Goal: Task Accomplishment & Management: Use online tool/utility

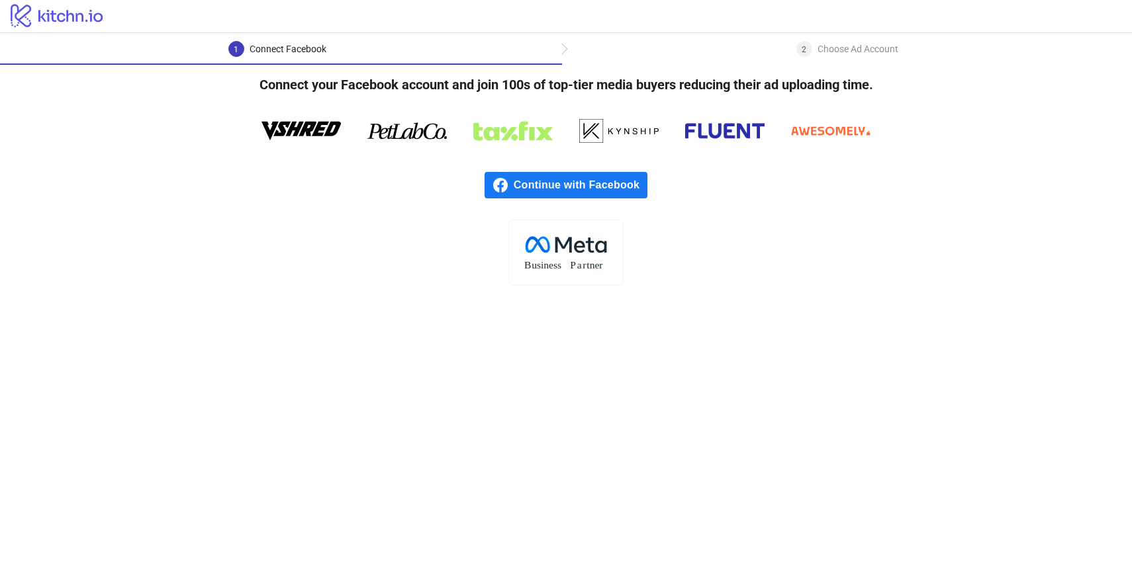
click at [622, 191] on span "Continue with Facebook" at bounding box center [581, 185] width 134 height 26
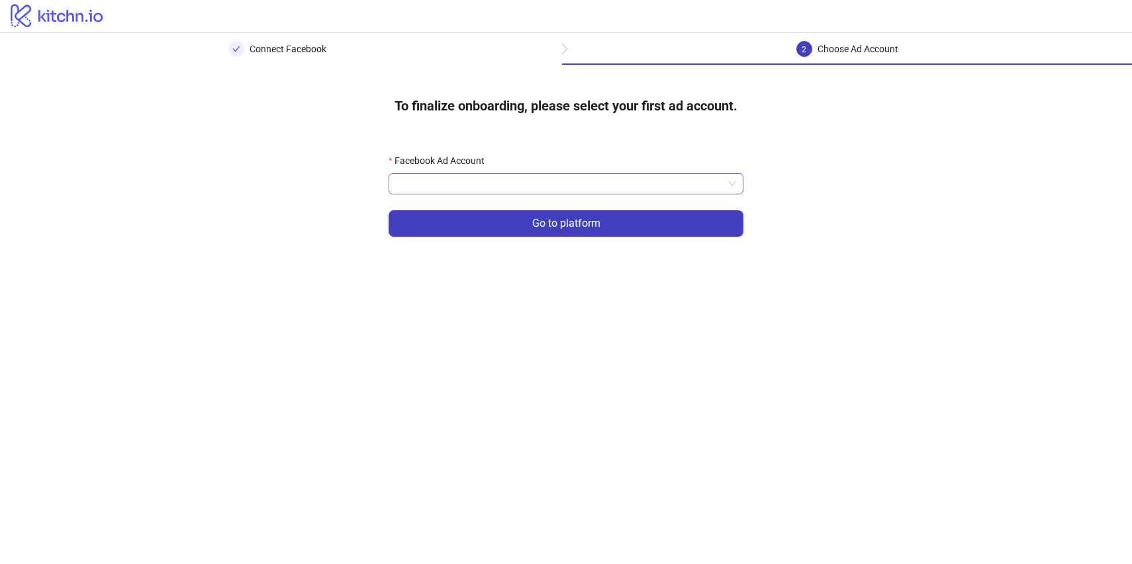
click at [605, 186] on input "Facebook Ad Account" at bounding box center [559, 184] width 327 height 20
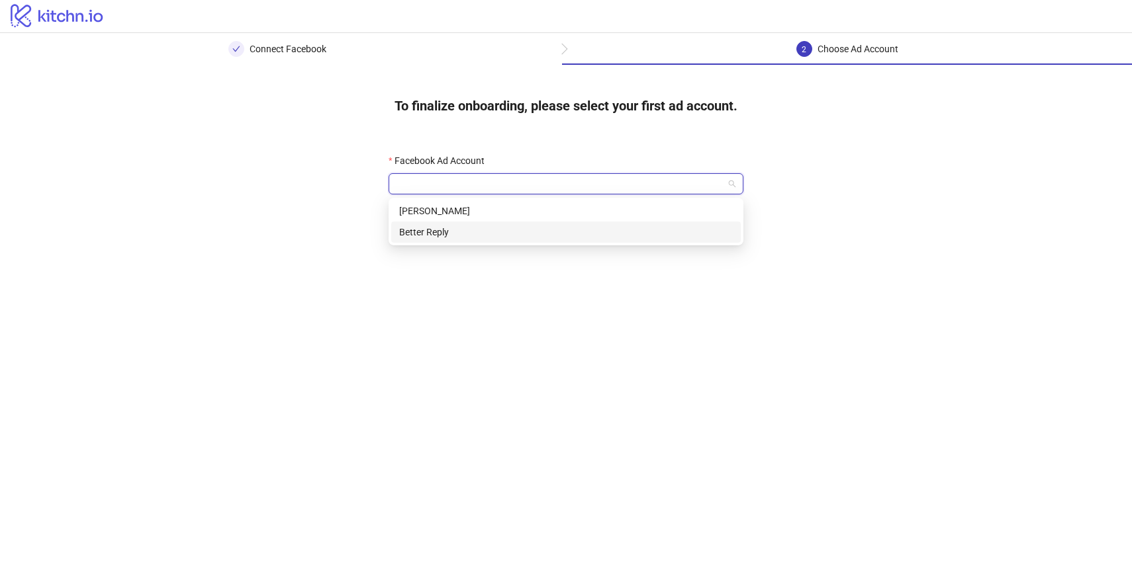
click at [572, 228] on div "Better Reply" at bounding box center [566, 232] width 334 height 15
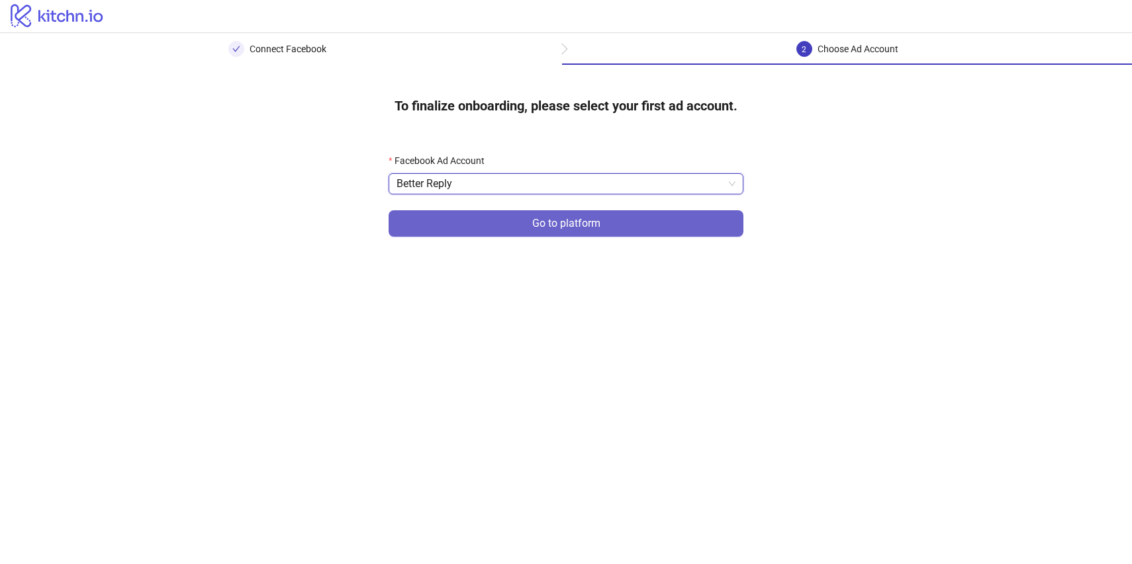
click at [578, 220] on span "Go to platform" at bounding box center [566, 224] width 68 height 12
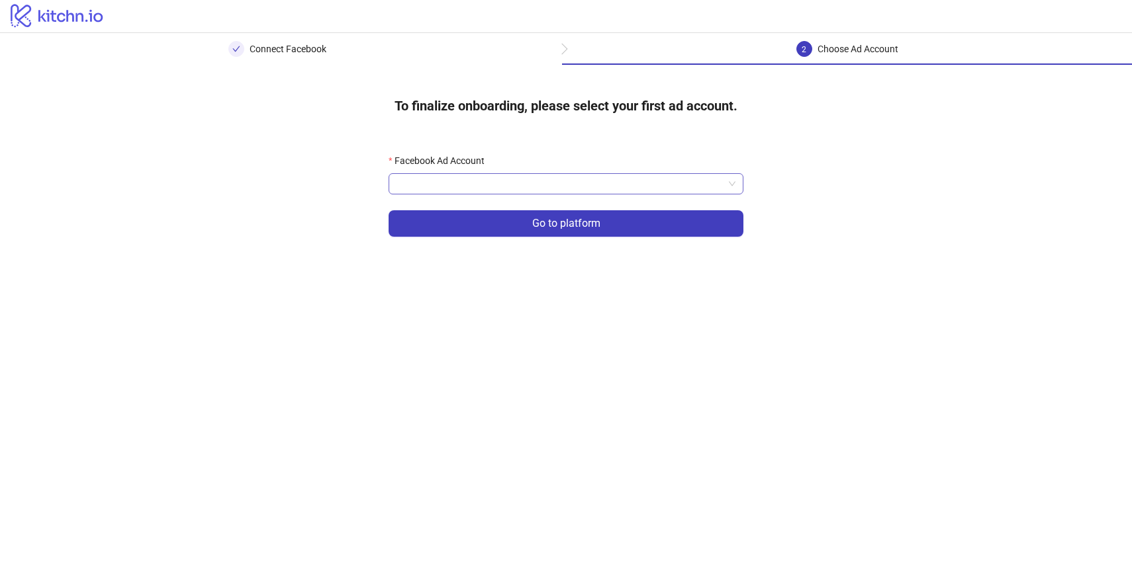
click at [591, 193] on input "Facebook Ad Account" at bounding box center [559, 184] width 327 height 20
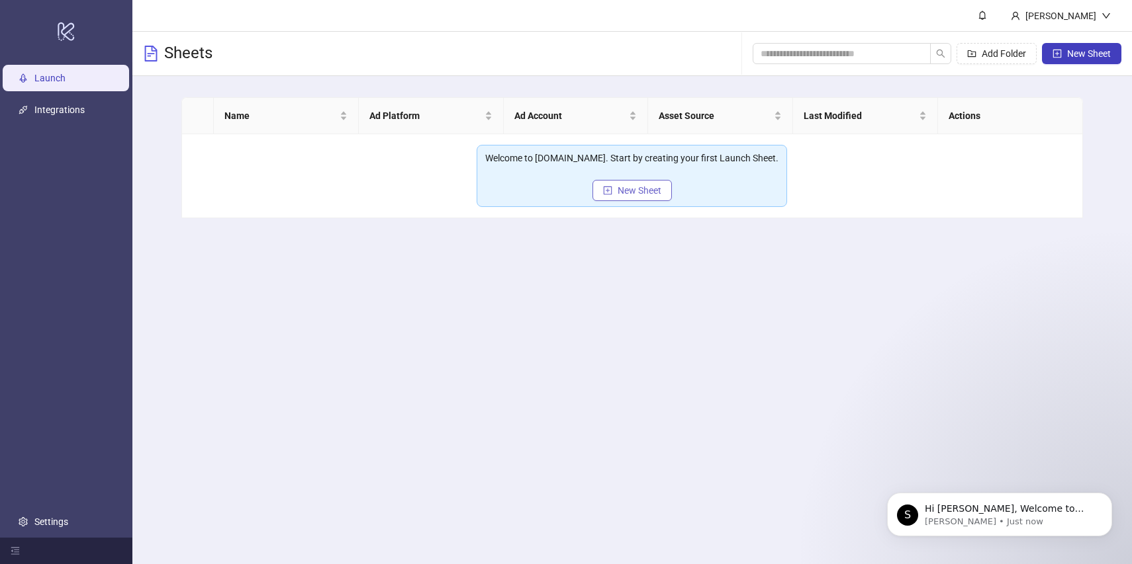
click at [632, 191] on span "New Sheet" at bounding box center [639, 190] width 44 height 11
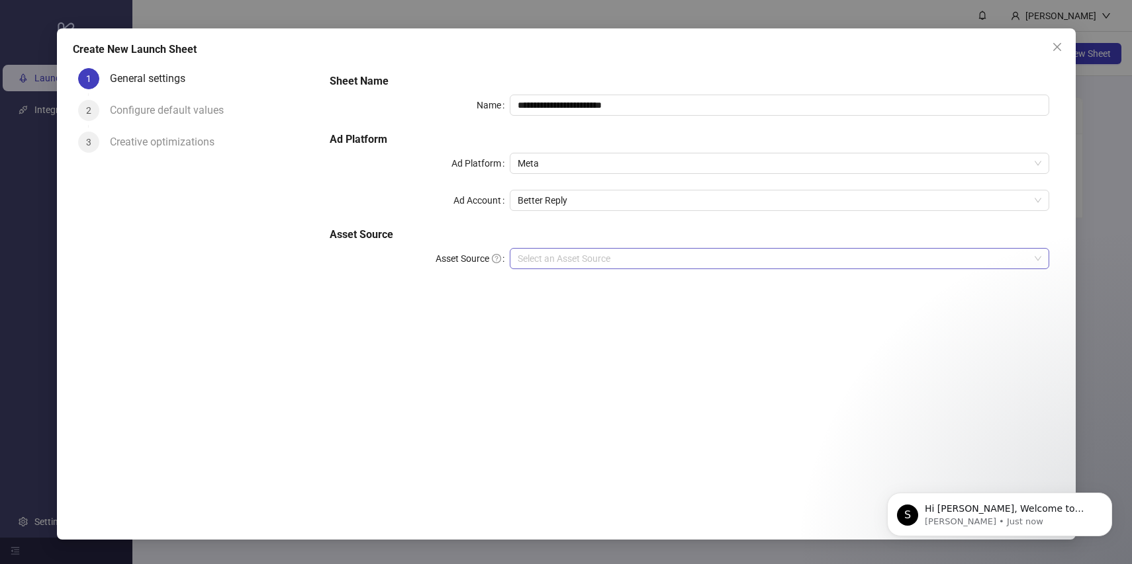
click at [584, 257] on input "Asset Source" at bounding box center [773, 259] width 512 height 20
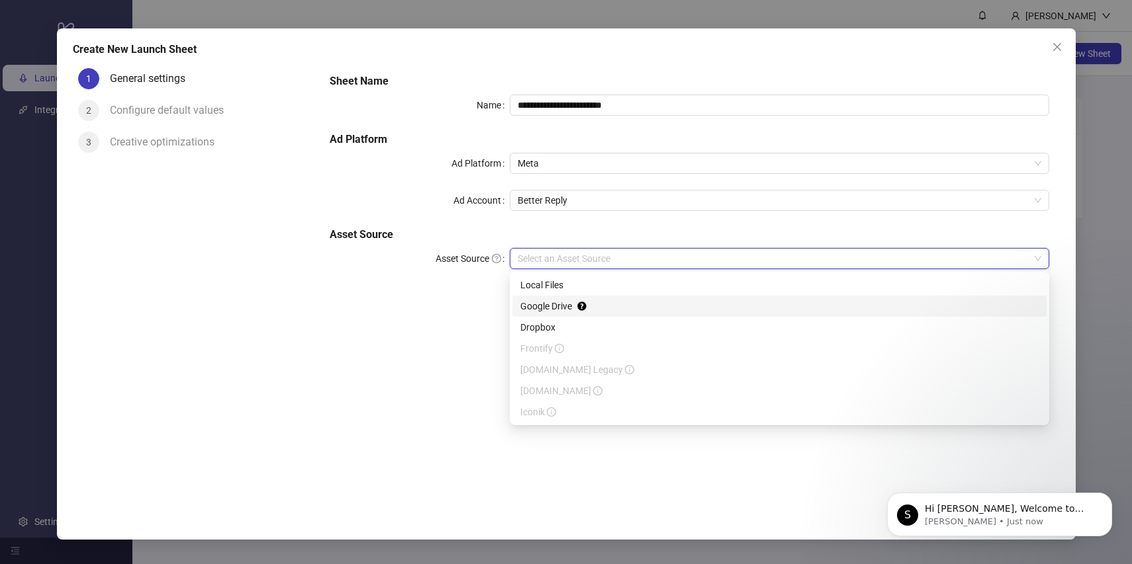
click at [572, 308] on div "Google Drive" at bounding box center [779, 306] width 518 height 15
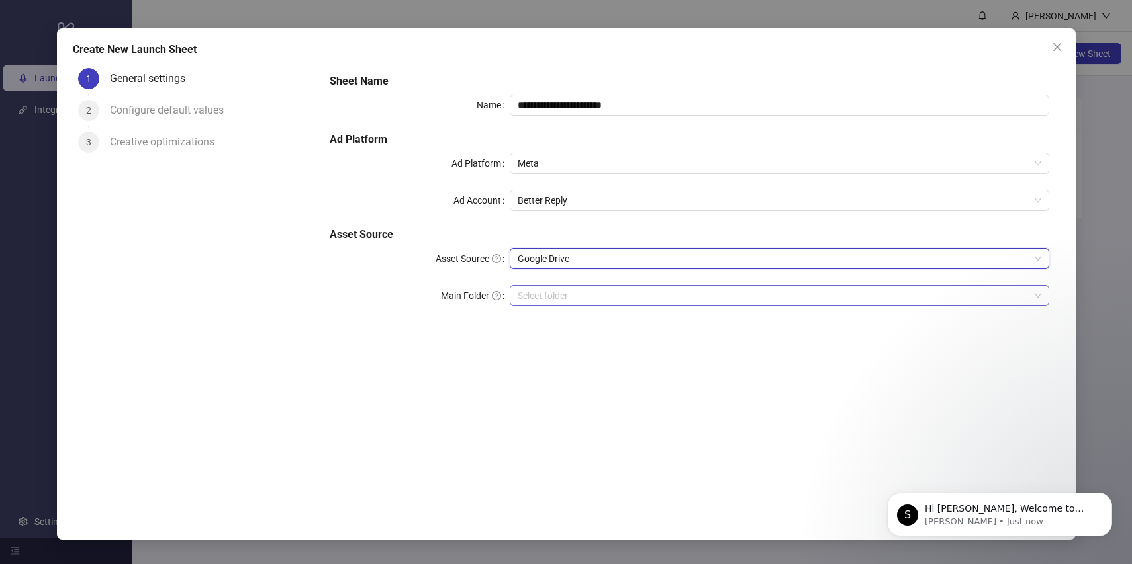
click at [581, 295] on input "Main Folder" at bounding box center [773, 296] width 512 height 20
click at [586, 300] on input "Main Folder" at bounding box center [773, 296] width 512 height 20
click at [680, 293] on input "Main Folder" at bounding box center [773, 296] width 512 height 20
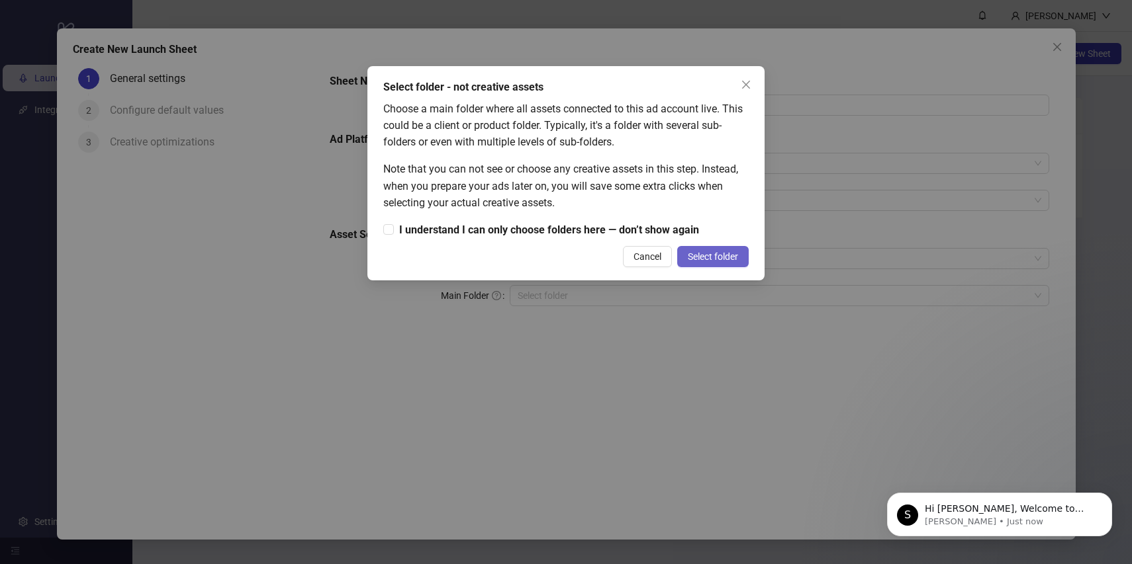
click at [704, 262] on button "Select folder" at bounding box center [712, 256] width 71 height 21
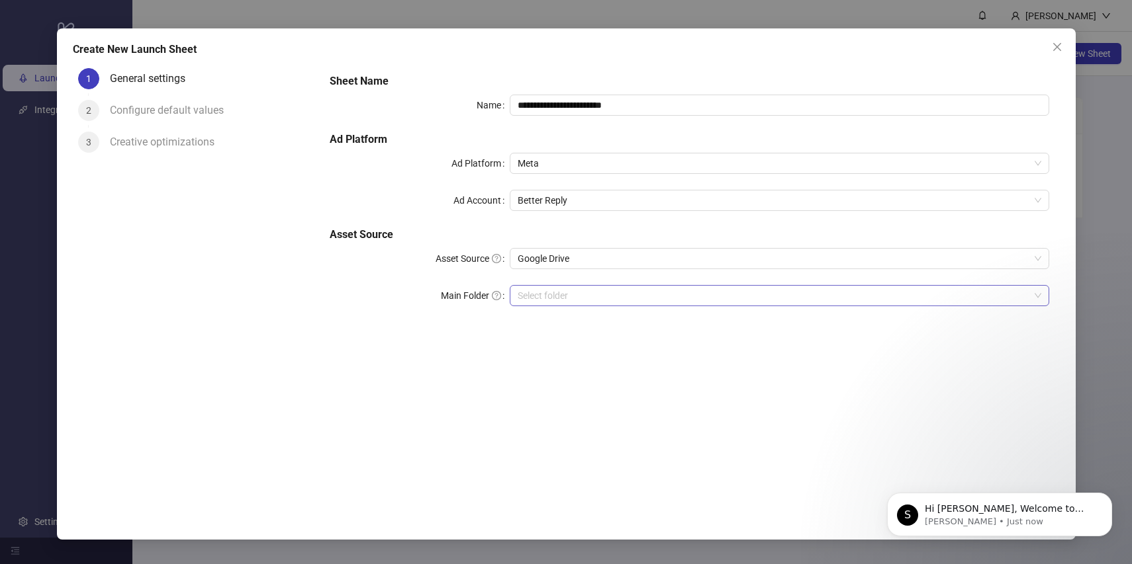
click at [555, 287] on input "Main Folder" at bounding box center [773, 296] width 512 height 20
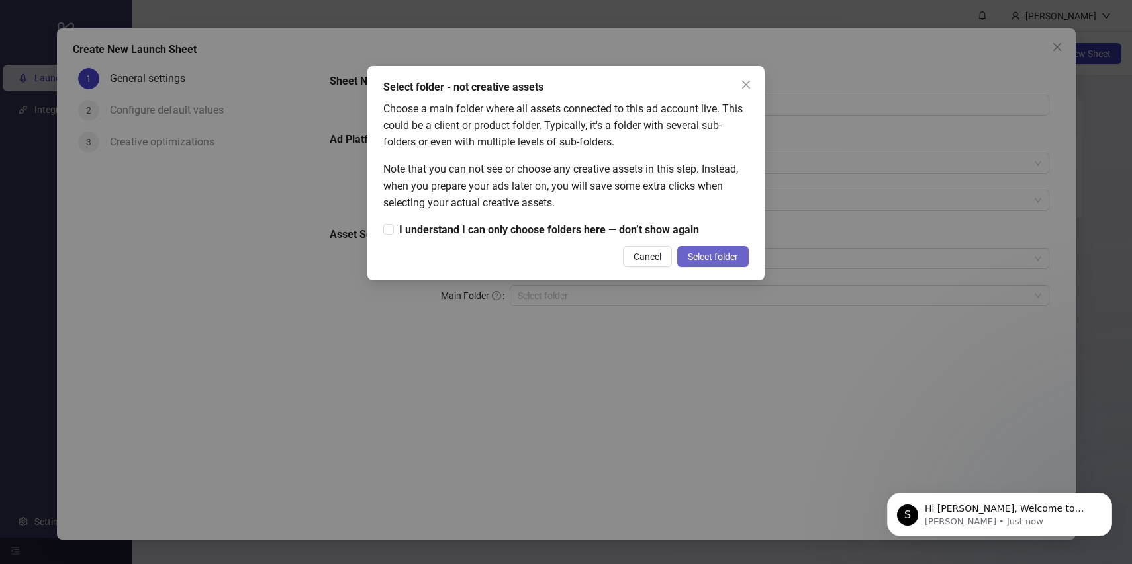
click at [700, 263] on button "Select folder" at bounding box center [712, 256] width 71 height 21
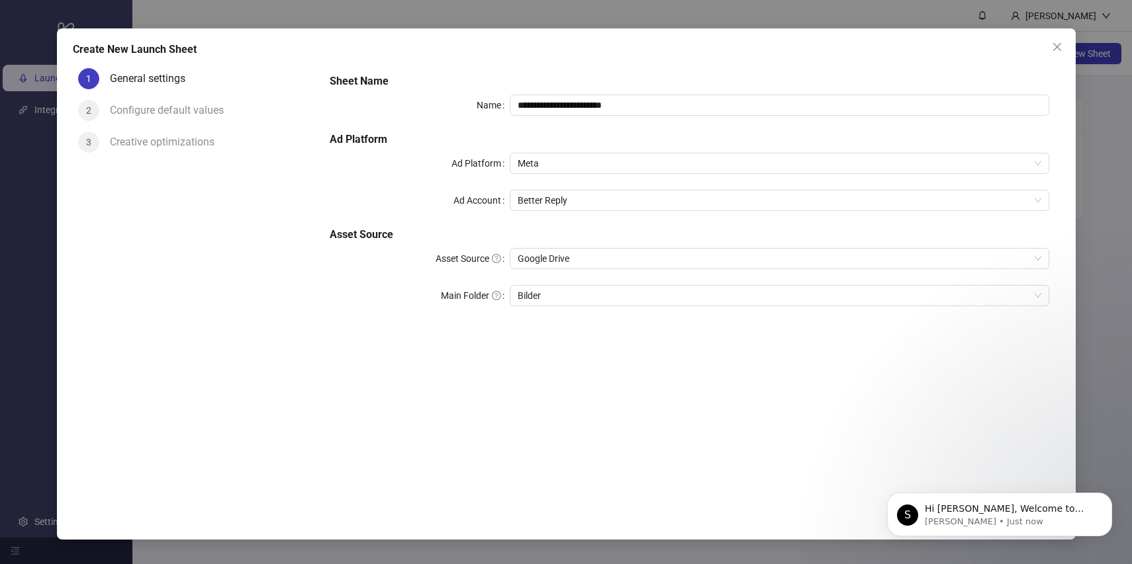
click at [178, 113] on div "Configure default values" at bounding box center [172, 110] width 124 height 21
click at [1110, 494] on icon "Dismiss notification" at bounding box center [1107, 496] width 7 height 7
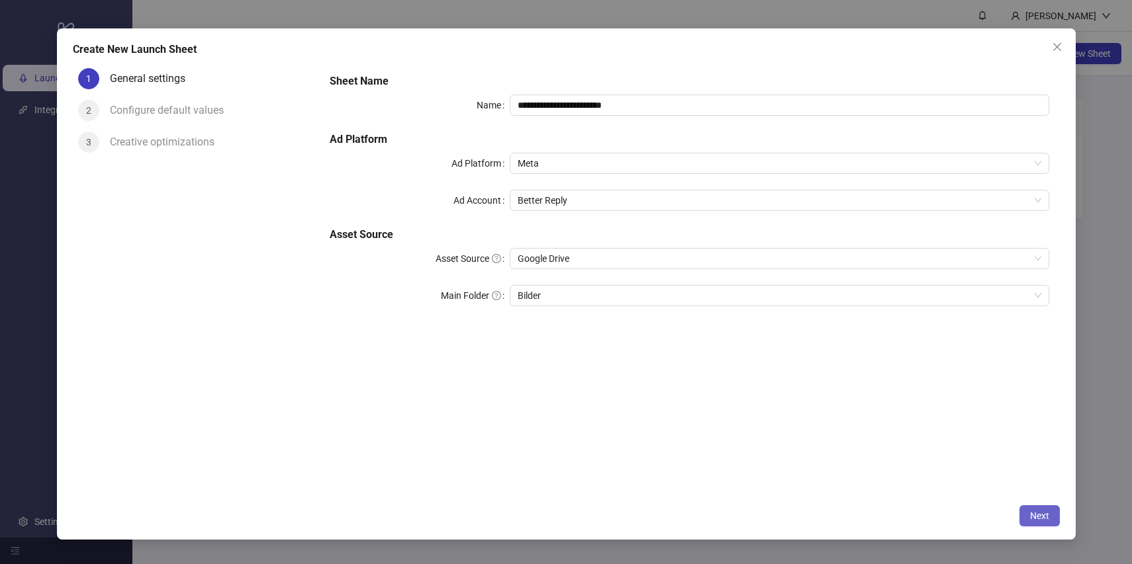
click at [1038, 507] on button "Next" at bounding box center [1039, 516] width 40 height 21
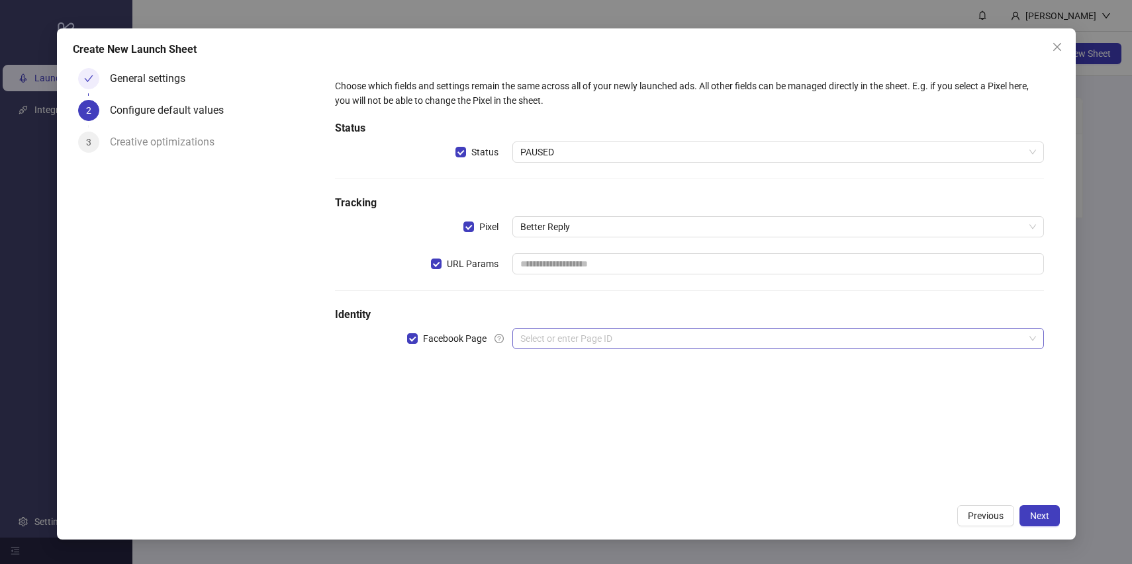
click at [643, 334] on input "search" at bounding box center [772, 339] width 504 height 20
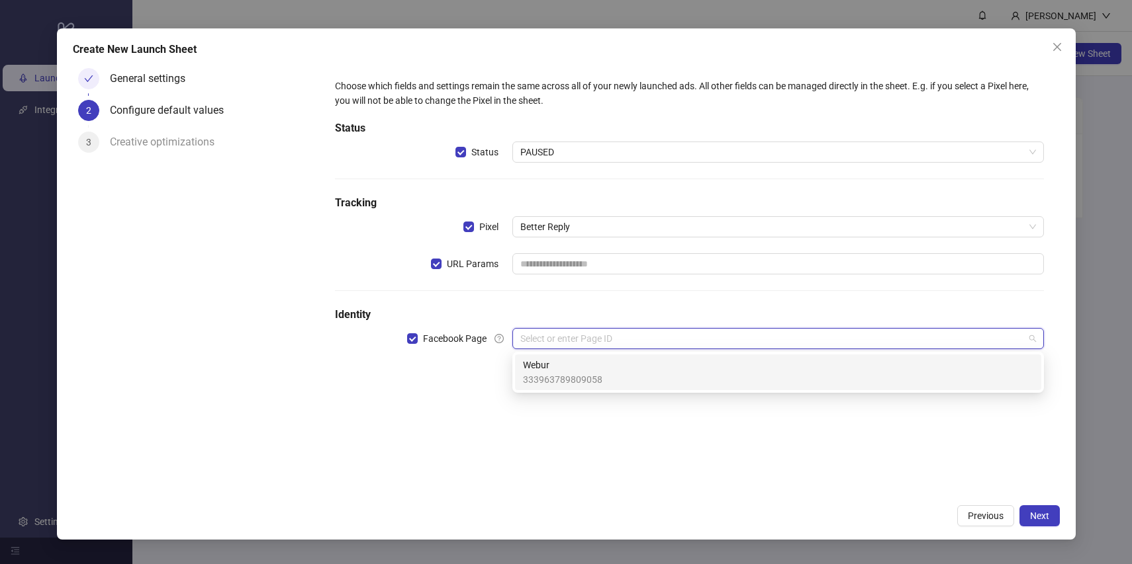
click at [729, 314] on h5 "Identity" at bounding box center [689, 315] width 708 height 16
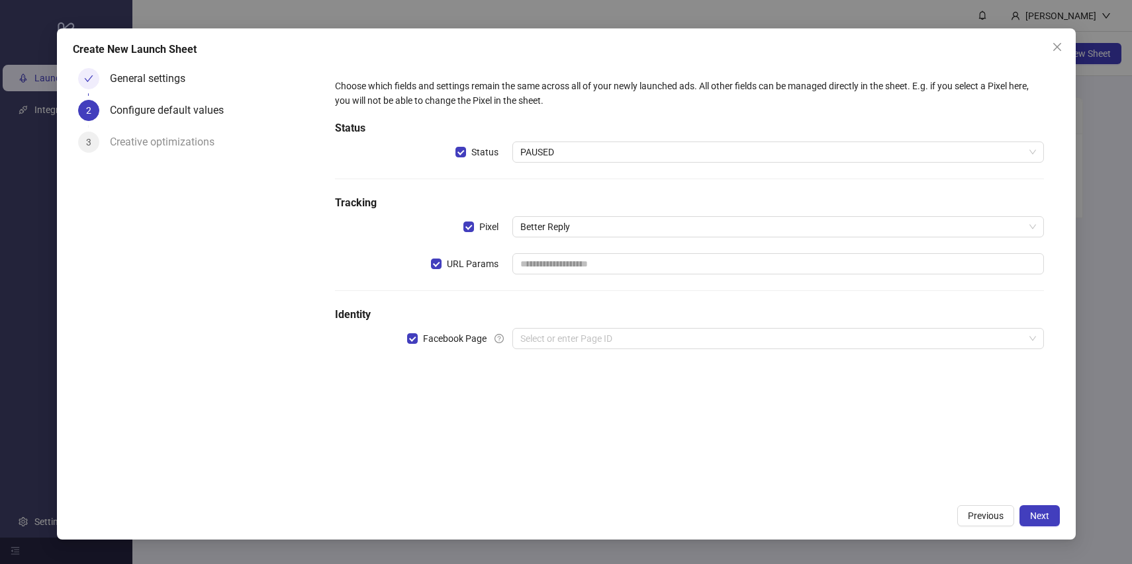
click at [167, 76] on div "General settings" at bounding box center [153, 78] width 86 height 21
click at [91, 75] on icon "check" at bounding box center [88, 78] width 9 height 9
click at [574, 263] on input "text" at bounding box center [777, 263] width 531 height 21
click at [1037, 511] on span "Next" at bounding box center [1039, 516] width 19 height 11
click at [613, 343] on input "search" at bounding box center [772, 339] width 504 height 20
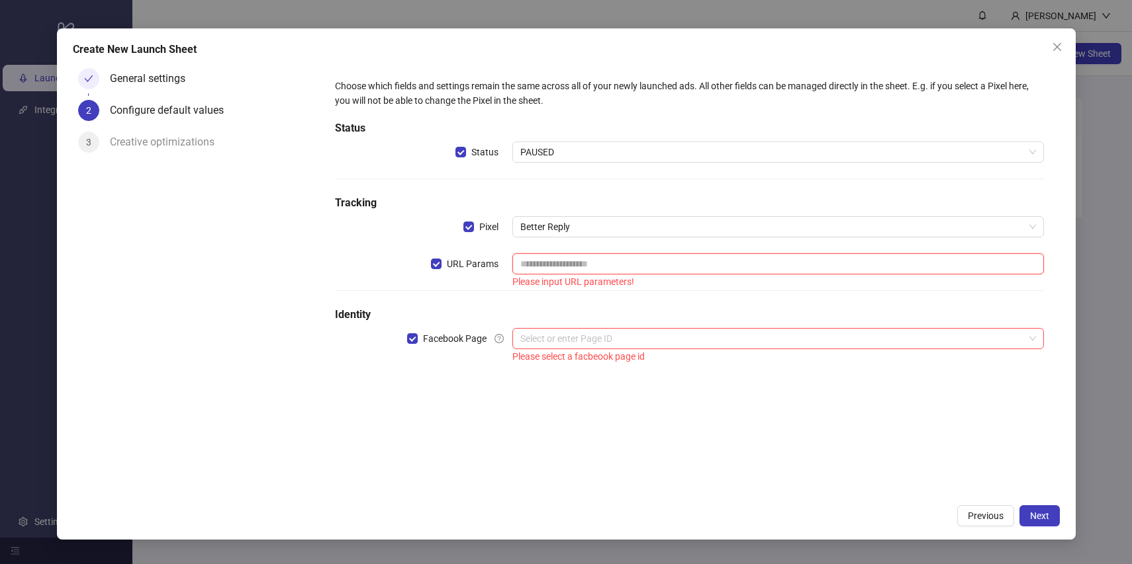
click at [625, 267] on input "text" at bounding box center [777, 263] width 531 height 21
paste input "**********"
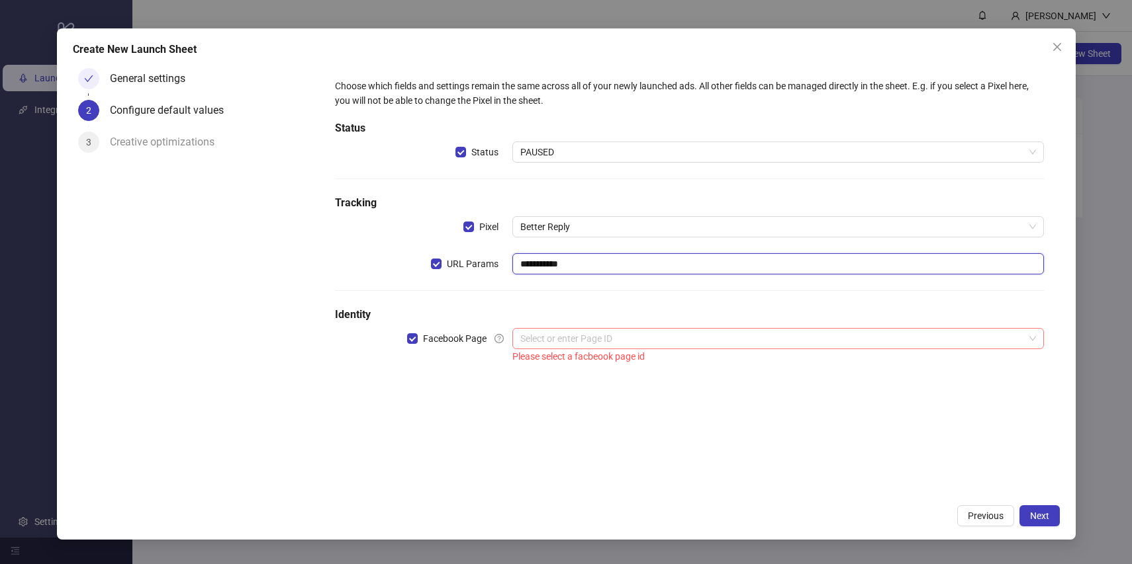
type input "**********"
click at [619, 331] on input "search" at bounding box center [772, 339] width 504 height 20
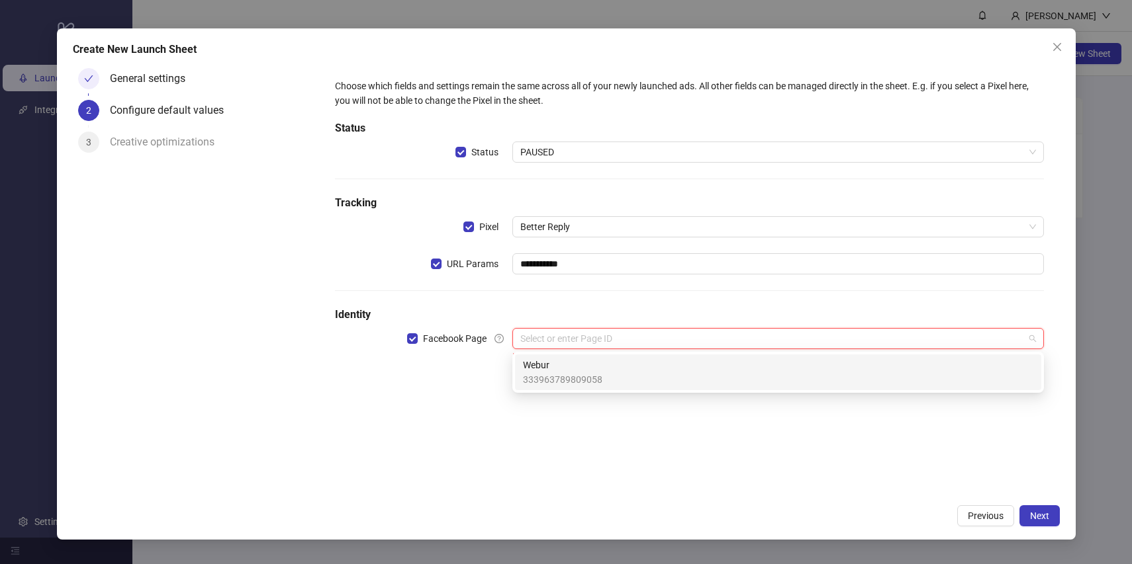
click at [701, 514] on div "Previous Next" at bounding box center [566, 516] width 987 height 21
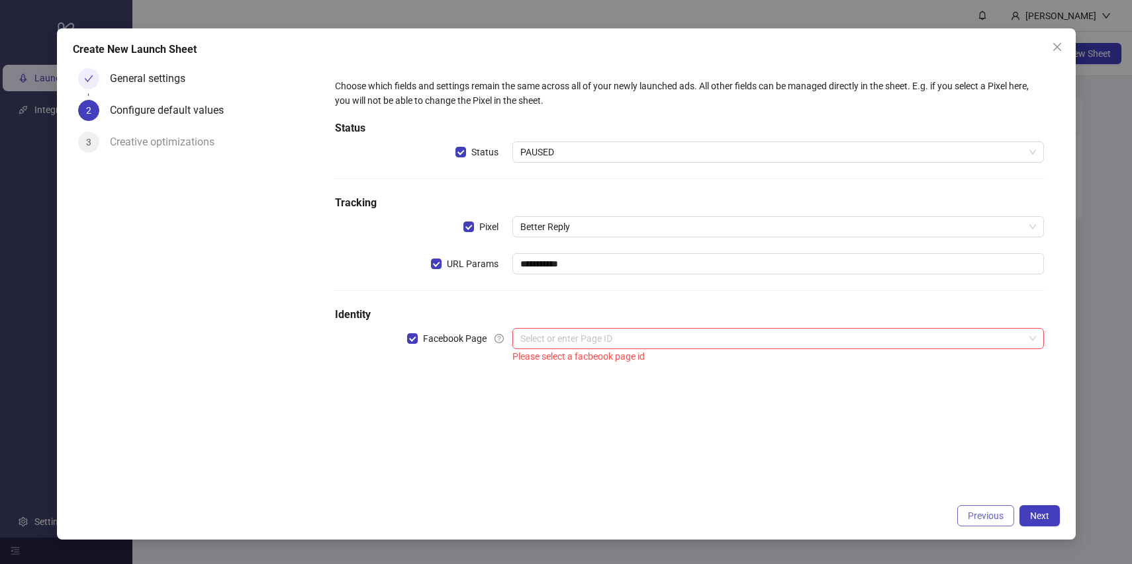
click at [985, 508] on button "Previous" at bounding box center [985, 516] width 57 height 21
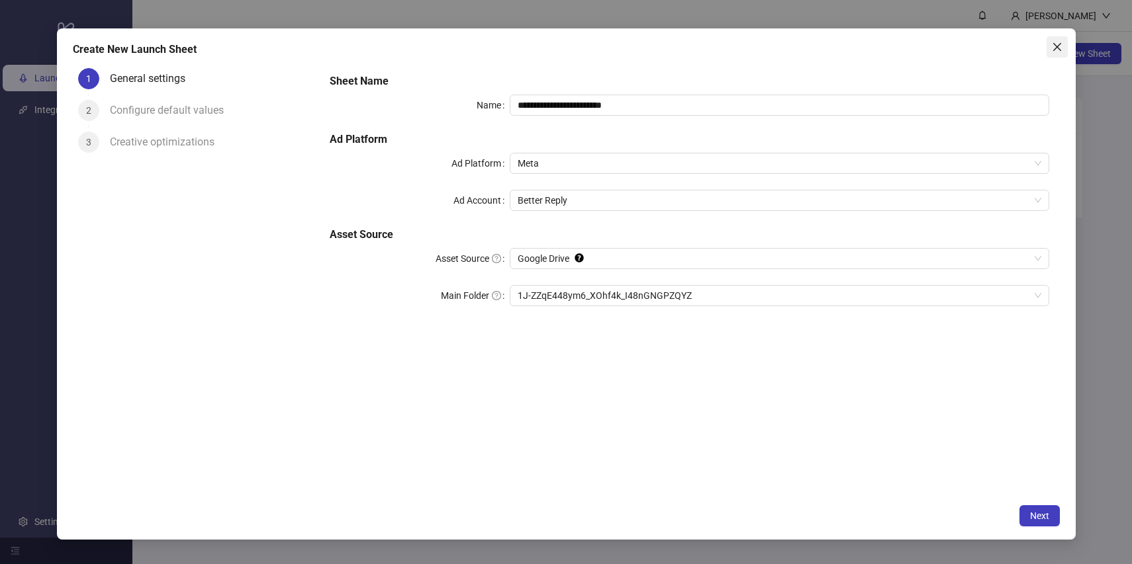
click at [1057, 50] on icon "close" at bounding box center [1057, 47] width 11 height 11
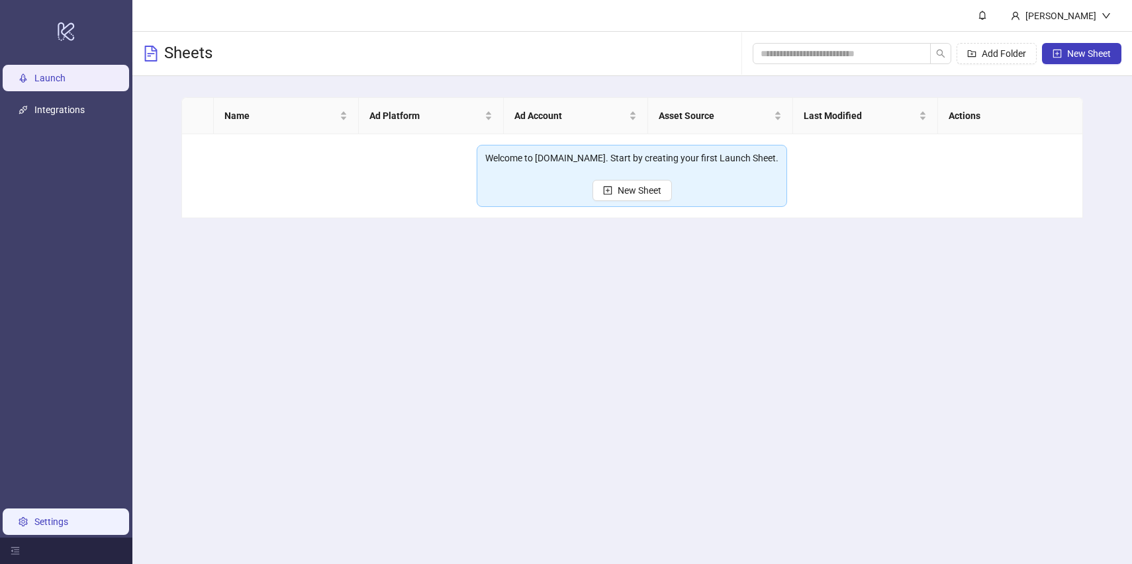
click at [51, 519] on link "Settings" at bounding box center [51, 522] width 34 height 11
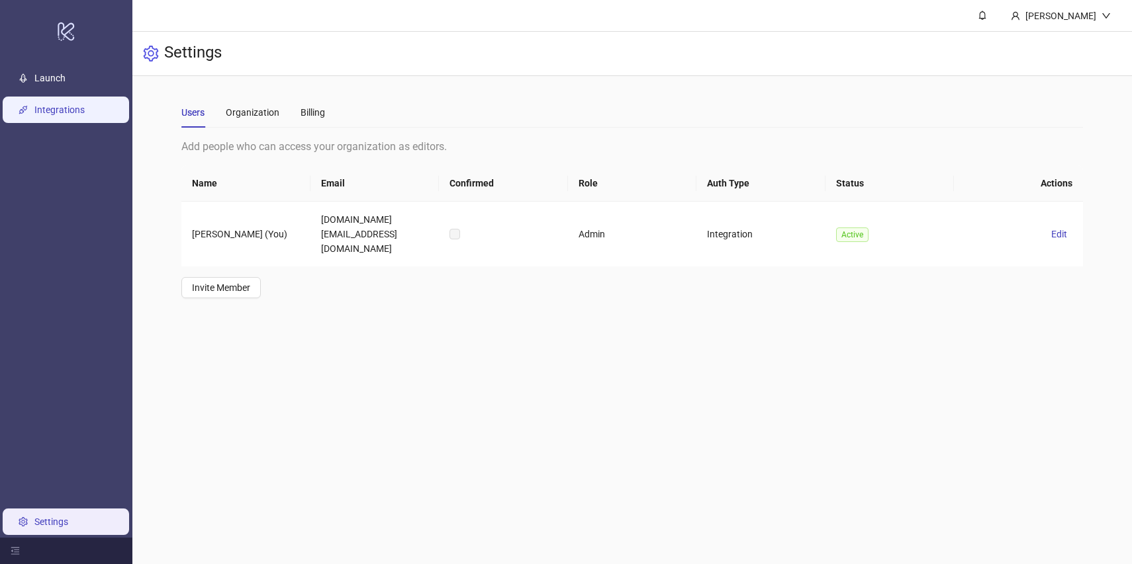
click at [71, 115] on link "Integrations" at bounding box center [59, 110] width 50 height 11
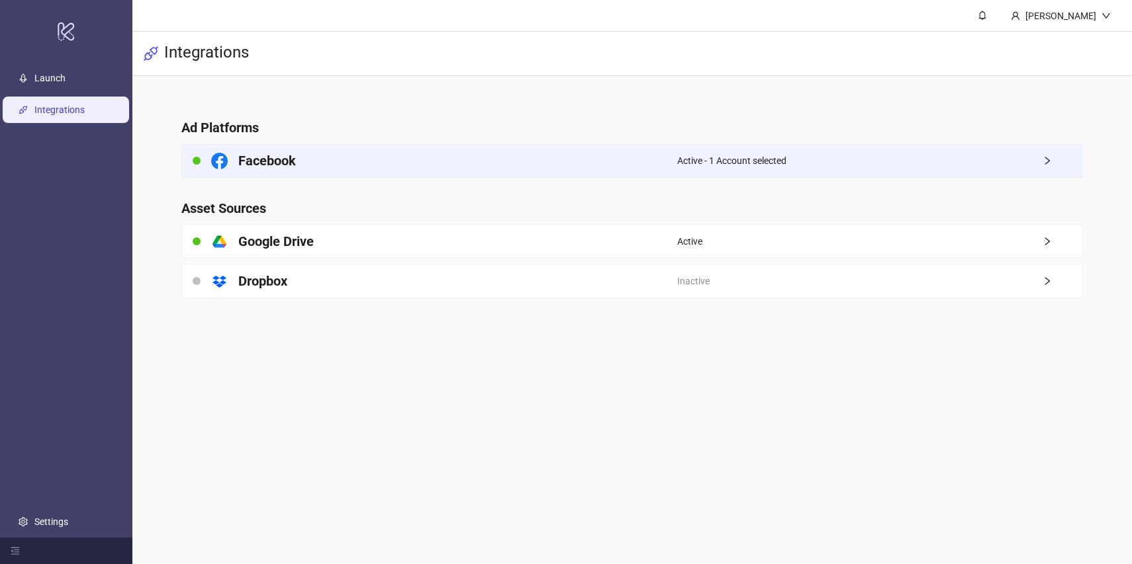
click at [424, 163] on div "Facebook" at bounding box center [429, 160] width 495 height 33
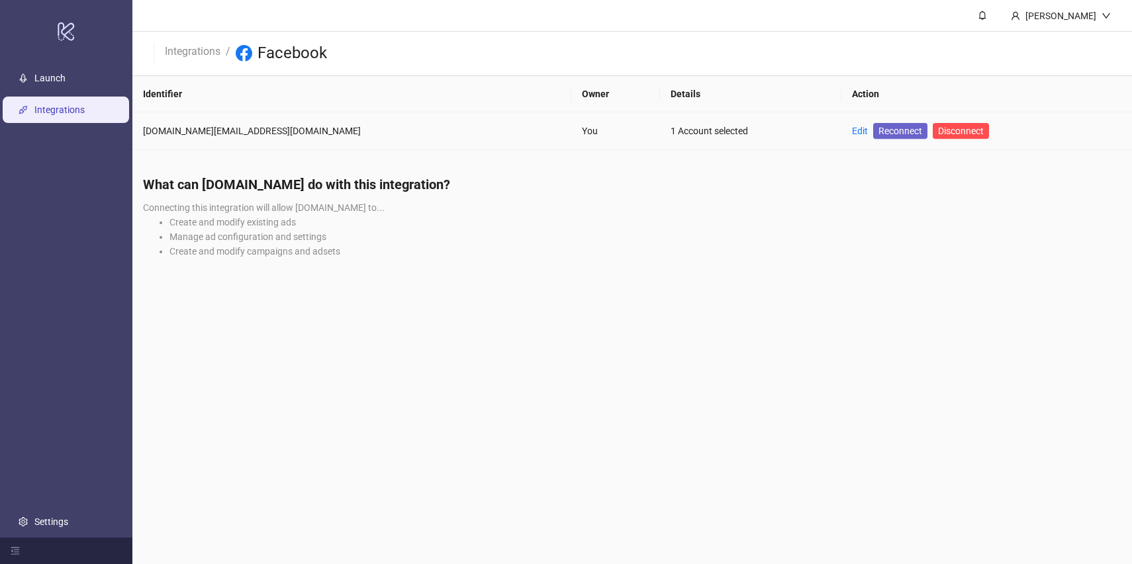
click at [878, 129] on span "Reconnect" at bounding box center [900, 131] width 44 height 15
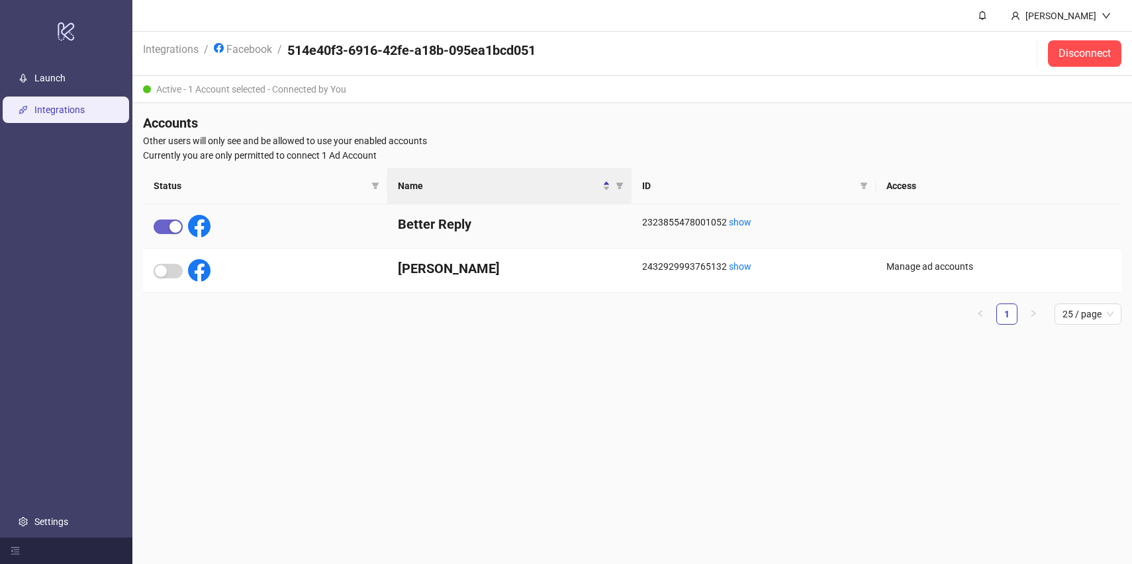
click at [174, 228] on div "button" at bounding box center [175, 227] width 12 height 12
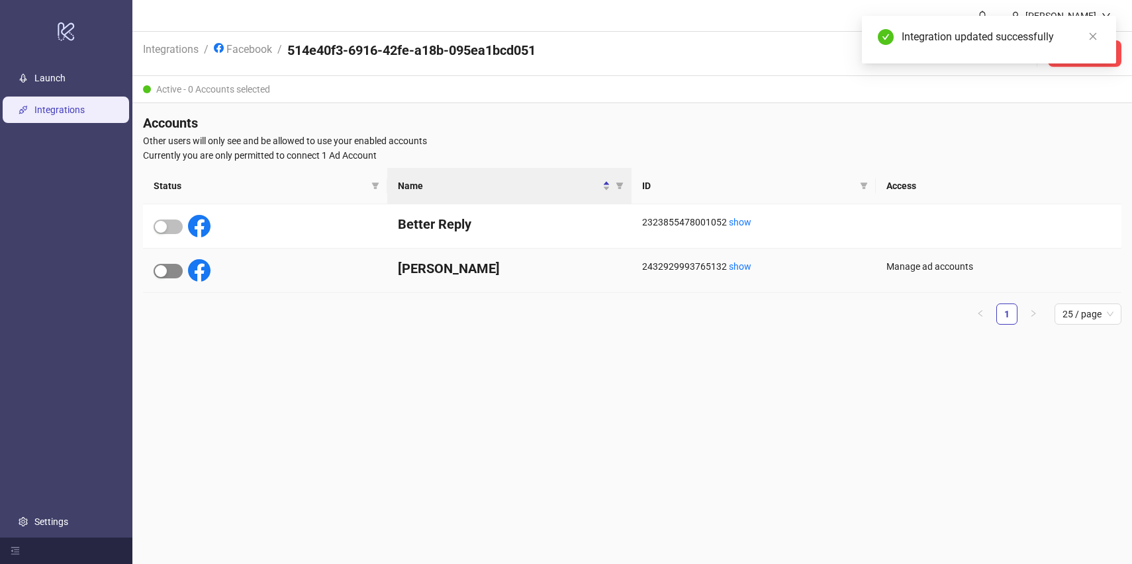
click at [165, 272] on div "button" at bounding box center [161, 271] width 12 height 12
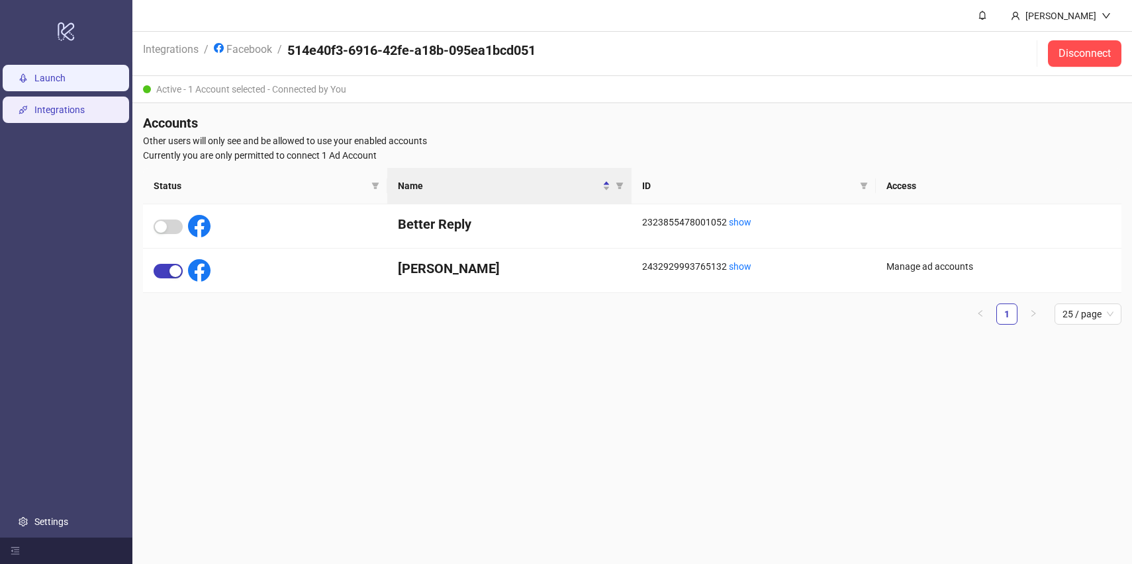
click at [60, 76] on link "Launch" at bounding box center [49, 78] width 31 height 11
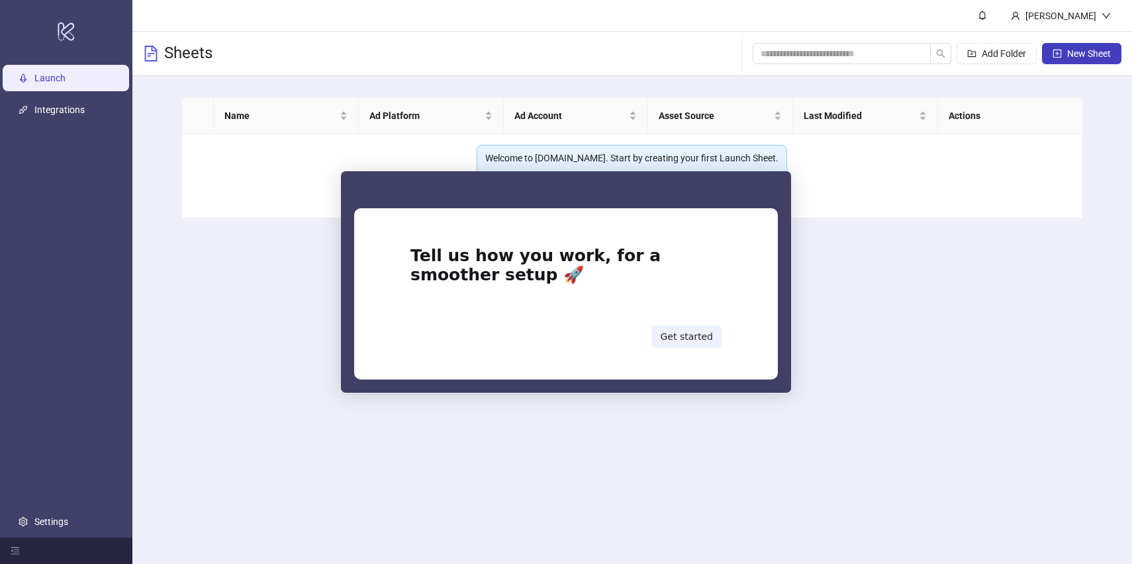
click at [621, 185] on div "Intercom messenger" at bounding box center [566, 189] width 450 height 37
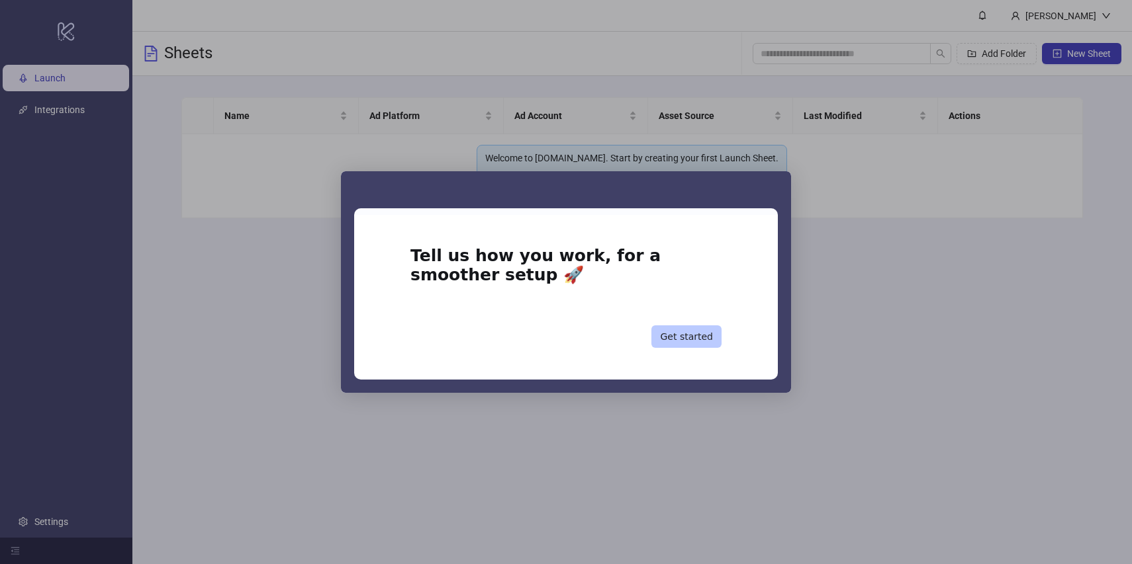
click at [678, 336] on button "Get started" at bounding box center [686, 337] width 70 height 22
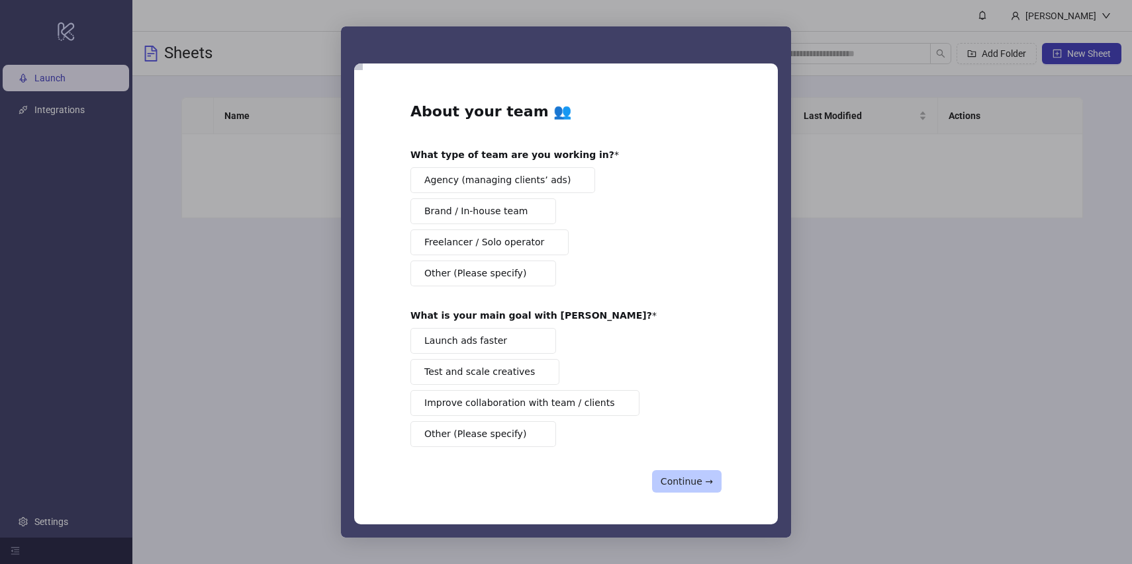
click at [696, 480] on button "Continue →" at bounding box center [686, 482] width 69 height 22
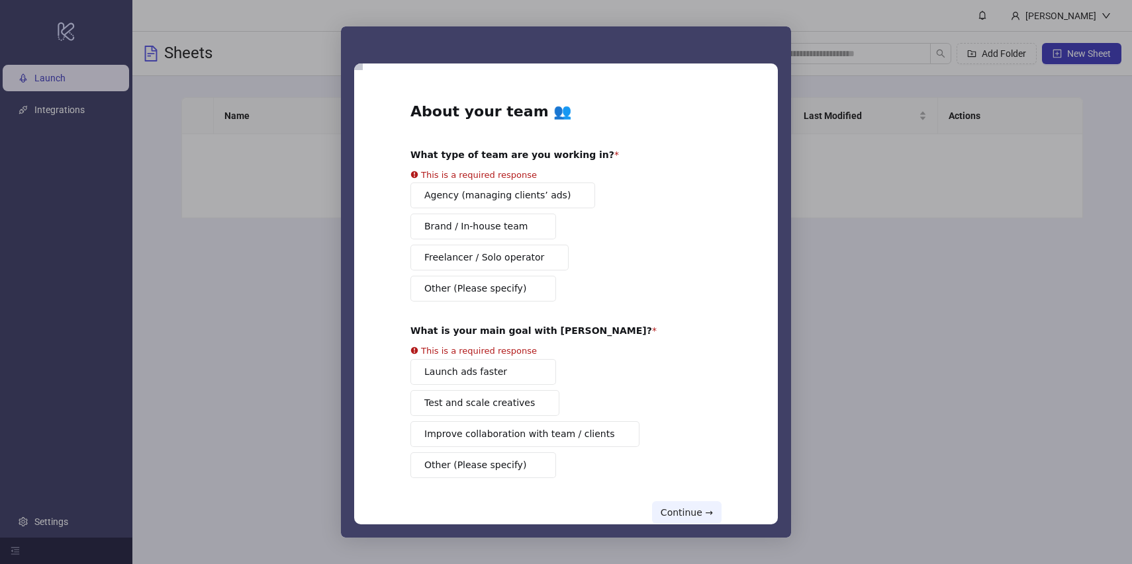
click at [492, 287] on div "About your team 👥 What type of team are you working in? This is a required resp…" at bounding box center [565, 313] width 311 height 422
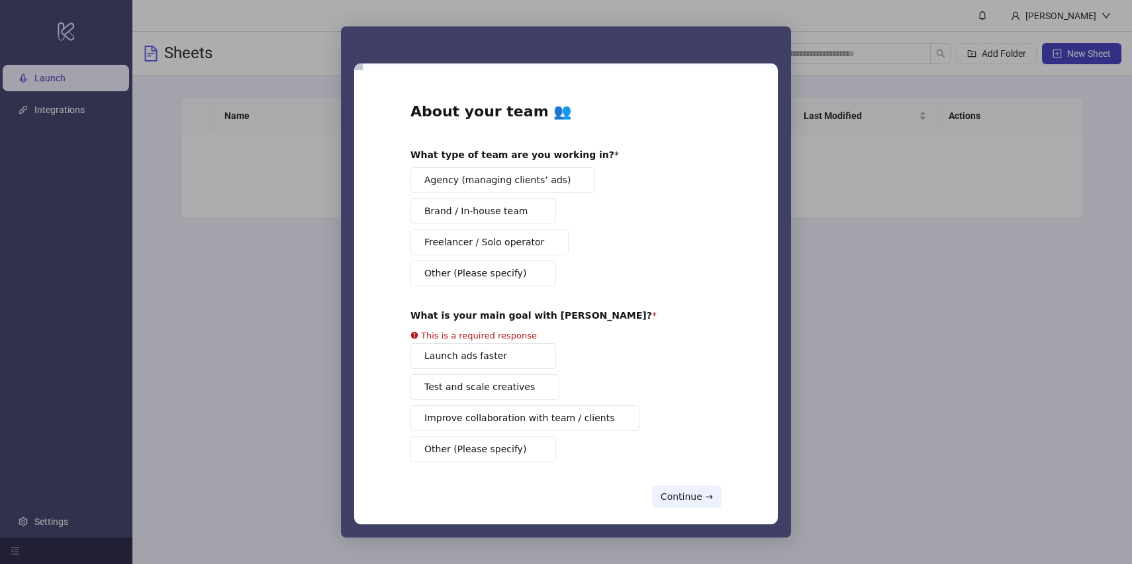
click at [512, 245] on span "Freelancer / Solo operator" at bounding box center [484, 243] width 120 height 14
click at [501, 423] on div "Launch ads faster Test and scale creatives Improve collaboration with team / cl…" at bounding box center [565, 402] width 311 height 119
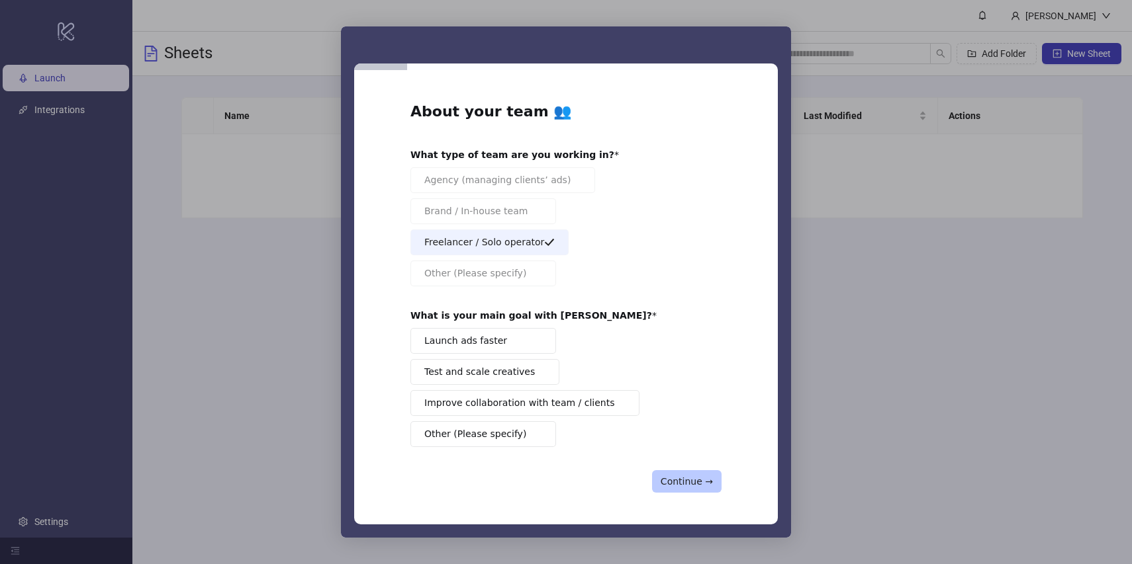
click at [690, 482] on button "Continue →" at bounding box center [686, 482] width 69 height 22
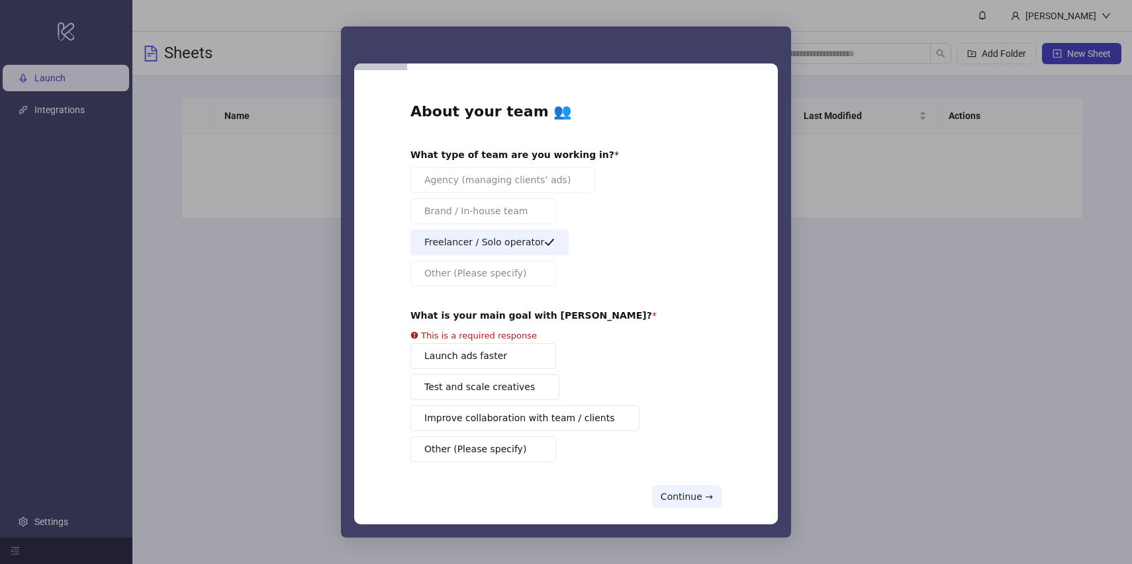
click at [502, 357] on div "Launch ads faster Test and scale creatives Improve collaboration with team / cl…" at bounding box center [565, 402] width 311 height 119
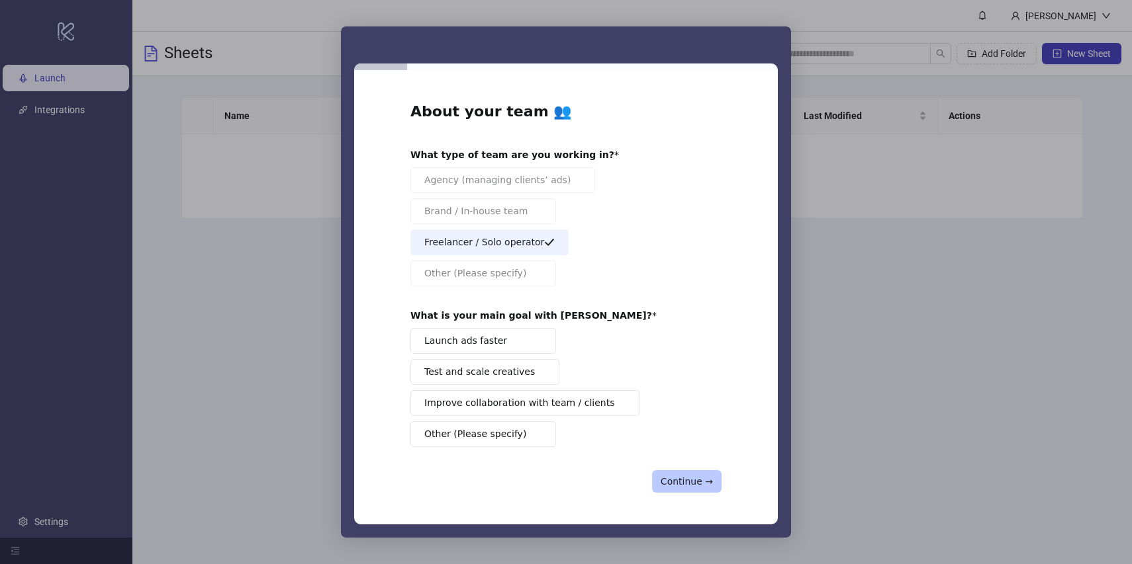
click at [680, 485] on button "Continue →" at bounding box center [686, 482] width 69 height 22
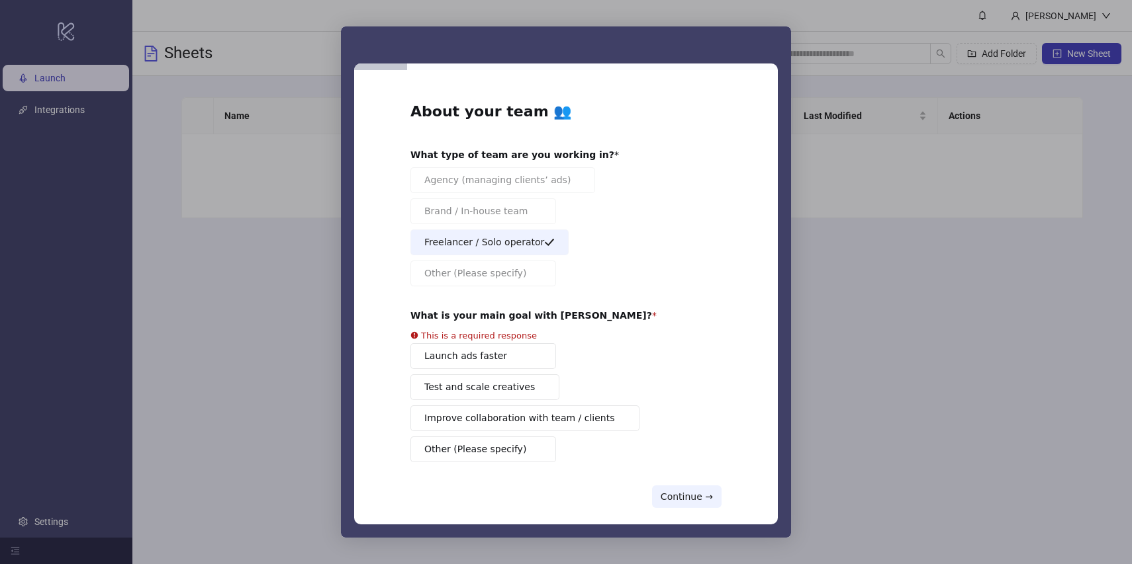
click at [471, 351] on button "Launch ads faster" at bounding box center [483, 356] width 146 height 26
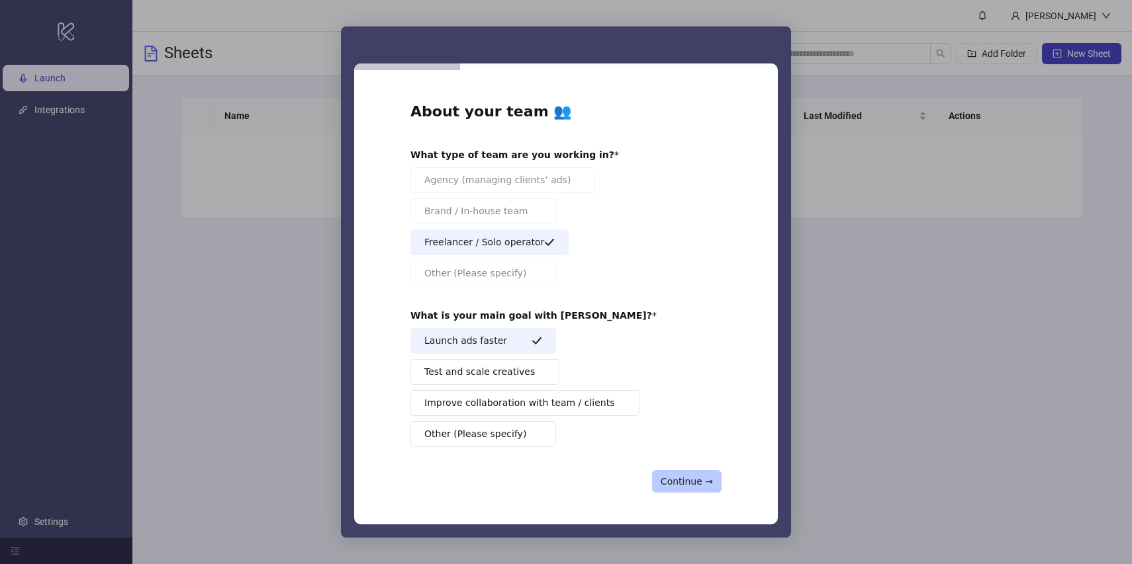
click at [695, 479] on button "Continue →" at bounding box center [686, 482] width 69 height 22
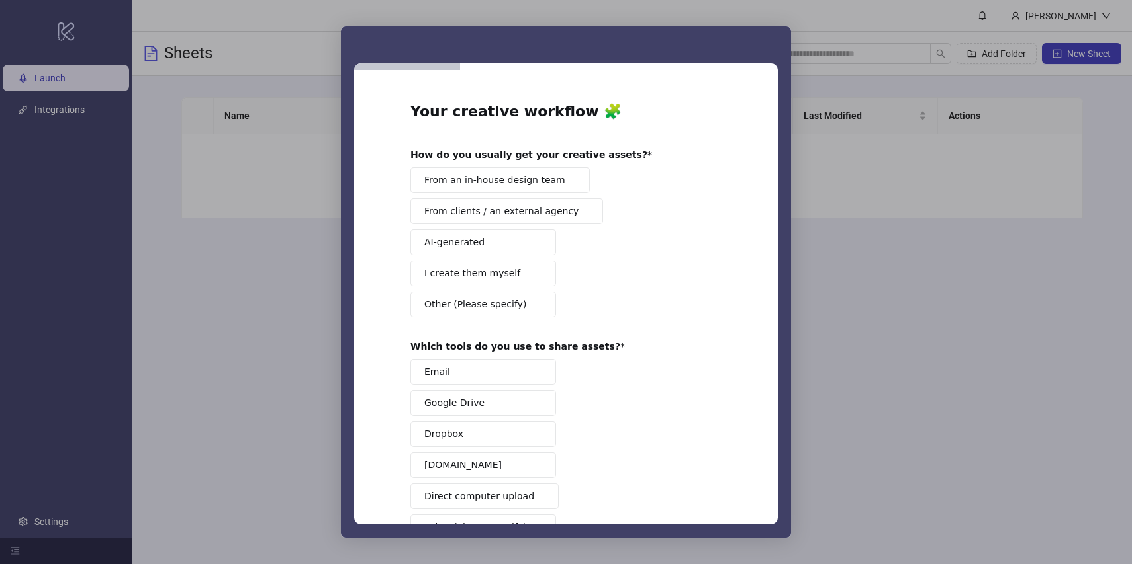
click at [522, 178] on span "From an in-house design team" at bounding box center [494, 180] width 141 height 14
click at [497, 375] on button "Email" at bounding box center [483, 372] width 146 height 26
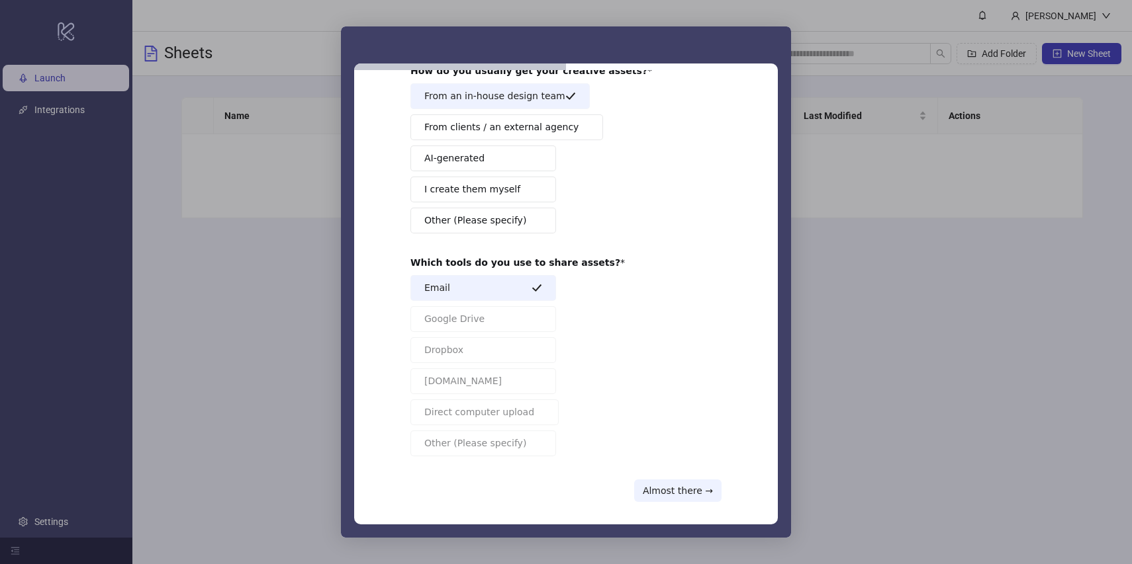
scroll to position [93, 0]
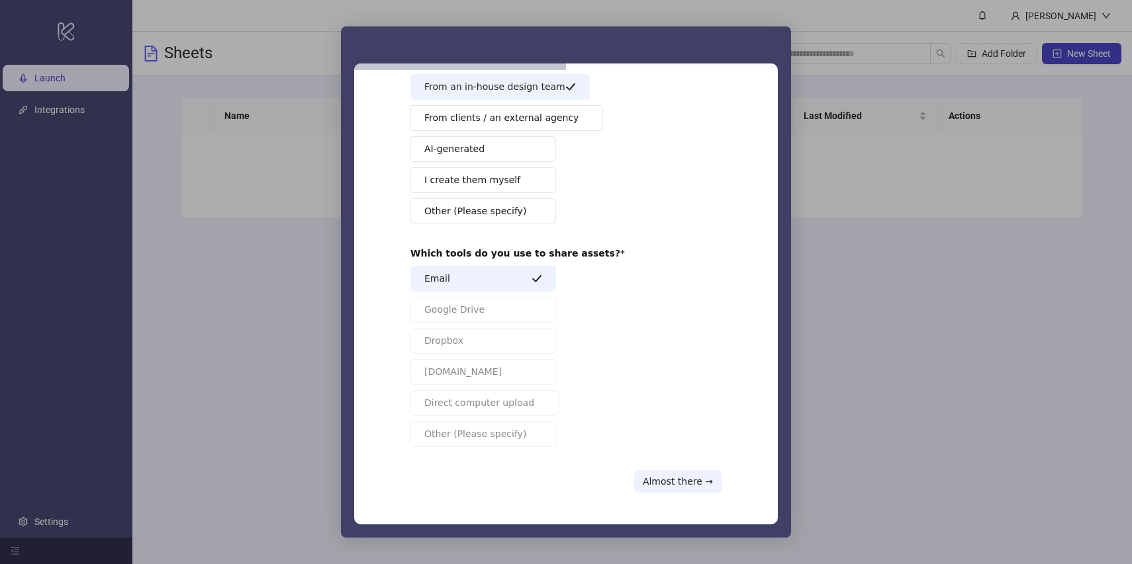
click at [512, 185] on button "I create them myself" at bounding box center [483, 180] width 146 height 26
click at [541, 89] on span "From an in-house design team" at bounding box center [494, 87] width 141 height 14
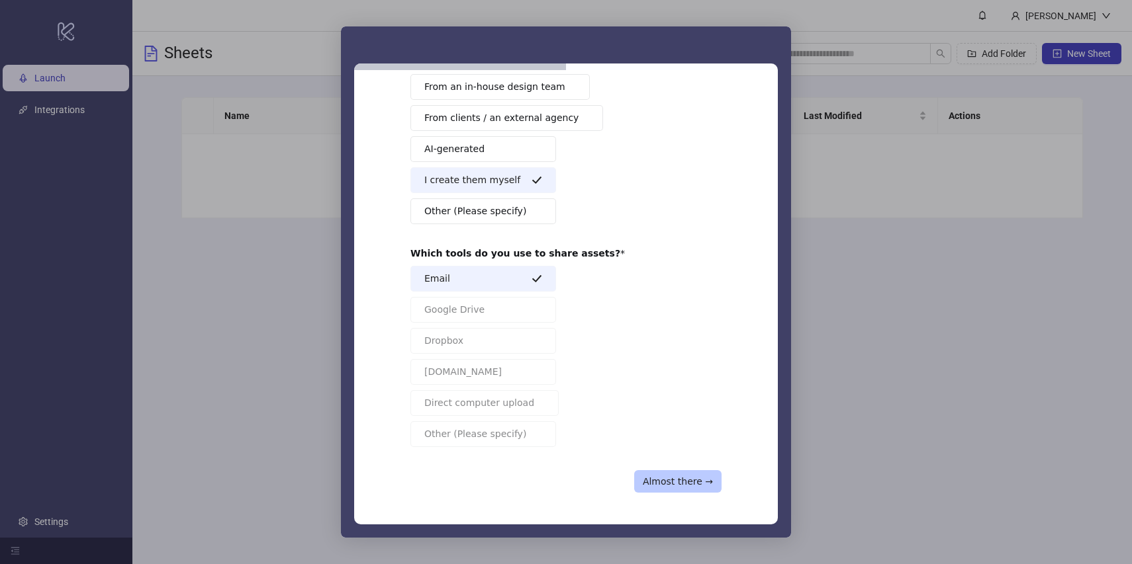
click at [690, 482] on button "Almost there →" at bounding box center [677, 482] width 87 height 22
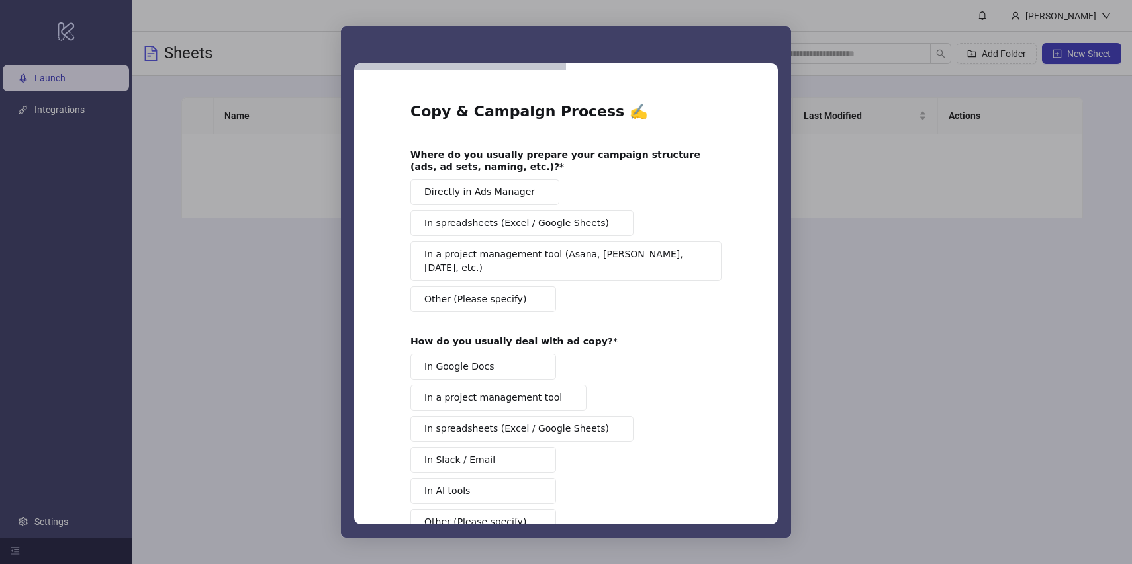
scroll to position [74, 0]
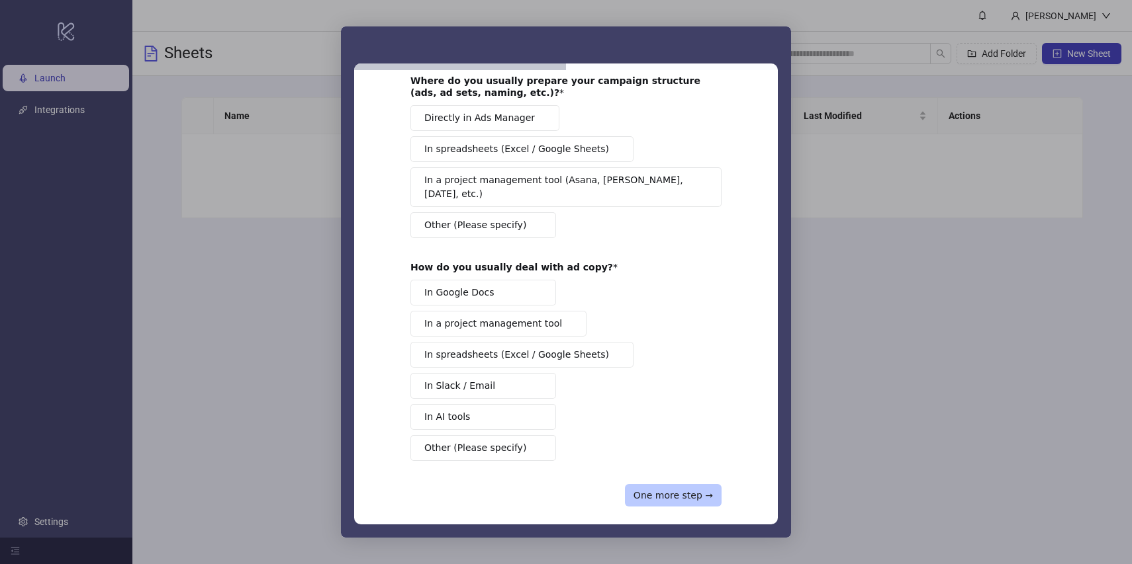
click at [662, 484] on button "One more step →" at bounding box center [673, 495] width 97 height 22
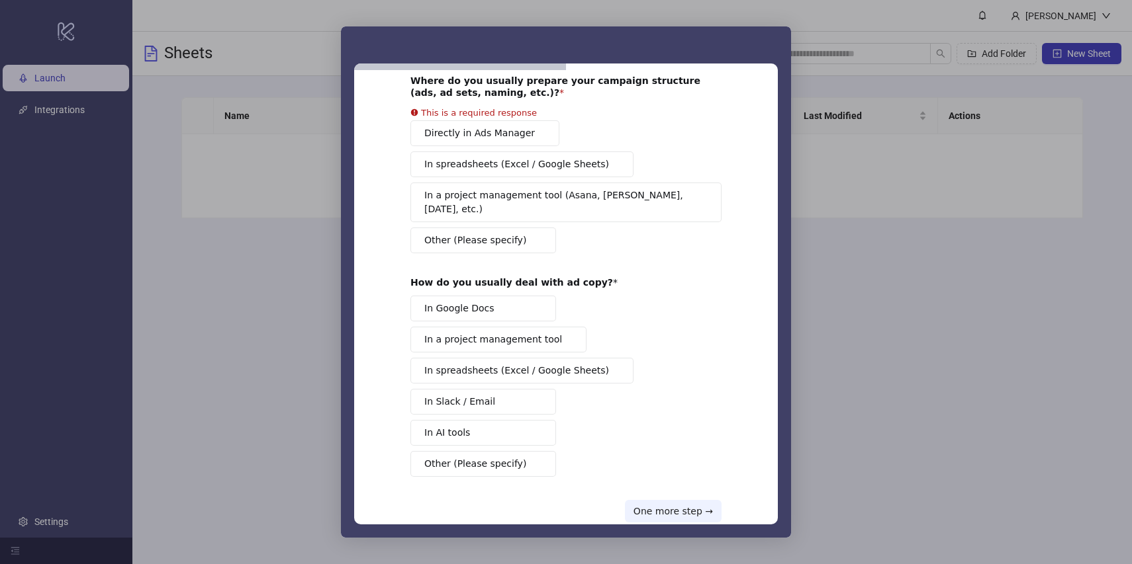
click at [515, 436] on div "In Google Docs In a project management tool In spreadsheets (Excel / Google She…" at bounding box center [565, 386] width 311 height 181
click at [494, 422] on button "In AI tools" at bounding box center [483, 433] width 146 height 26
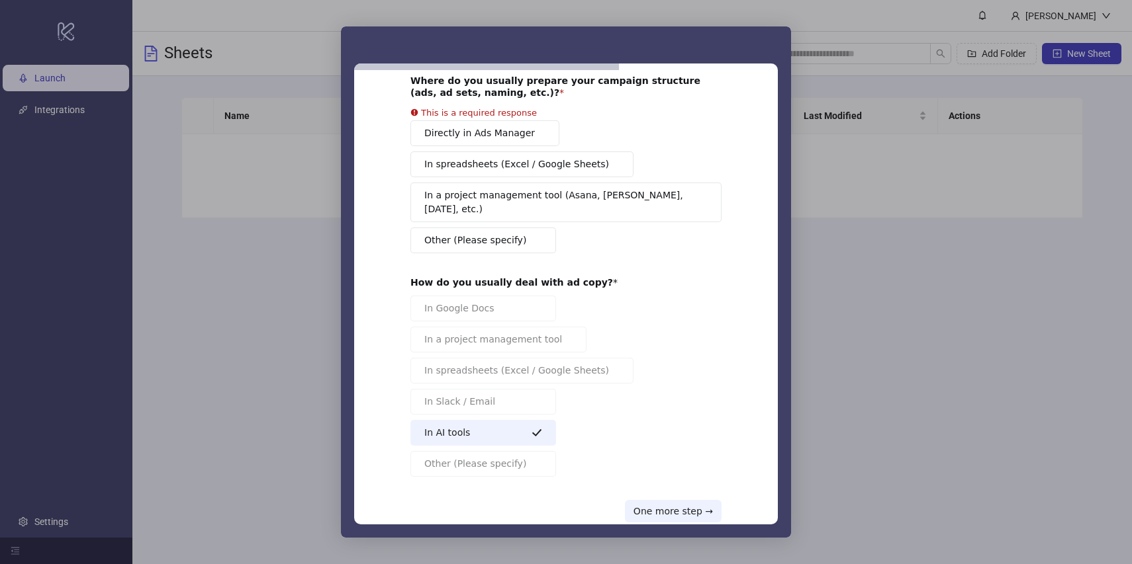
click at [535, 206] on div "Directly in Ads Manager In spreadsheets (Excel / Google Sheets) In a project ma…" at bounding box center [565, 186] width 311 height 133
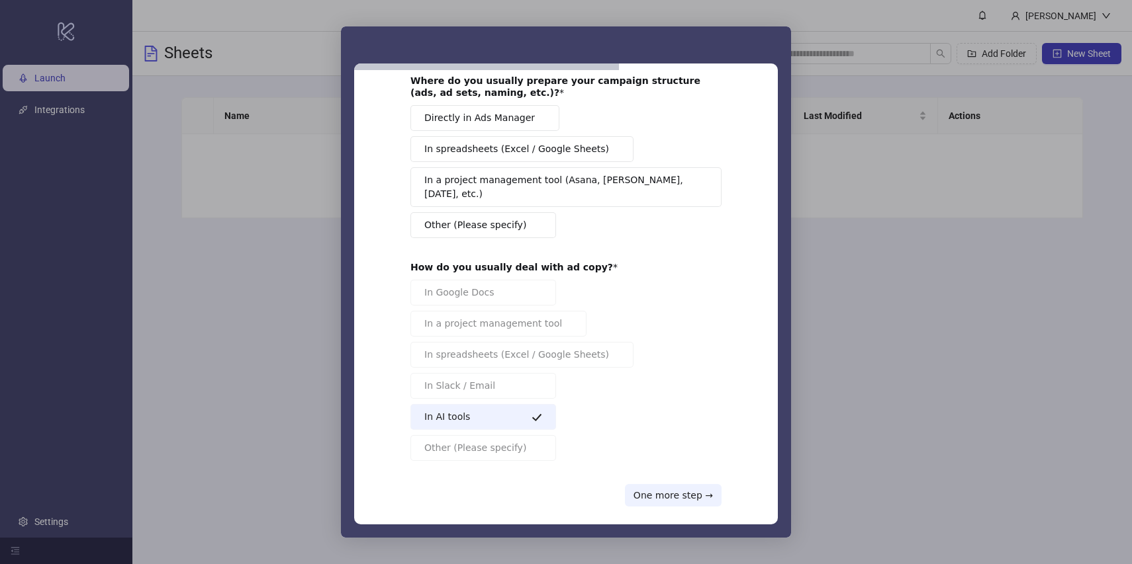
click at [566, 183] on span "In a project management tool (Asana, Trello, Monday, etc.)" at bounding box center [561, 187] width 274 height 28
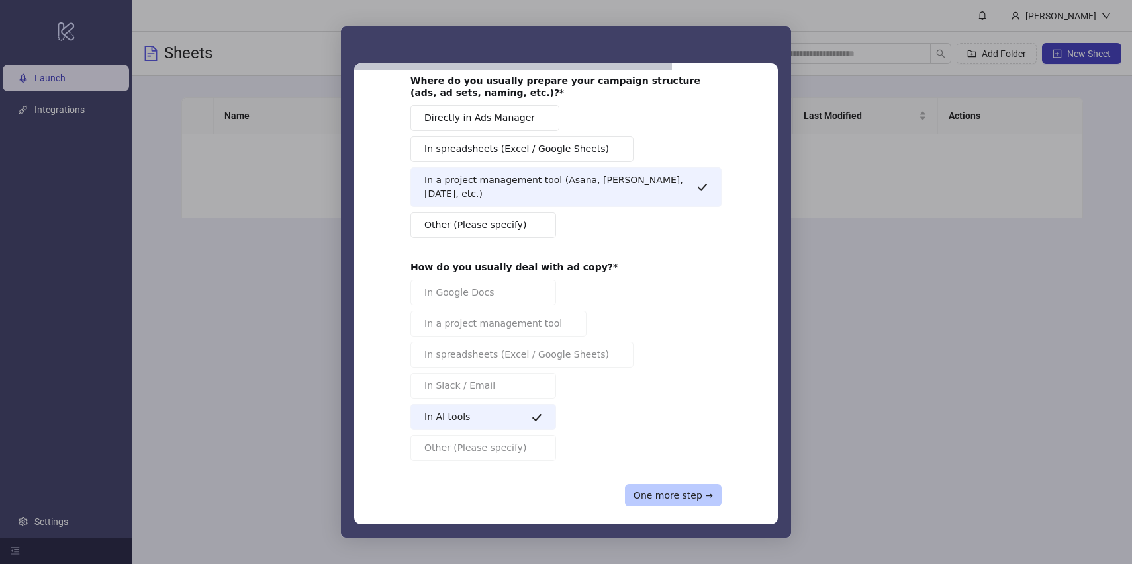
click at [668, 484] on button "One more step →" at bounding box center [673, 495] width 97 height 22
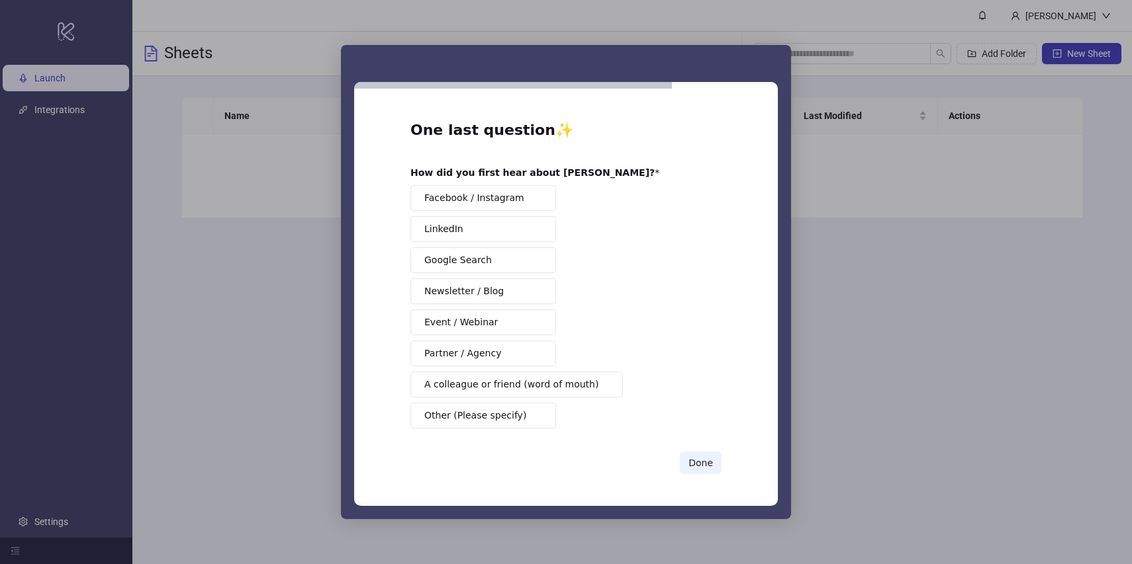
scroll to position [0, 0]
click at [697, 471] on button "Done" at bounding box center [701, 463] width 42 height 22
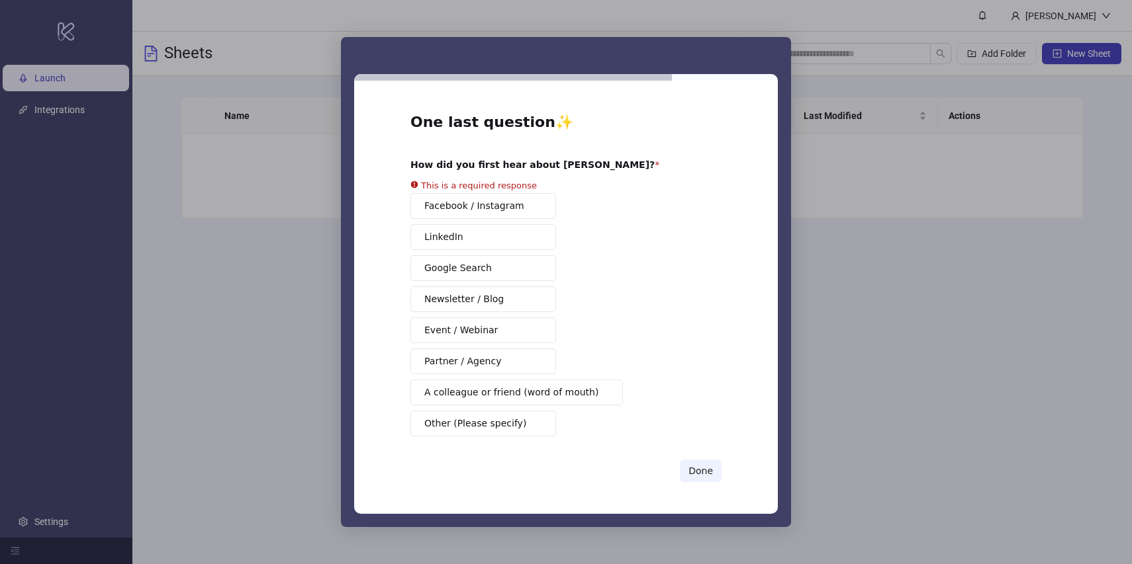
click at [506, 279] on div "Facebook / Instagram LinkedIn Google Search Newsletter / Blog Event / Webinar P…" at bounding box center [565, 315] width 311 height 244
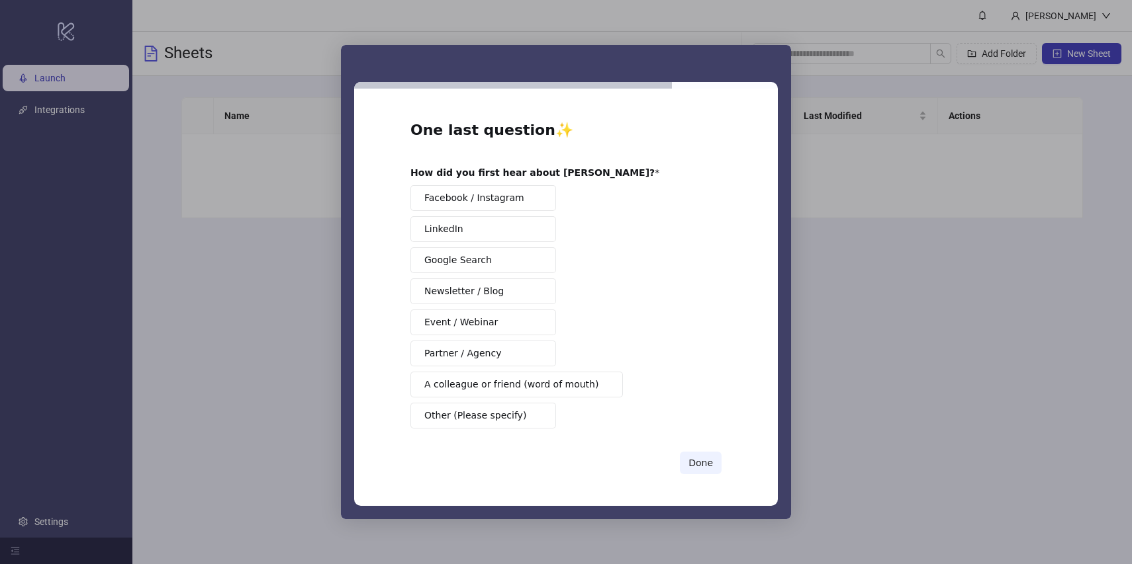
click at [494, 253] on button "Google Search" at bounding box center [483, 260] width 146 height 26
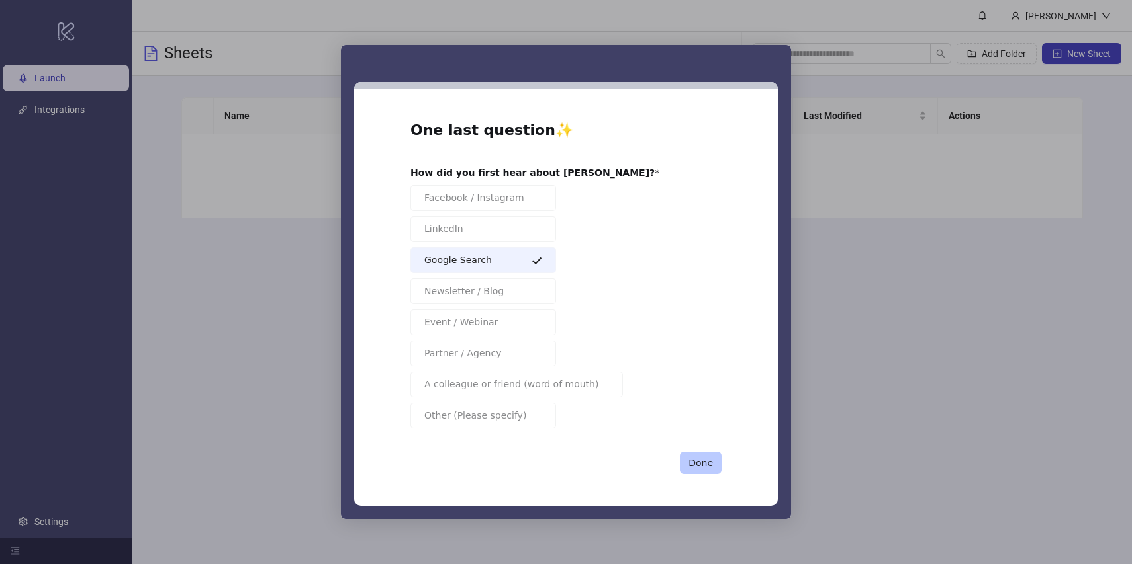
click at [693, 459] on button "Done" at bounding box center [701, 463] width 42 height 22
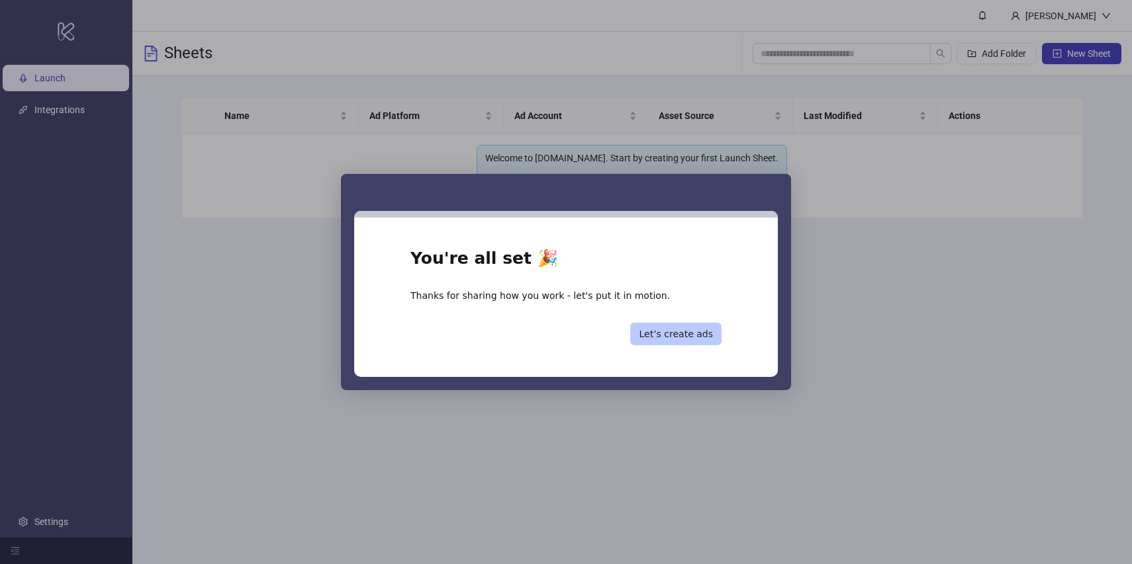
click at [680, 338] on button "Let’s create ads" at bounding box center [675, 334] width 91 height 22
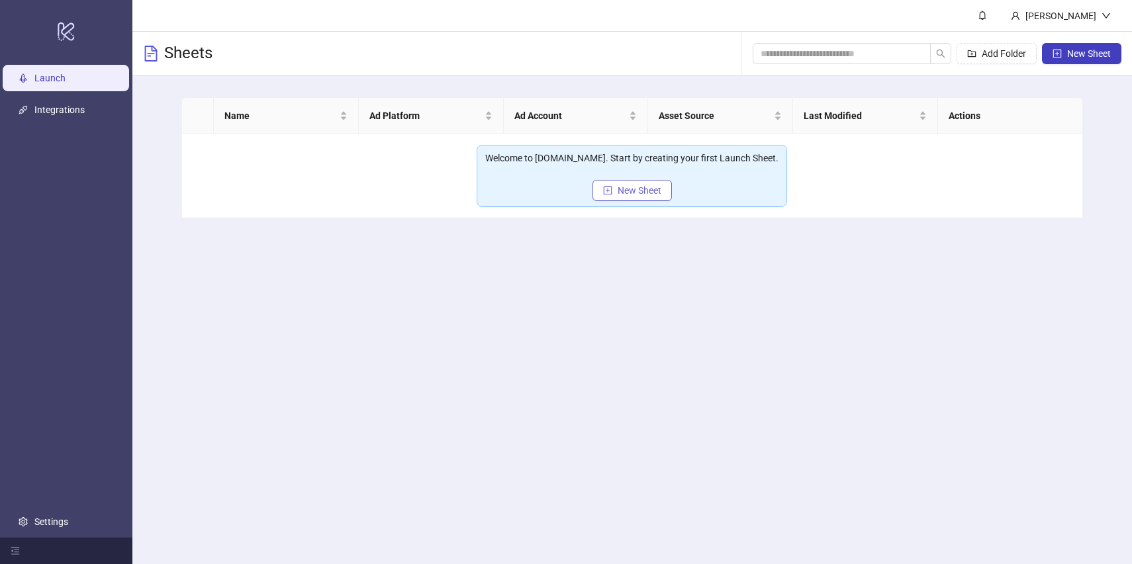
click at [642, 188] on span "New Sheet" at bounding box center [639, 190] width 44 height 11
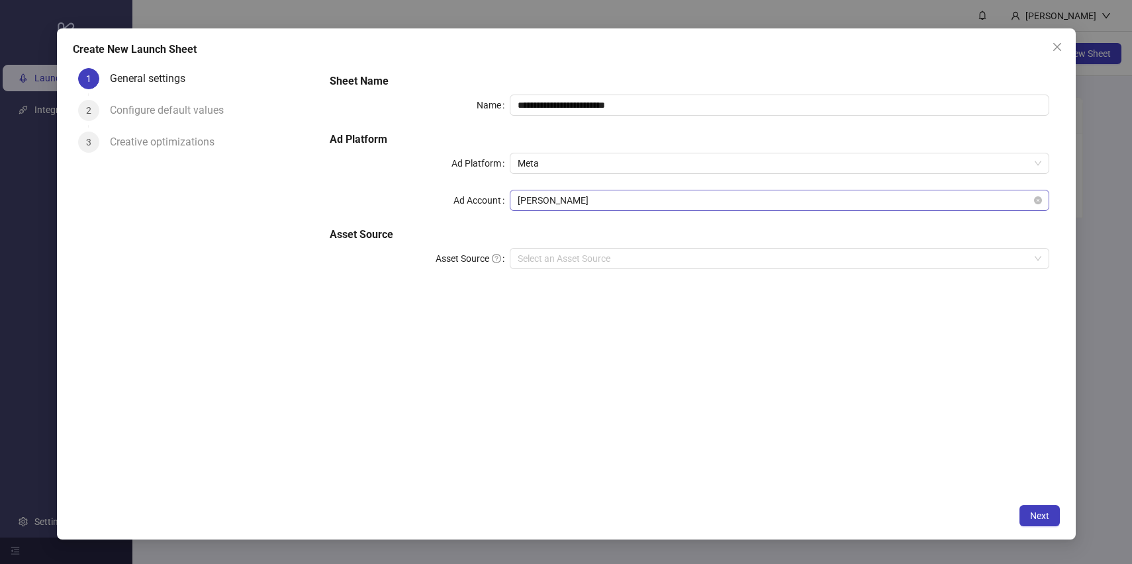
click at [574, 193] on span "Tim Burghardt" at bounding box center [778, 201] width 523 height 20
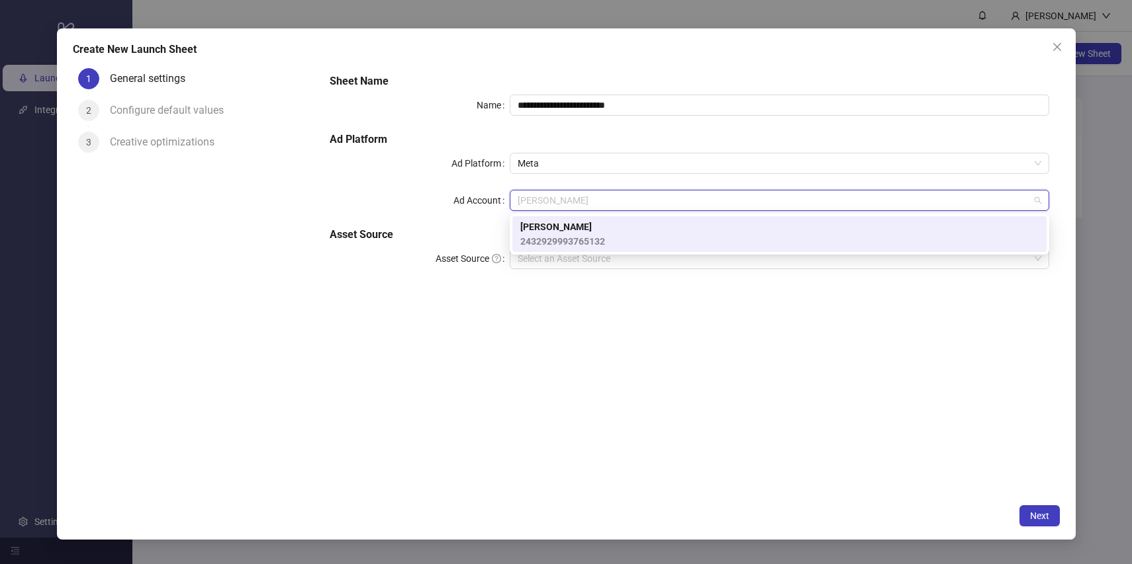
click at [569, 234] on span "2432929993765132" at bounding box center [562, 241] width 85 height 15
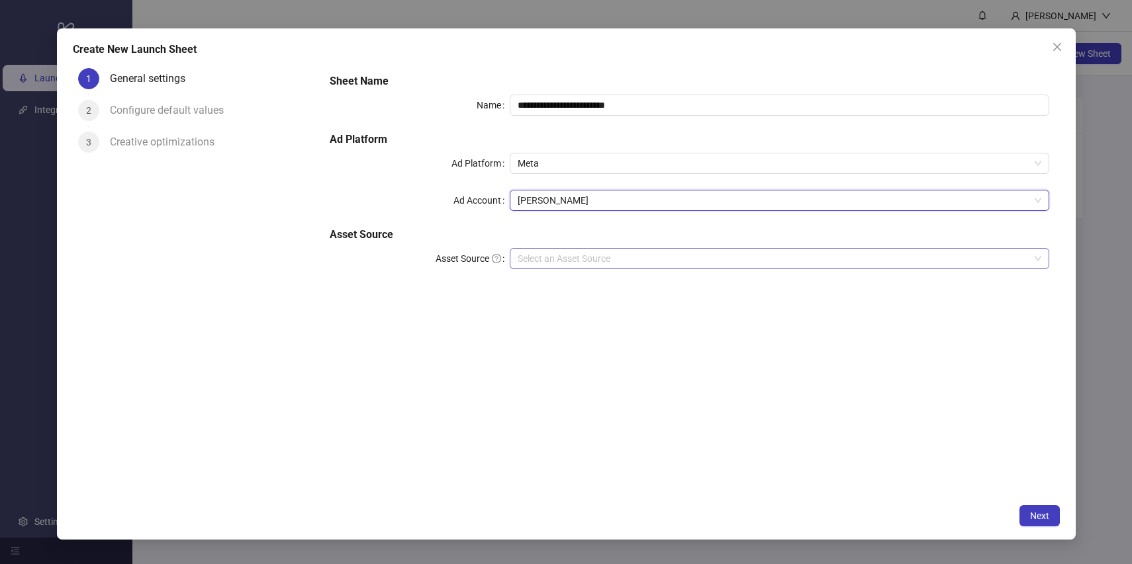
click at [562, 260] on input "Asset Source" at bounding box center [773, 259] width 512 height 20
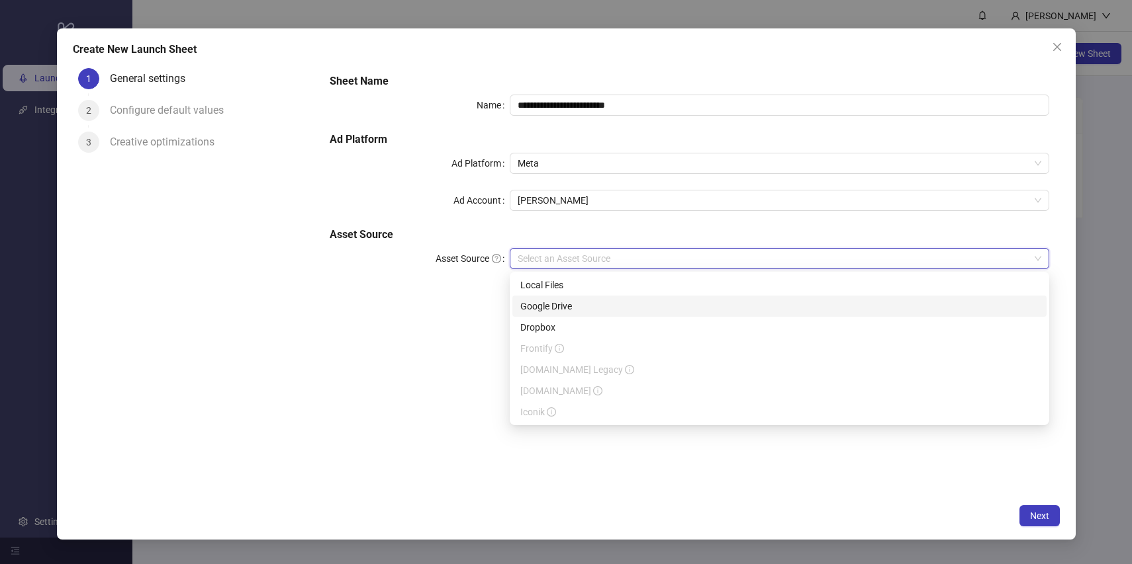
click at [562, 307] on div "Google Drive" at bounding box center [779, 306] width 518 height 15
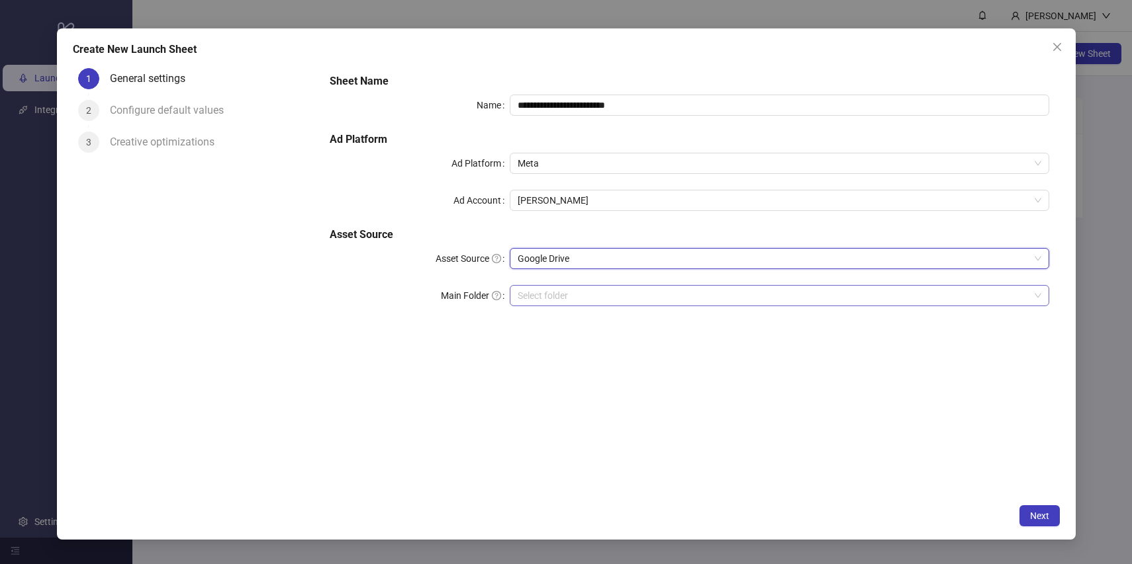
click at [570, 300] on input "Main Folder" at bounding box center [773, 296] width 512 height 20
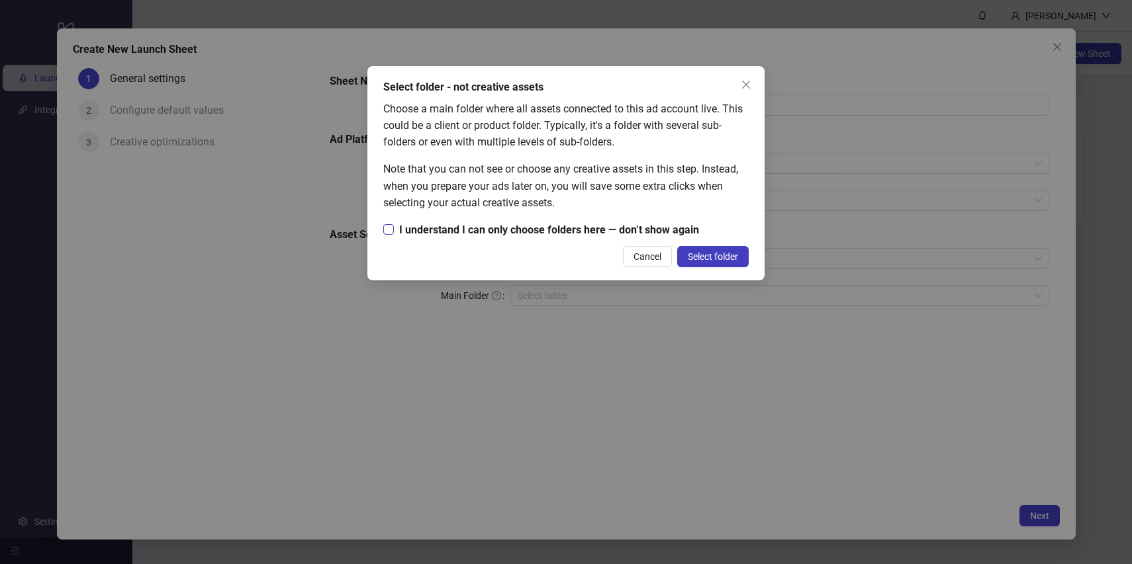
click at [591, 227] on span "I understand I can only choose folders here — don’t show again" at bounding box center [549, 230] width 310 height 17
click at [705, 259] on span "Select folder" at bounding box center [713, 256] width 50 height 11
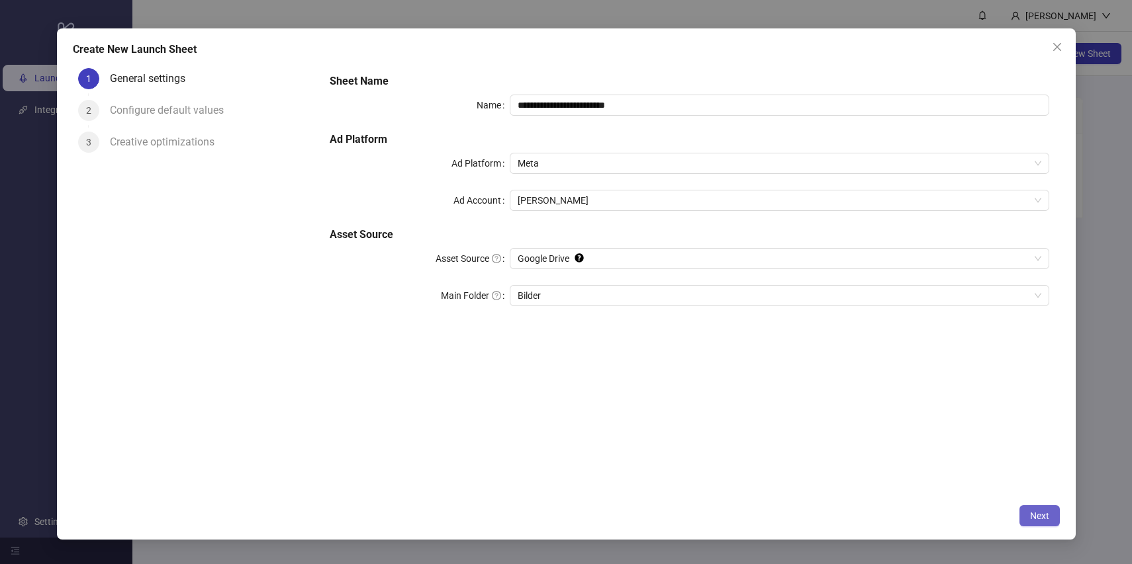
click at [1036, 521] on span "Next" at bounding box center [1039, 516] width 19 height 11
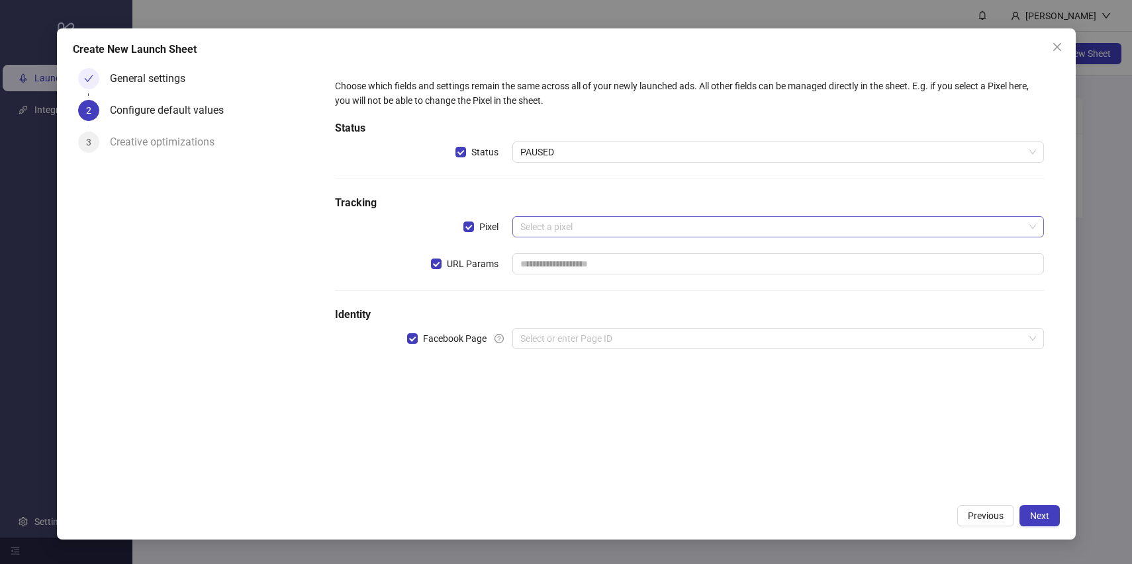
click at [635, 227] on input "search" at bounding box center [772, 227] width 504 height 20
click at [635, 204] on h5 "Tracking" at bounding box center [689, 203] width 708 height 16
click at [628, 350] on div "Choose which fields and settings remain the same across all of your newly launc…" at bounding box center [689, 221] width 719 height 297
click at [630, 341] on input "search" at bounding box center [772, 339] width 504 height 20
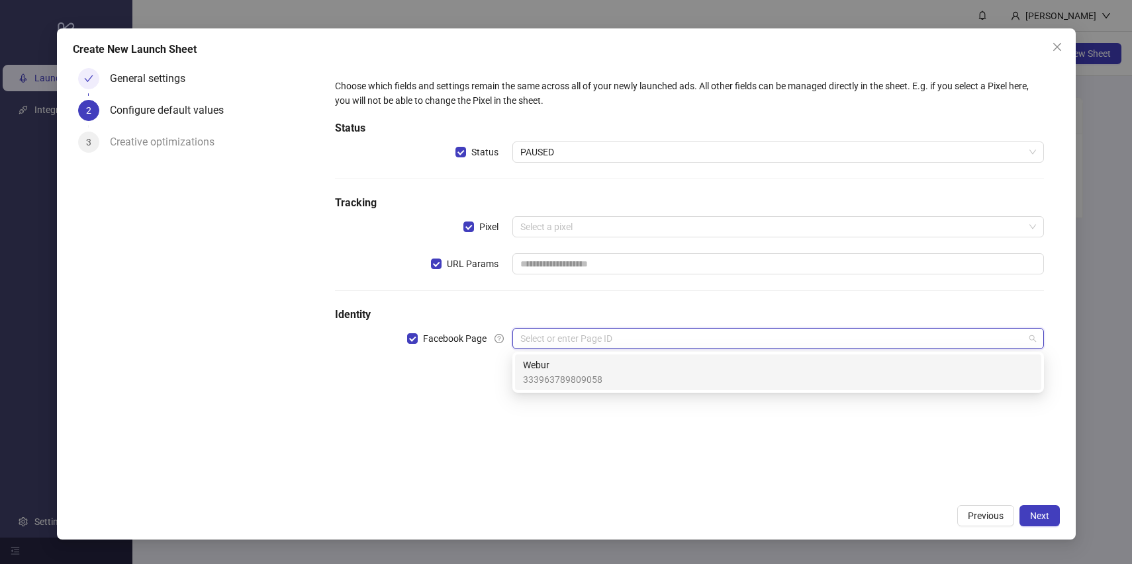
click at [614, 371] on div "Webur 333963789809058" at bounding box center [778, 372] width 510 height 29
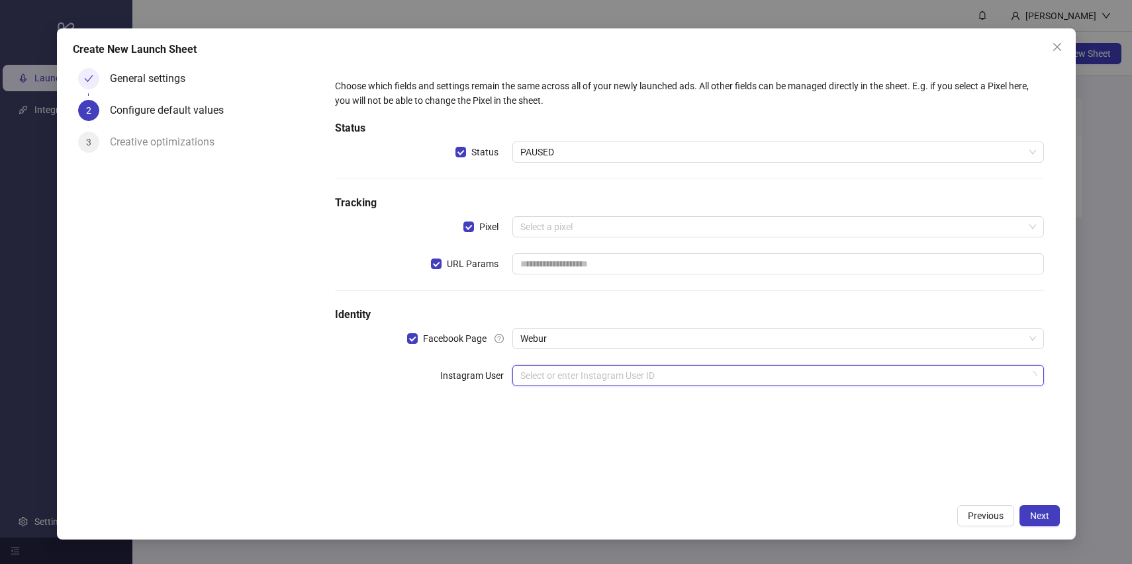
click at [611, 383] on input "search" at bounding box center [772, 376] width 504 height 20
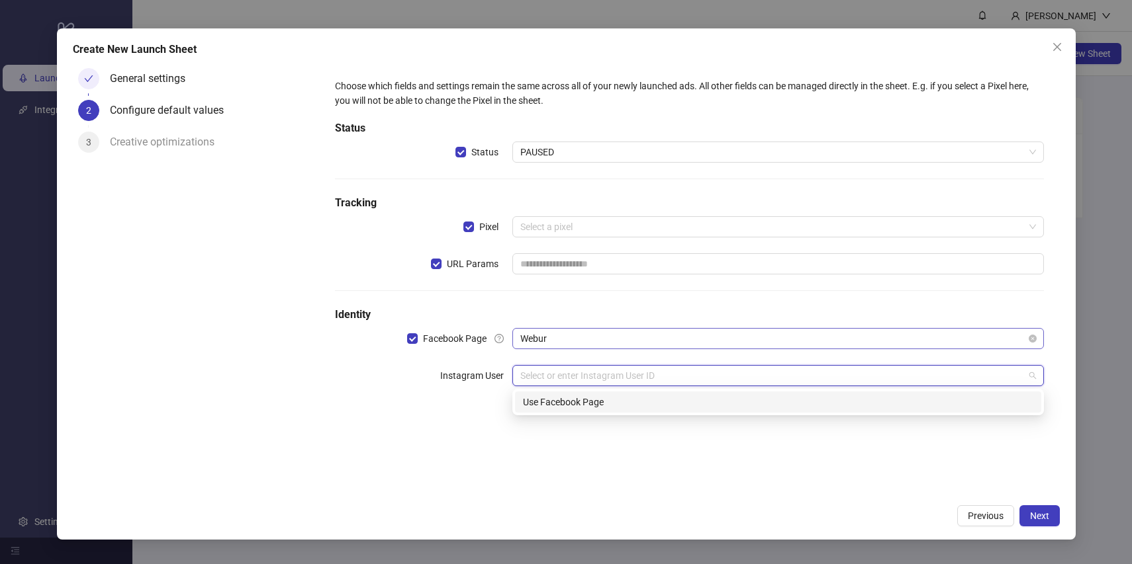
click at [636, 340] on span "Webur" at bounding box center [778, 339] width 516 height 20
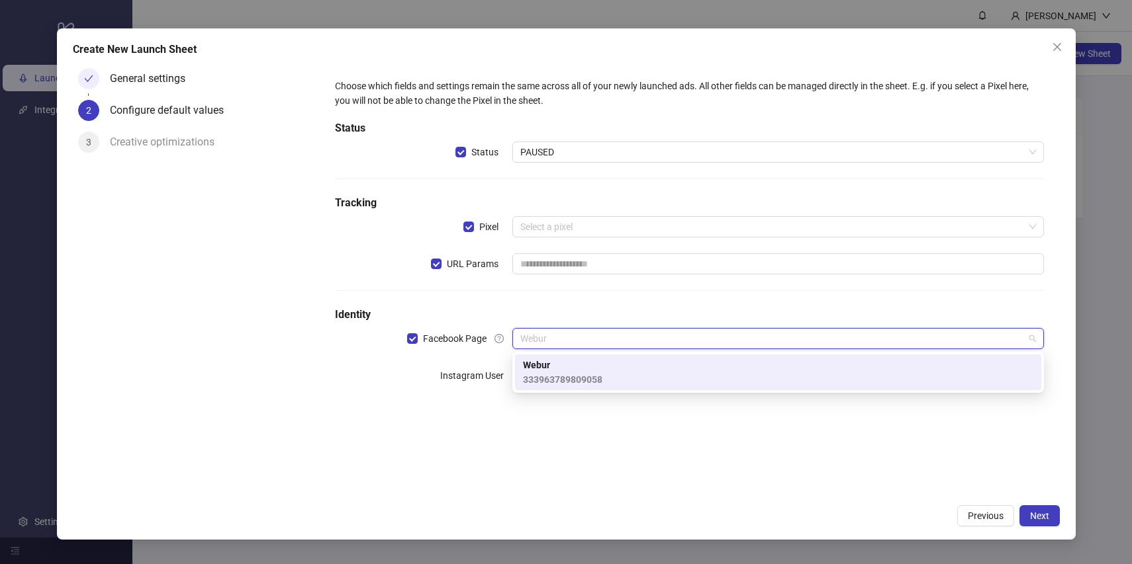
click at [637, 377] on div "Webur 333963789809058" at bounding box center [778, 372] width 510 height 29
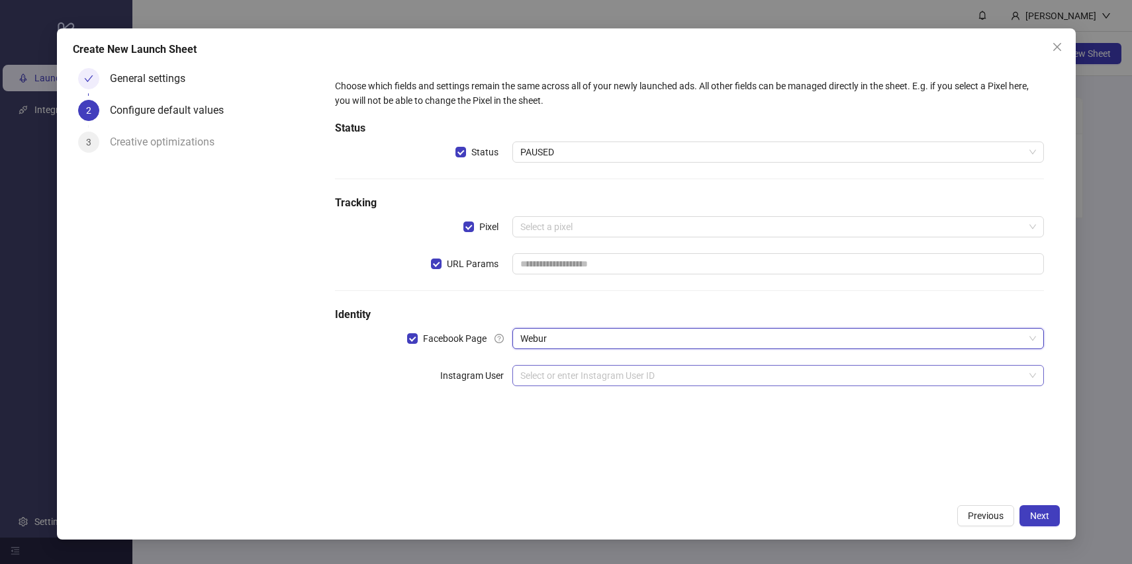
click at [641, 380] on input "search" at bounding box center [772, 376] width 504 height 20
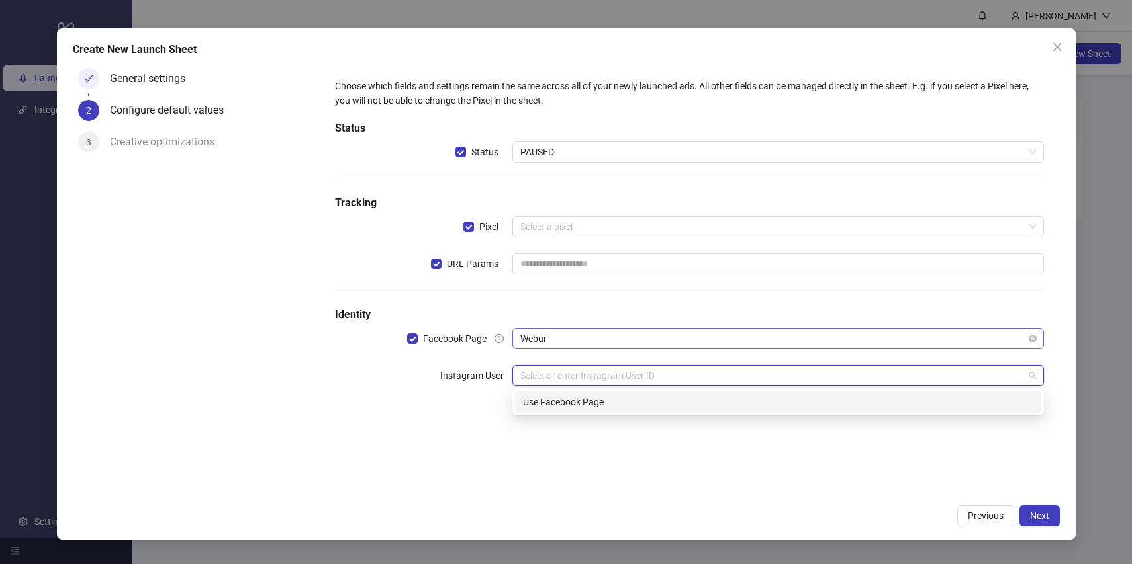
click at [690, 343] on span "Webur" at bounding box center [778, 339] width 516 height 20
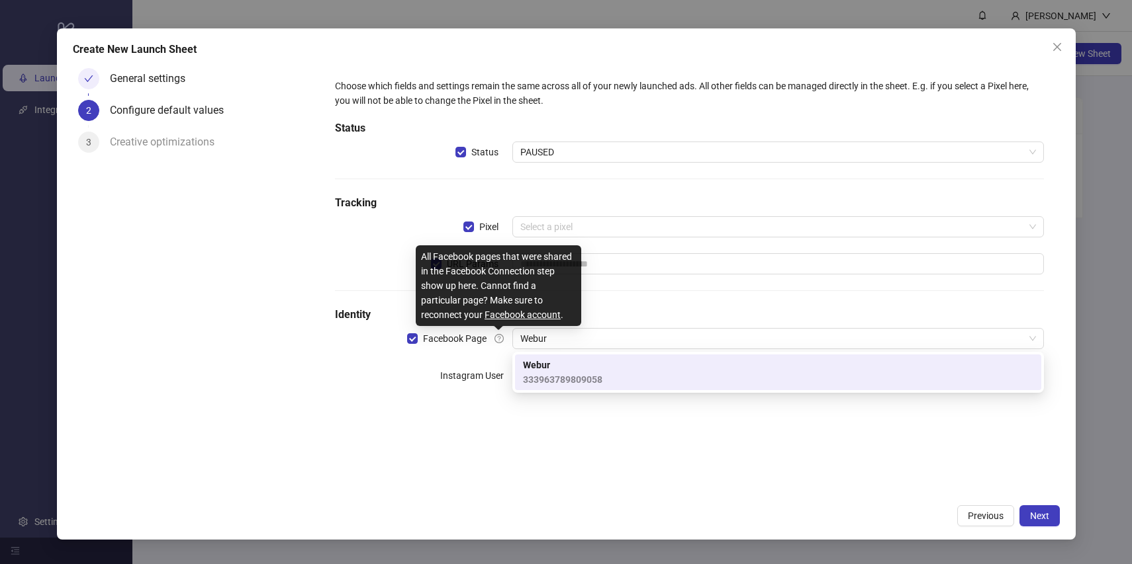
click at [497, 342] on icon "question-circle" at bounding box center [498, 338] width 9 height 9
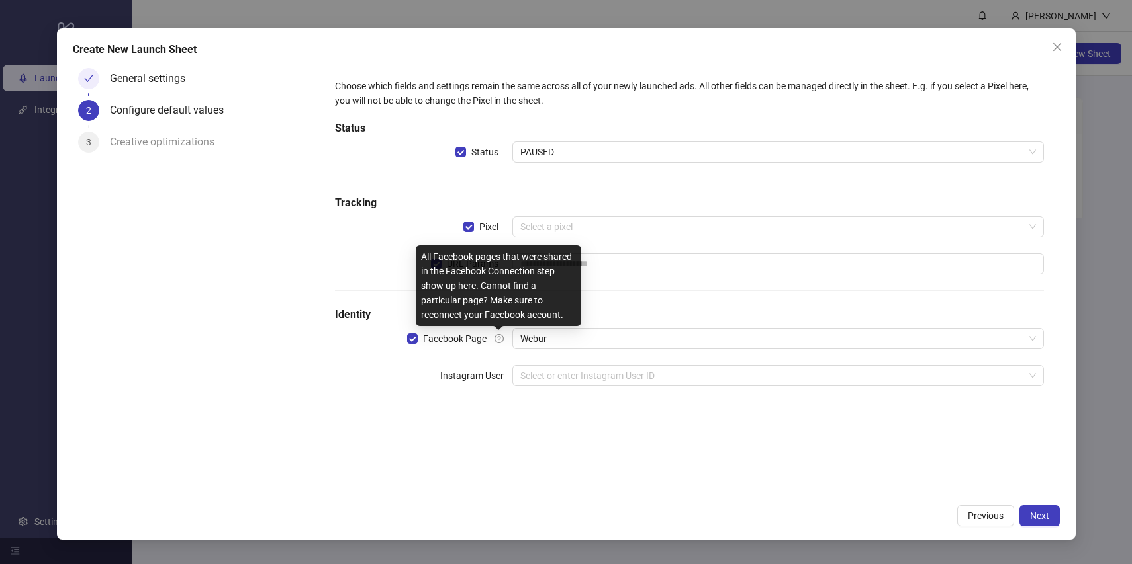
click at [513, 316] on link "Facebook account" at bounding box center [522, 315] width 76 height 11
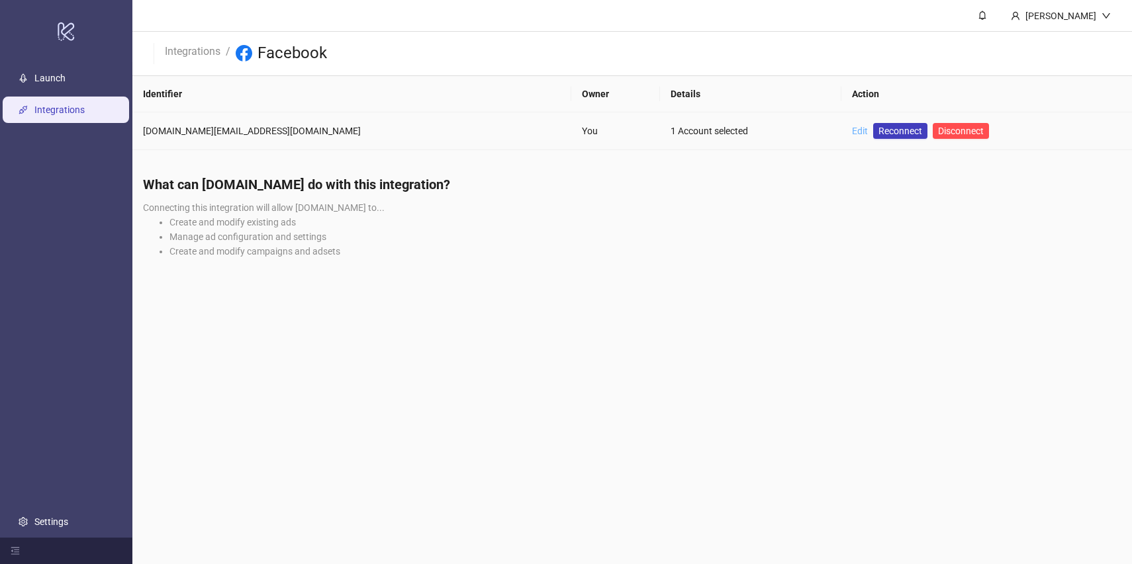
click at [852, 126] on link "Edit" at bounding box center [860, 131] width 16 height 11
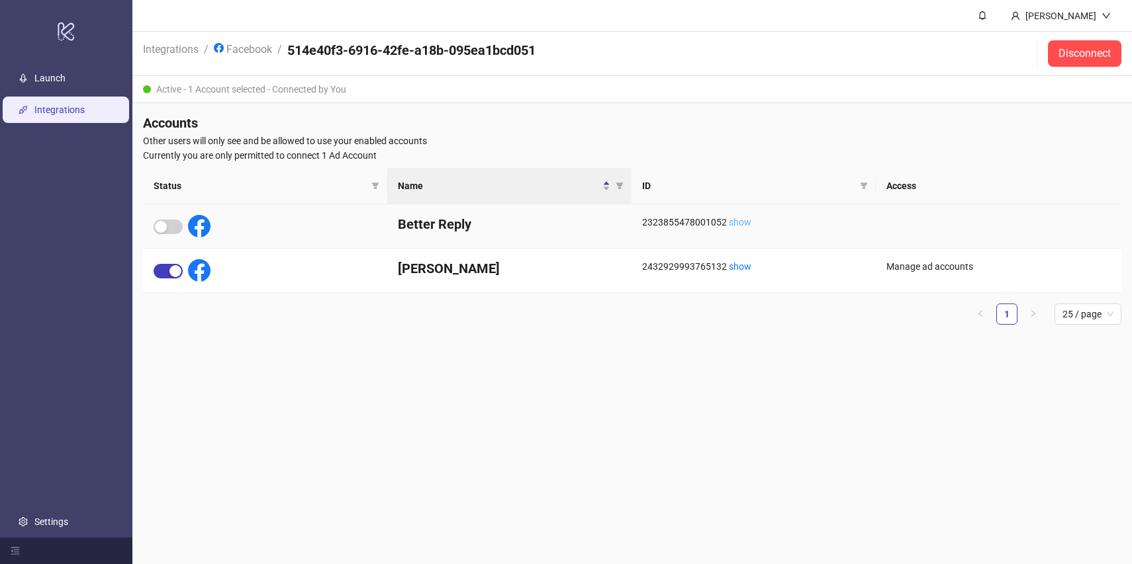
click at [740, 220] on link "show" at bounding box center [740, 222] width 22 height 11
click at [161, 274] on span "button" at bounding box center [168, 271] width 29 height 15
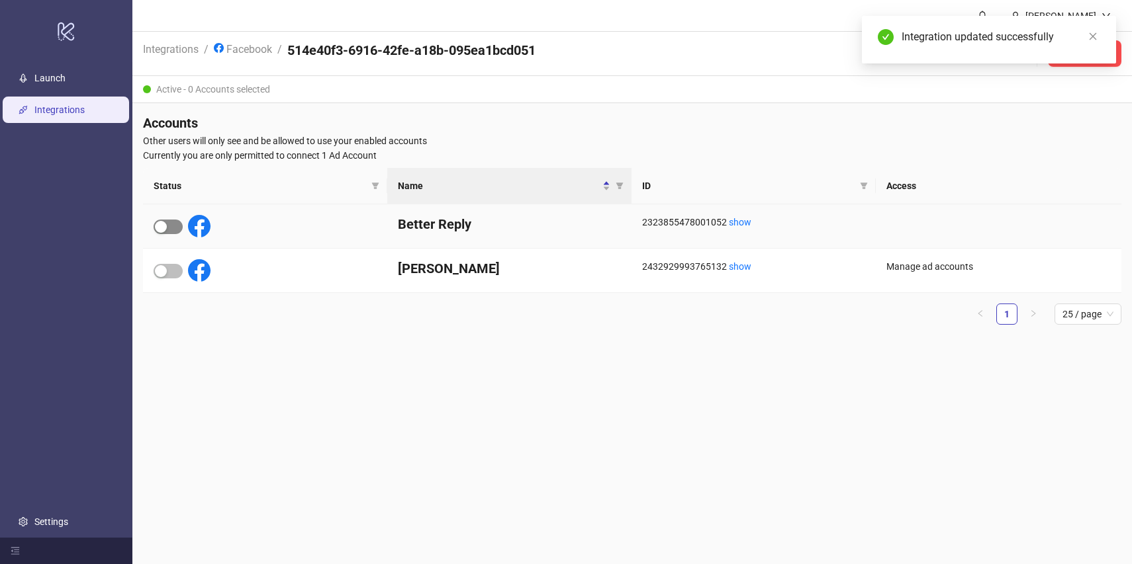
click at [163, 232] on span "button" at bounding box center [168, 227] width 29 height 15
click at [922, 222] on div at bounding box center [999, 226] width 246 height 44
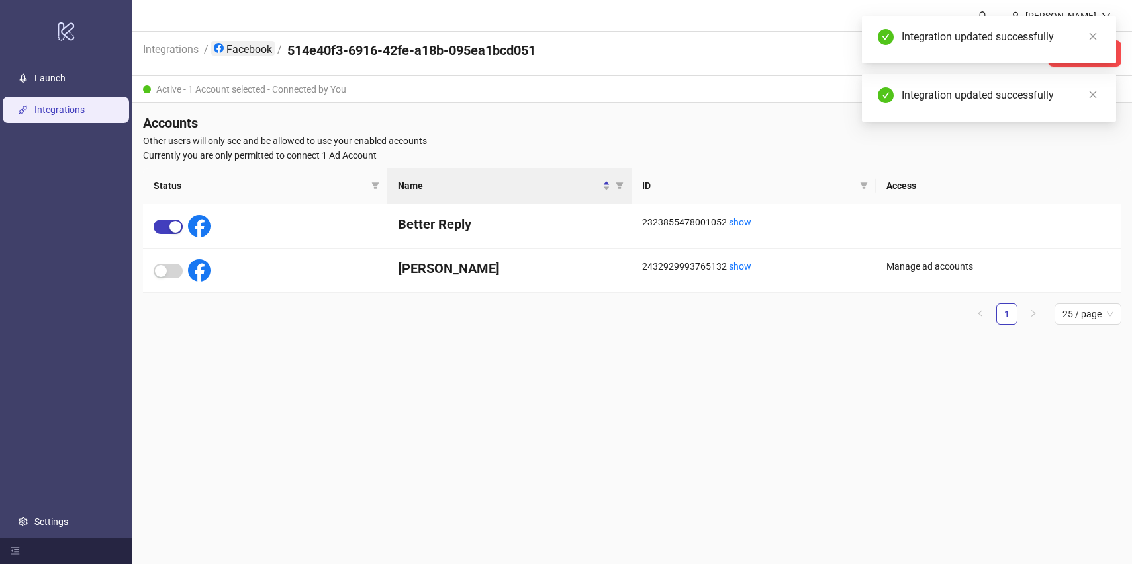
click at [244, 46] on link "Facebook" at bounding box center [243, 48] width 64 height 15
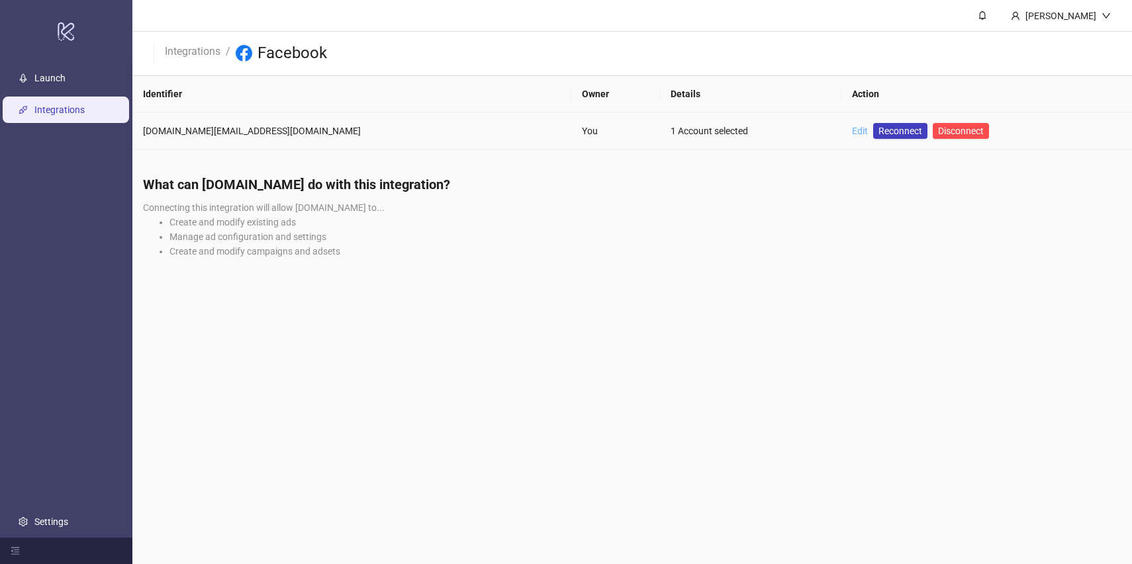
click at [852, 134] on link "Edit" at bounding box center [860, 131] width 16 height 11
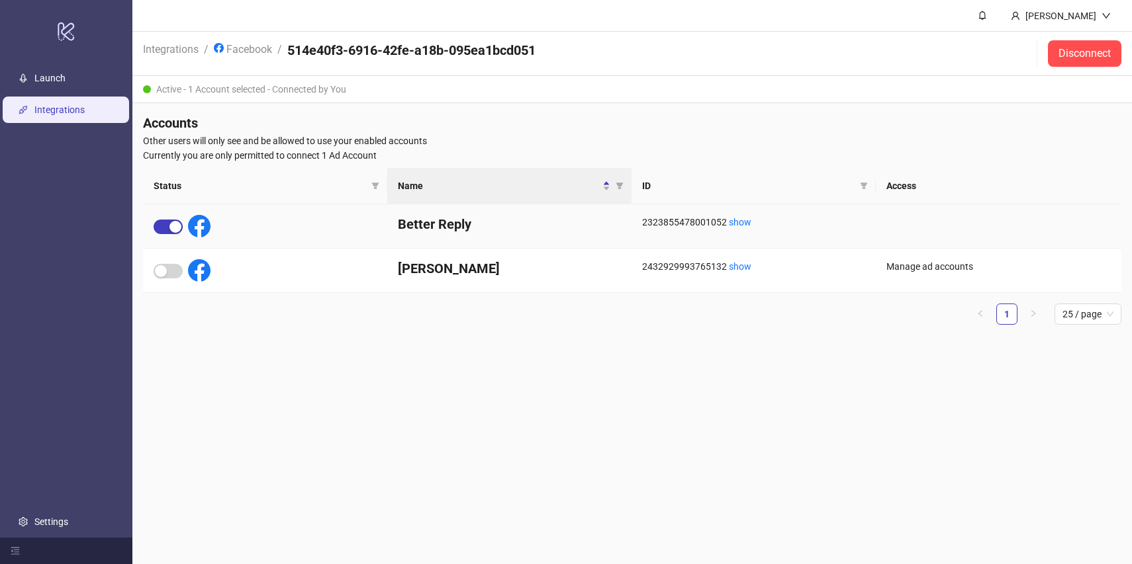
click at [803, 228] on div "2323855478001052 show" at bounding box center [753, 222] width 223 height 15
click at [741, 220] on link "show" at bounding box center [740, 222] width 22 height 11
click at [250, 50] on link "Facebook" at bounding box center [243, 48] width 64 height 15
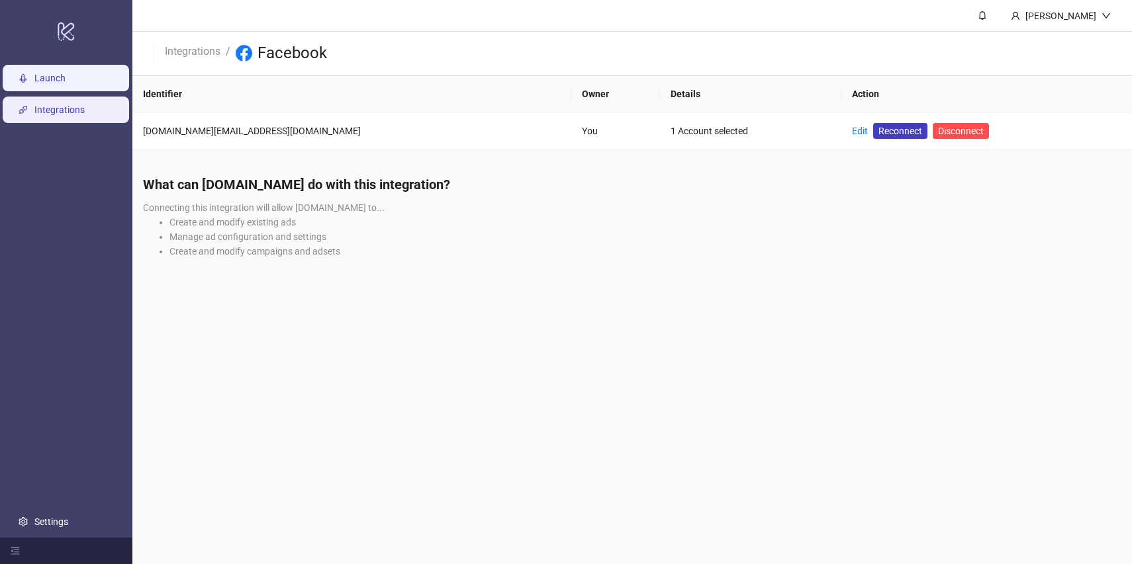
click at [66, 83] on link "Launch" at bounding box center [49, 78] width 31 height 11
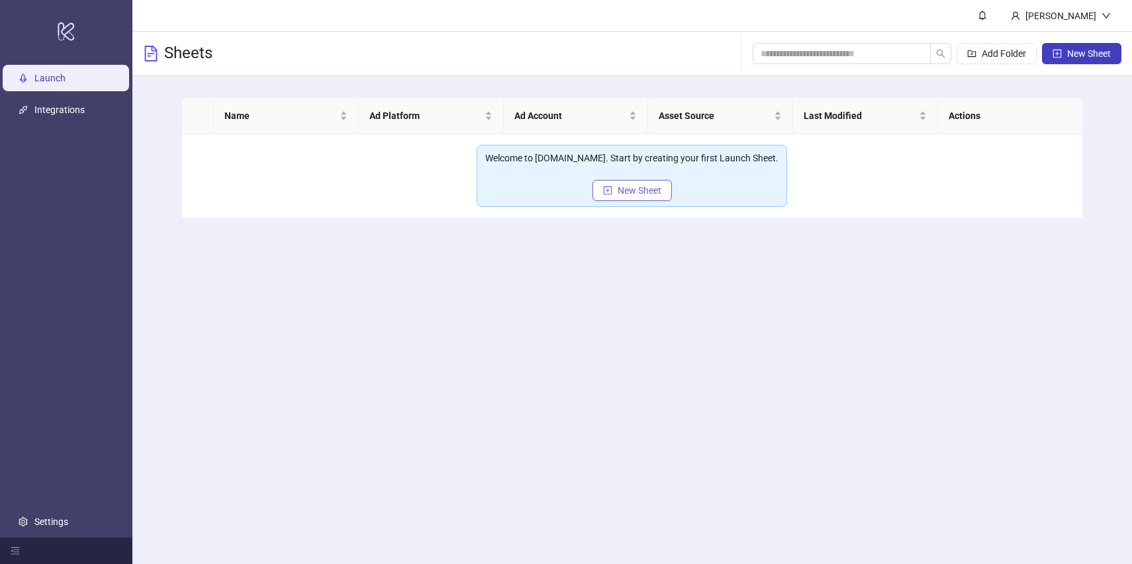
click at [635, 182] on button "New Sheet" at bounding box center [631, 190] width 79 height 21
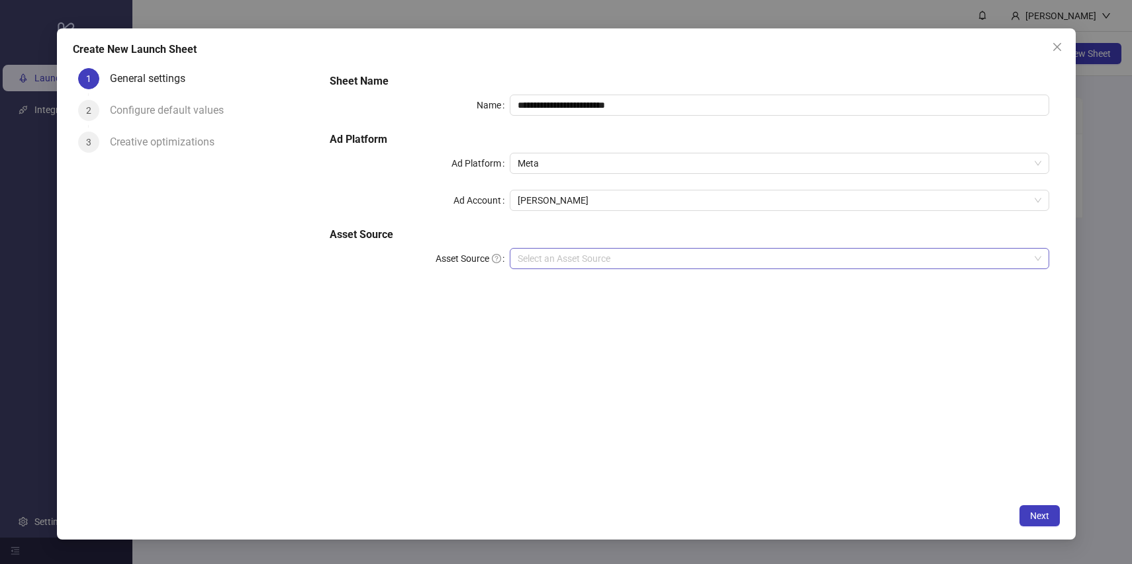
click at [570, 259] on input "Asset Source" at bounding box center [773, 259] width 512 height 20
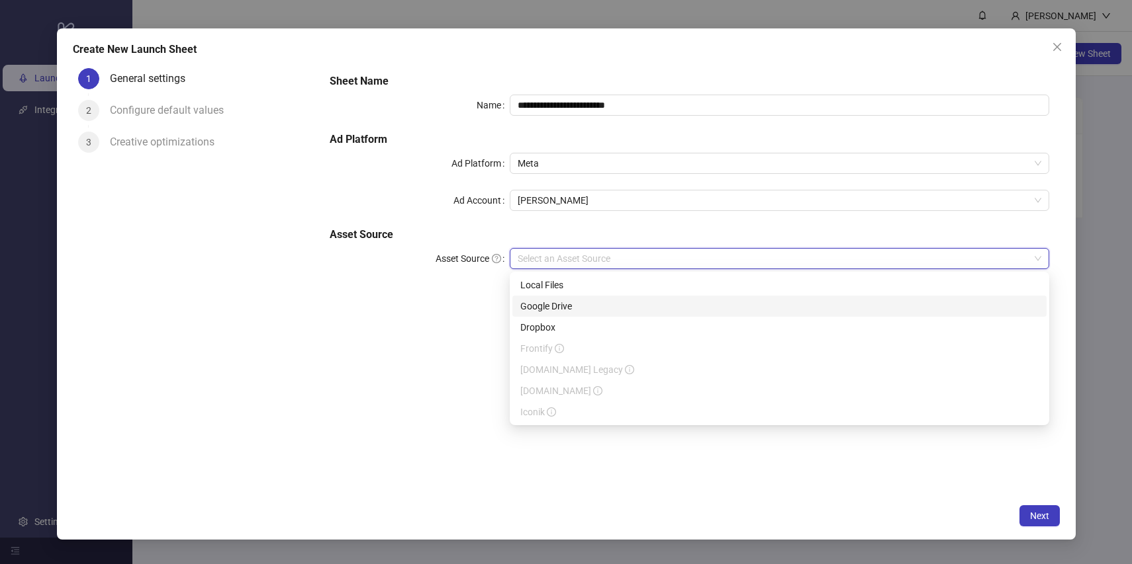
click at [566, 311] on div "Google Drive" at bounding box center [779, 306] width 518 height 15
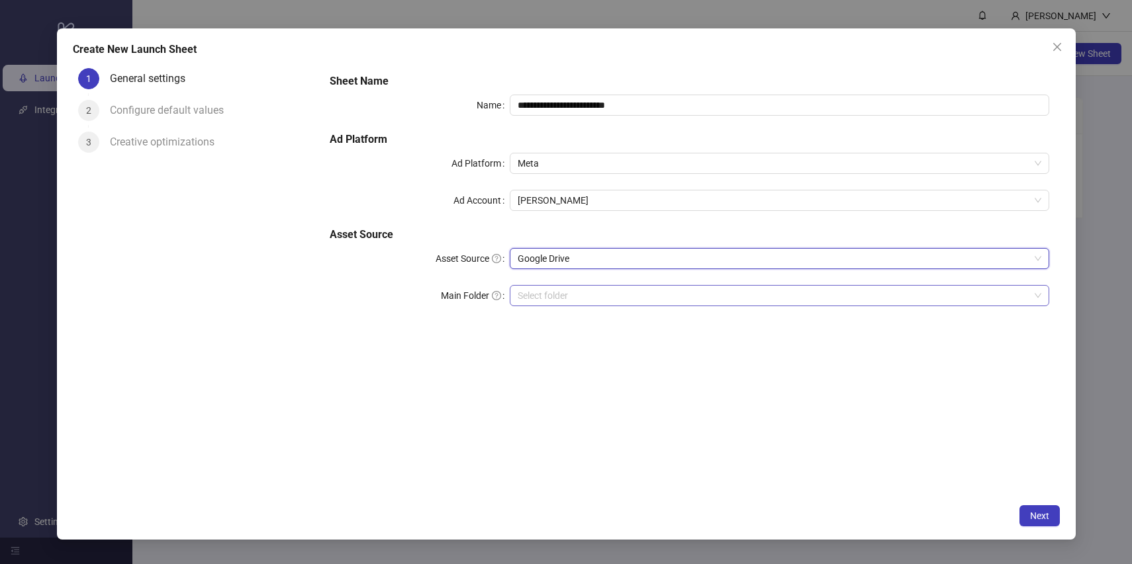
click at [574, 298] on input "Main Folder" at bounding box center [773, 296] width 512 height 20
click at [1049, 513] on button "Next" at bounding box center [1039, 516] width 40 height 21
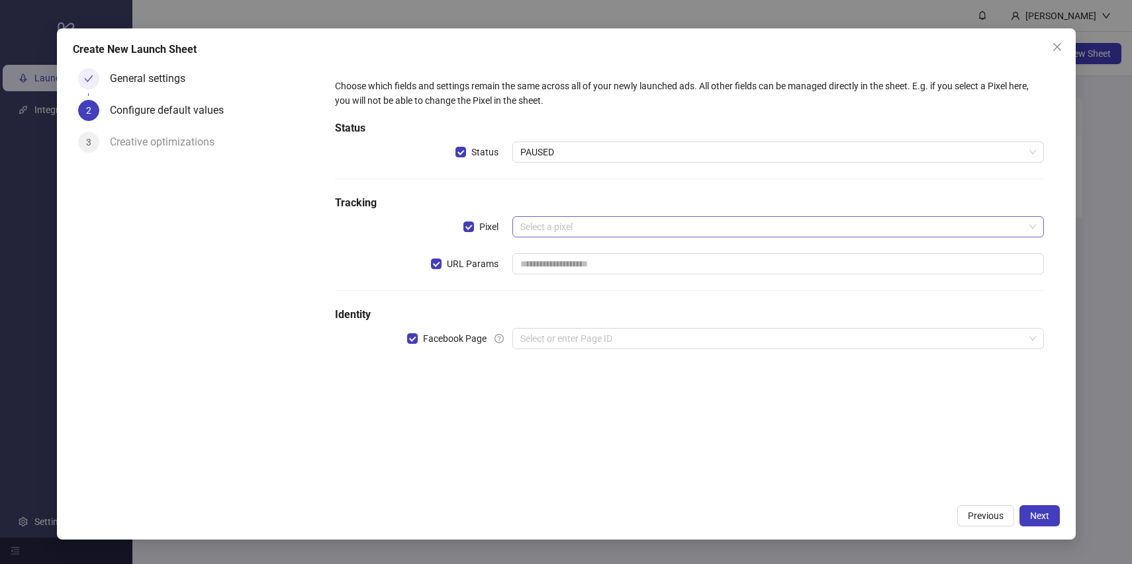
click at [743, 226] on input "search" at bounding box center [772, 227] width 504 height 20
click at [707, 369] on div "Choose which fields and settings remain the same across all of your newly launc…" at bounding box center [689, 221] width 719 height 297
click at [707, 332] on input "search" at bounding box center [772, 339] width 504 height 20
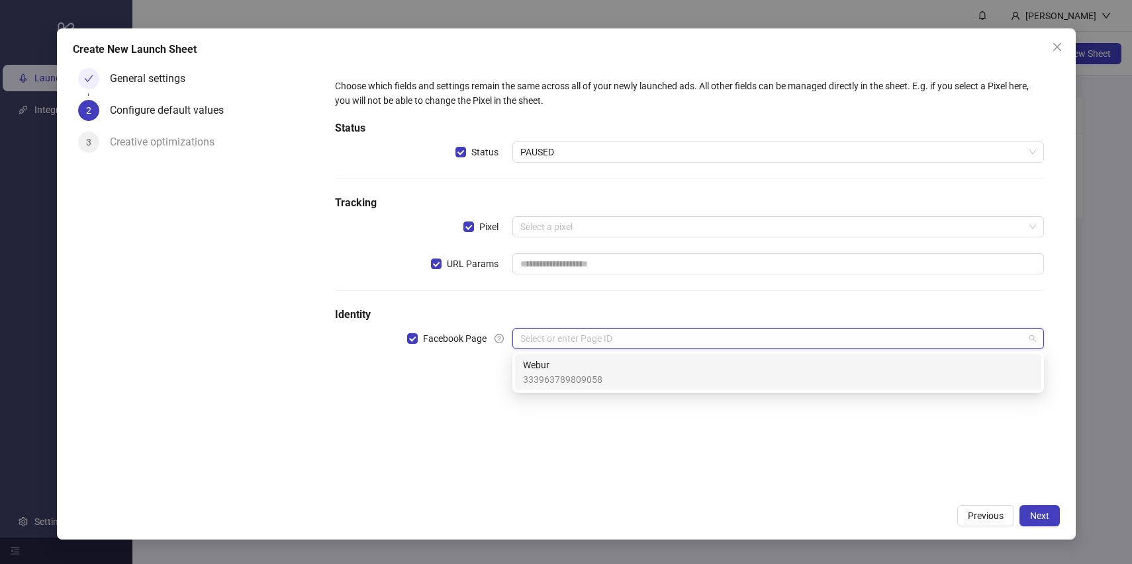
click at [711, 307] on h5 "Identity" at bounding box center [689, 315] width 708 height 16
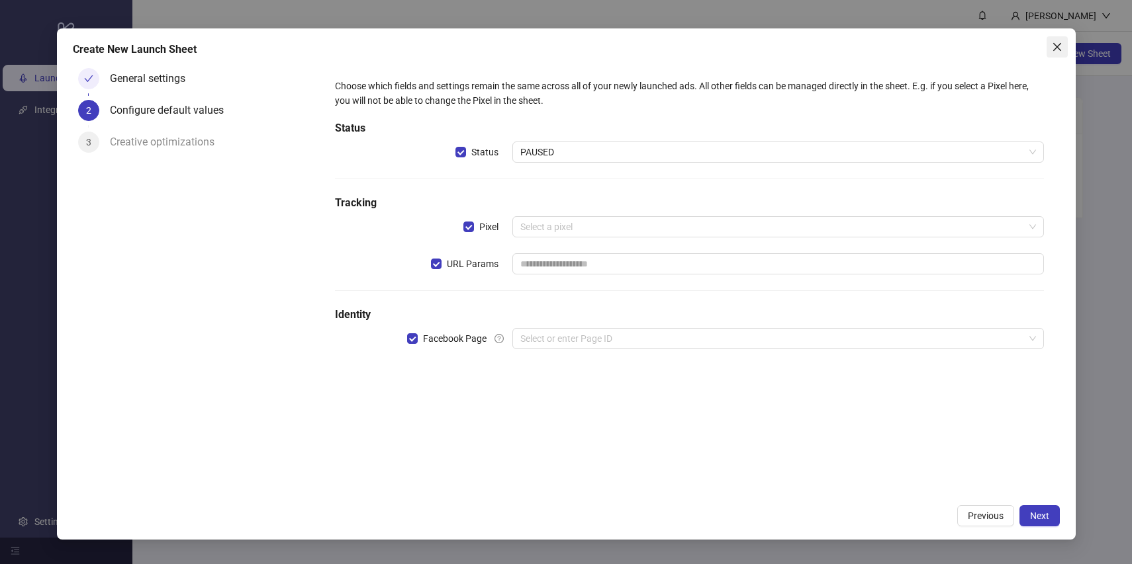
click at [1052, 46] on icon "close" at bounding box center [1057, 47] width 11 height 11
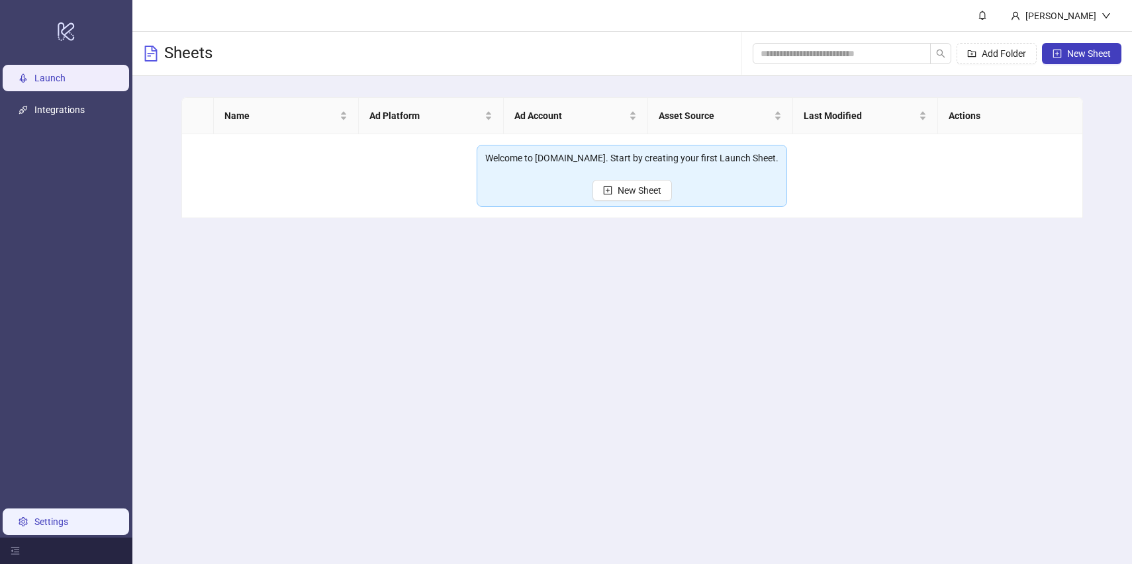
click at [47, 517] on link "Settings" at bounding box center [51, 522] width 34 height 11
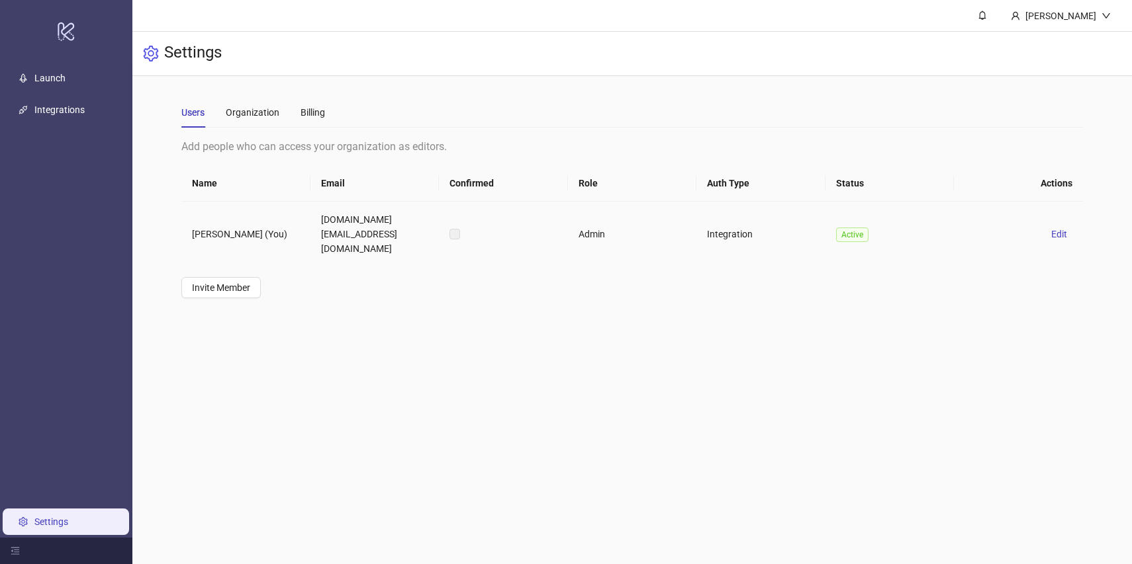
click at [588, 223] on td "Admin" at bounding box center [632, 234] width 129 height 65
click at [450, 229] on label at bounding box center [454, 234] width 11 height 15
click at [47, 83] on link "Launch" at bounding box center [49, 78] width 31 height 11
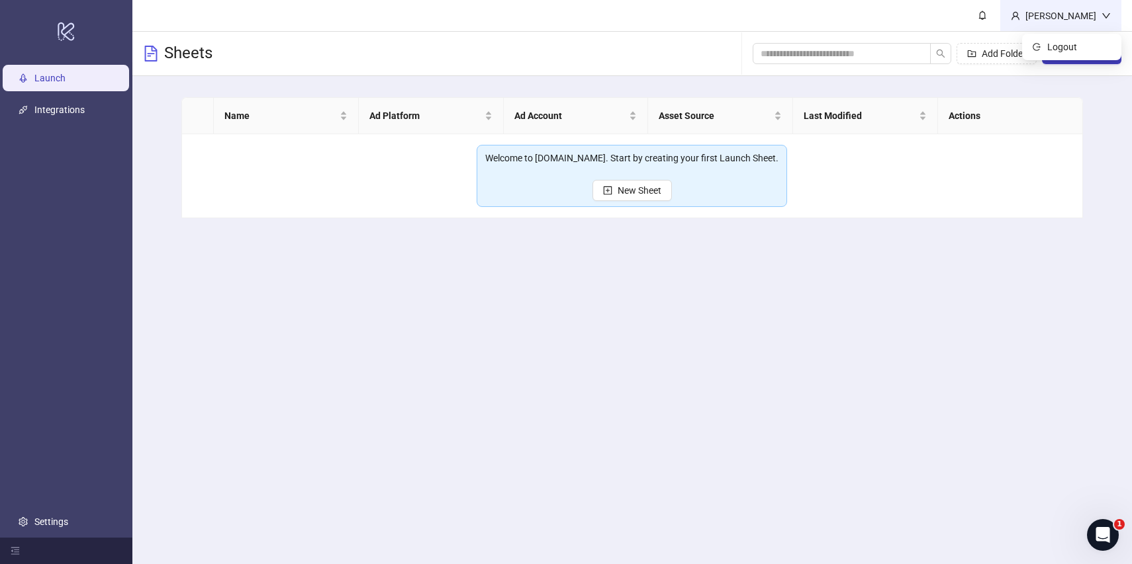
click at [1075, 5] on div "[PERSON_NAME]" at bounding box center [1060, 15] width 121 height 31
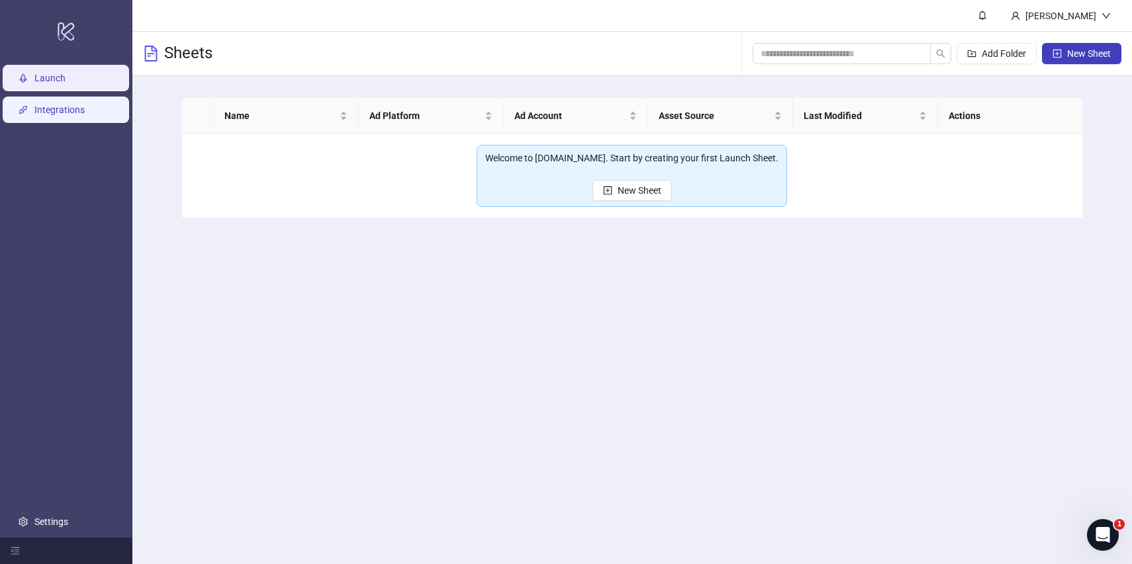
click at [37, 111] on link "Integrations" at bounding box center [59, 110] width 50 height 11
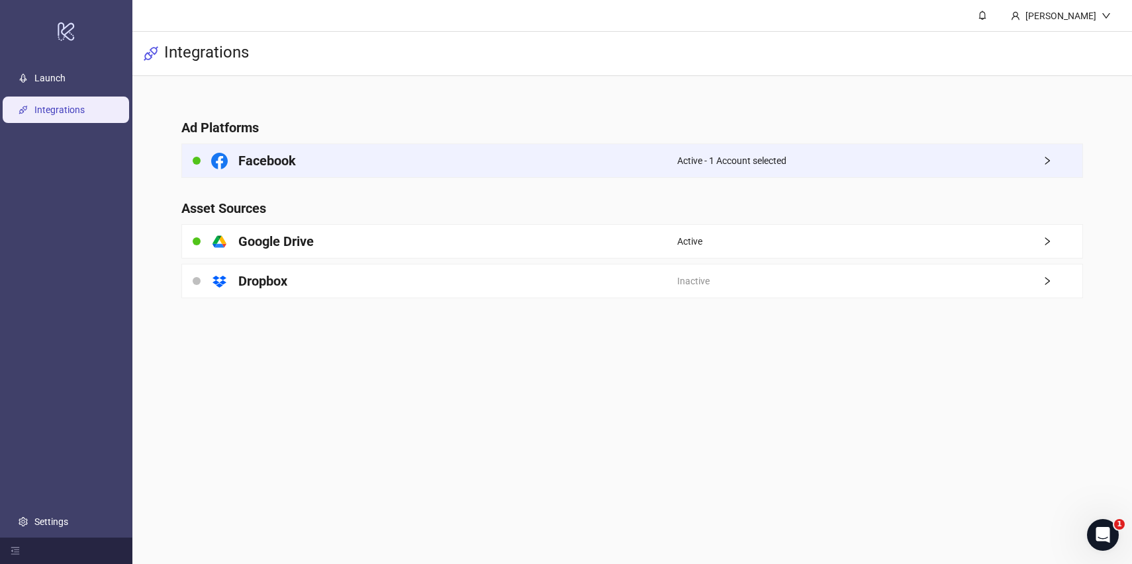
click at [336, 162] on div "Facebook" at bounding box center [429, 160] width 495 height 33
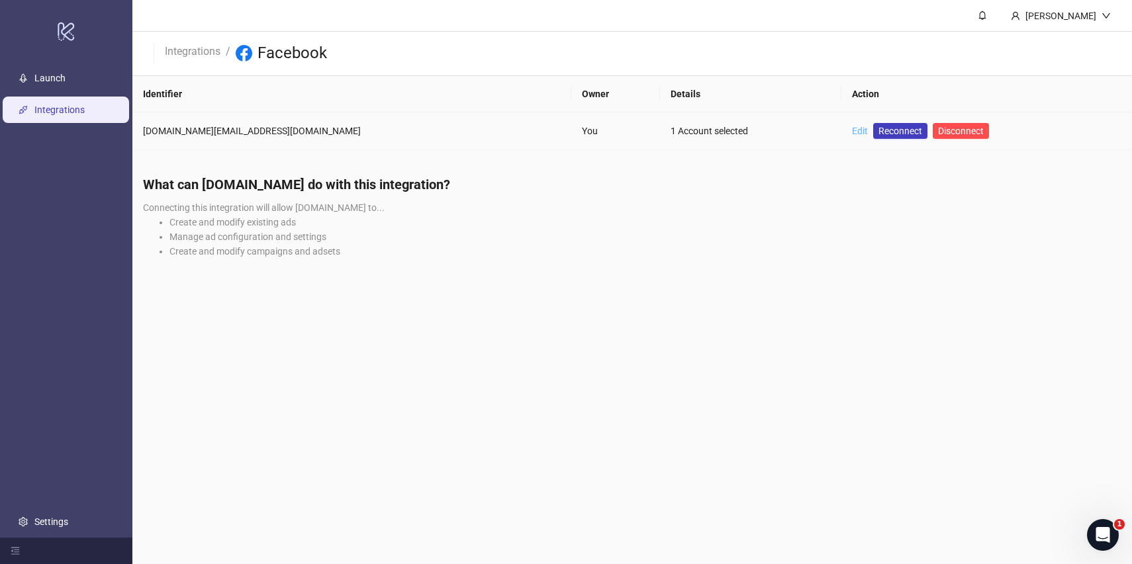
click at [852, 132] on link "Edit" at bounding box center [860, 131] width 16 height 11
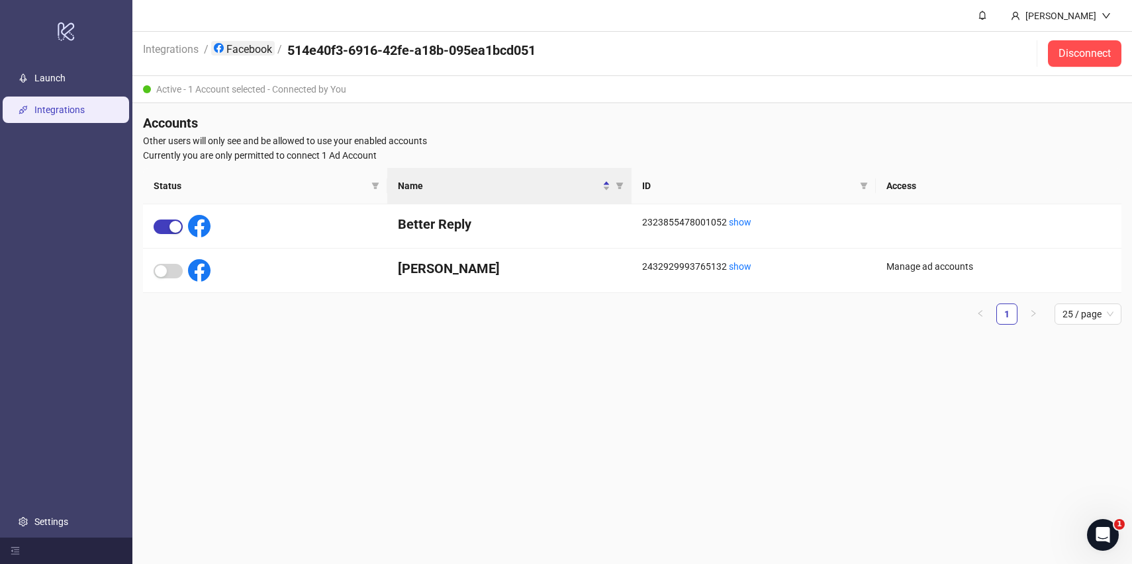
click at [240, 46] on link "Facebook" at bounding box center [243, 48] width 64 height 15
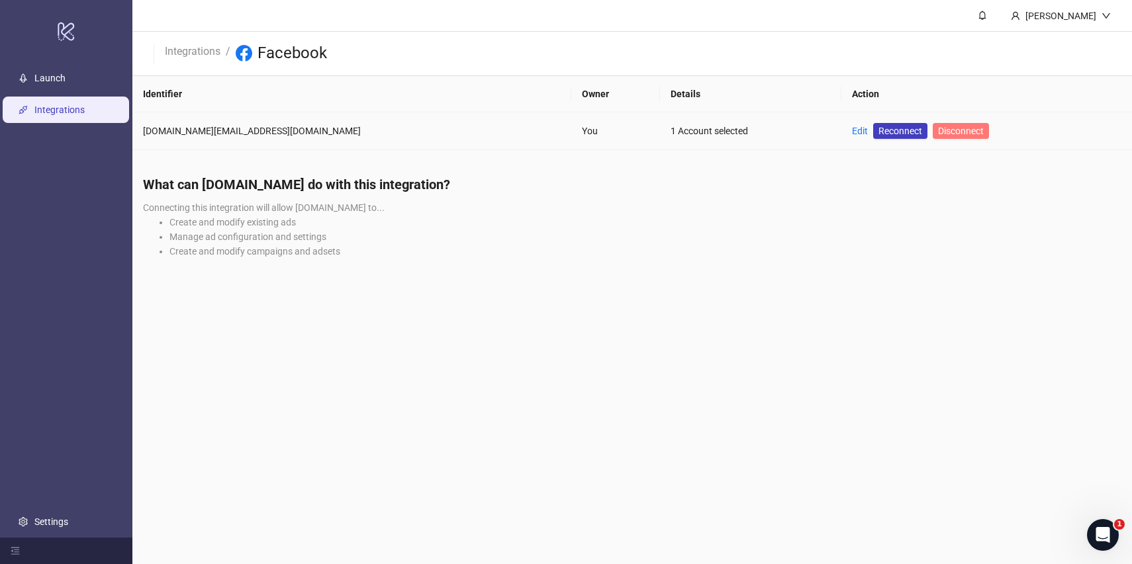
click at [938, 126] on span "Disconnect" at bounding box center [961, 131] width 46 height 11
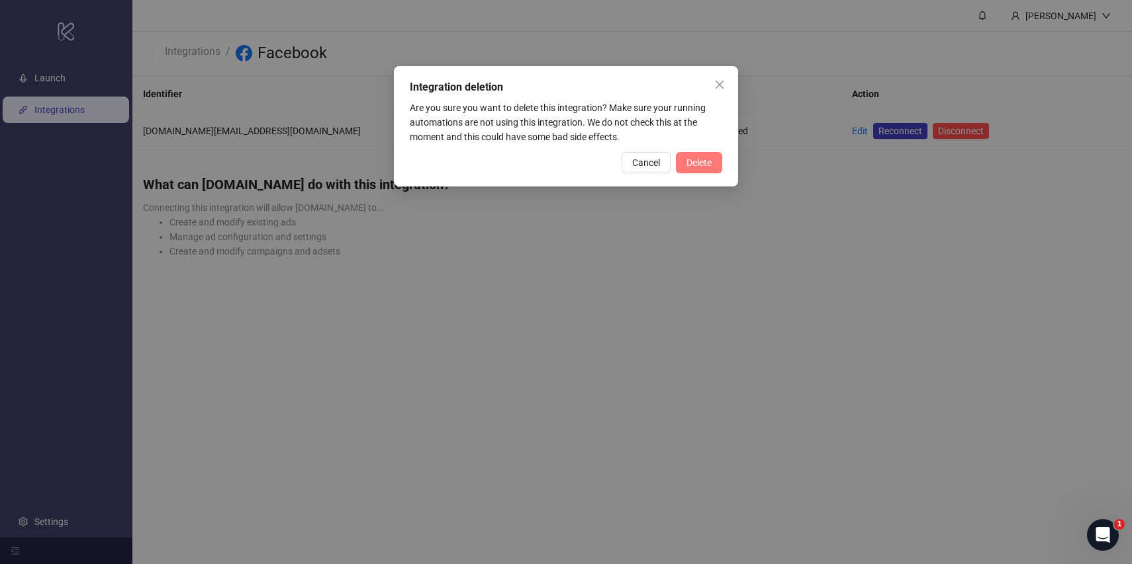
click at [698, 164] on span "Delete" at bounding box center [698, 162] width 25 height 11
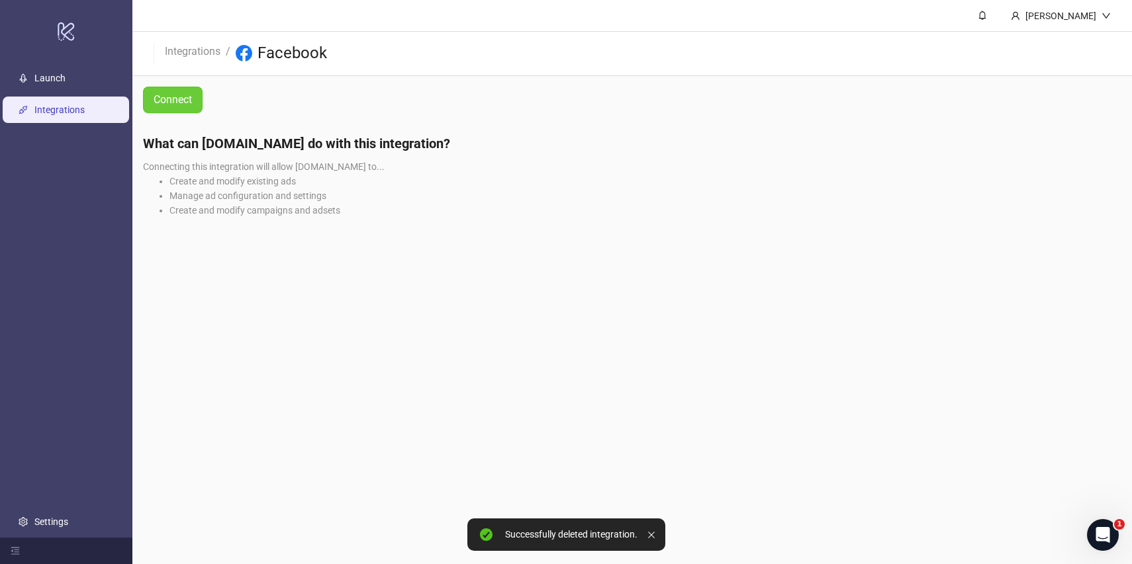
click at [177, 91] on link "Connect" at bounding box center [173, 100] width 60 height 26
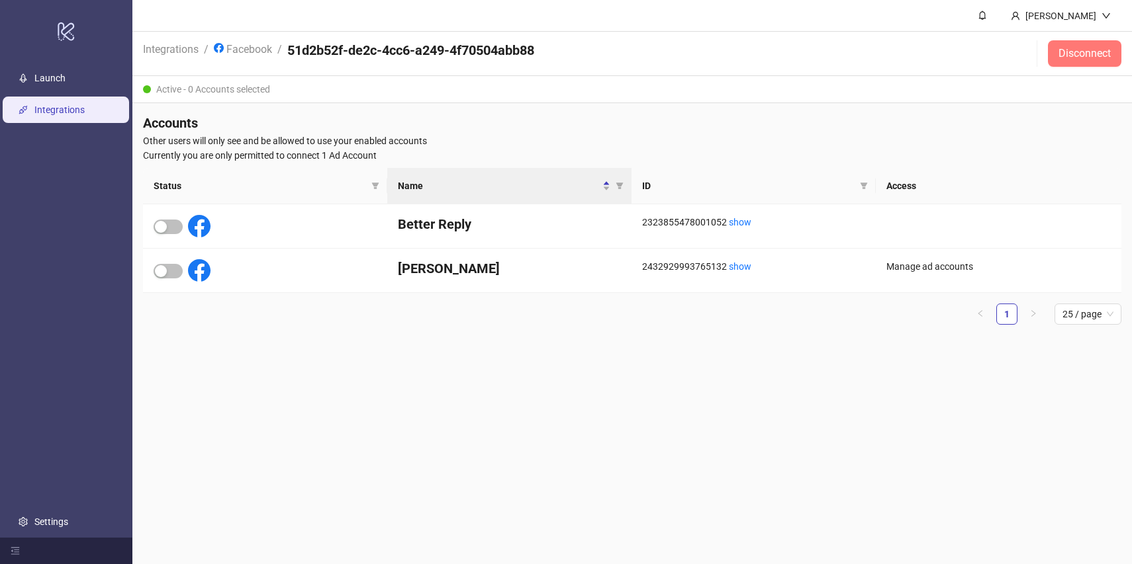
click at [1089, 60] on span "Disconnect" at bounding box center [1084, 54] width 52 height 12
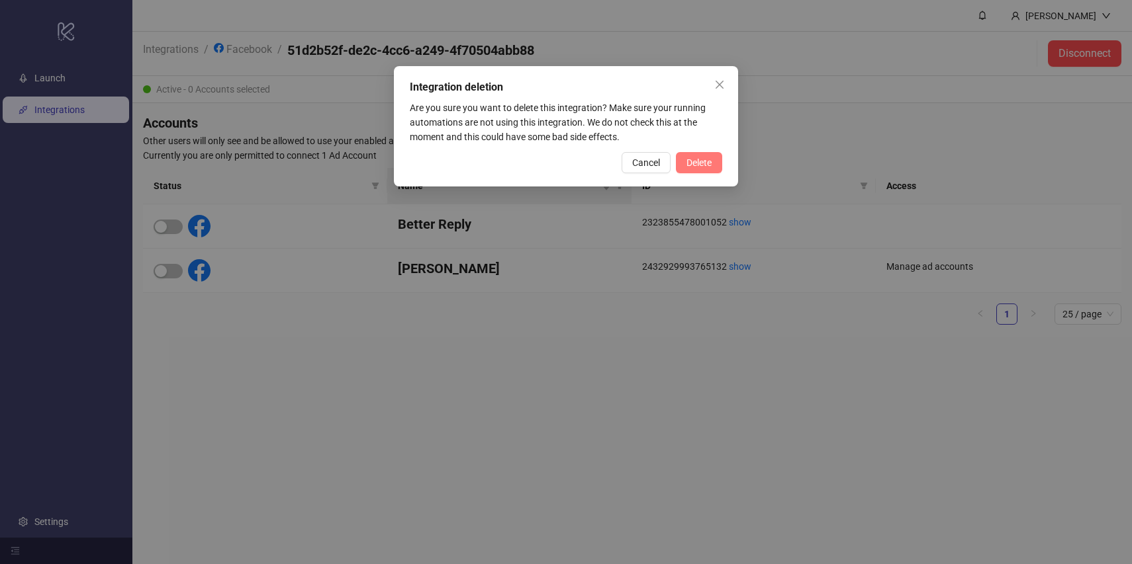
click at [696, 156] on button "Delete" at bounding box center [699, 162] width 46 height 21
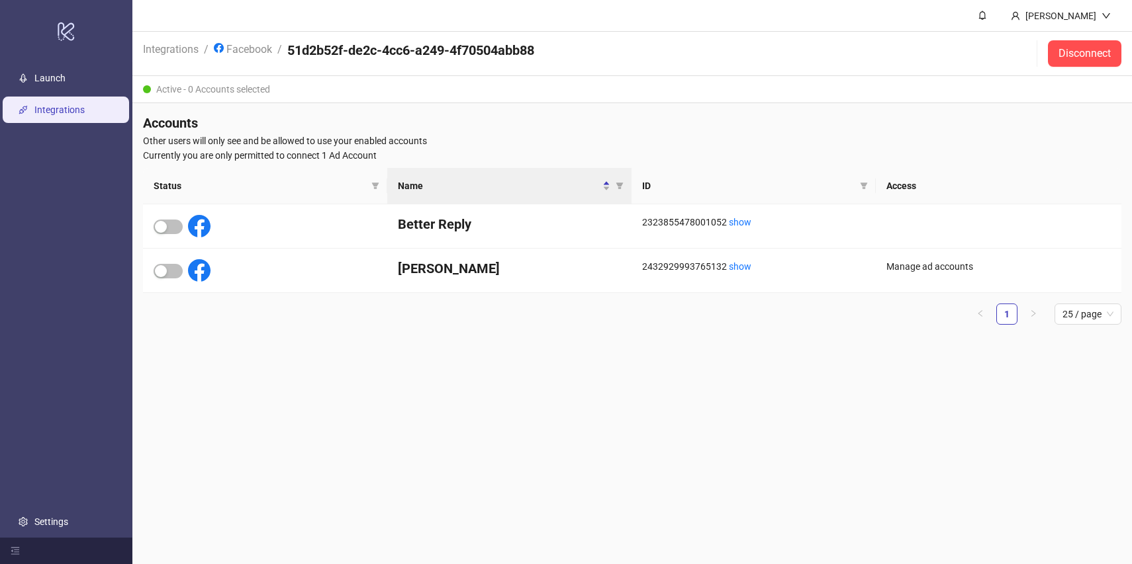
click at [85, 111] on link "Integrations" at bounding box center [59, 110] width 50 height 11
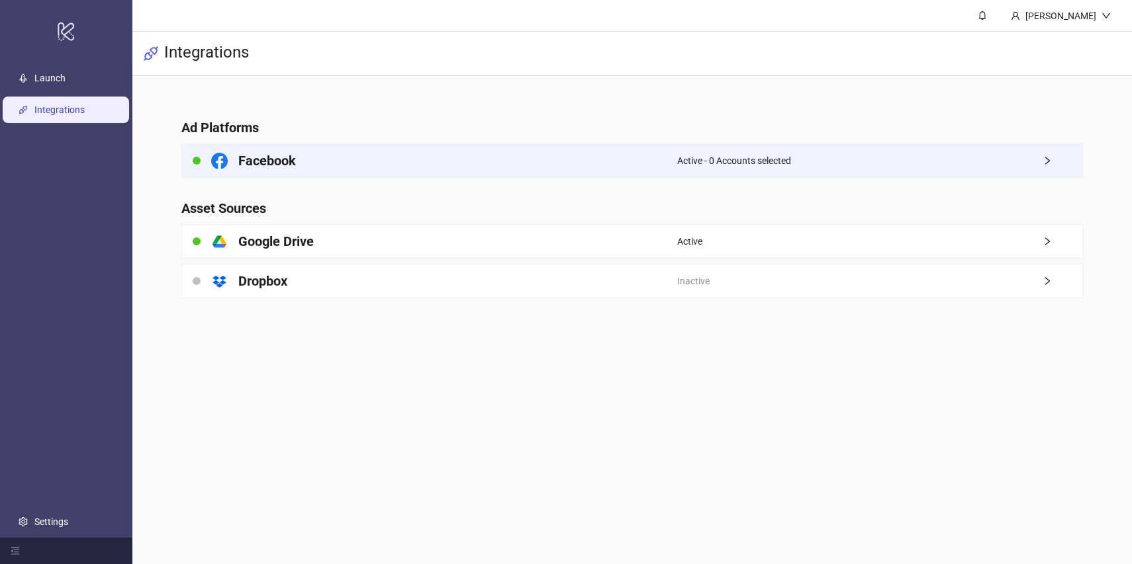
click at [779, 161] on span "Active - 0 Accounts selected" at bounding box center [734, 161] width 114 height 15
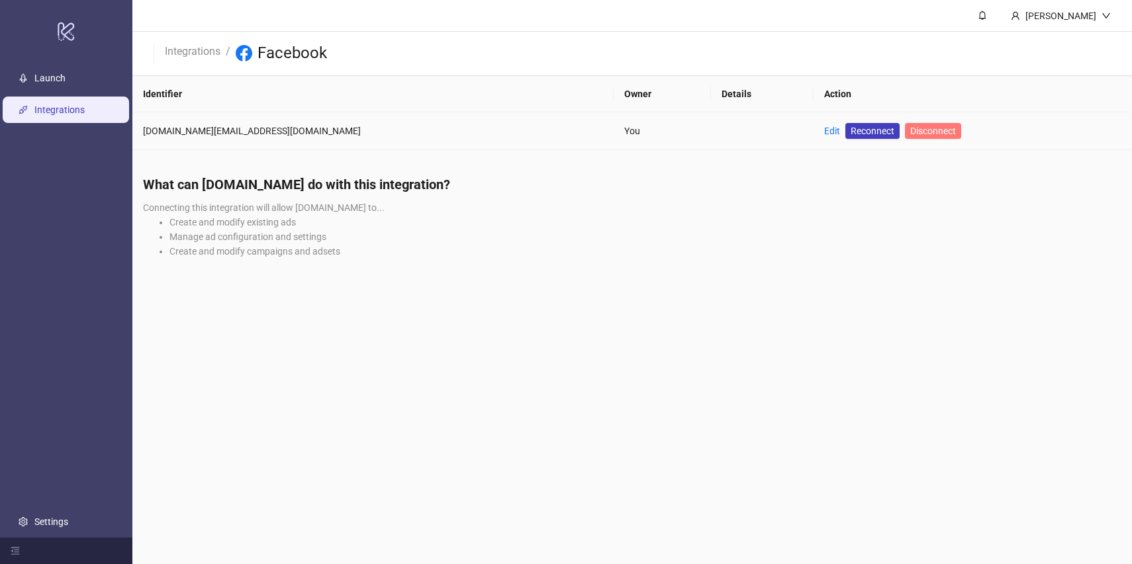
click at [910, 131] on span "Disconnect" at bounding box center [933, 131] width 46 height 11
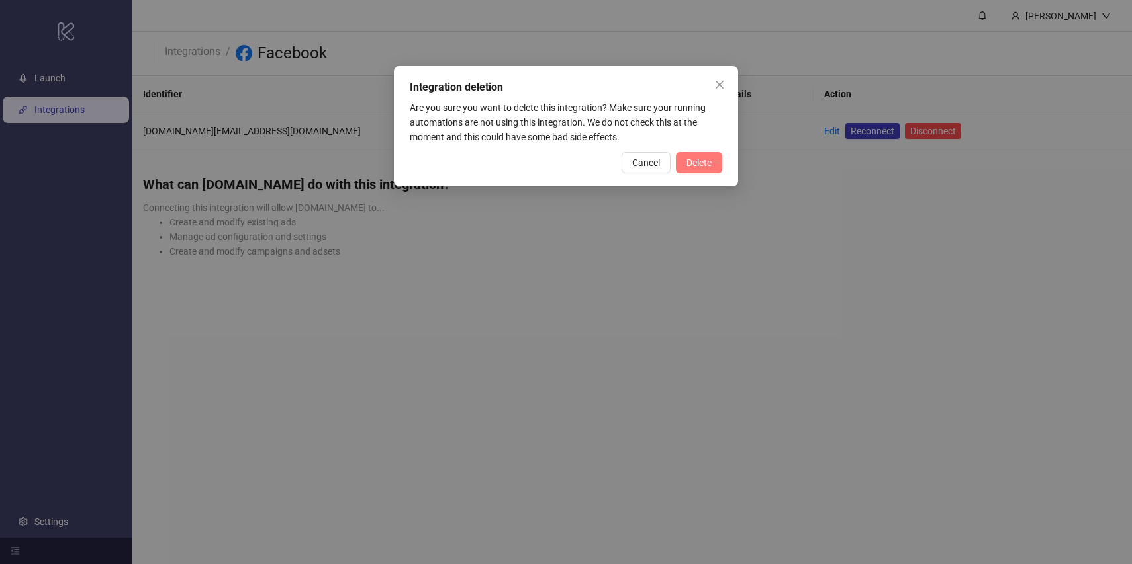
click at [698, 156] on button "Delete" at bounding box center [699, 162] width 46 height 21
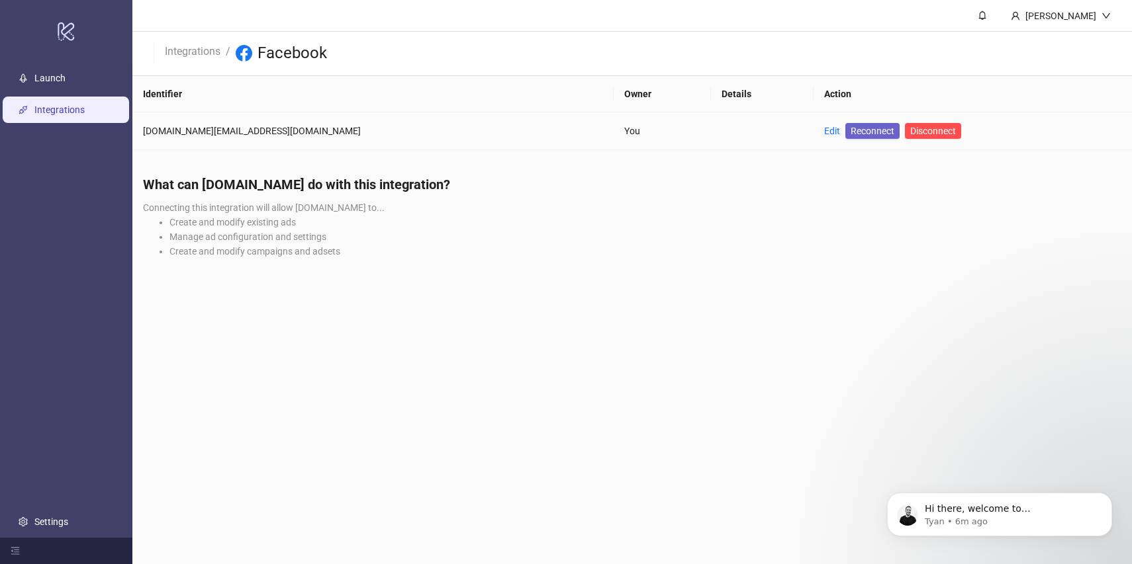
click at [850, 129] on span "Reconnect" at bounding box center [872, 131] width 44 height 15
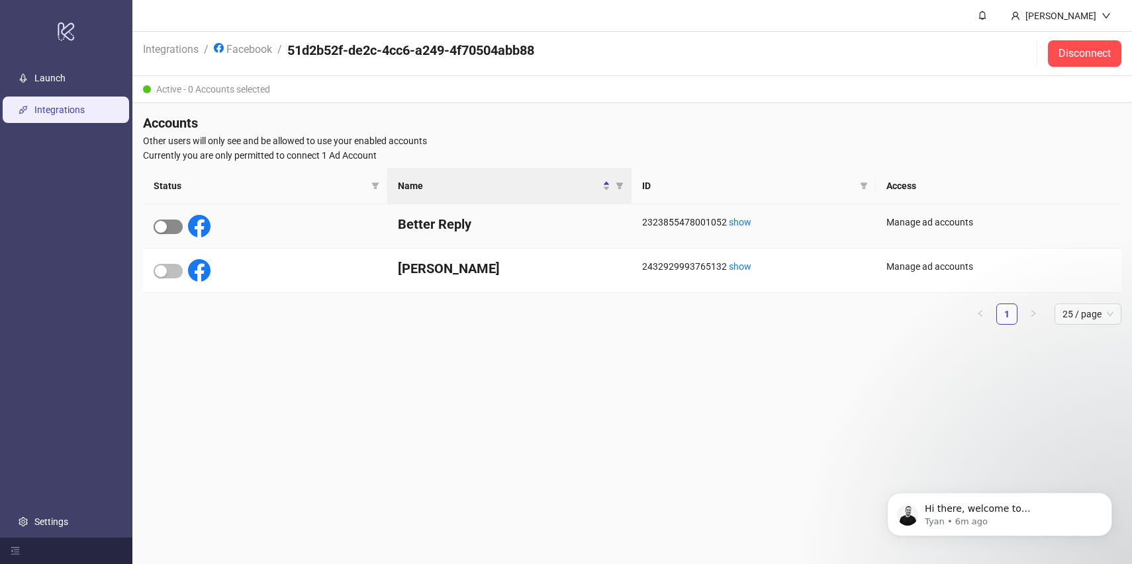
click at [170, 228] on span "button" at bounding box center [168, 227] width 29 height 15
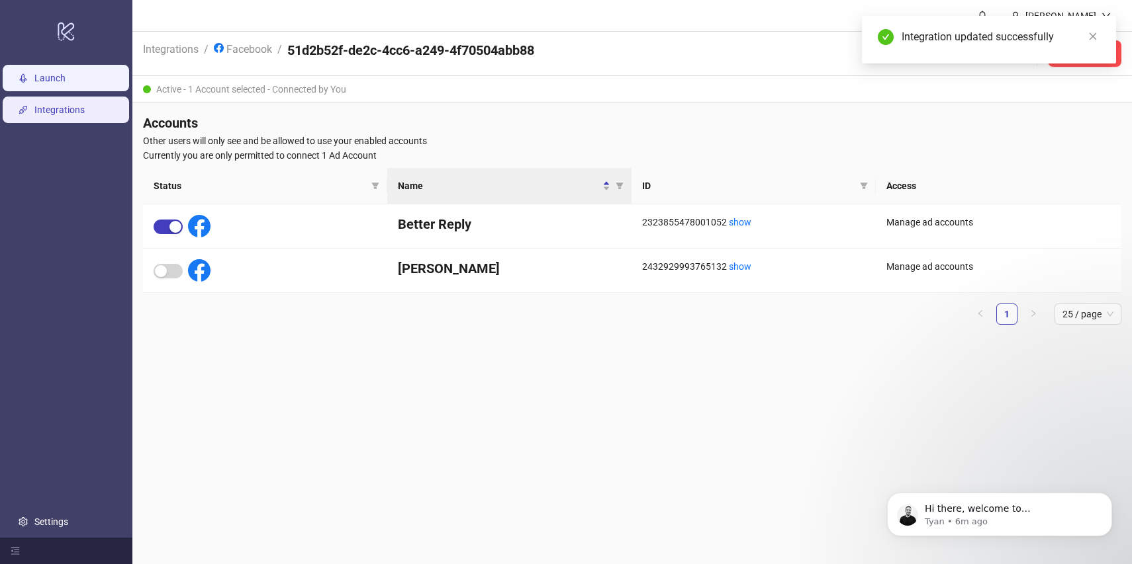
click at [64, 77] on link "Launch" at bounding box center [49, 78] width 31 height 11
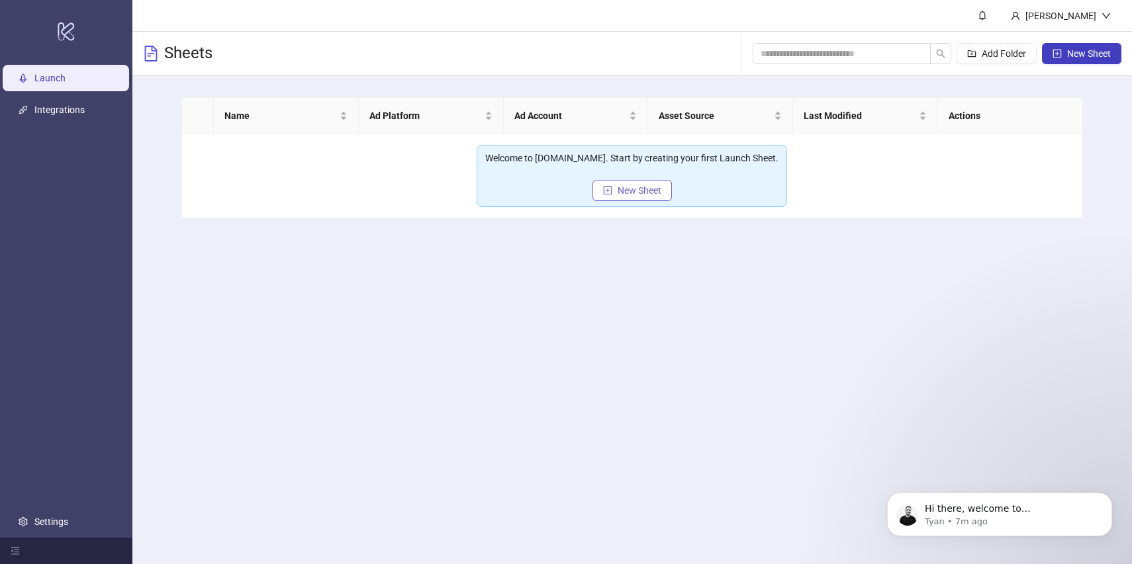
click at [643, 194] on span "New Sheet" at bounding box center [639, 190] width 44 height 11
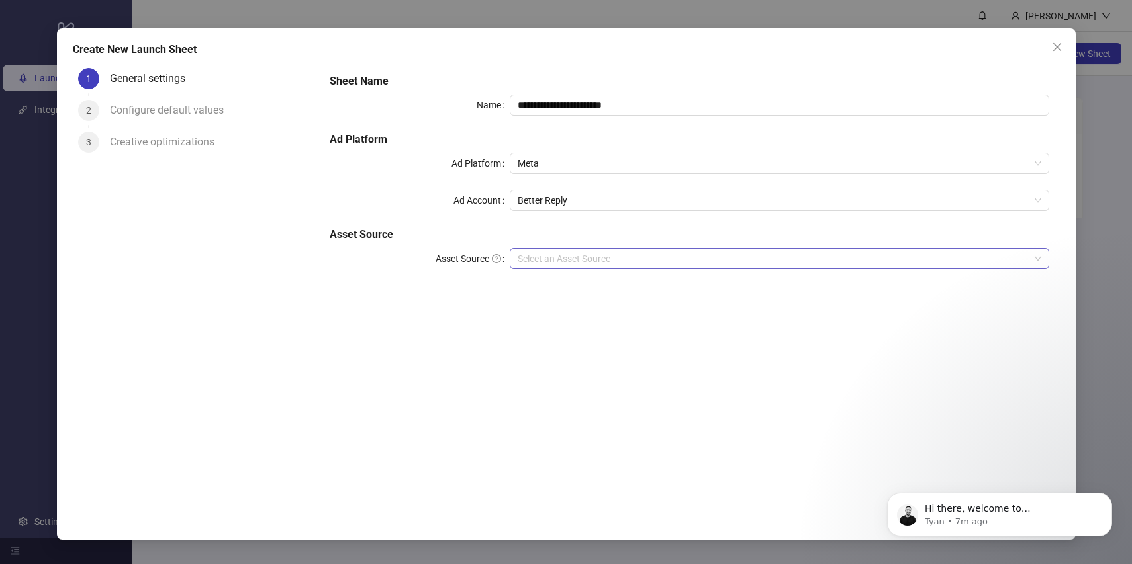
click at [566, 255] on input "Asset Source" at bounding box center [773, 259] width 512 height 20
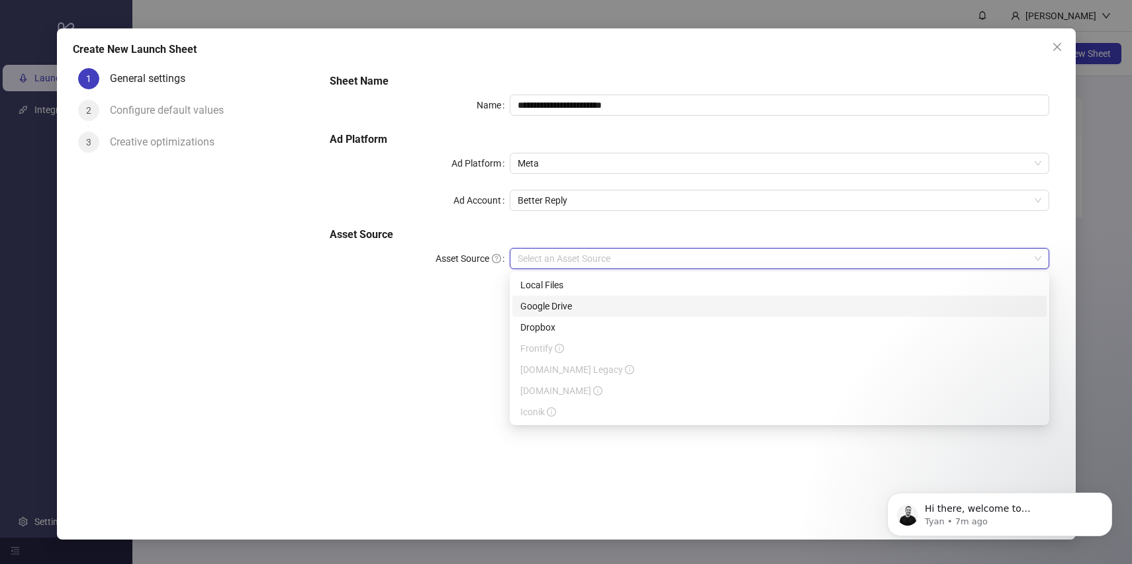
click at [561, 308] on div "Google Drive" at bounding box center [779, 306] width 518 height 15
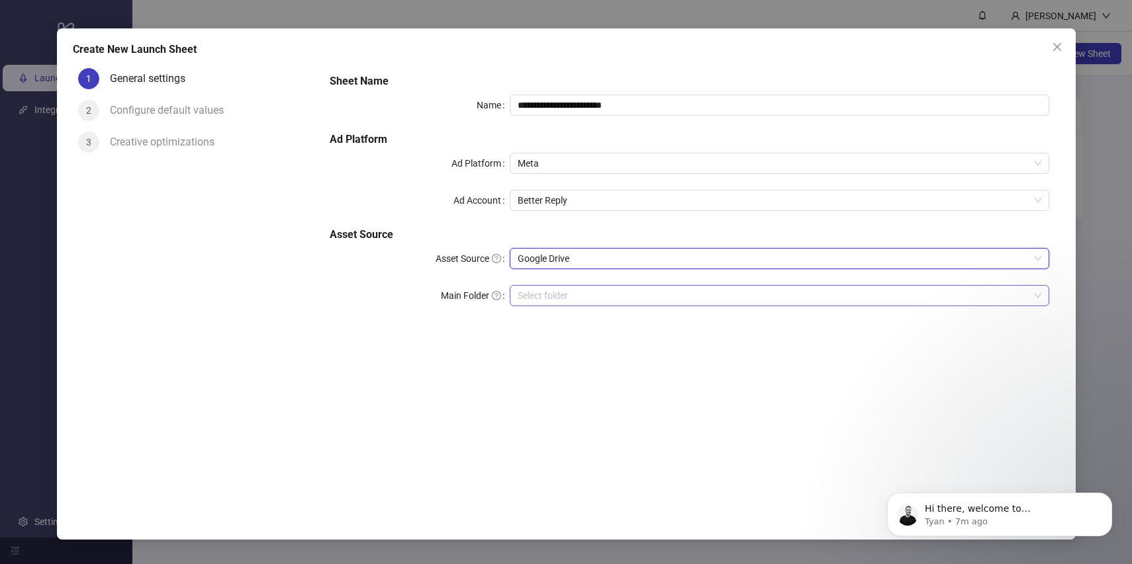
click at [564, 302] on input "Main Folder" at bounding box center [773, 296] width 512 height 20
click at [1109, 498] on icon "Dismiss notification" at bounding box center [1107, 496] width 5 height 5
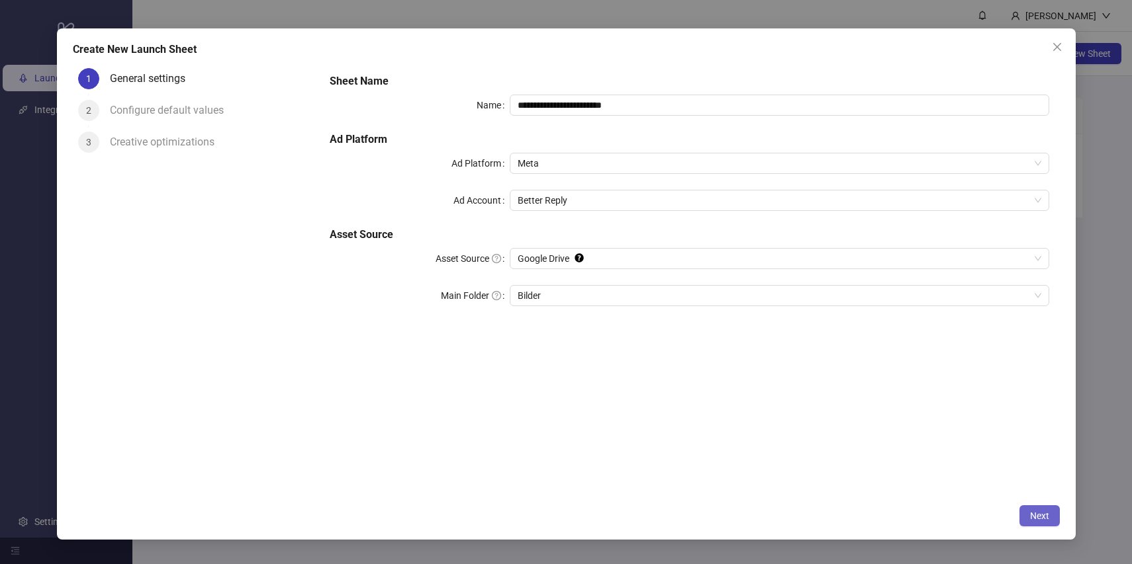
click at [1037, 514] on span "Next" at bounding box center [1039, 516] width 19 height 11
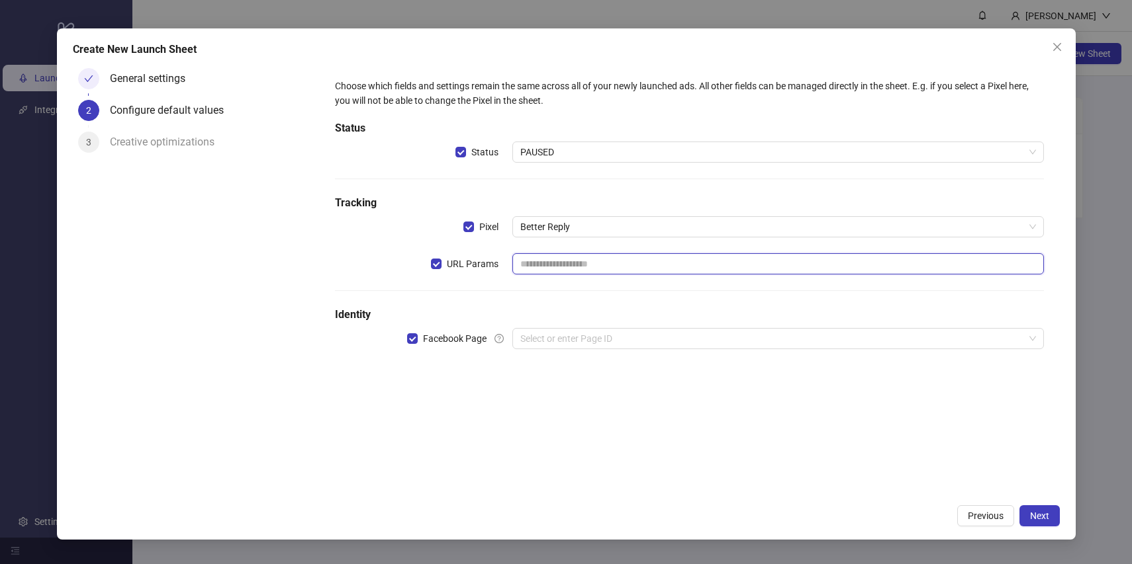
click at [649, 265] on input "text" at bounding box center [777, 263] width 531 height 21
click at [641, 234] on span "Better Reply" at bounding box center [778, 227] width 516 height 20
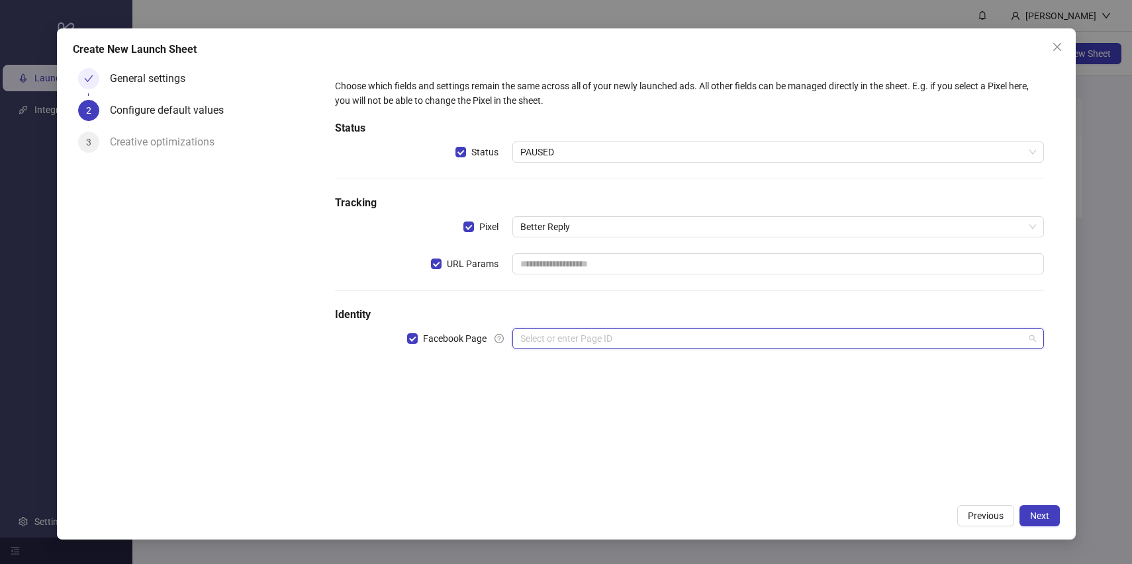
click at [634, 330] on input "search" at bounding box center [772, 339] width 504 height 20
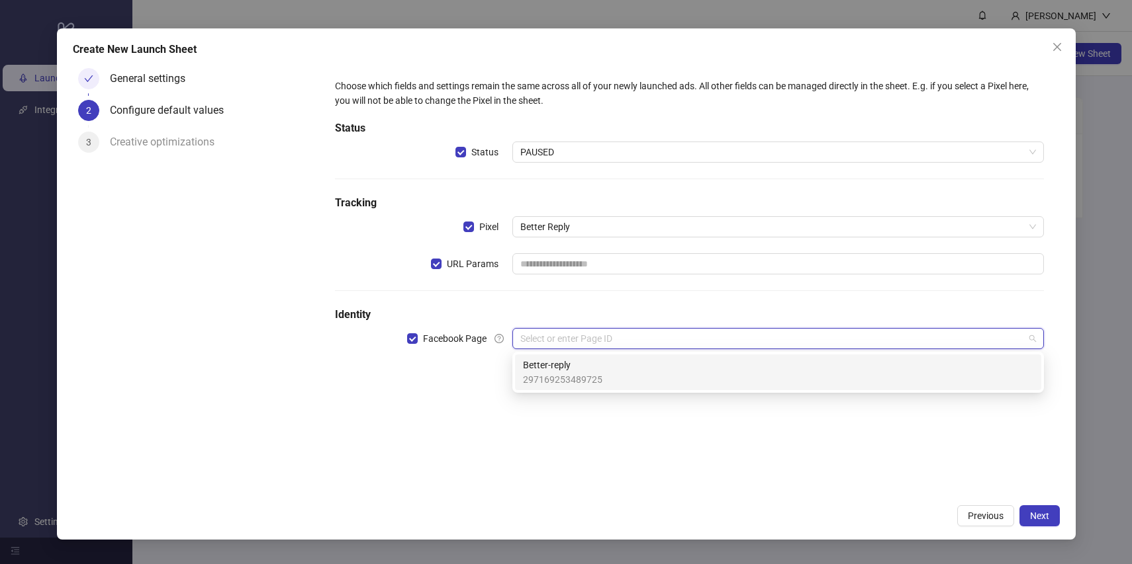
click at [622, 381] on div "Better-reply 297169253489725" at bounding box center [778, 372] width 510 height 29
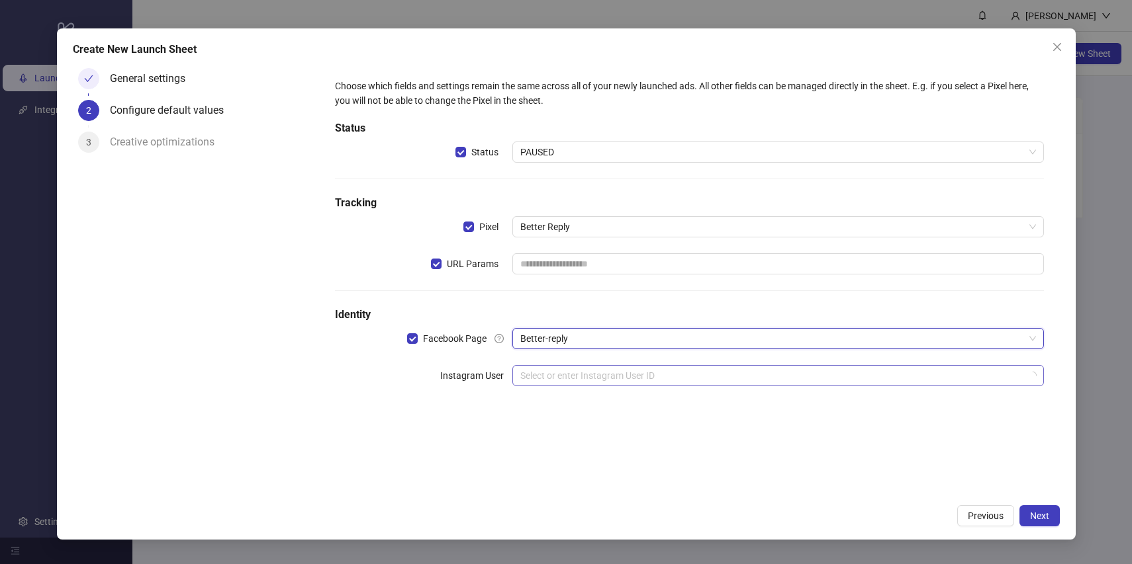
click at [622, 381] on input "search" at bounding box center [772, 376] width 504 height 20
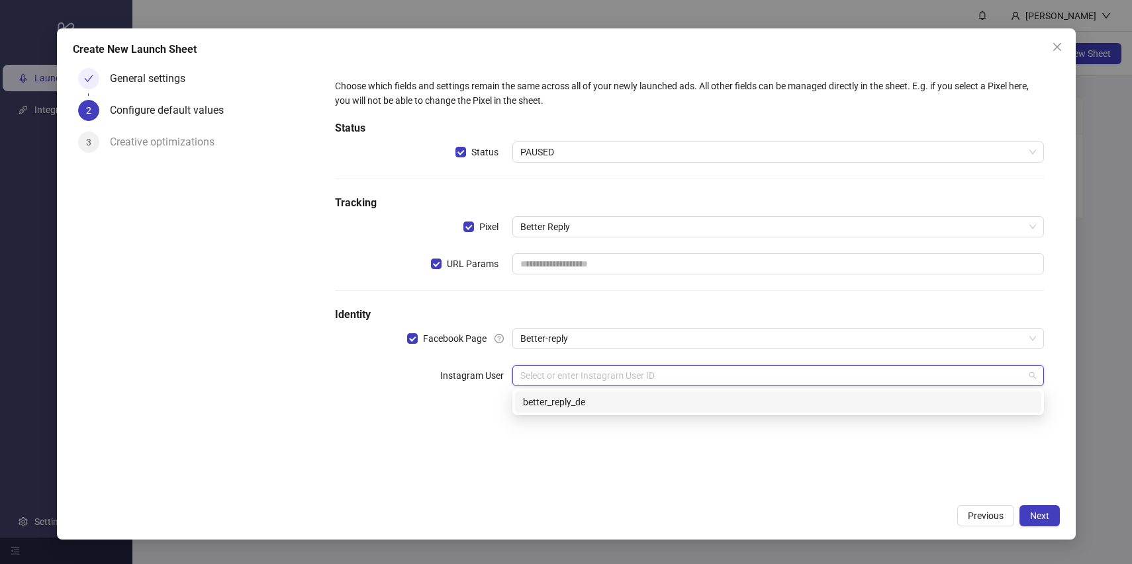
click at [803, 403] on div "better_reply_de" at bounding box center [778, 402] width 510 height 15
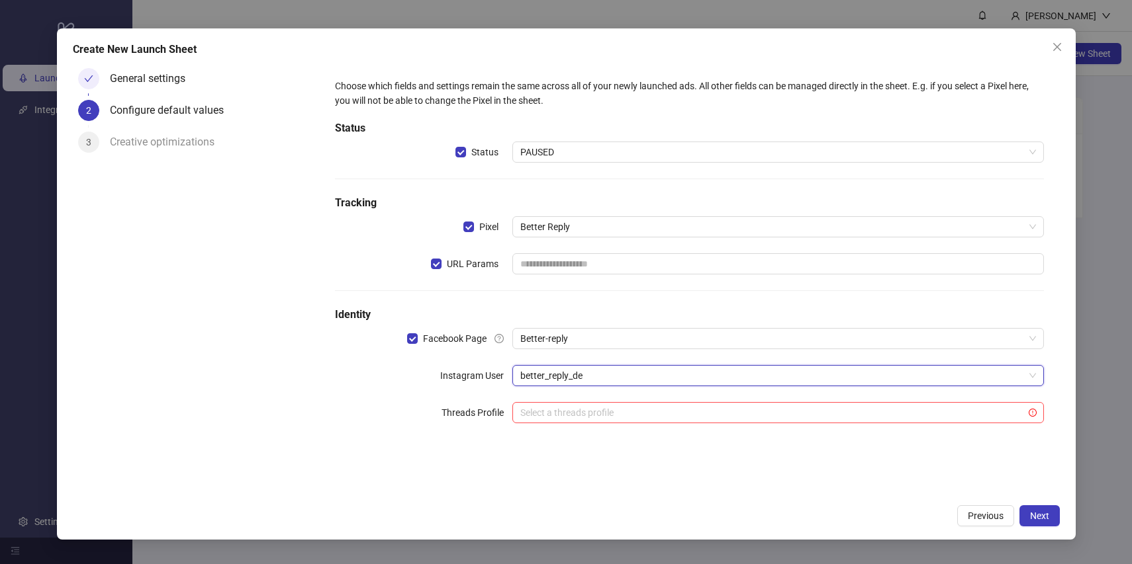
click at [769, 450] on form "Choose which fields and settings remain the same across all of your newly launc…" at bounding box center [689, 259] width 740 height 392
click at [764, 406] on input "search" at bounding box center [772, 413] width 504 height 20
click at [755, 496] on div "Choose which fields and settings remain the same across all of your newly launc…" at bounding box center [689, 280] width 740 height 435
click at [527, 447] on div "Choose which fields and settings remain the same across all of your newly launc…" at bounding box center [688, 259] width 729 height 382
click at [621, 375] on span "better_reply_de" at bounding box center [778, 376] width 516 height 20
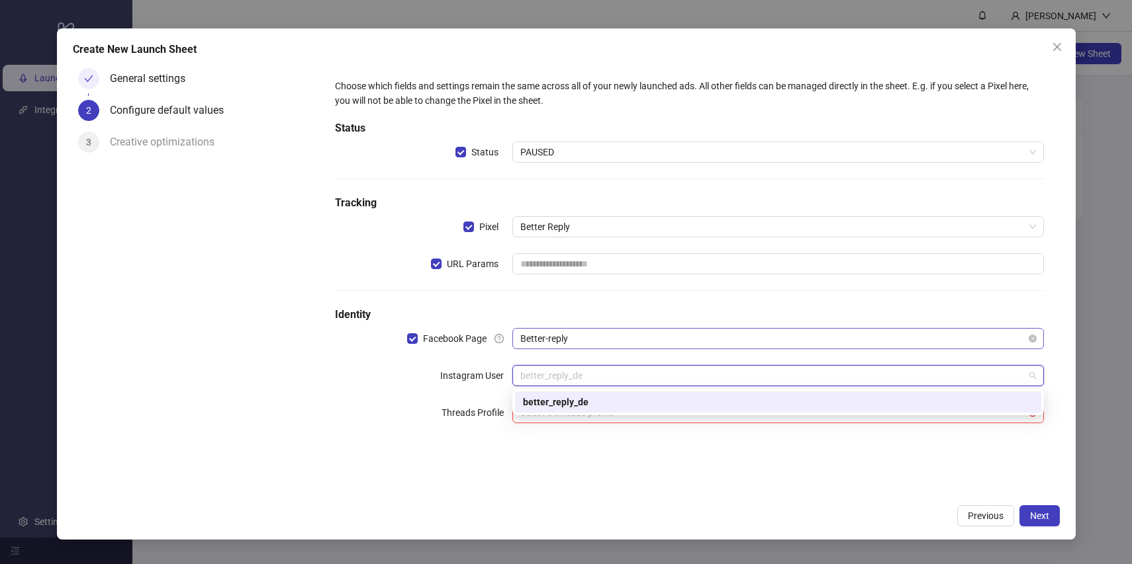
click at [629, 345] on span "Better-reply" at bounding box center [778, 339] width 516 height 20
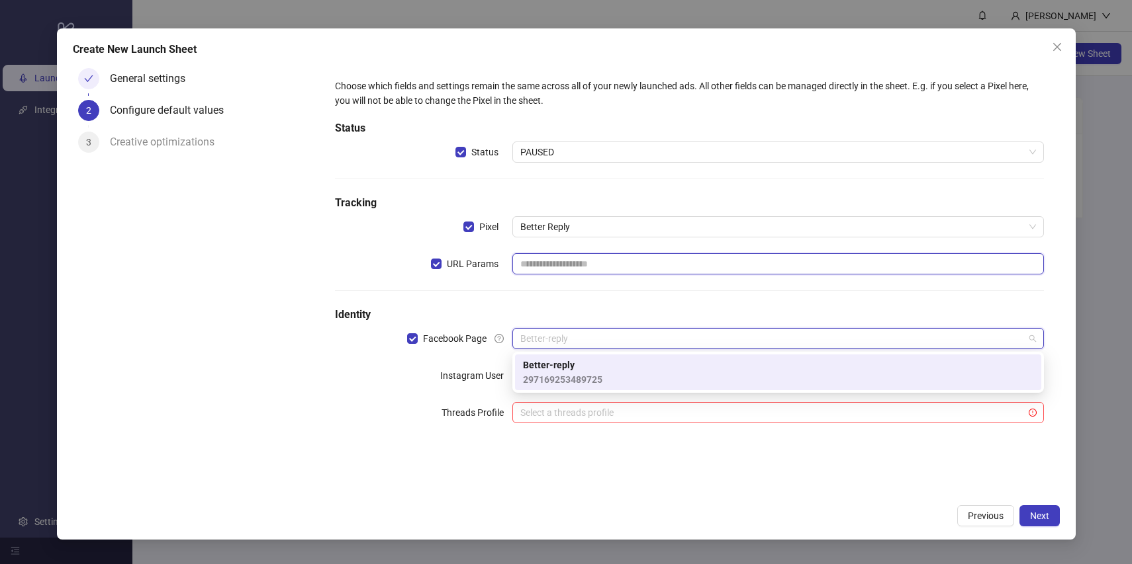
click at [609, 263] on input "text" at bounding box center [777, 263] width 531 height 21
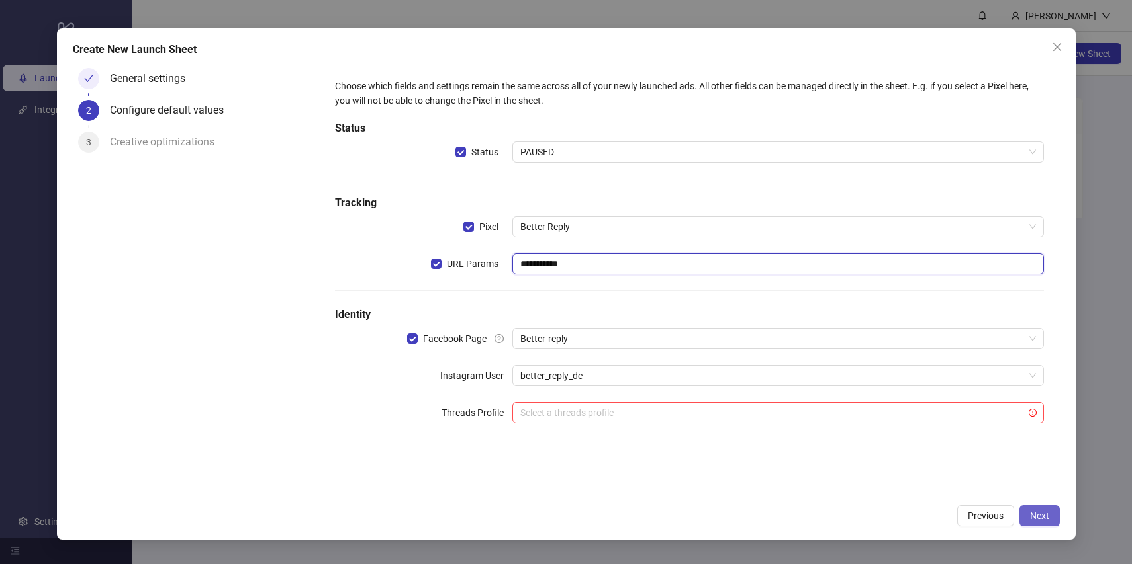
type input "**********"
click at [1039, 517] on span "Next" at bounding box center [1039, 516] width 19 height 11
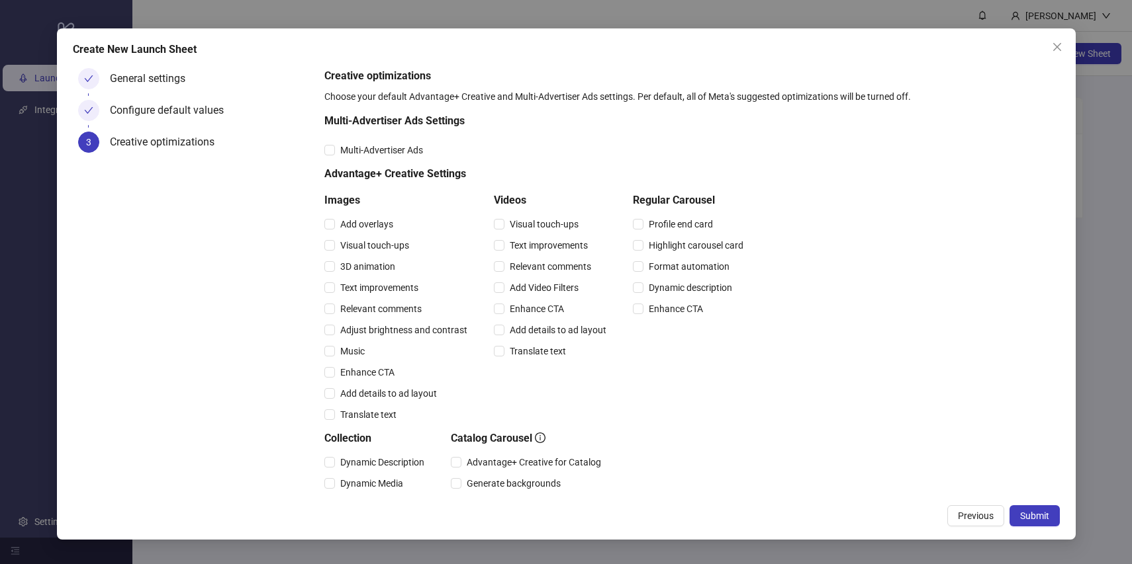
click at [337, 142] on div "Multi-Advertiser Ads" at bounding box center [536, 150] width 424 height 21
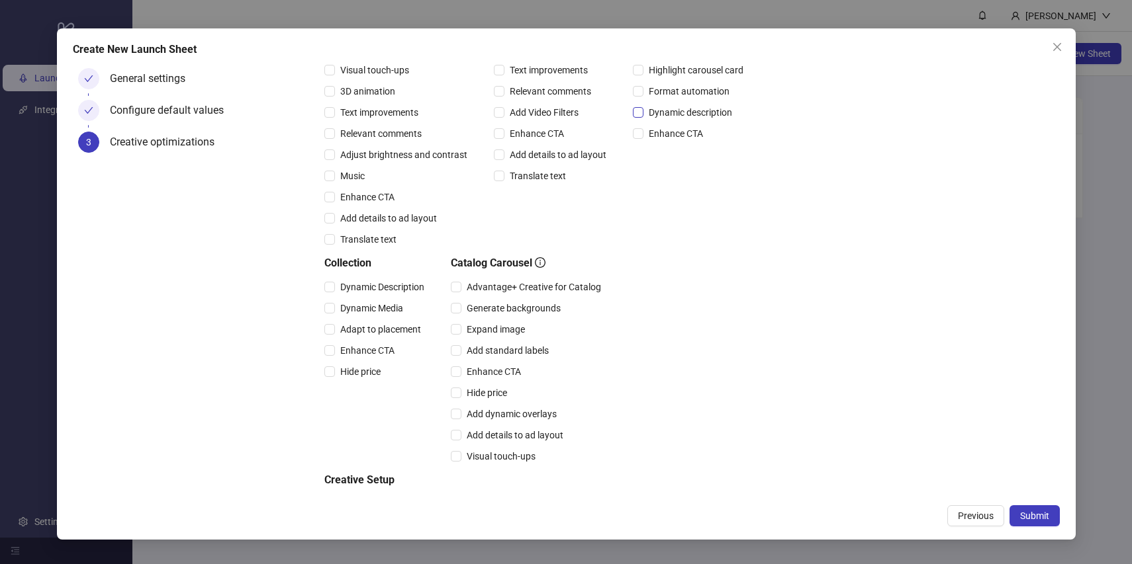
scroll to position [240, 0]
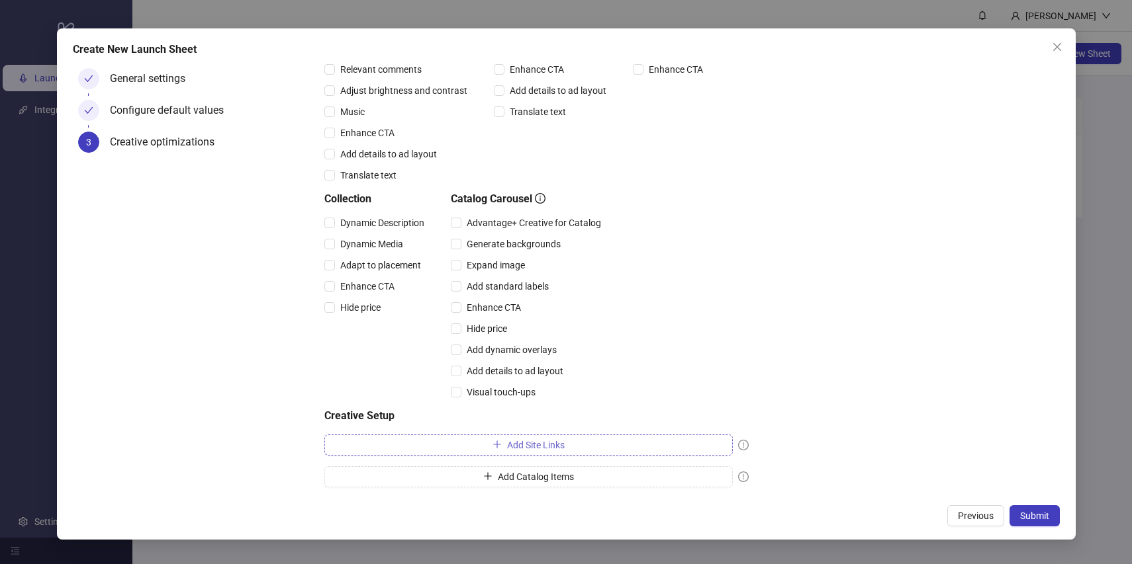
click at [596, 449] on button "Add Site Links" at bounding box center [528, 445] width 408 height 21
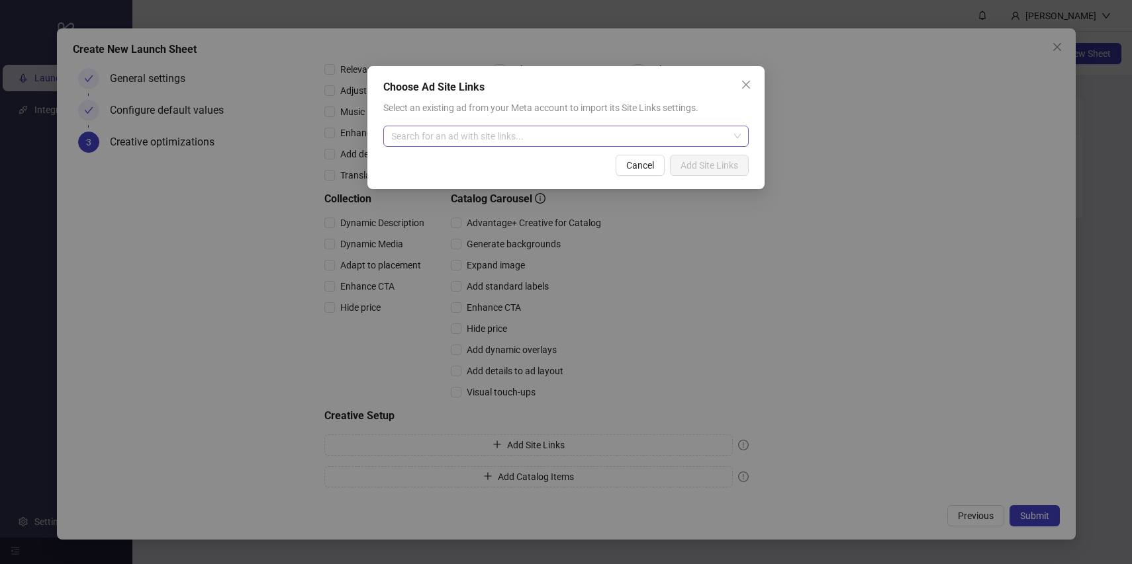
click at [543, 138] on input "search" at bounding box center [559, 136] width 337 height 20
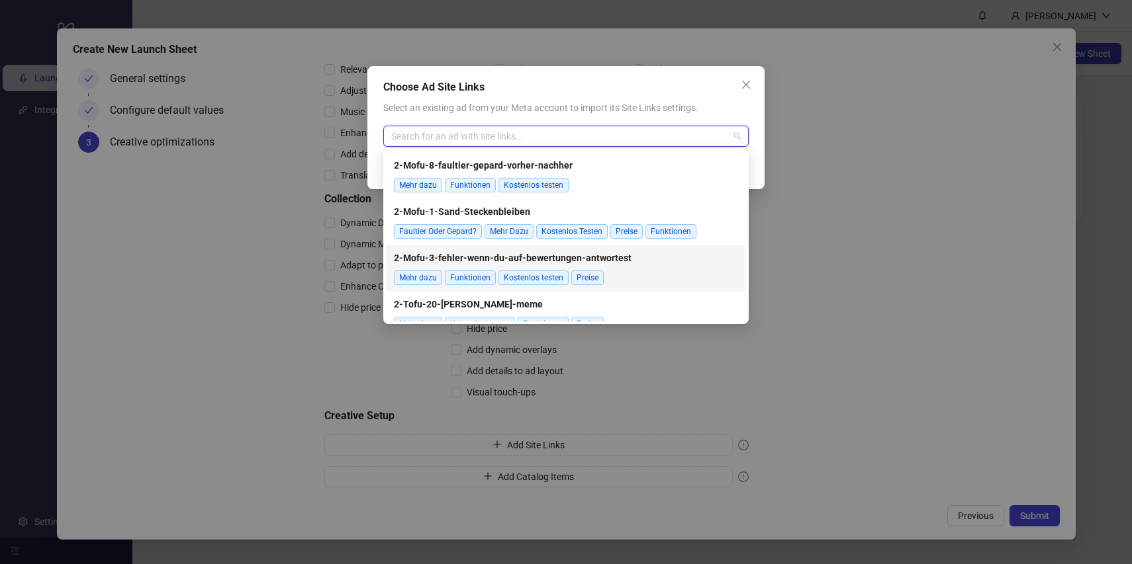
click at [631, 261] on span "2-Mofu-3-fehler-wenn-du-auf-bewertungen-antwortest" at bounding box center [566, 258] width 344 height 15
click at [638, 131] on span "2-Mofu-3-fehler-wenn-du-auf-bewertungen-antwortest" at bounding box center [565, 136] width 349 height 20
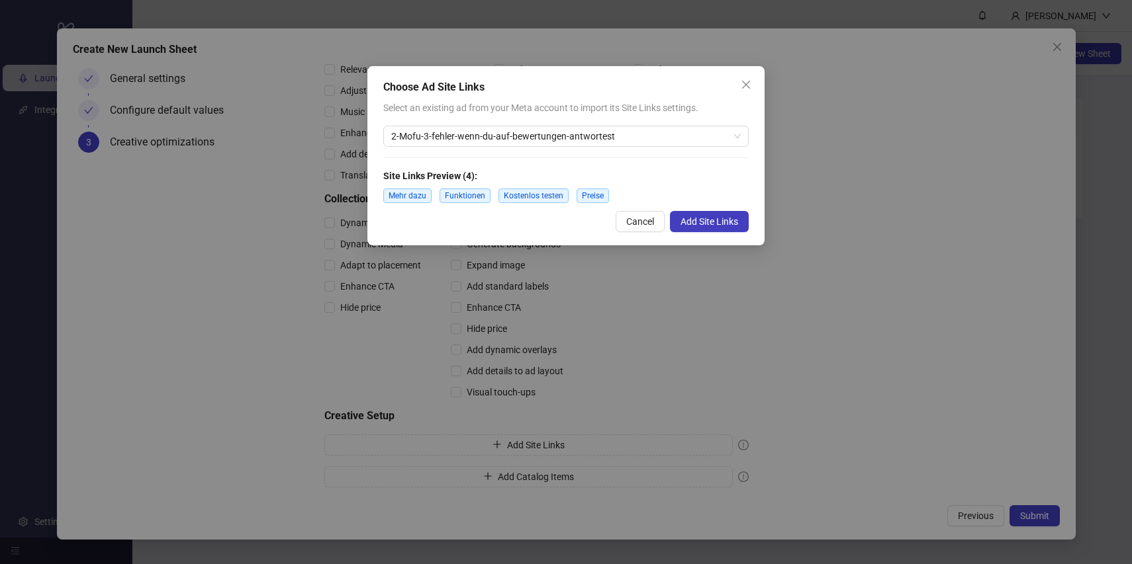
click at [679, 114] on div "Select an existing ad from your Meta account to import its Site Links settings." at bounding box center [565, 108] width 365 height 15
click at [712, 220] on span "Add Site Links" at bounding box center [709, 221] width 58 height 11
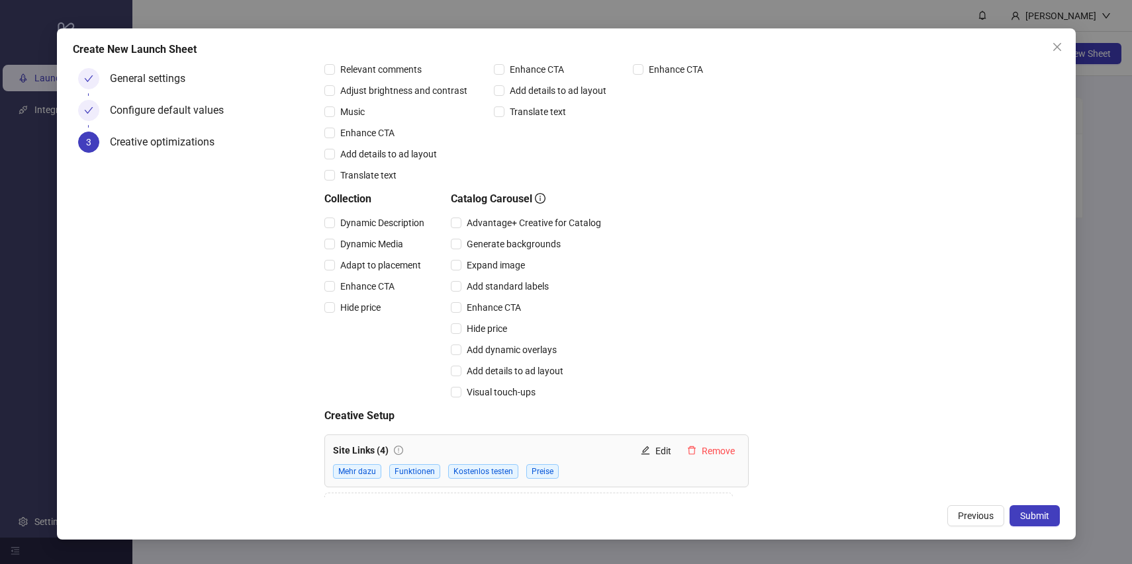
scroll to position [266, 0]
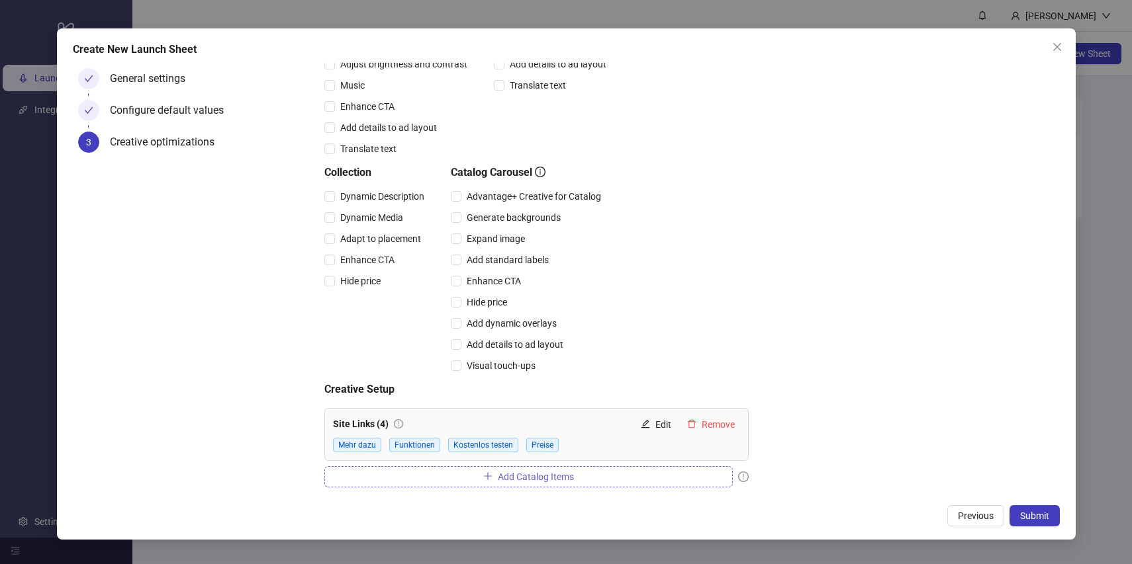
click at [611, 478] on button "Add Catalog Items" at bounding box center [528, 477] width 408 height 21
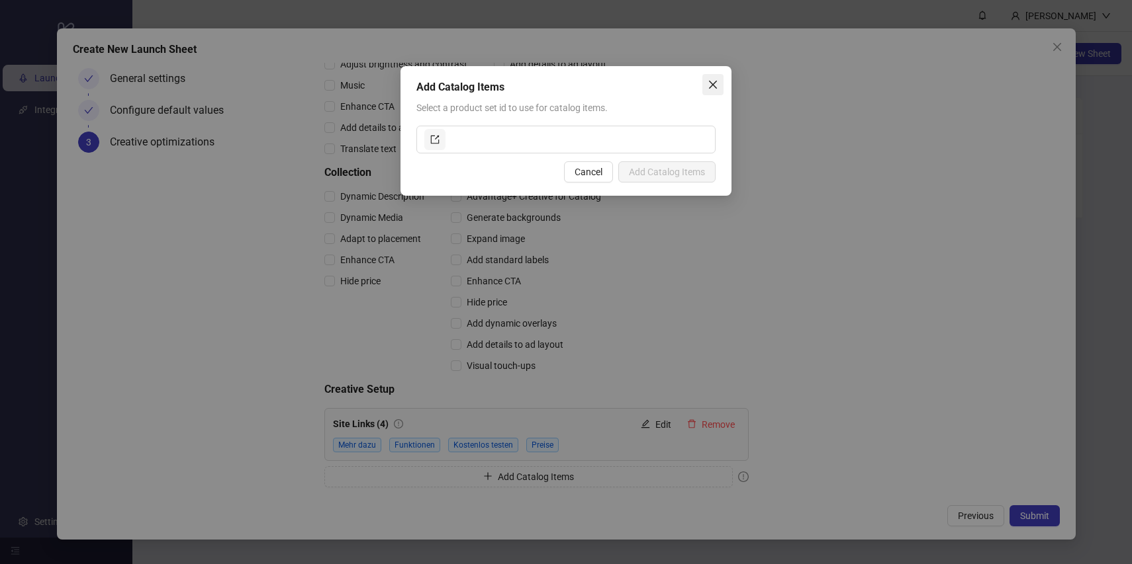
click at [711, 81] on icon "close" at bounding box center [712, 84] width 11 height 11
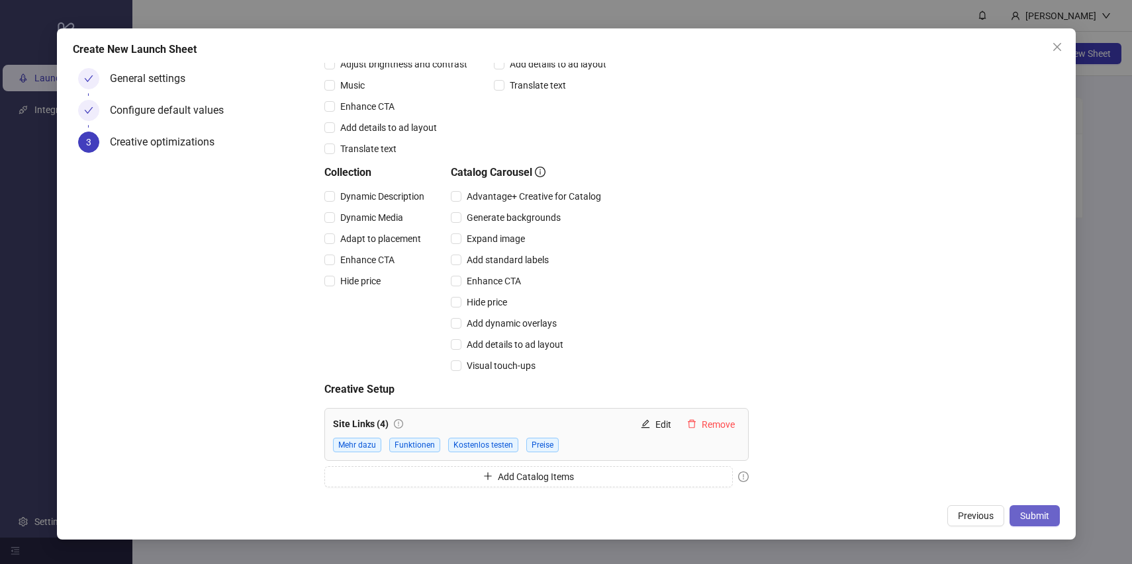
click at [1037, 512] on span "Submit" at bounding box center [1034, 516] width 29 height 11
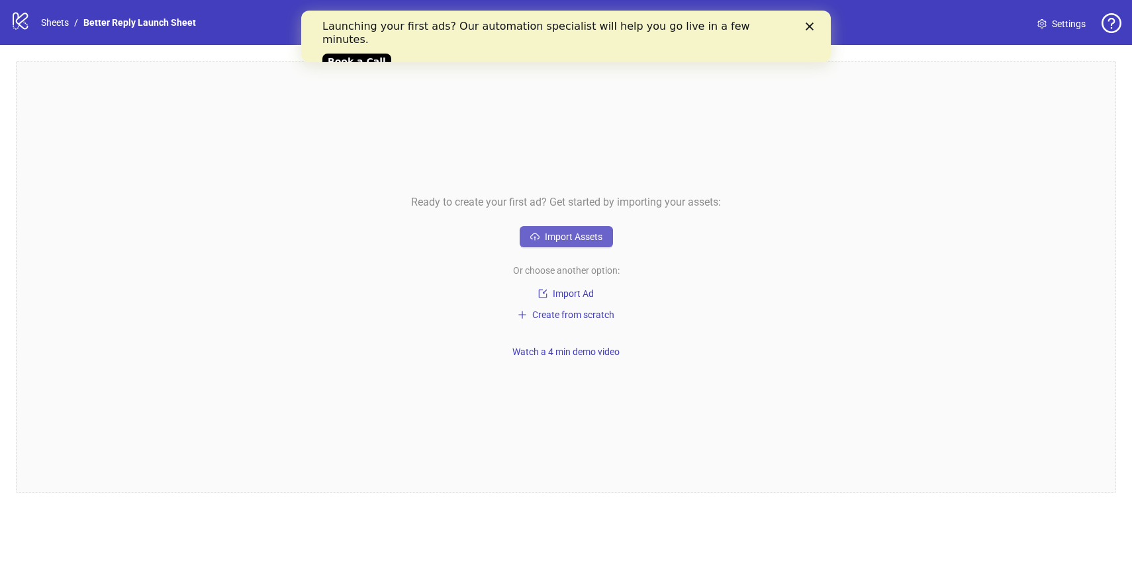
click at [576, 232] on span "Import Assets" at bounding box center [574, 237] width 58 height 11
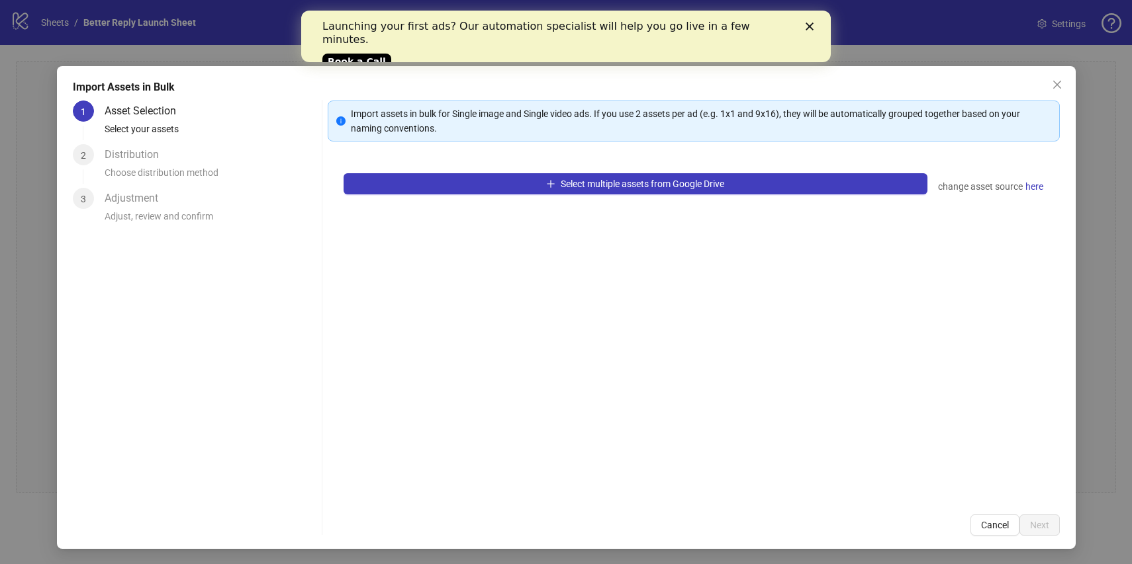
drag, startPoint x: 1056, startPoint y: 85, endPoint x: 1025, endPoint y: 97, distance: 33.1
click at [1056, 85] on icon "close" at bounding box center [1057, 84] width 11 height 11
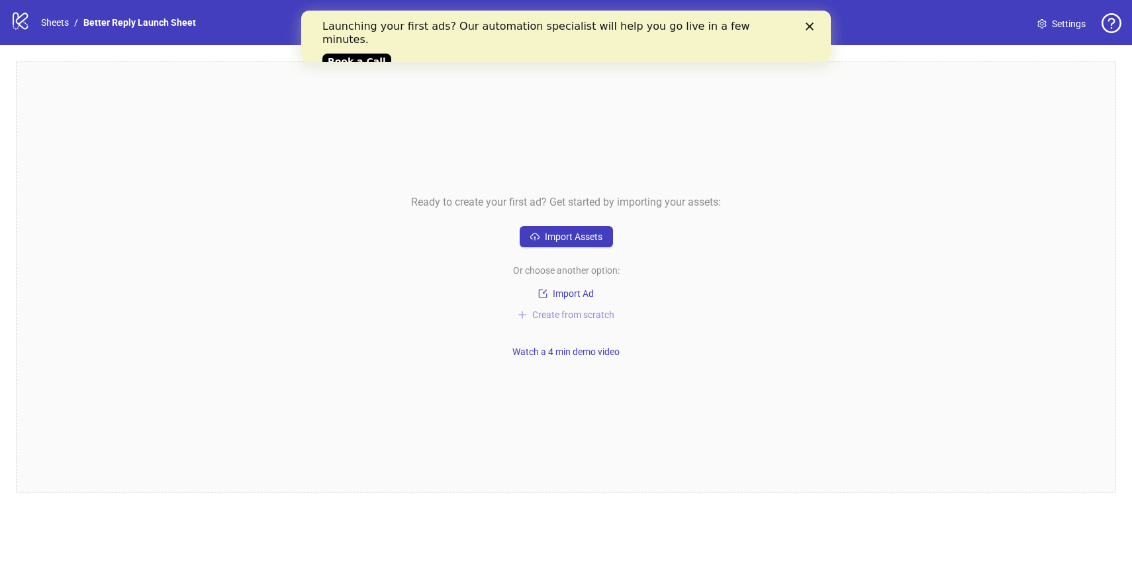
click at [575, 314] on span "Create from scratch" at bounding box center [573, 315] width 82 height 11
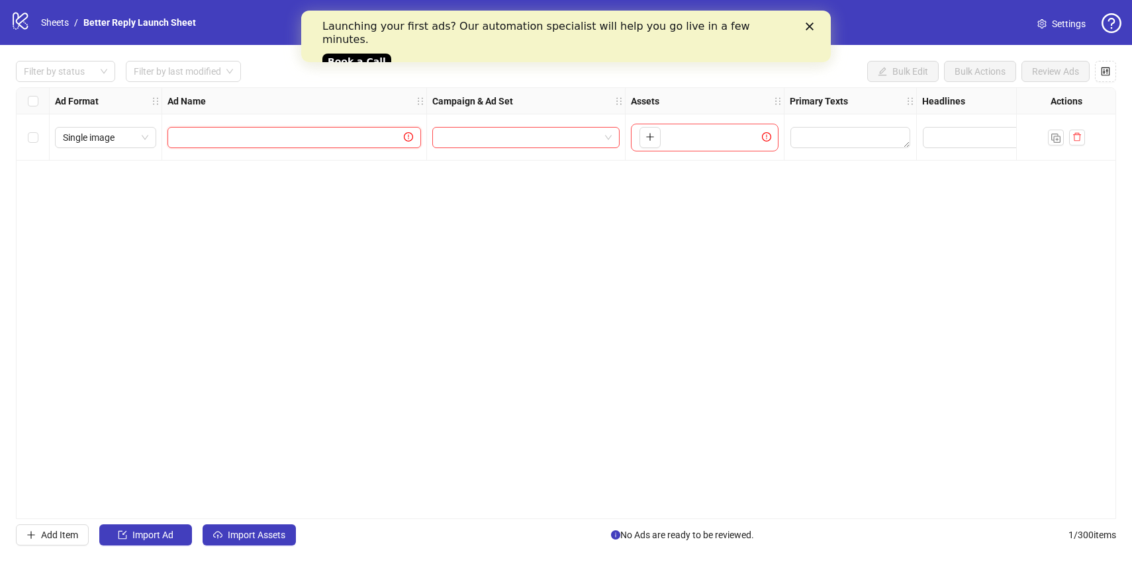
click at [274, 134] on input "text" at bounding box center [288, 137] width 226 height 15
type input "**********"
click at [508, 147] on input "search" at bounding box center [519, 138] width 159 height 20
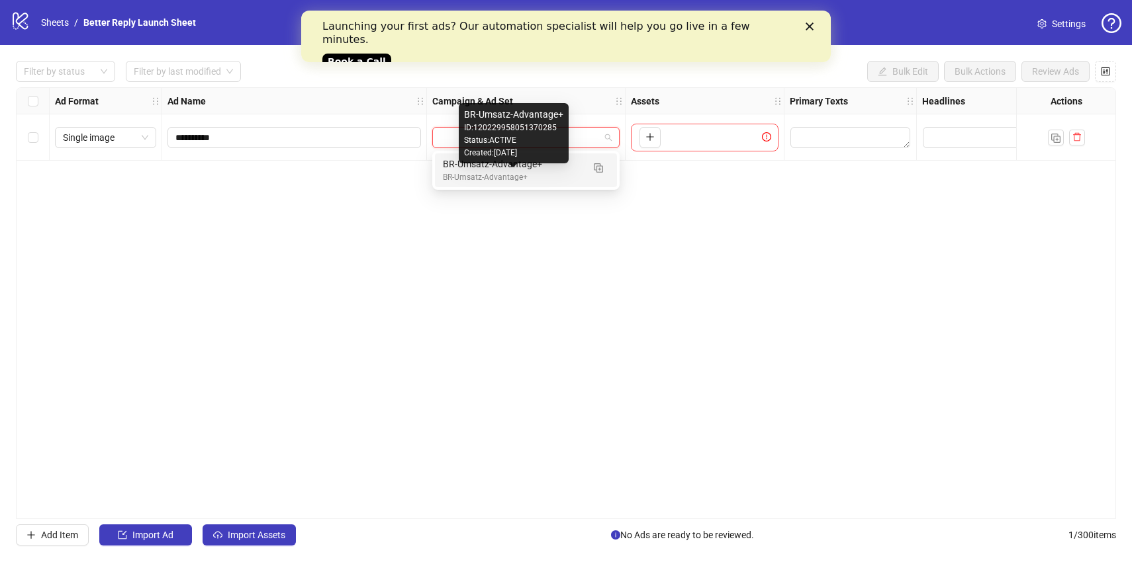
click at [511, 171] on div "BR-Umsatz-Advantage+" at bounding box center [513, 177] width 140 height 13
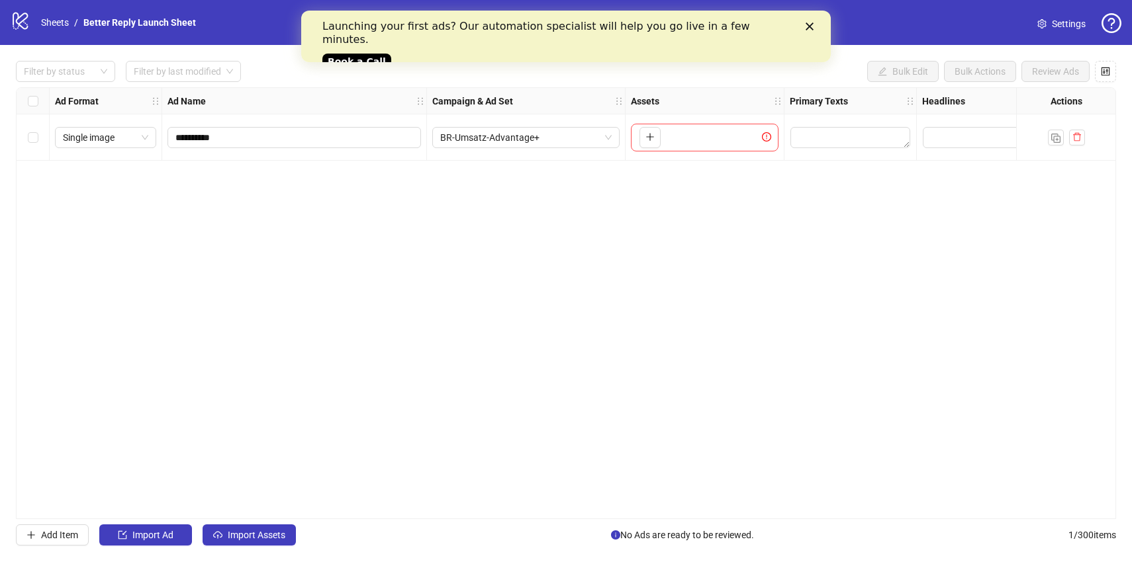
click at [705, 144] on div "To pick up a draggable item, press the space bar. While dragging, use the arrow…" at bounding box center [705, 138] width 148 height 28
click at [653, 138] on icon "plus" at bounding box center [649, 136] width 9 height 9
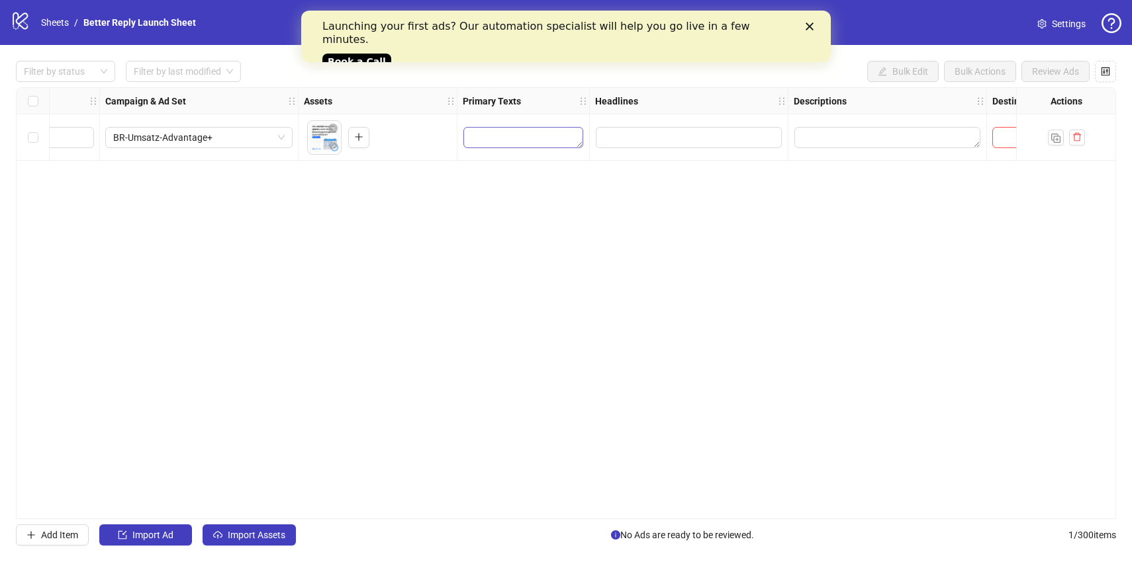
scroll to position [0, 380]
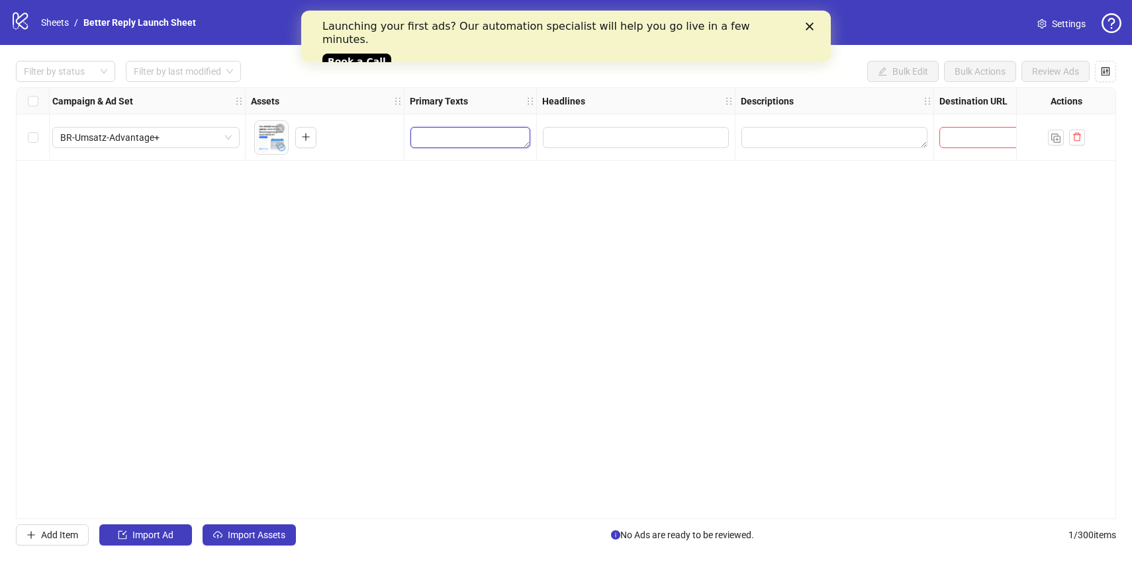
click at [475, 134] on textarea "Edit values" at bounding box center [470, 137] width 120 height 21
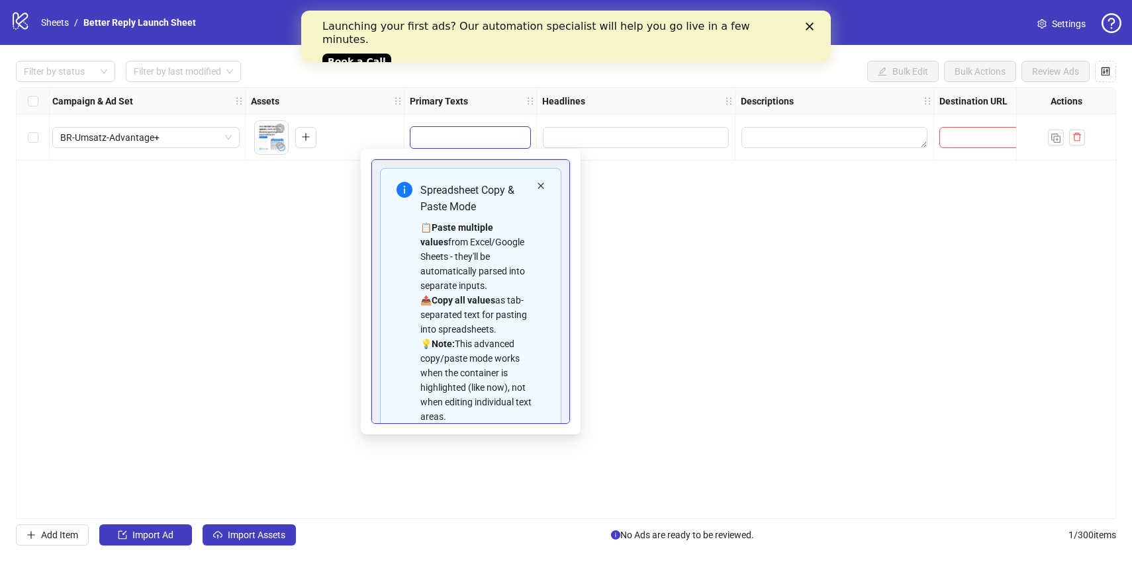
click at [543, 185] on icon "close" at bounding box center [541, 186] width 8 height 8
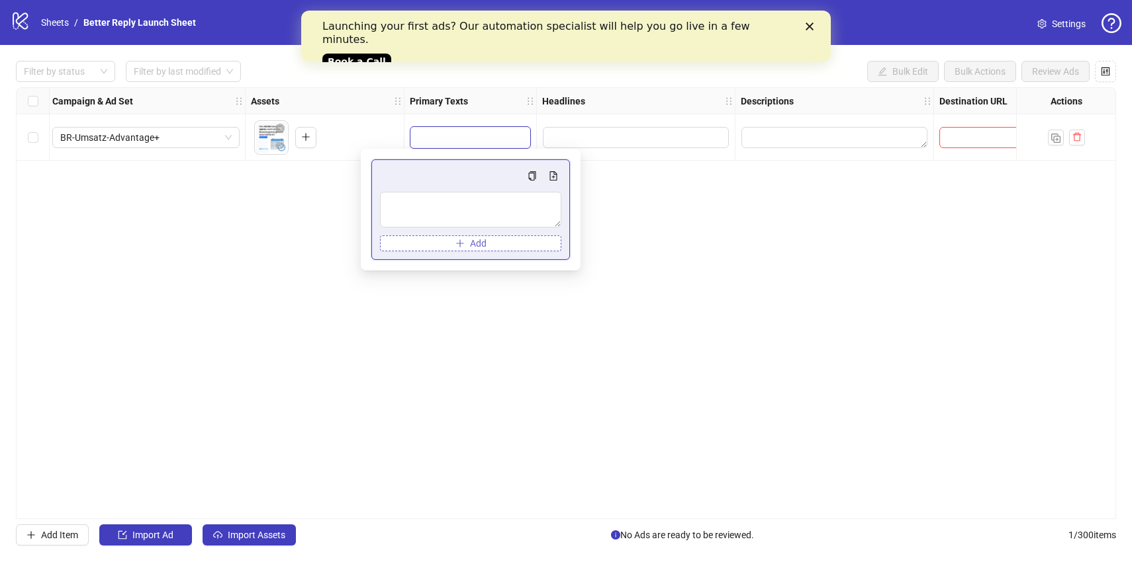
click at [480, 245] on span "Add" at bounding box center [478, 243] width 17 height 11
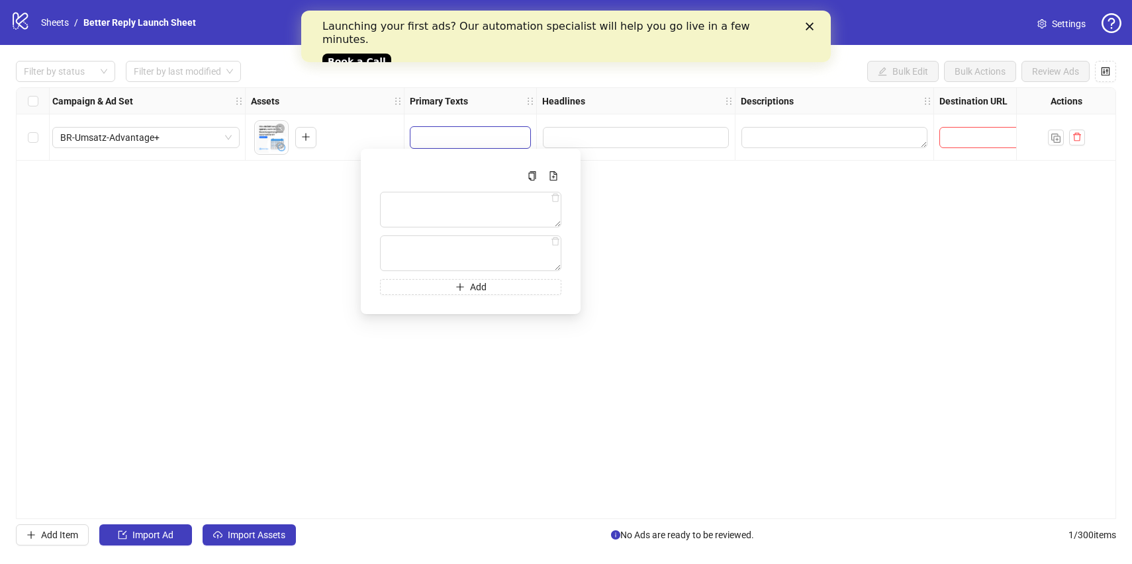
click at [656, 163] on div "**********" at bounding box center [566, 303] width 1100 height 432
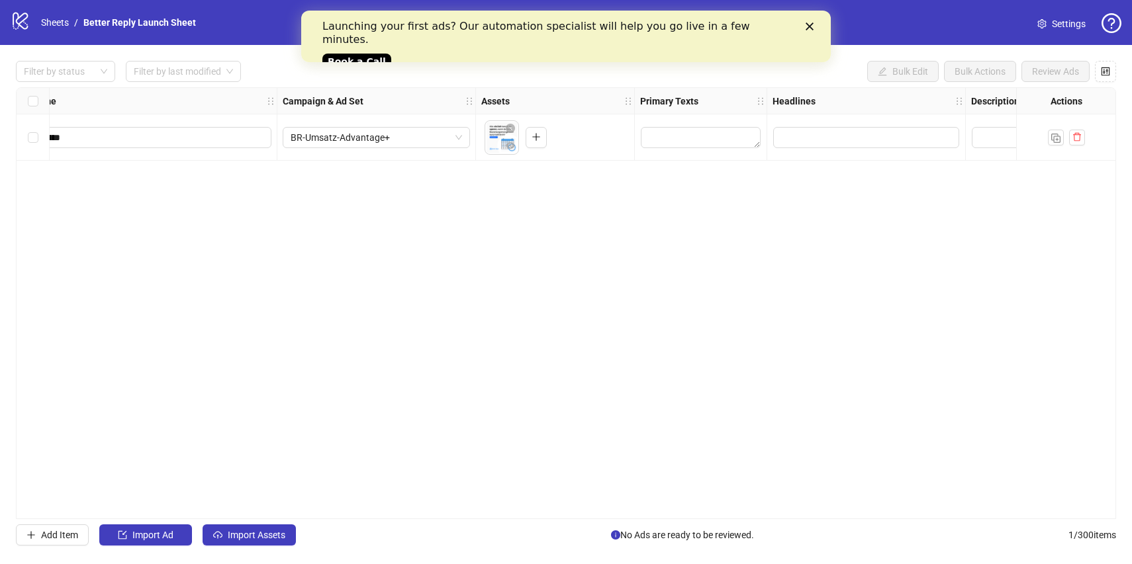
scroll to position [0, 0]
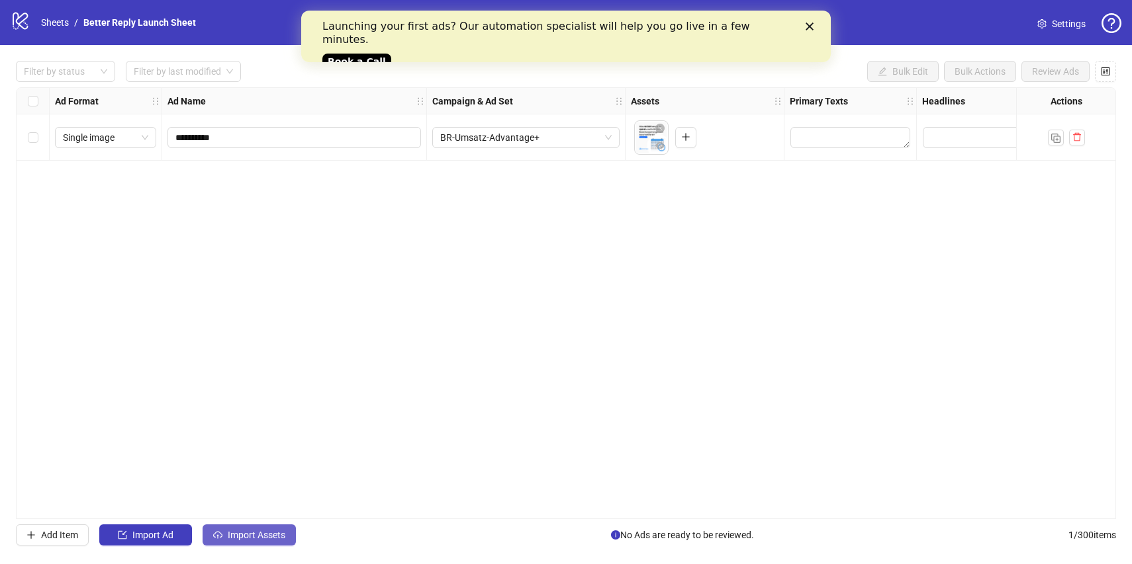
click at [234, 538] on span "Import Assets" at bounding box center [257, 535] width 58 height 11
click at [64, 541] on span "Add Item" at bounding box center [59, 535] width 37 height 11
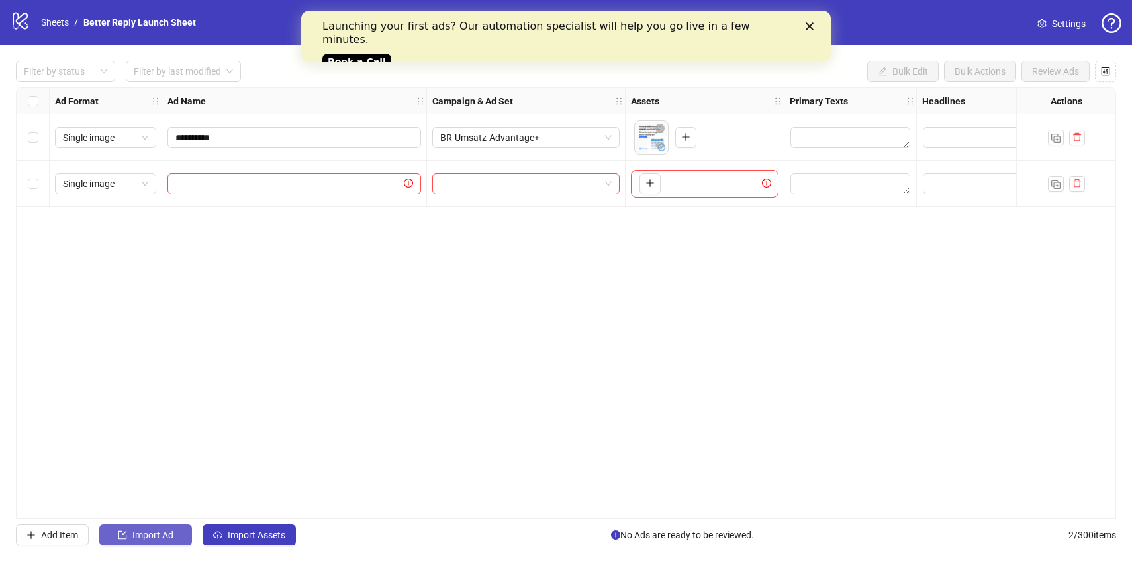
click at [154, 539] on span "Import Ad" at bounding box center [152, 535] width 41 height 11
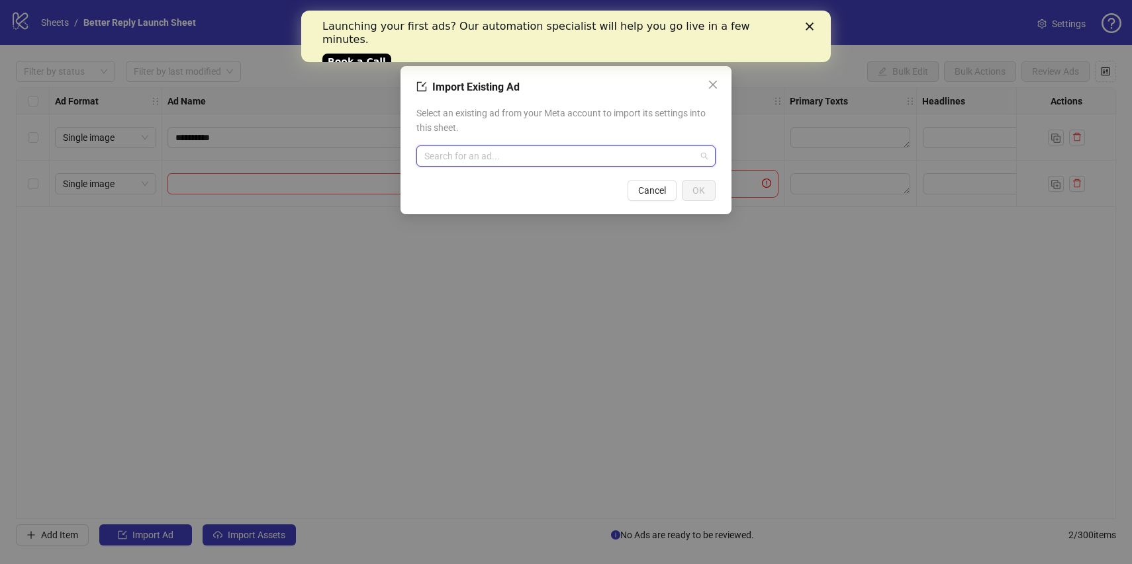
click at [531, 152] on input "search" at bounding box center [559, 156] width 271 height 20
click at [712, 87] on icon "close" at bounding box center [712, 84] width 11 height 11
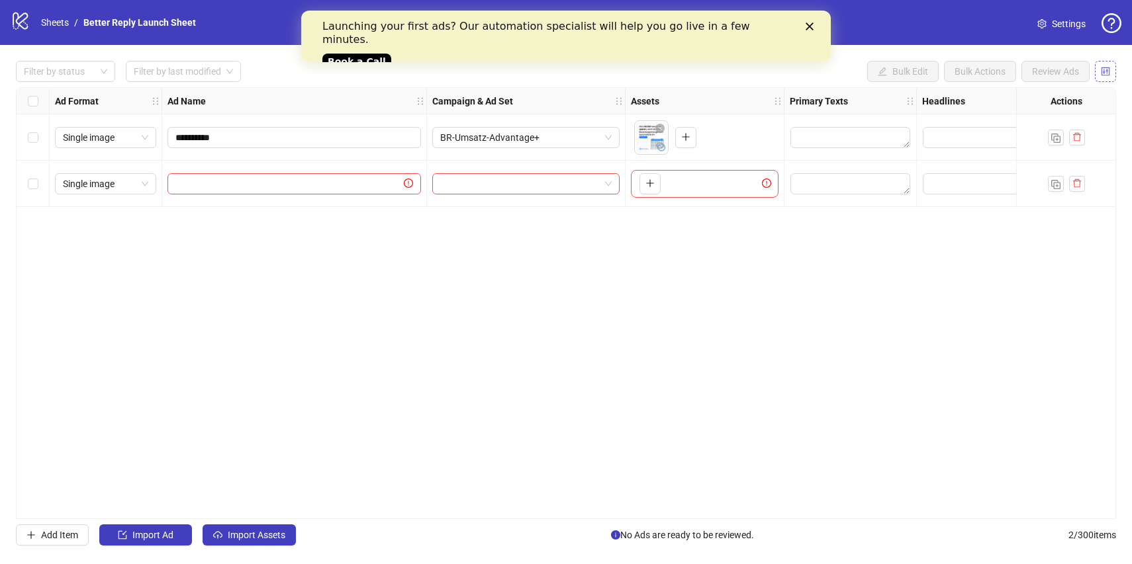
click at [1103, 69] on icon "control" at bounding box center [1105, 71] width 9 height 9
click at [809, 29] on icon "Close" at bounding box center [809, 26] width 8 height 8
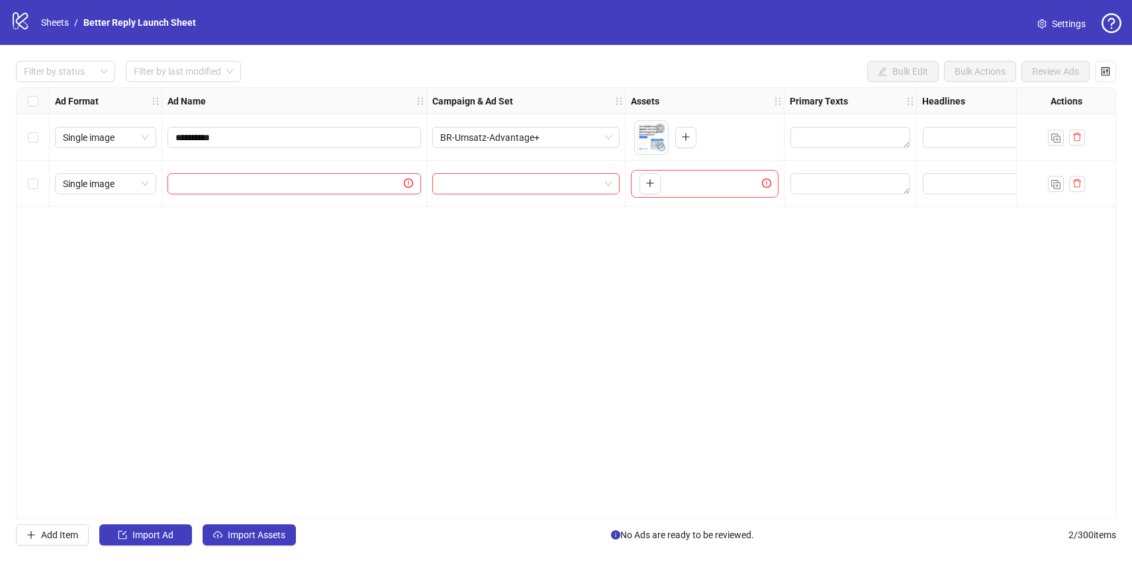
click at [678, 533] on span "No Ads are ready to be reviewed." at bounding box center [682, 535] width 143 height 15
click at [105, 28] on link "Better Reply Launch Sheet" at bounding box center [140, 22] width 118 height 15
click at [57, 24] on link "Sheets" at bounding box center [54, 22] width 33 height 15
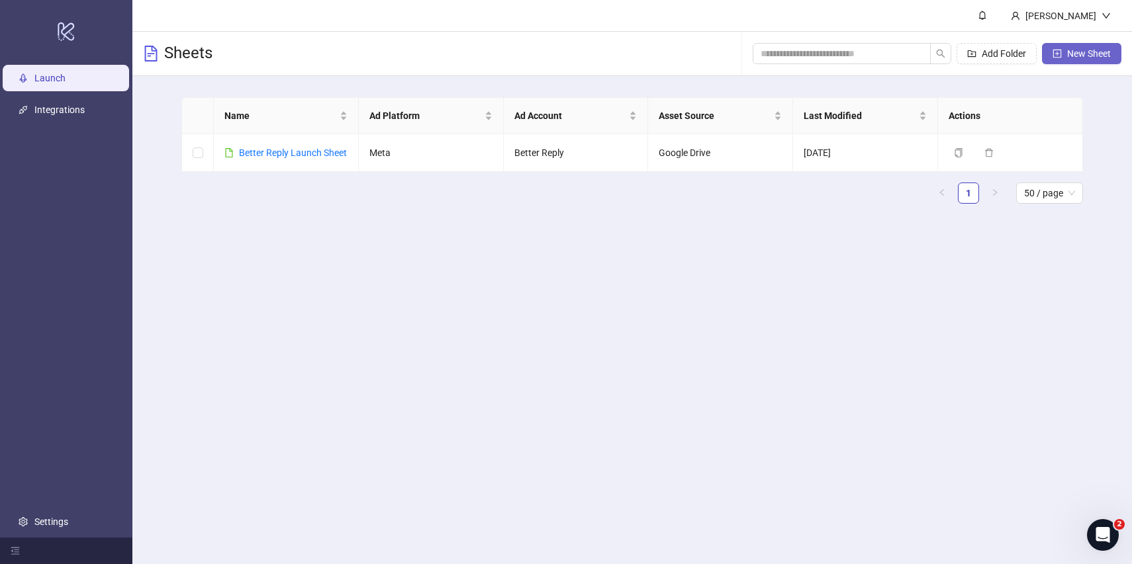
click at [1077, 58] on span "New Sheet" at bounding box center [1089, 53] width 44 height 11
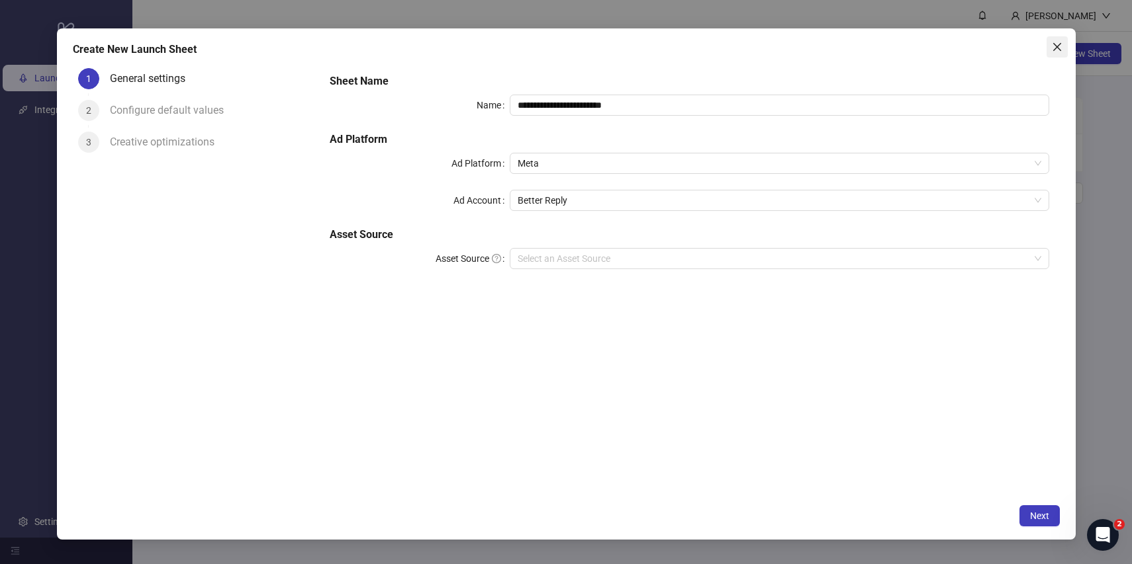
click at [1055, 46] on icon "close" at bounding box center [1057, 47] width 11 height 11
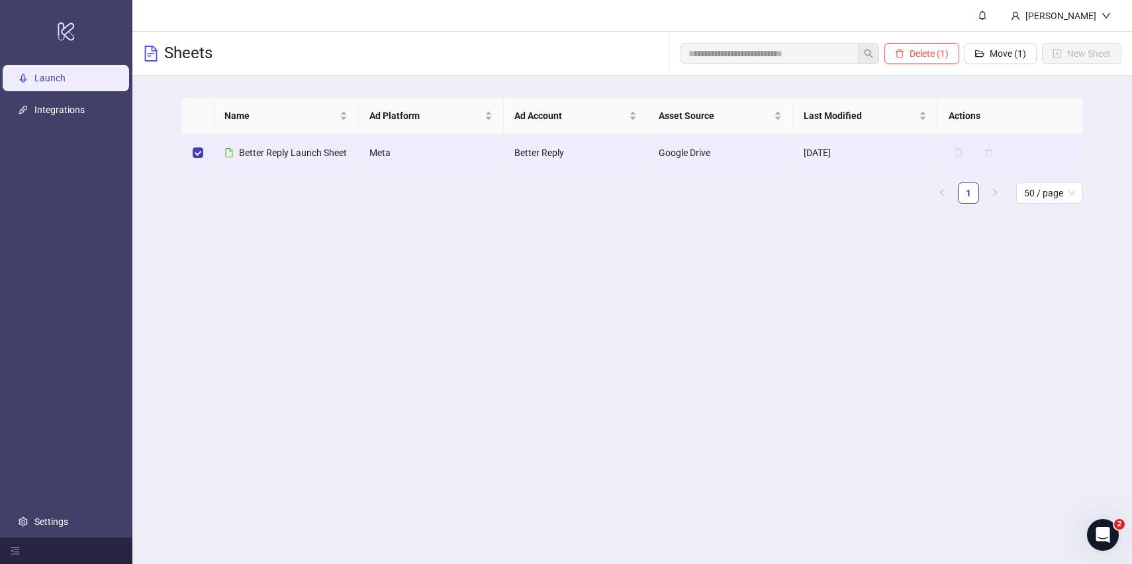
click at [392, 289] on main "[PERSON_NAME] Sheets Delete (1) Move (1) New Sheet Name Ad Platform Ad Account …" at bounding box center [631, 282] width 999 height 564
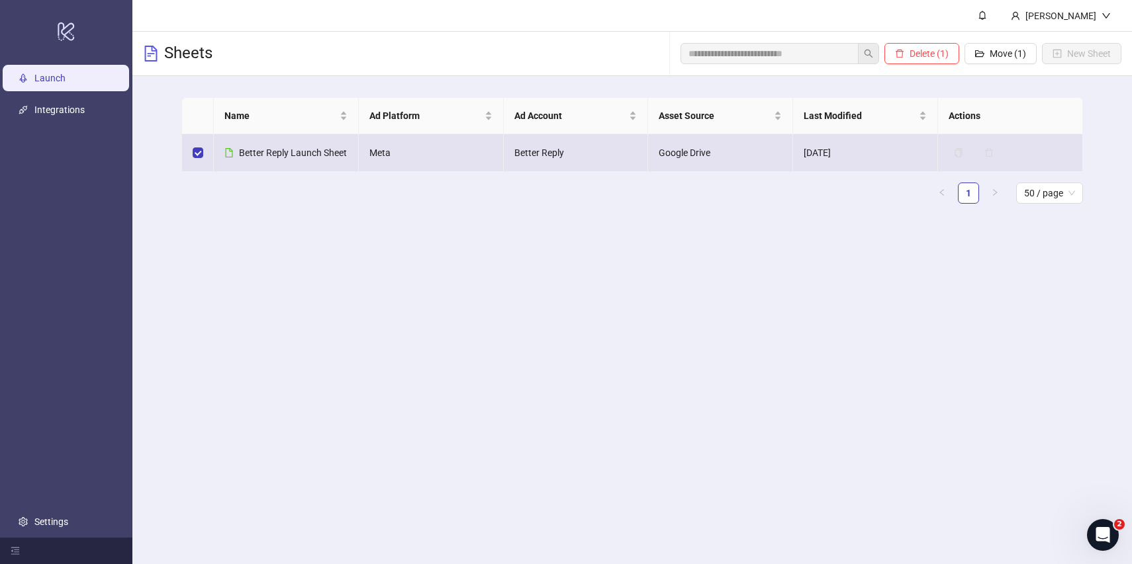
click at [204, 153] on td at bounding box center [198, 153] width 32 height 38
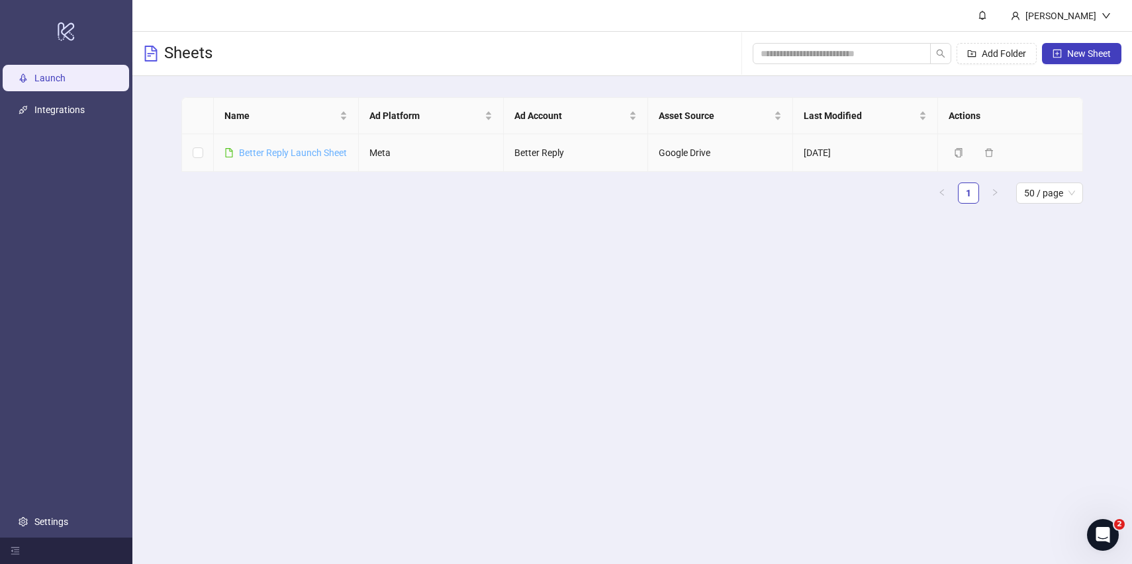
click at [279, 153] on link "Better Reply Launch Sheet" at bounding box center [293, 153] width 108 height 11
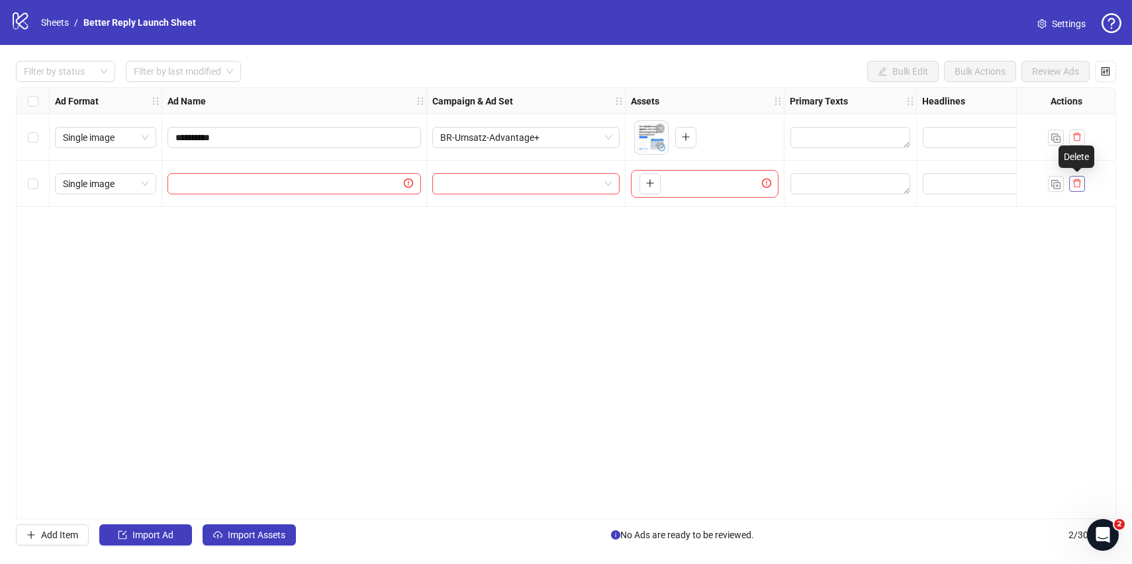
click at [1075, 185] on icon "delete" at bounding box center [1076, 183] width 9 height 9
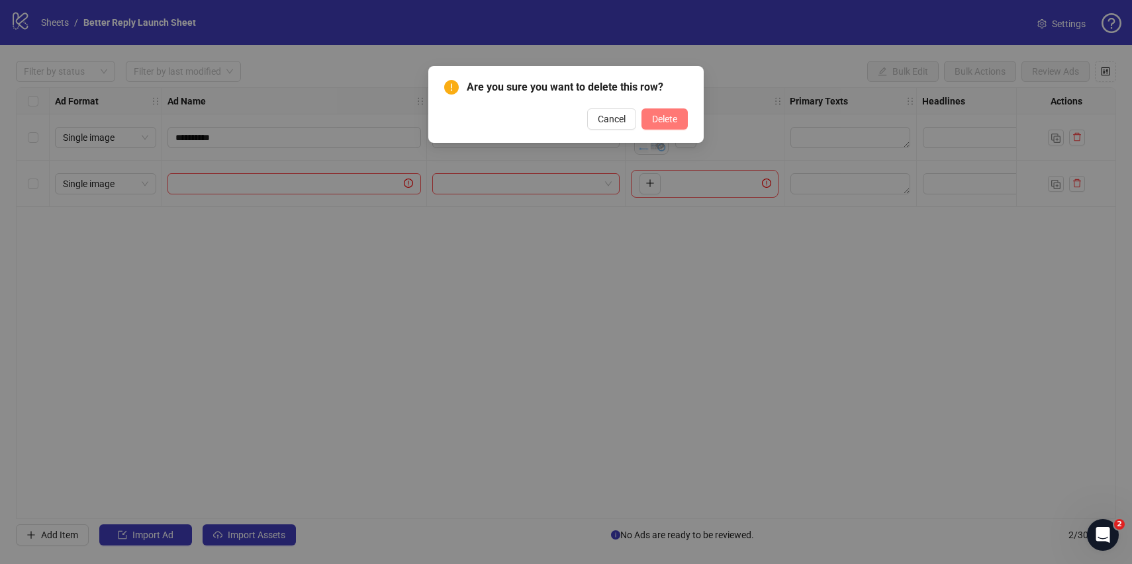
click at [664, 116] on span "Delete" at bounding box center [664, 119] width 25 height 11
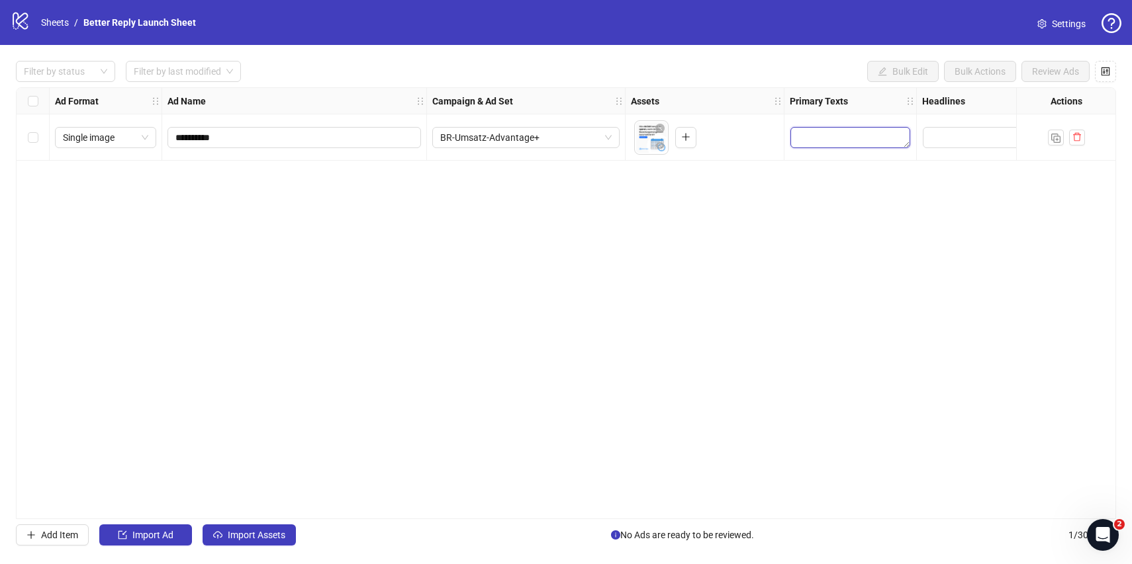
click at [821, 138] on textarea "Edit values" at bounding box center [850, 137] width 120 height 21
click at [796, 209] on textarea "Multi-text input container - paste or copy values" at bounding box center [850, 210] width 181 height 36
type textarea "******"
click at [957, 128] on input "Edit values" at bounding box center [1015, 137] width 186 height 21
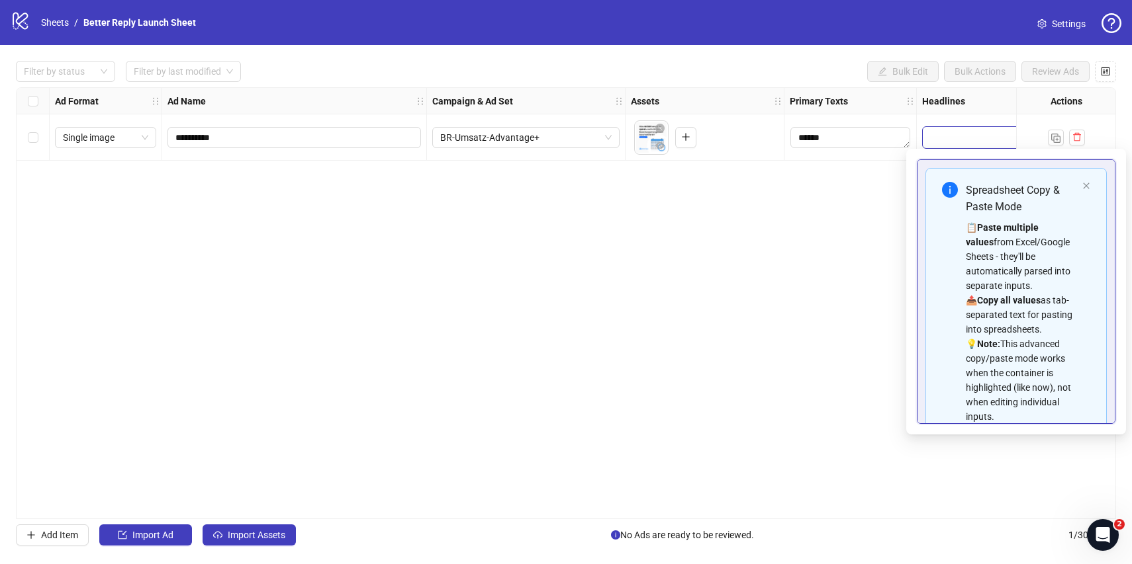
click at [1092, 181] on div "Spreadsheet Copy & Paste Mode 📋 Paste multiple values from Excel/Google Sheets …" at bounding box center [1015, 303] width 181 height 270
click at [1089, 185] on icon "close" at bounding box center [1086, 186] width 8 height 8
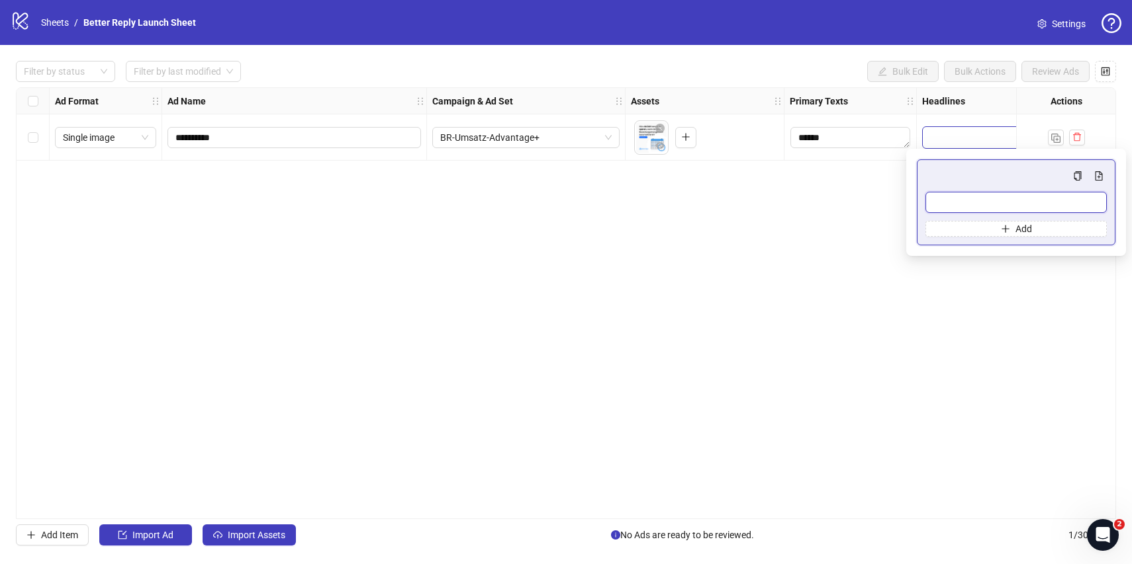
click at [1009, 204] on input "Multi-input container - paste or copy values" at bounding box center [1015, 202] width 181 height 21
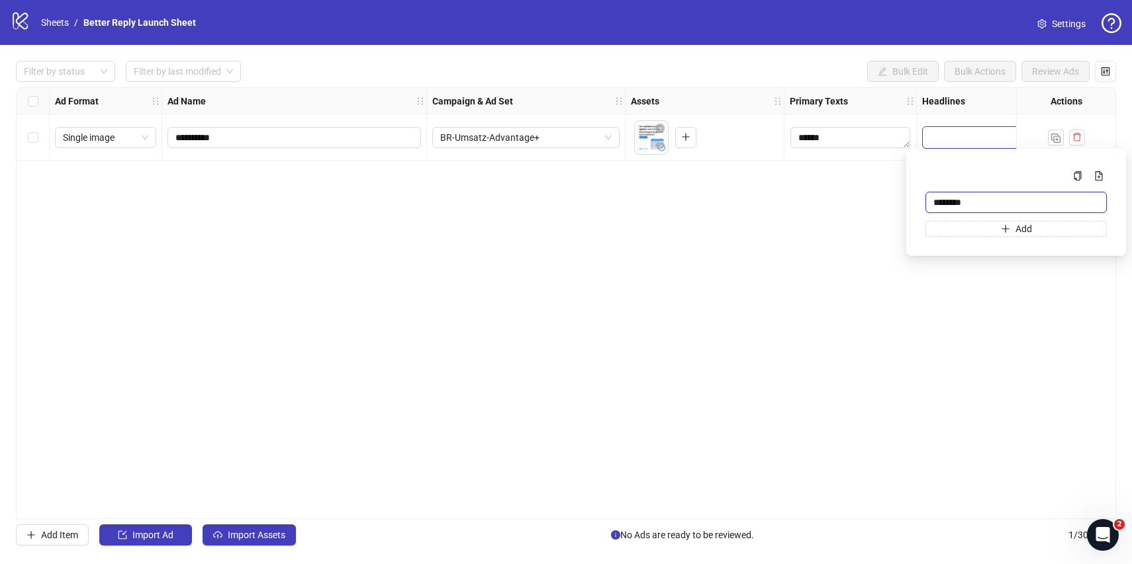
type input "*********"
click at [814, 210] on div "**********" at bounding box center [566, 303] width 1100 height 432
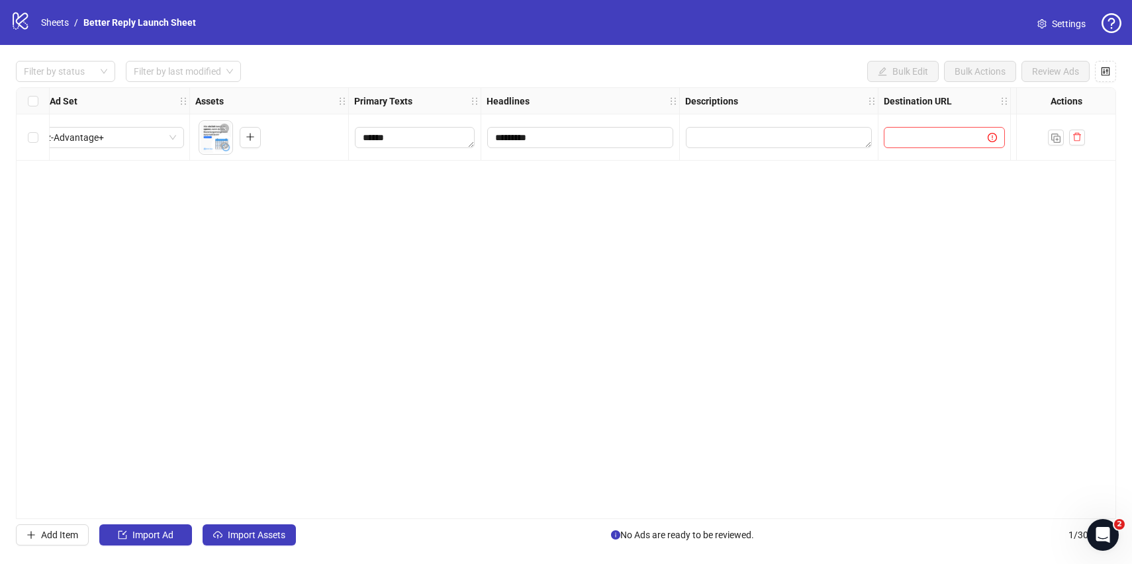
scroll to position [0, 649]
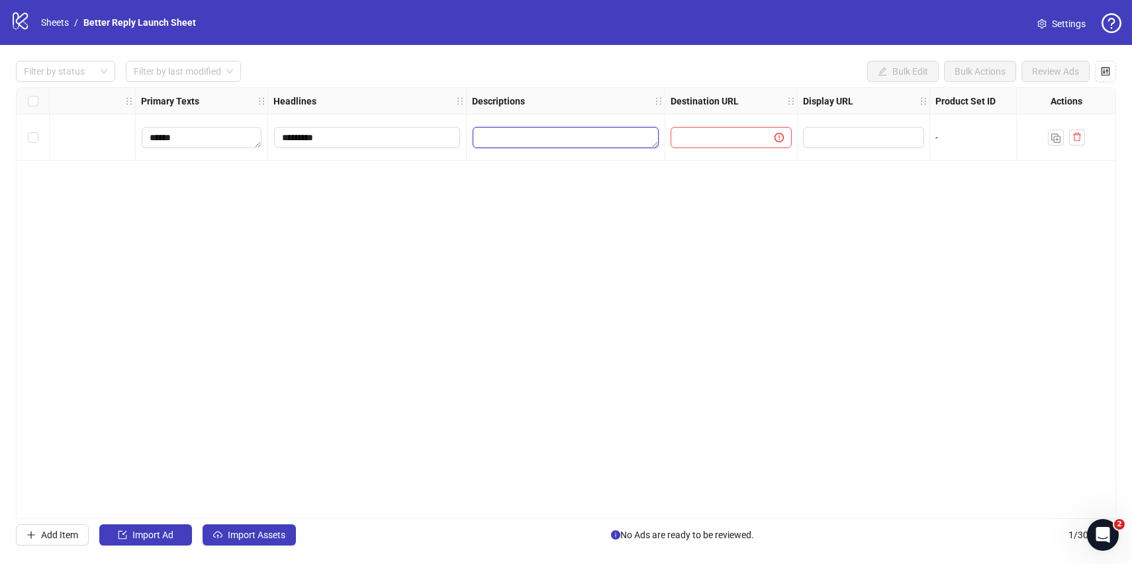
click at [616, 138] on textarea "Edit values" at bounding box center [565, 137] width 186 height 21
type textarea "**********"
click at [717, 136] on input "text" at bounding box center [716, 137] width 77 height 15
type input "**********"
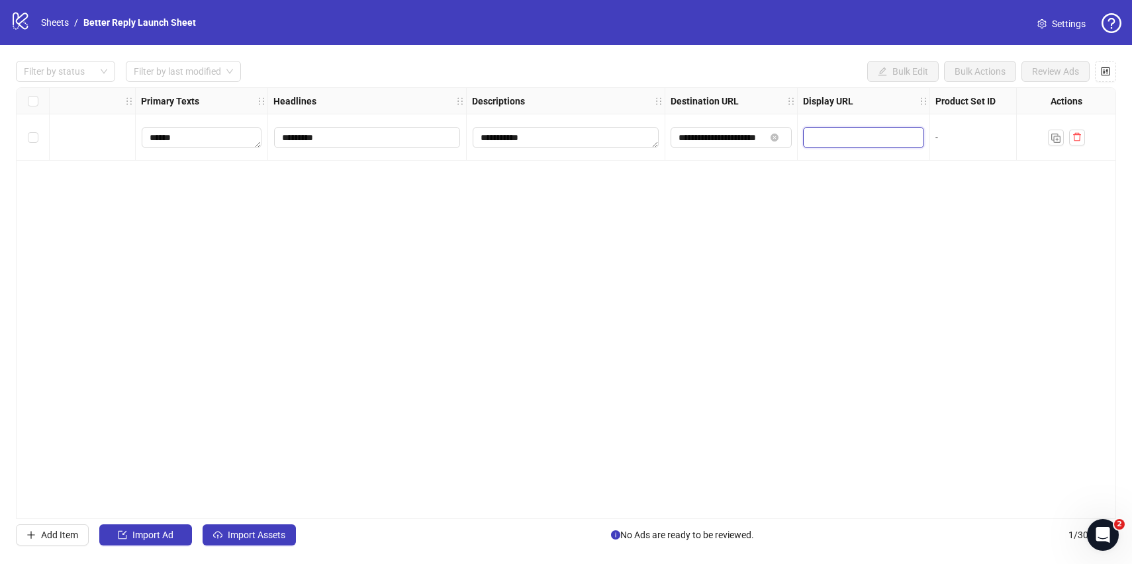
click at [866, 136] on input "text" at bounding box center [862, 137] width 103 height 15
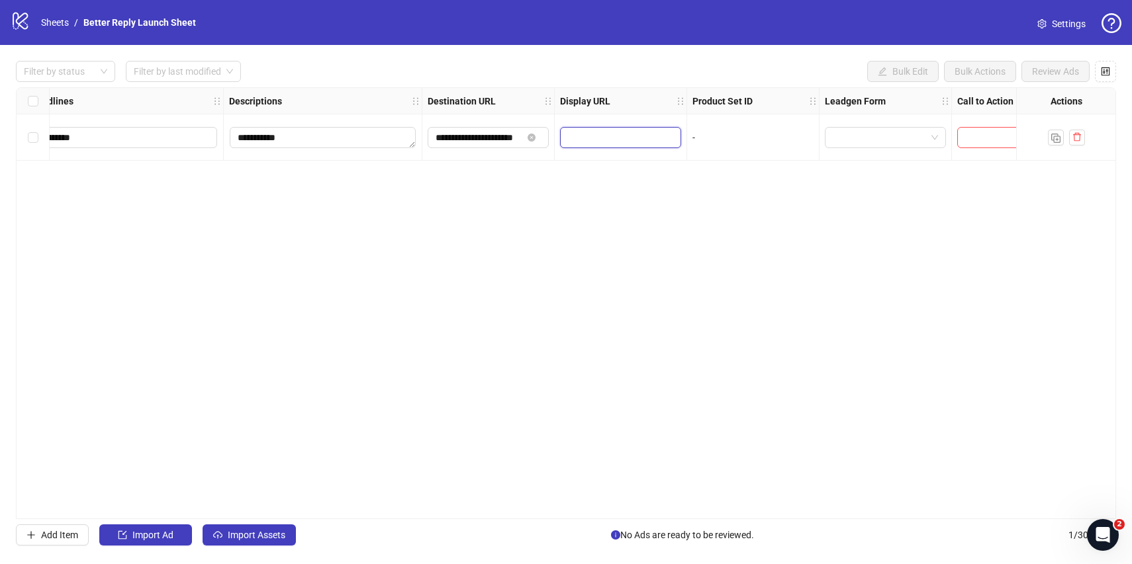
scroll to position [0, 933]
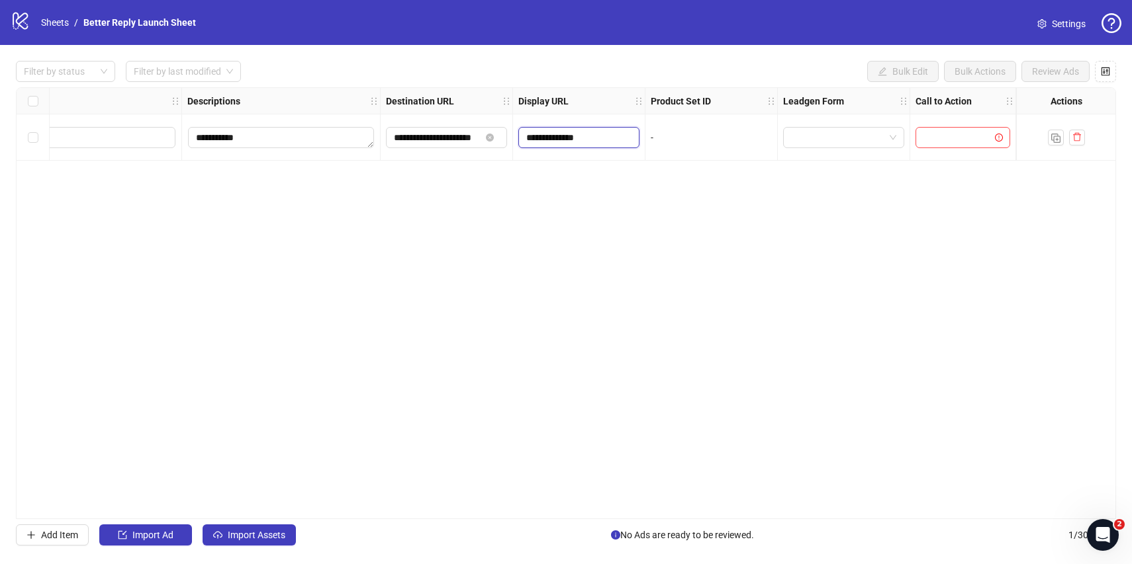
type input "**********"
click at [960, 148] on div at bounding box center [962, 137] width 95 height 21
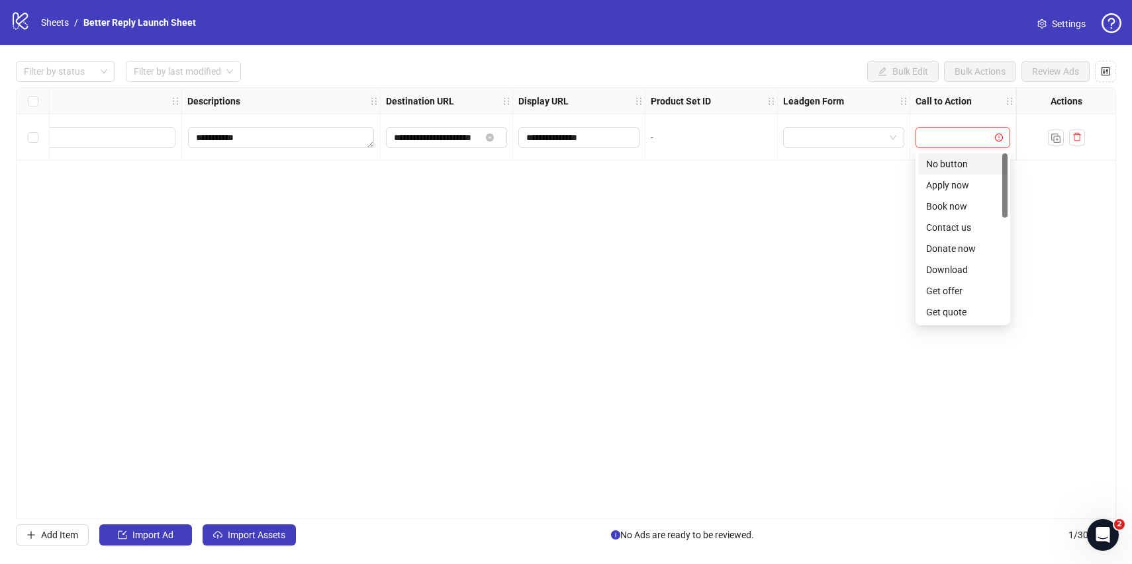
click at [954, 167] on div "No button" at bounding box center [962, 164] width 73 height 15
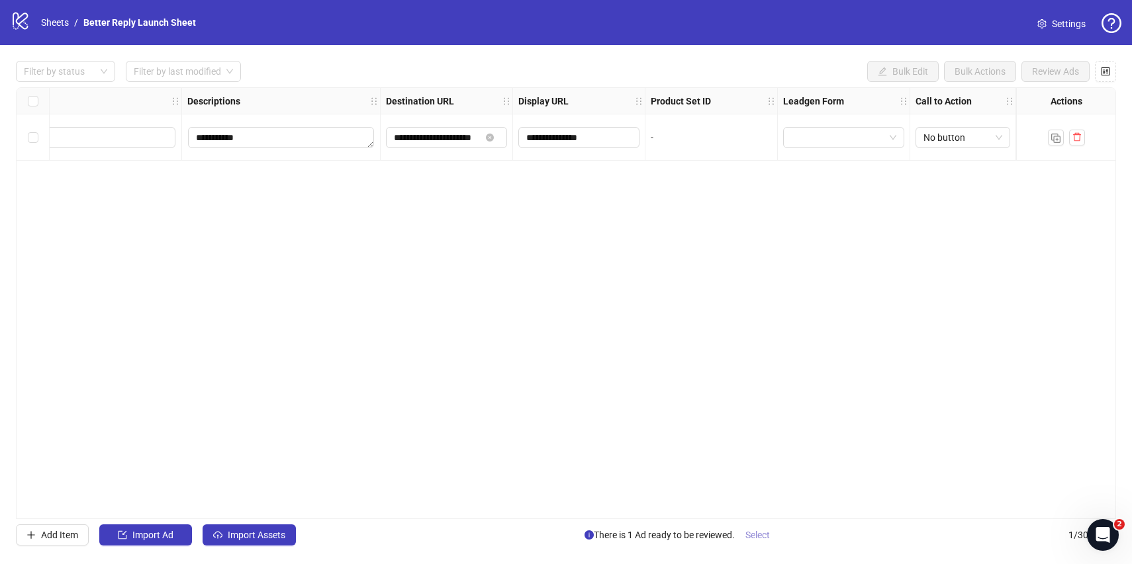
click at [754, 537] on span "Select" at bounding box center [757, 535] width 24 height 11
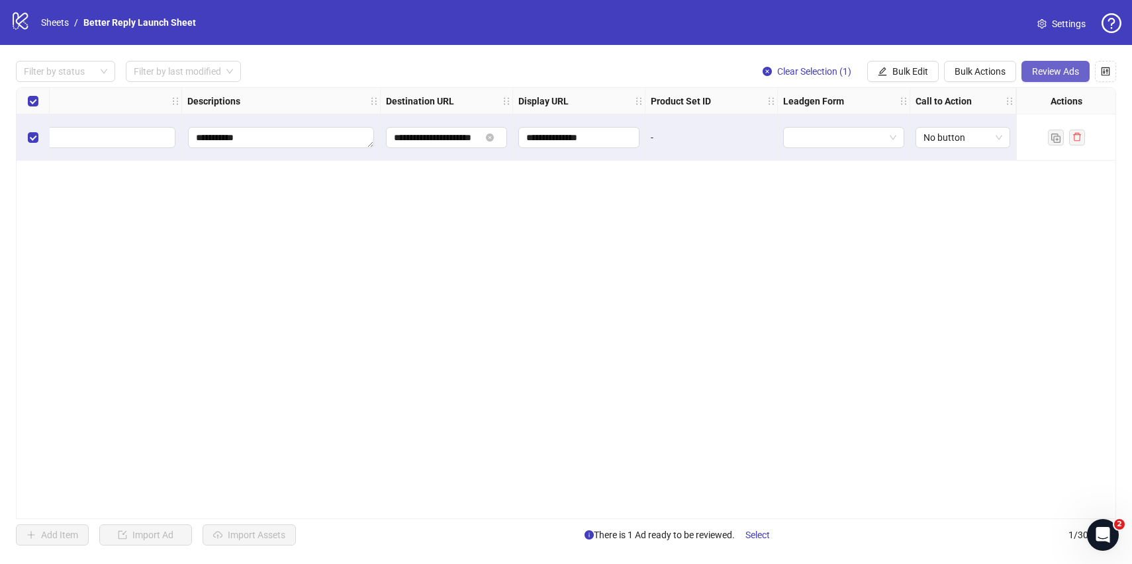
click at [1065, 63] on button "Review Ads" at bounding box center [1055, 71] width 68 height 21
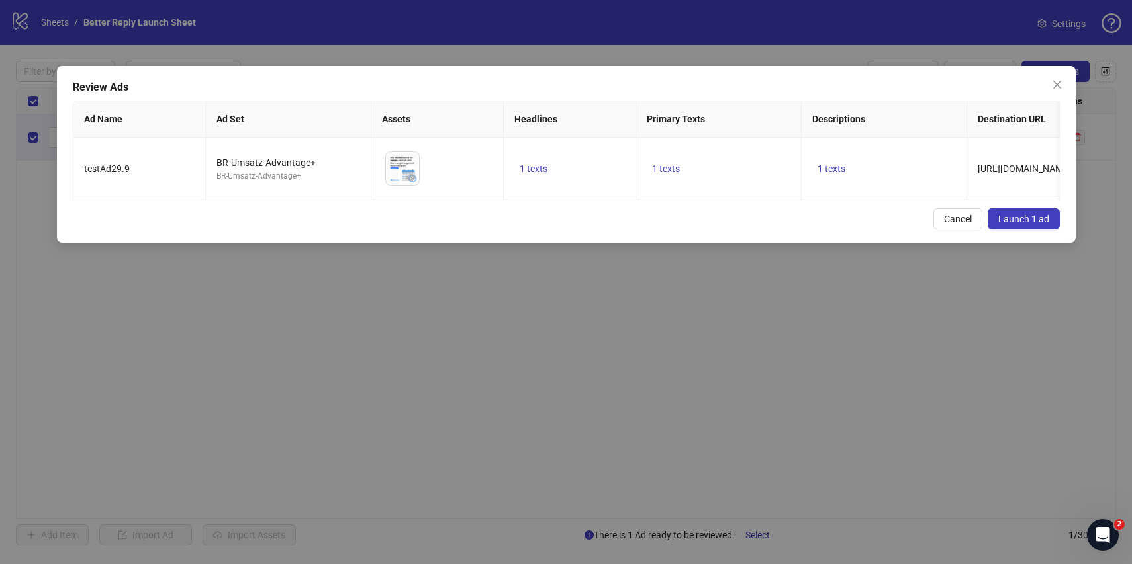
click at [1015, 220] on span "Launch 1 ad" at bounding box center [1023, 219] width 51 height 11
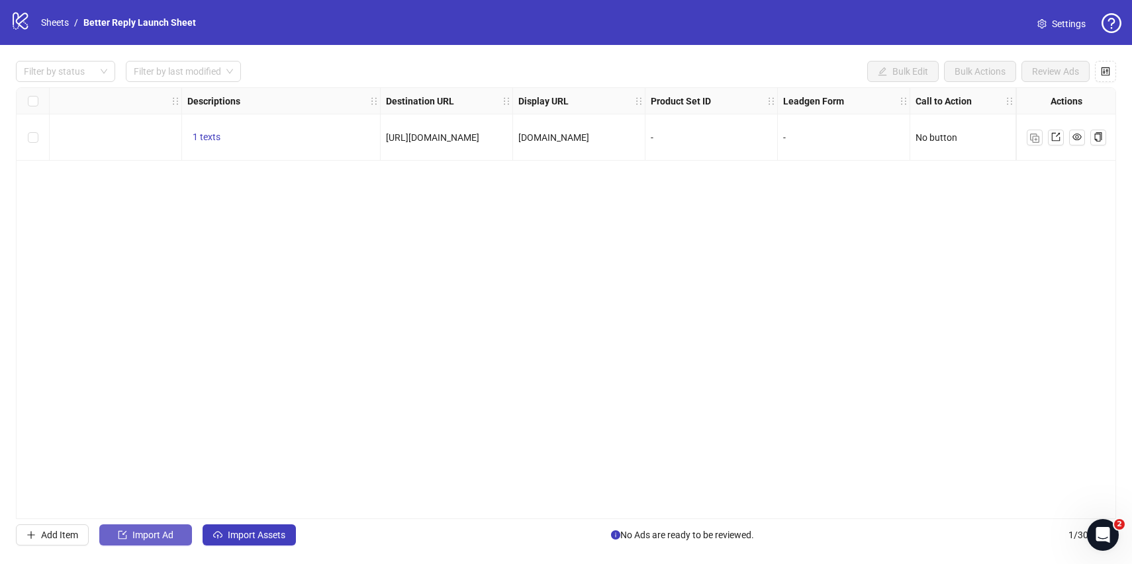
click at [148, 531] on span "Import Ad" at bounding box center [152, 535] width 41 height 11
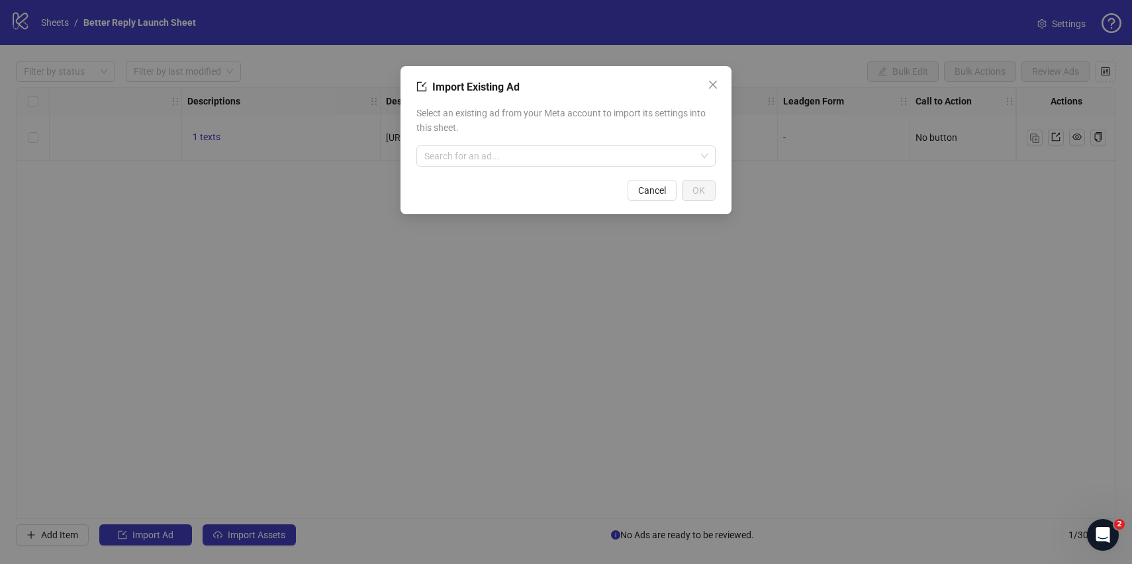
click at [513, 167] on div "Select an existing ad from your Meta account to import its settings into this s…" at bounding box center [565, 136] width 299 height 71
click at [523, 160] on input "search" at bounding box center [559, 156] width 271 height 20
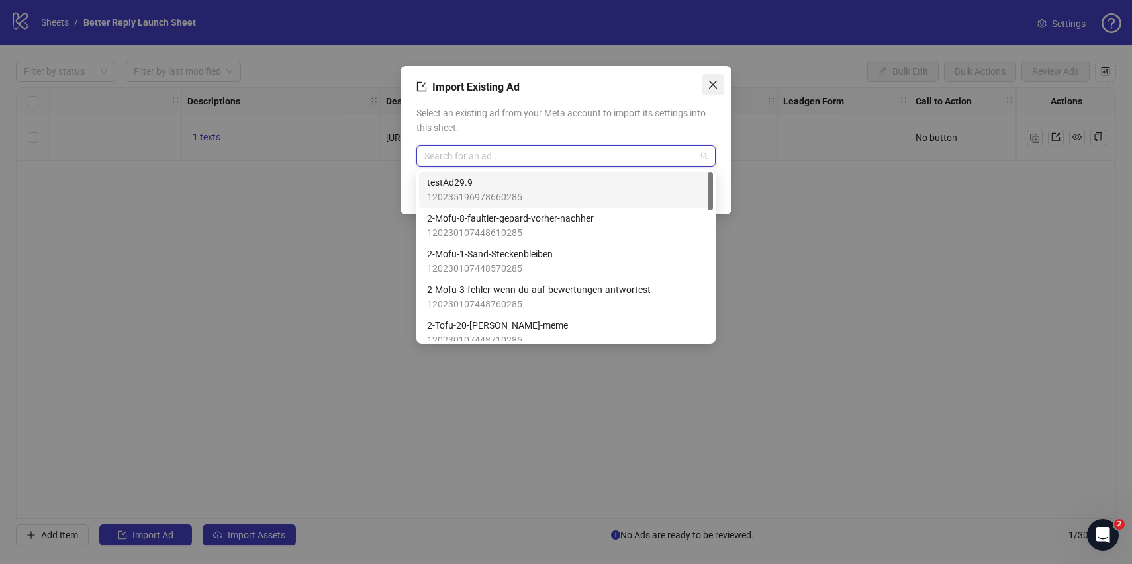
click at [711, 79] on icon "close" at bounding box center [712, 84] width 11 height 11
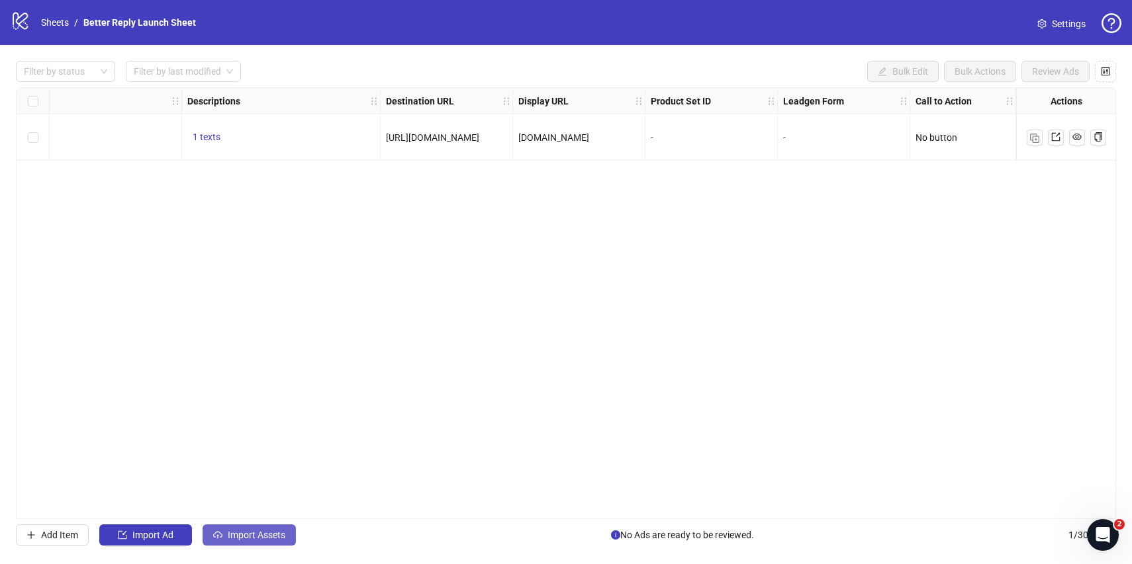
click at [262, 538] on span "Import Assets" at bounding box center [257, 535] width 58 height 11
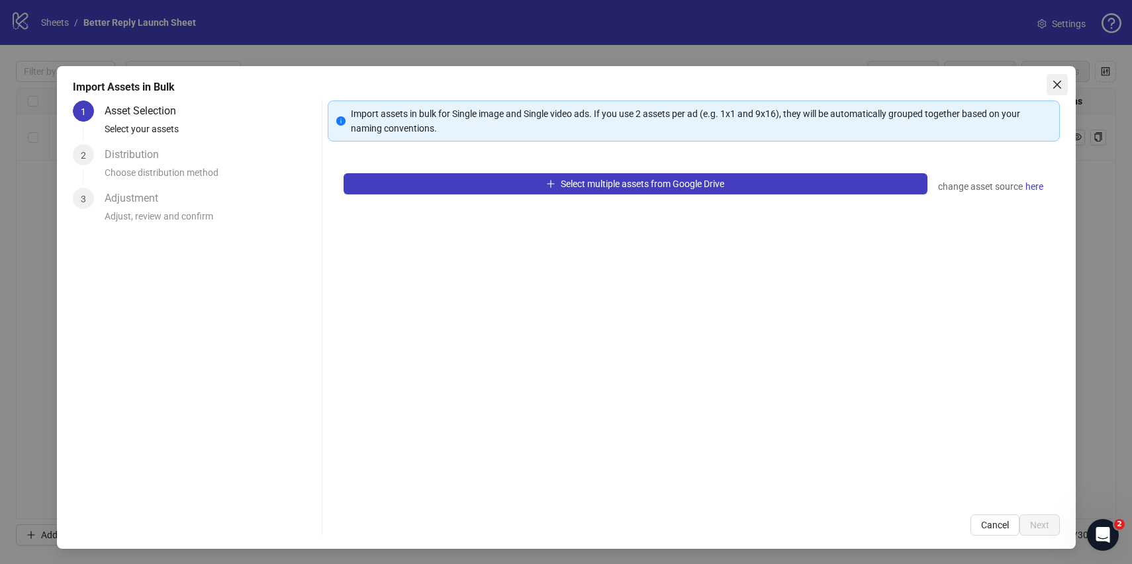
click at [1058, 83] on icon "close" at bounding box center [1056, 85] width 8 height 8
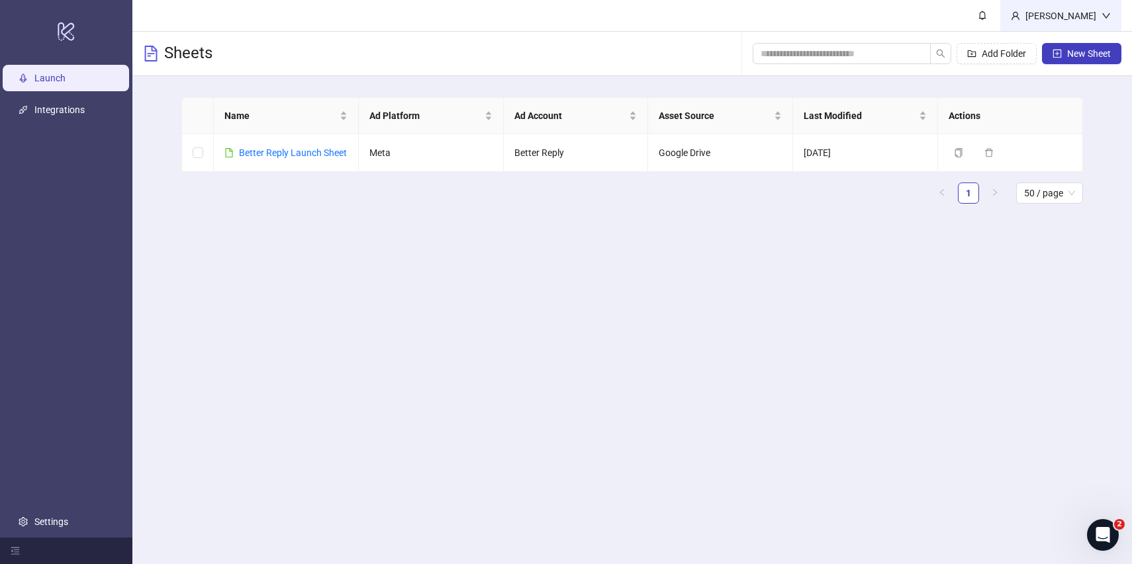
click at [1086, 17] on div "[PERSON_NAME]" at bounding box center [1060, 16] width 81 height 15
click at [1084, 50] on span "New Sheet" at bounding box center [1089, 53] width 44 height 11
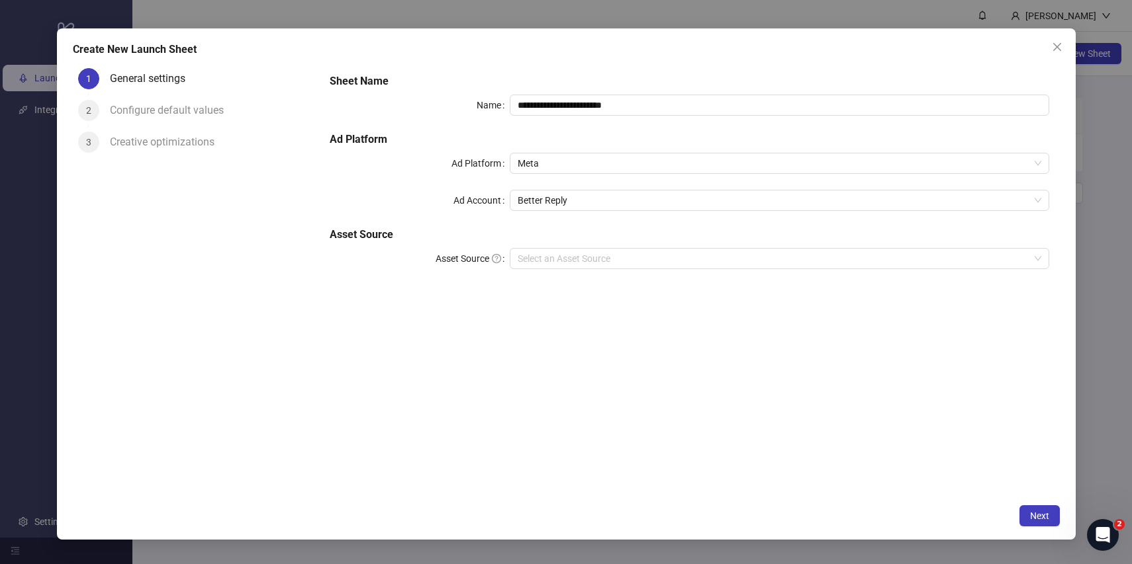
click at [540, 271] on div "**********" at bounding box center [688, 179] width 729 height 222
click at [558, 259] on input "Asset Source" at bounding box center [773, 259] width 512 height 20
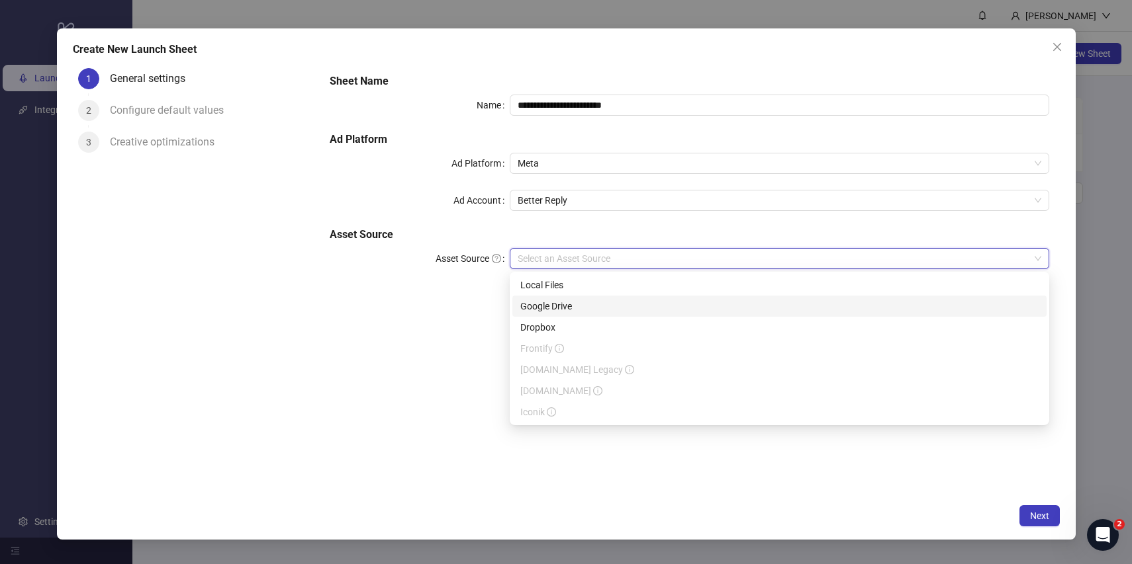
click at [553, 308] on div "Google Drive" at bounding box center [779, 306] width 518 height 15
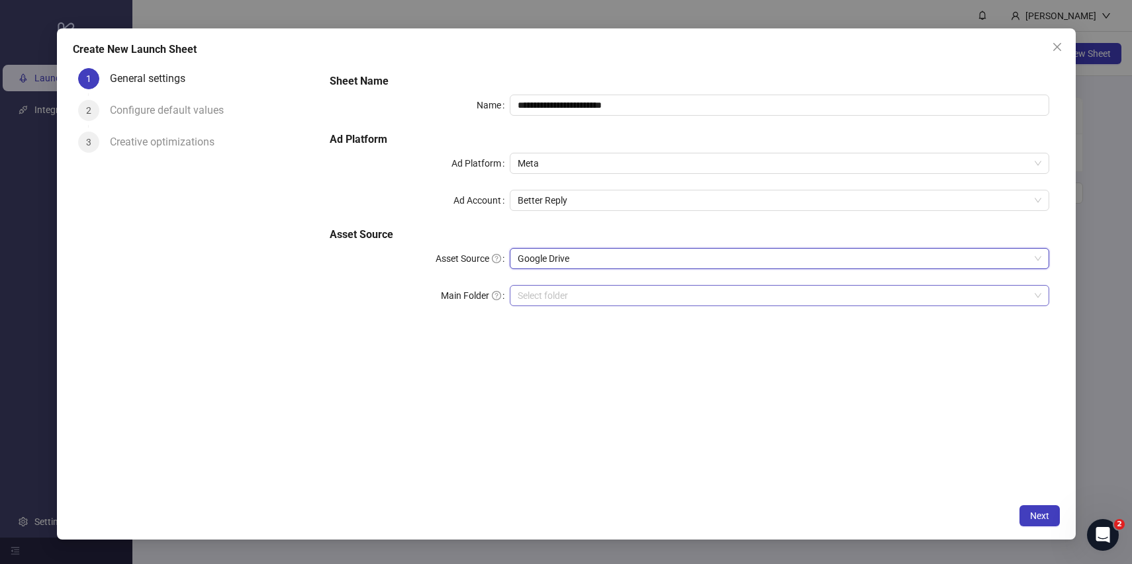
click at [563, 299] on input "Main Folder" at bounding box center [773, 296] width 512 height 20
click at [1048, 520] on span "Next" at bounding box center [1039, 516] width 19 height 11
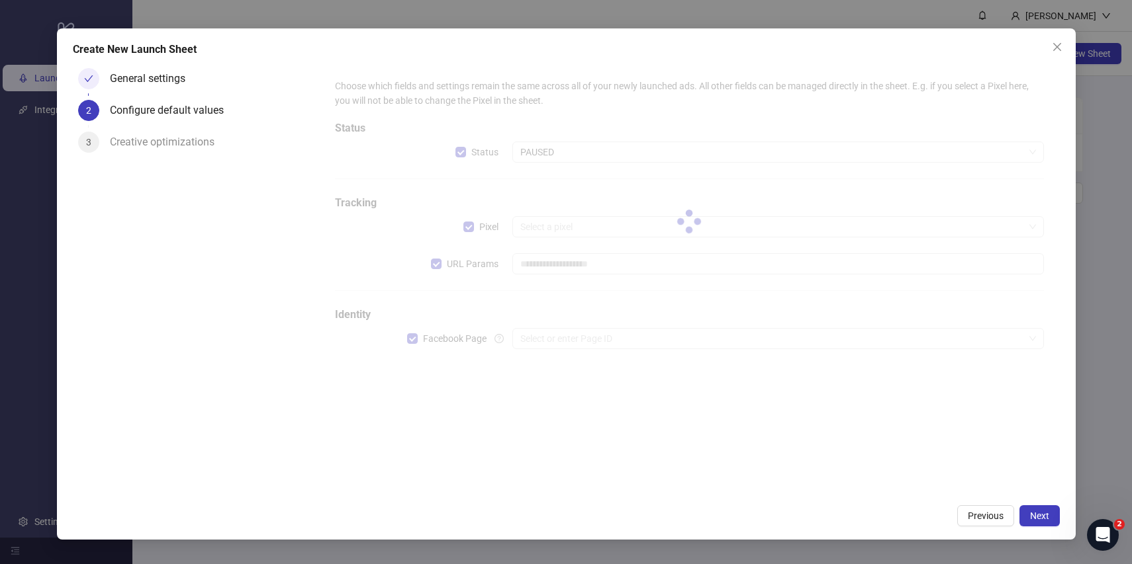
type input "**********"
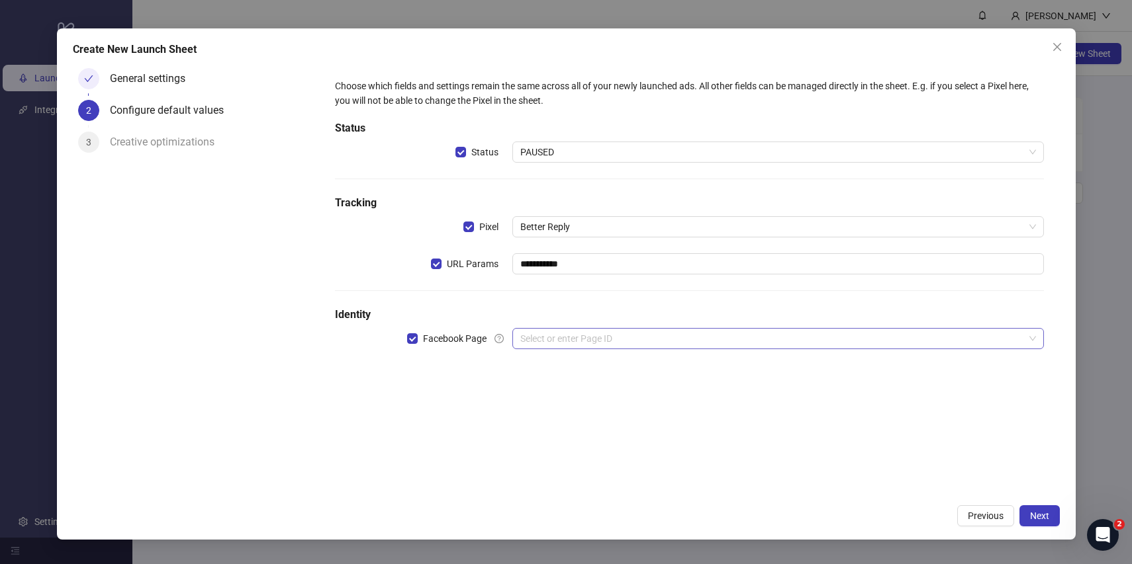
click at [660, 338] on input "search" at bounding box center [772, 339] width 504 height 20
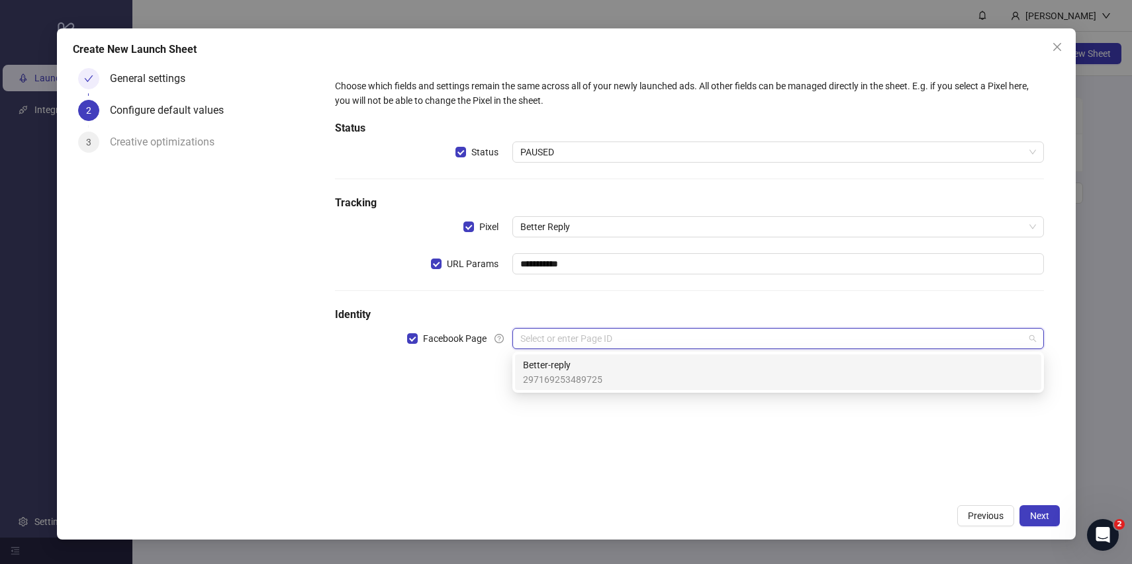
click at [627, 365] on div "Better-reply 297169253489725" at bounding box center [778, 372] width 510 height 29
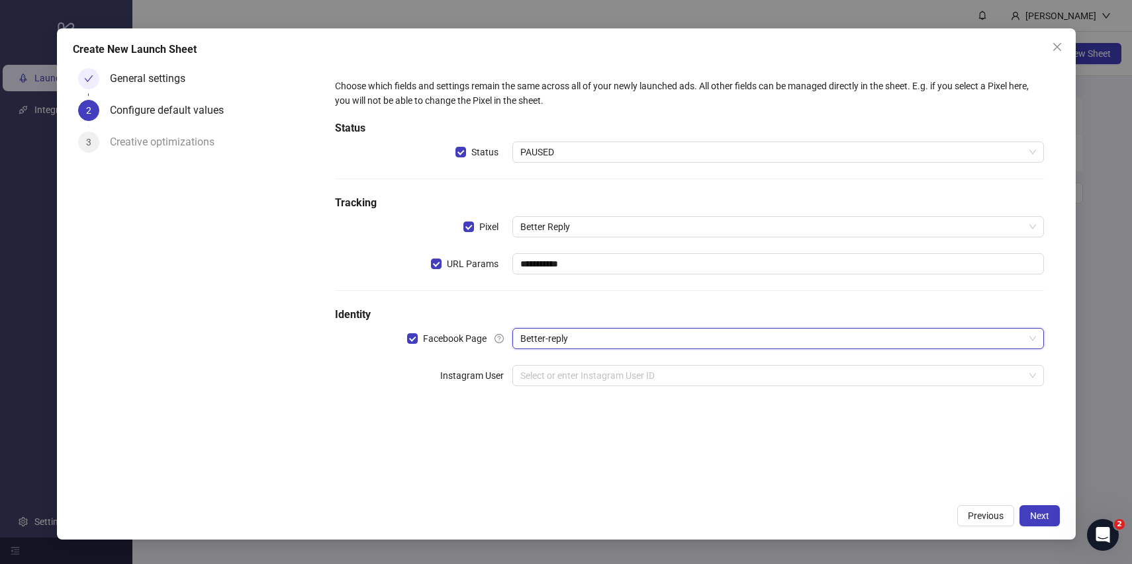
click at [670, 386] on div "**********" at bounding box center [689, 240] width 719 height 334
click at [676, 379] on input "search" at bounding box center [772, 376] width 504 height 20
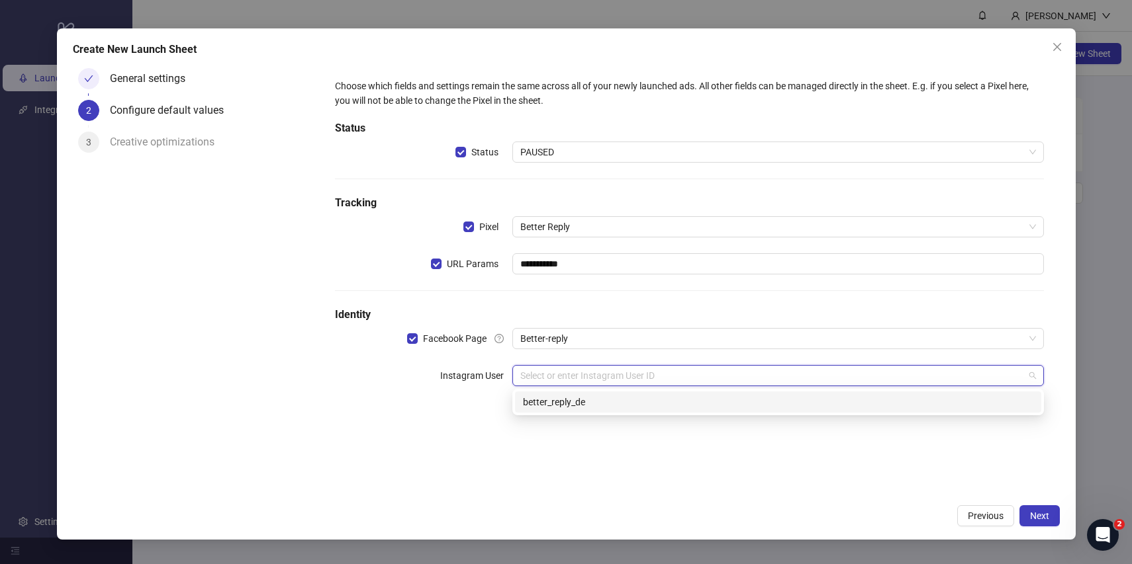
click at [769, 392] on div "better_reply_de" at bounding box center [778, 402] width 526 height 21
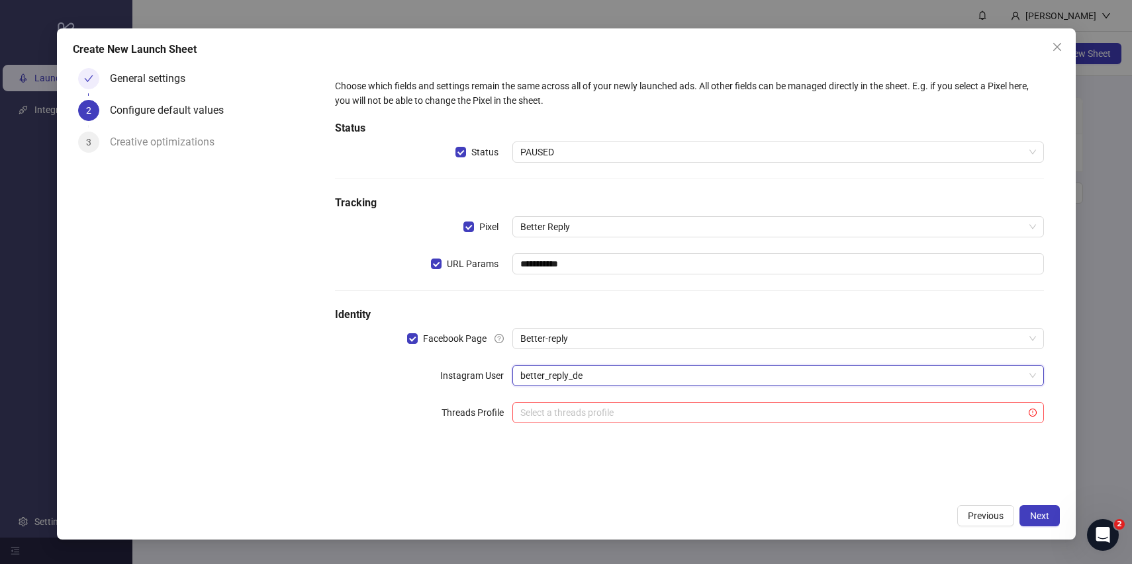
click at [750, 455] on div "**********" at bounding box center [689, 280] width 740 height 435
click at [1026, 508] on button "Next" at bounding box center [1039, 516] width 40 height 21
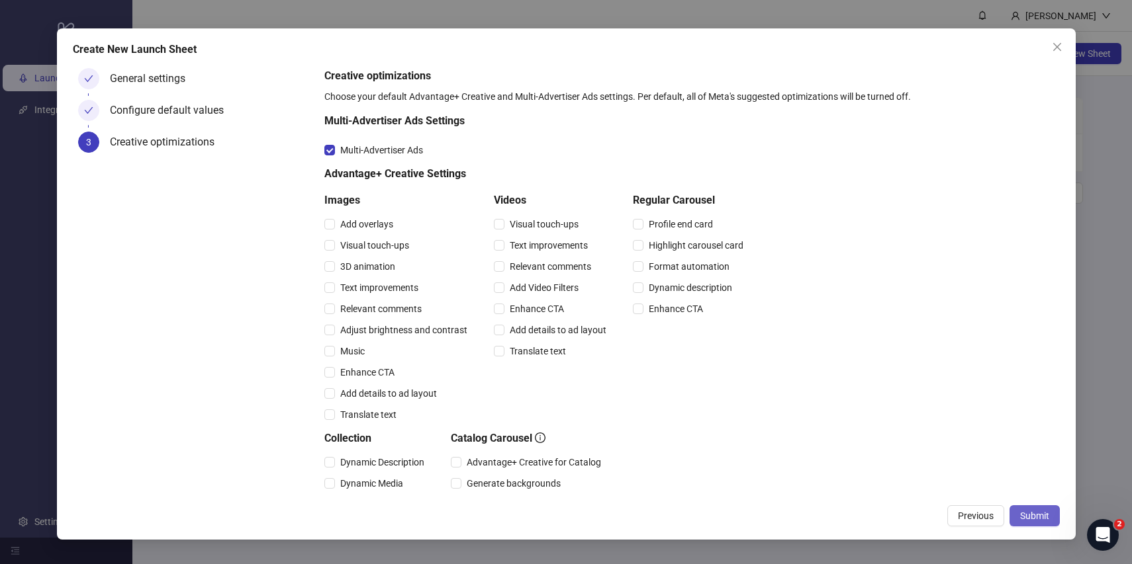
click at [1032, 514] on span "Submit" at bounding box center [1034, 516] width 29 height 11
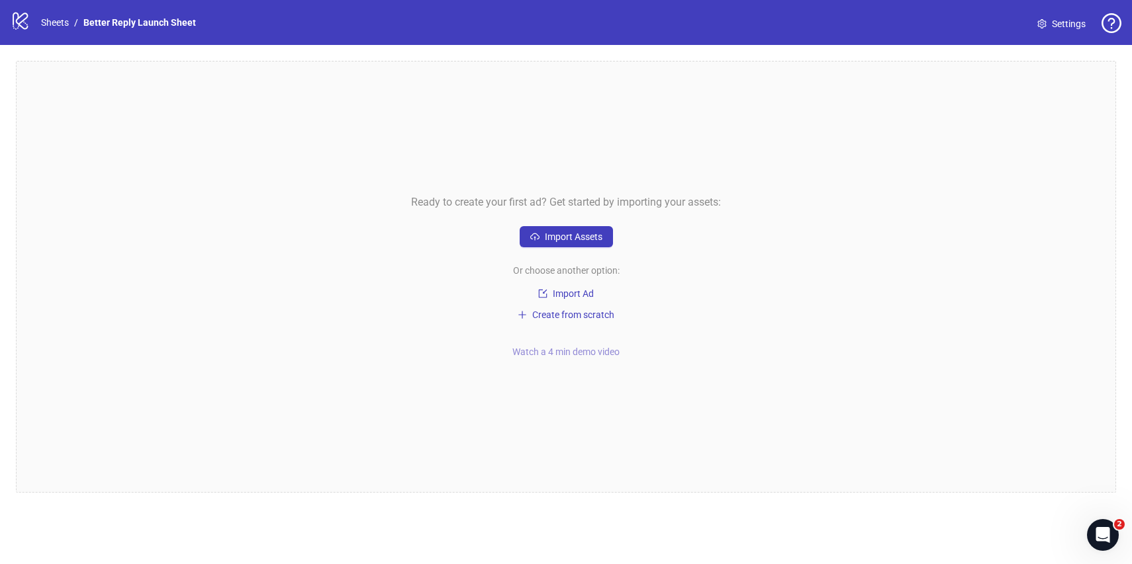
click at [588, 349] on span "Watch a 4 min demo video" at bounding box center [565, 352] width 107 height 11
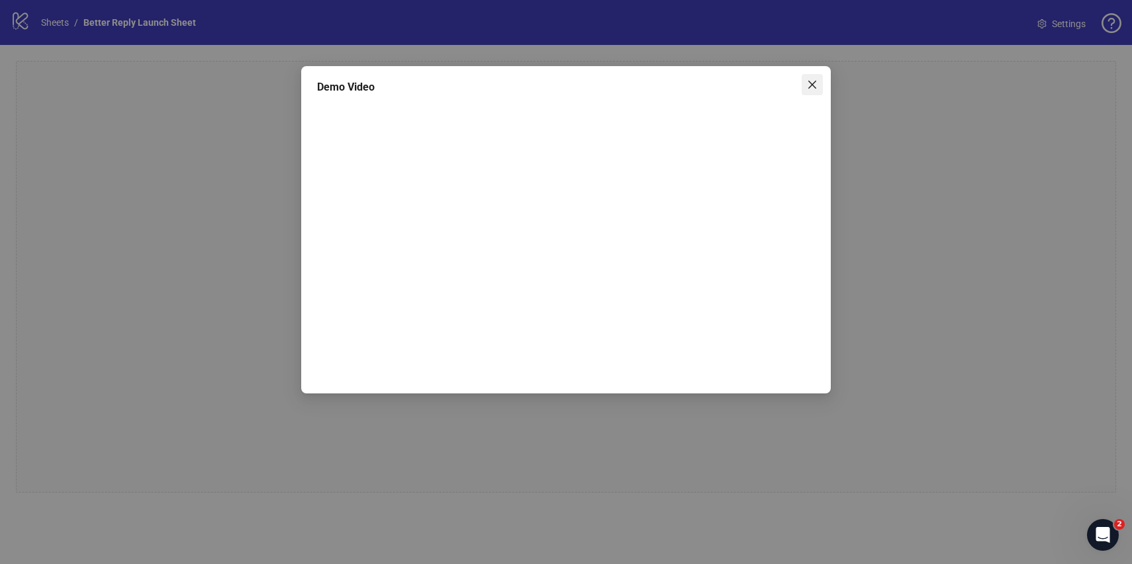
click at [806, 79] on span "Close" at bounding box center [811, 84] width 21 height 11
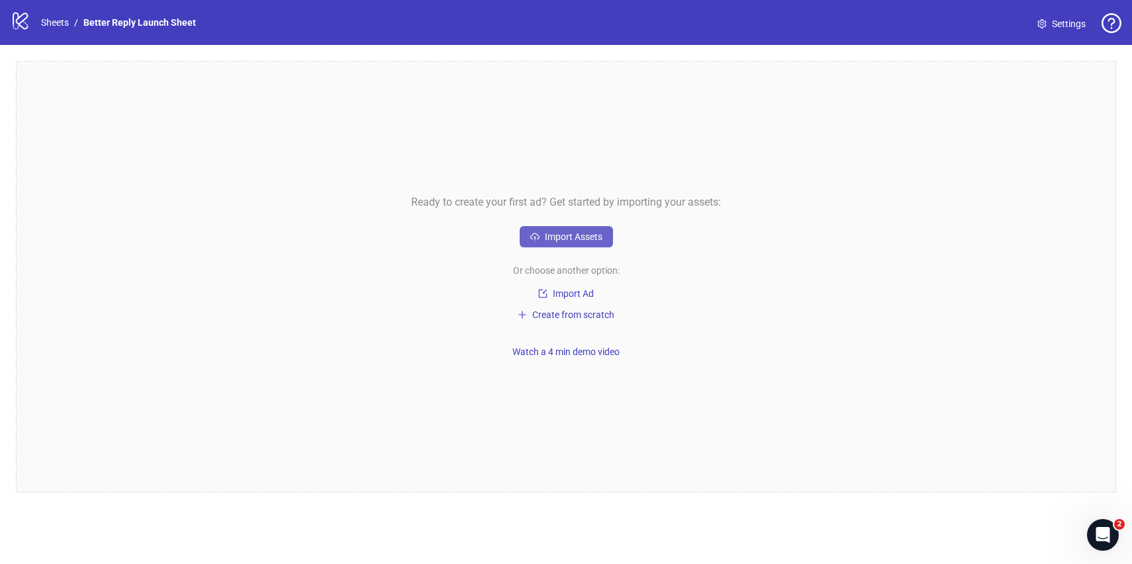
click at [574, 241] on span "Import Assets" at bounding box center [574, 237] width 58 height 11
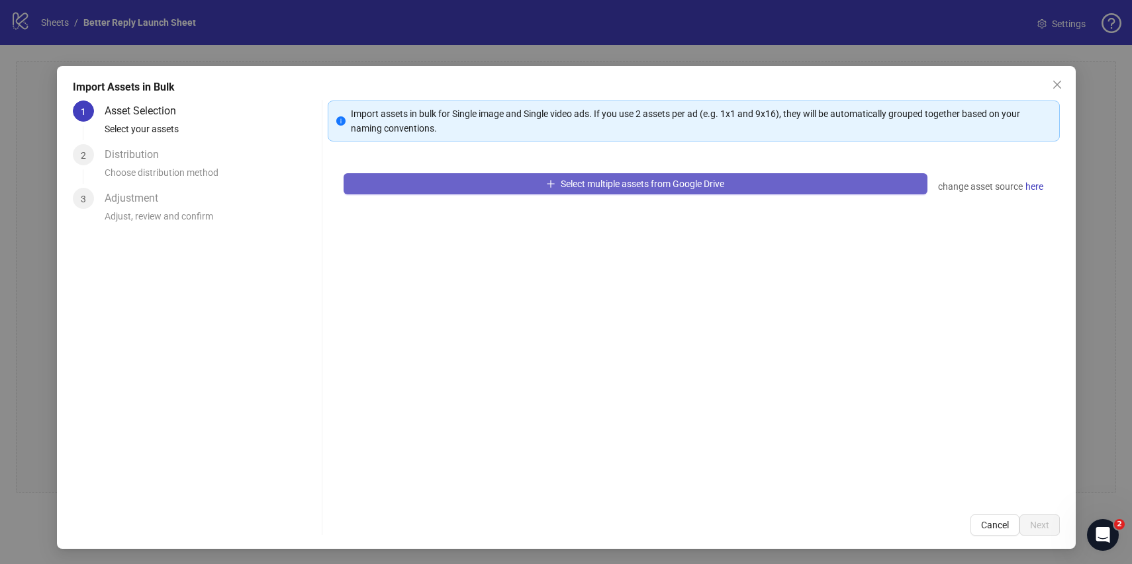
click at [557, 182] on button "Select multiple assets from Google Drive" at bounding box center [635, 183] width 584 height 21
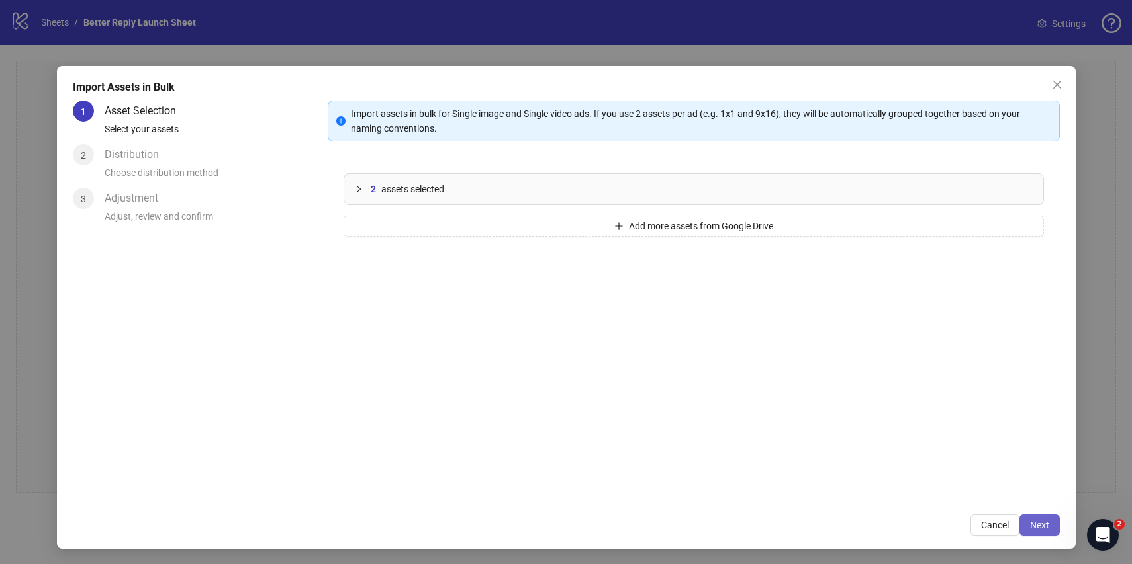
click at [1032, 521] on span "Next" at bounding box center [1039, 525] width 19 height 11
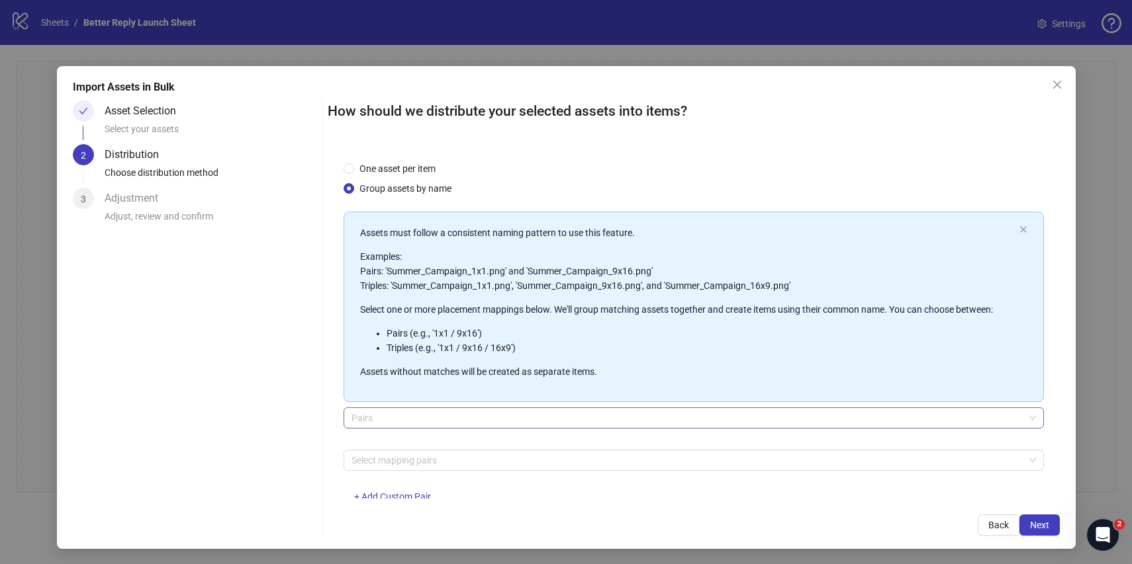
click at [847, 418] on span "Pairs" at bounding box center [693, 418] width 684 height 20
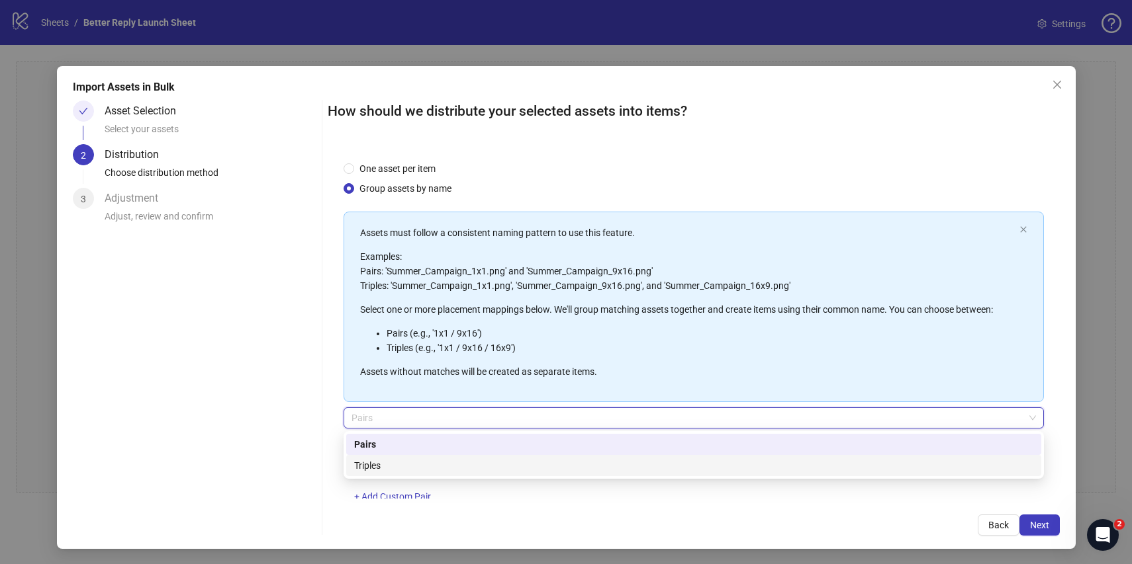
click at [702, 462] on div "Triples" at bounding box center [693, 466] width 679 height 15
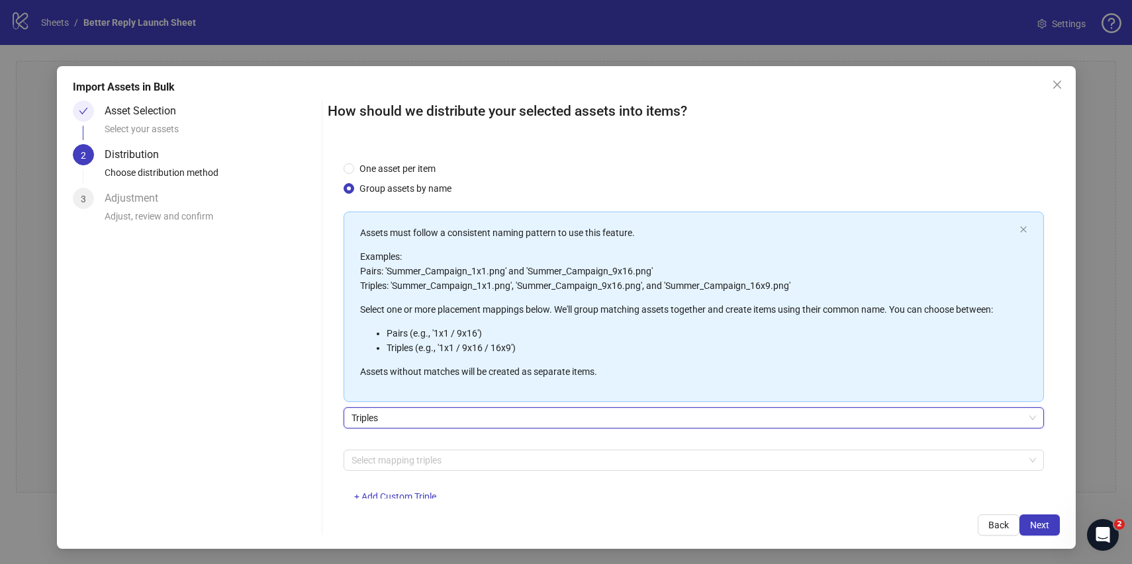
scroll to position [36, 0]
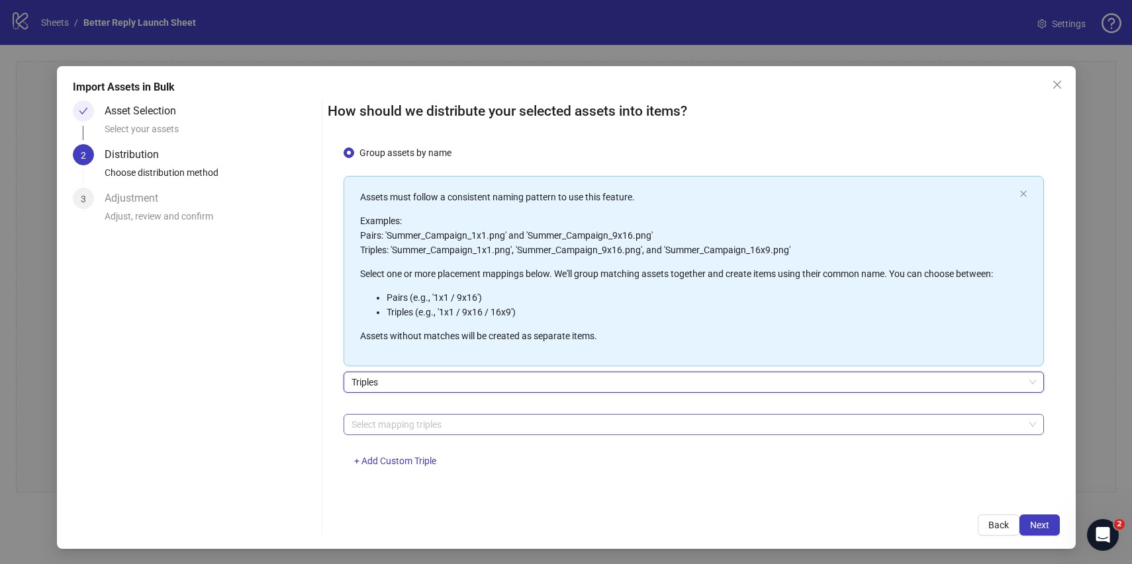
click at [729, 424] on div at bounding box center [686, 425] width 681 height 19
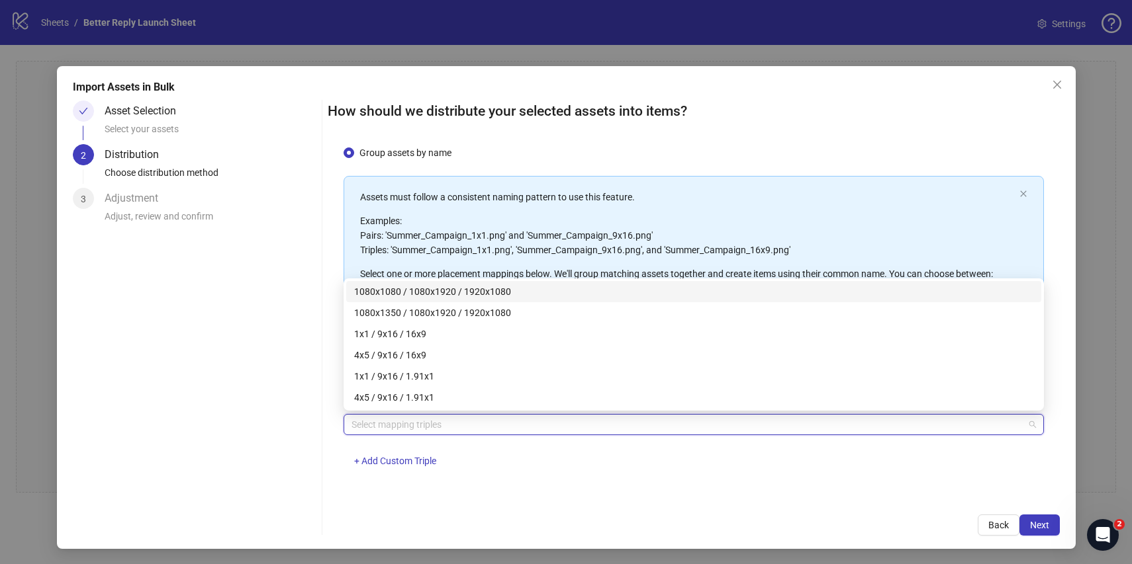
click at [696, 240] on p "Examples: Pairs: 'Summer_Campaign_1x1.png' and 'Summer_Campaign_9x16.png' Tripl…" at bounding box center [687, 236] width 654 height 44
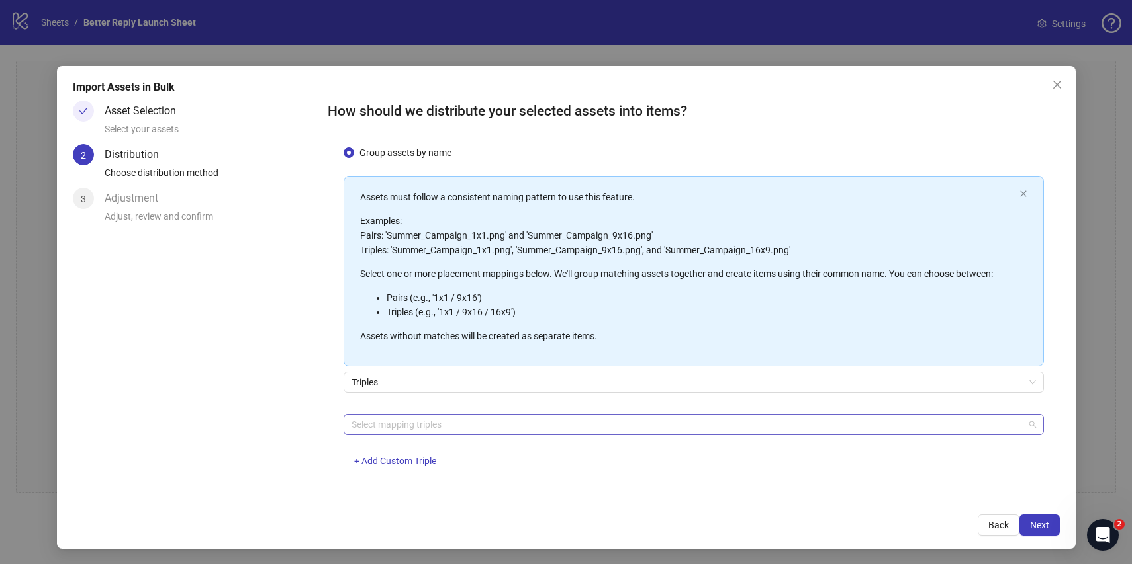
click at [514, 421] on div at bounding box center [686, 425] width 681 height 19
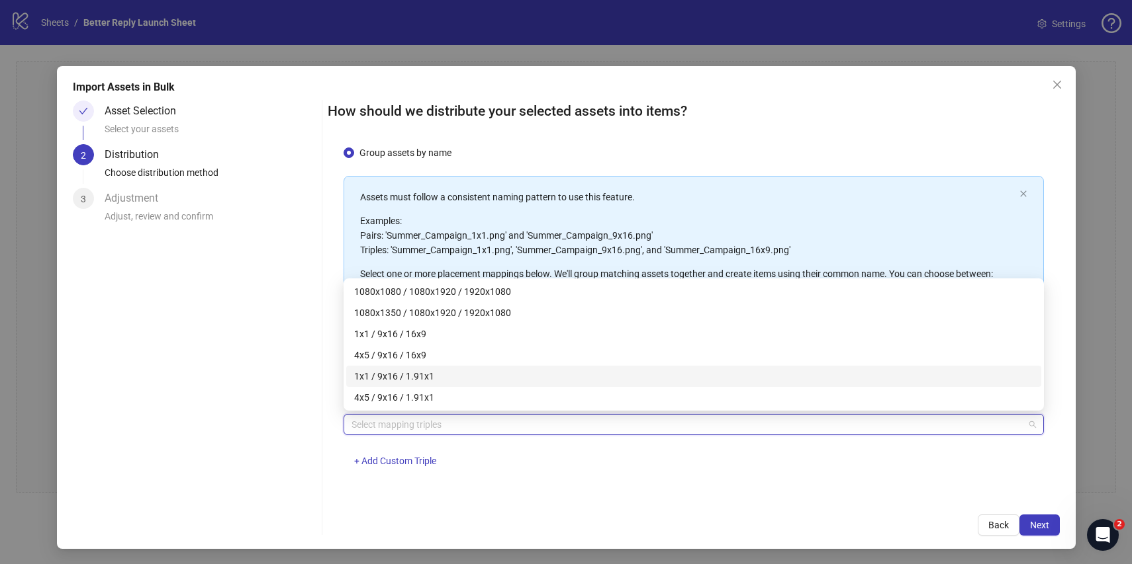
click at [517, 379] on div "1x1 / 9x16 / 1.91x1" at bounding box center [693, 376] width 679 height 15
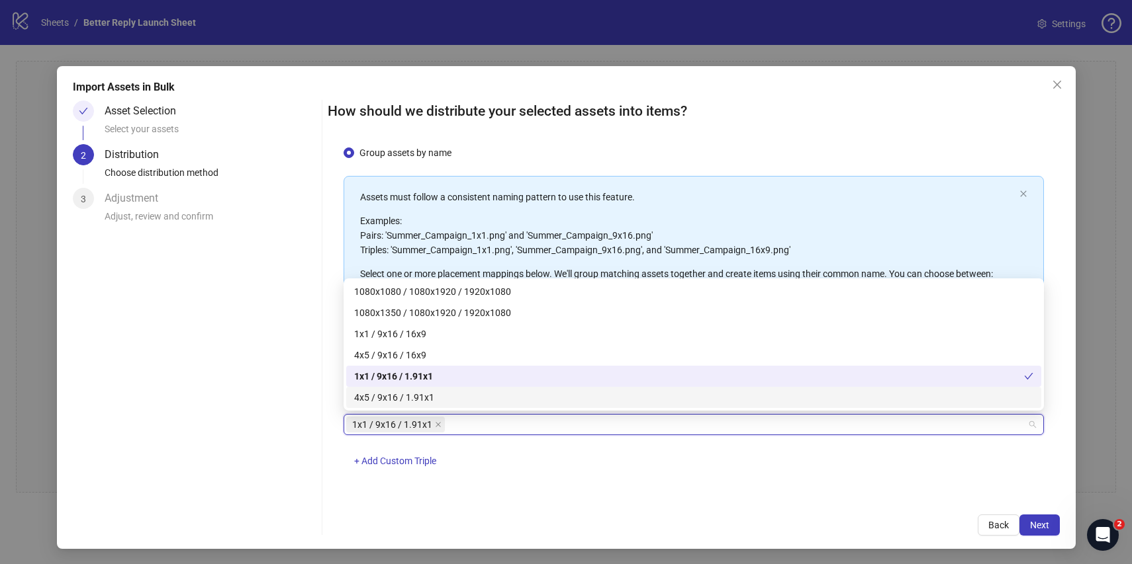
click at [506, 479] on div "1x1 / 9x16 / 1.91x1 + Add Custom Triple" at bounding box center [693, 448] width 700 height 69
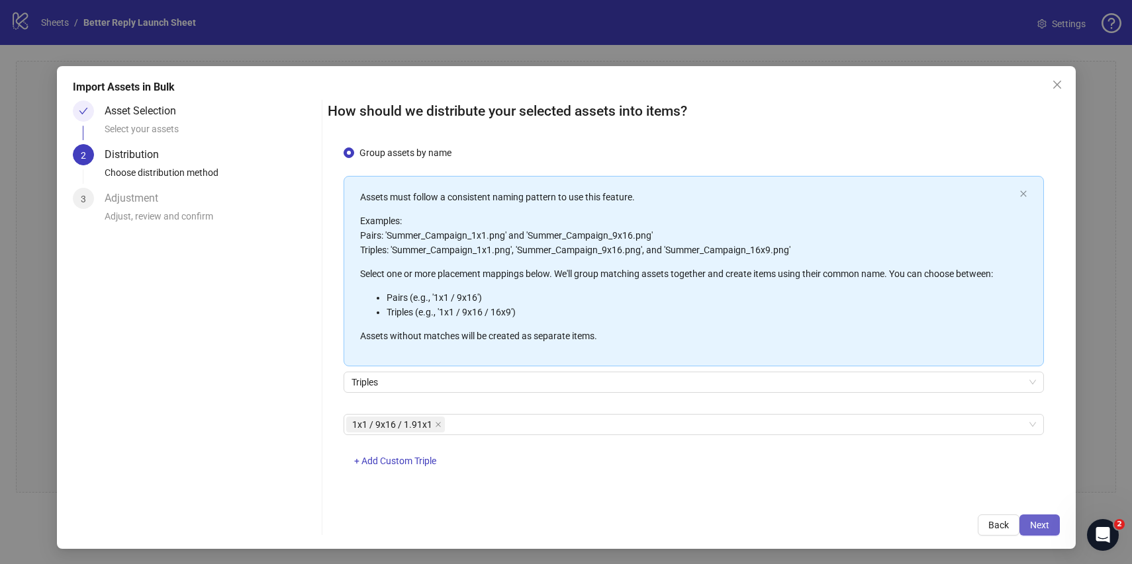
click at [1039, 526] on span "Next" at bounding box center [1039, 525] width 19 height 11
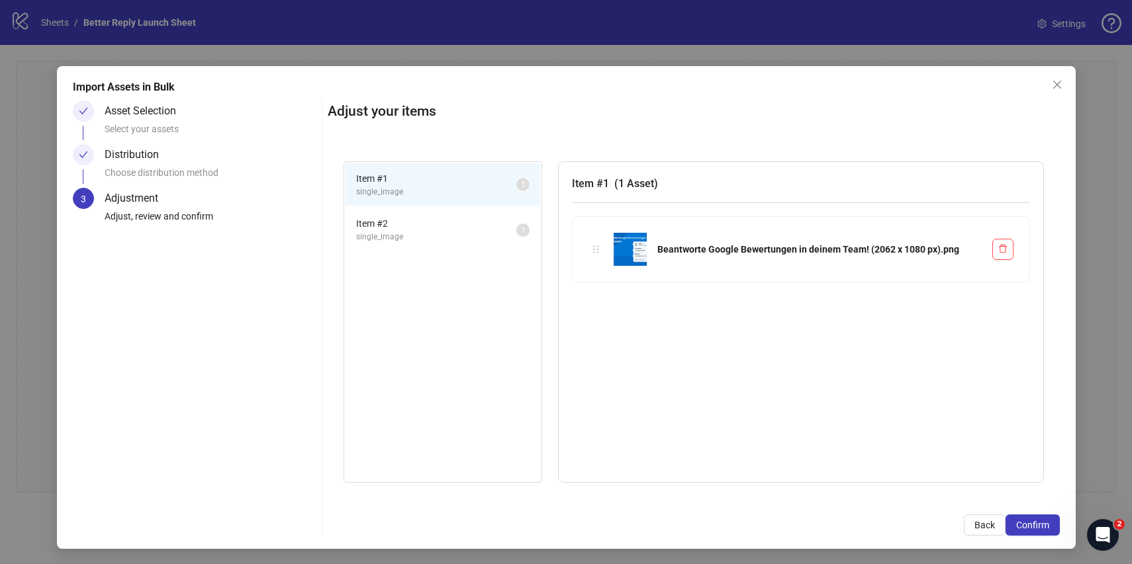
click at [467, 220] on span "Item # 2" at bounding box center [436, 223] width 160 height 15
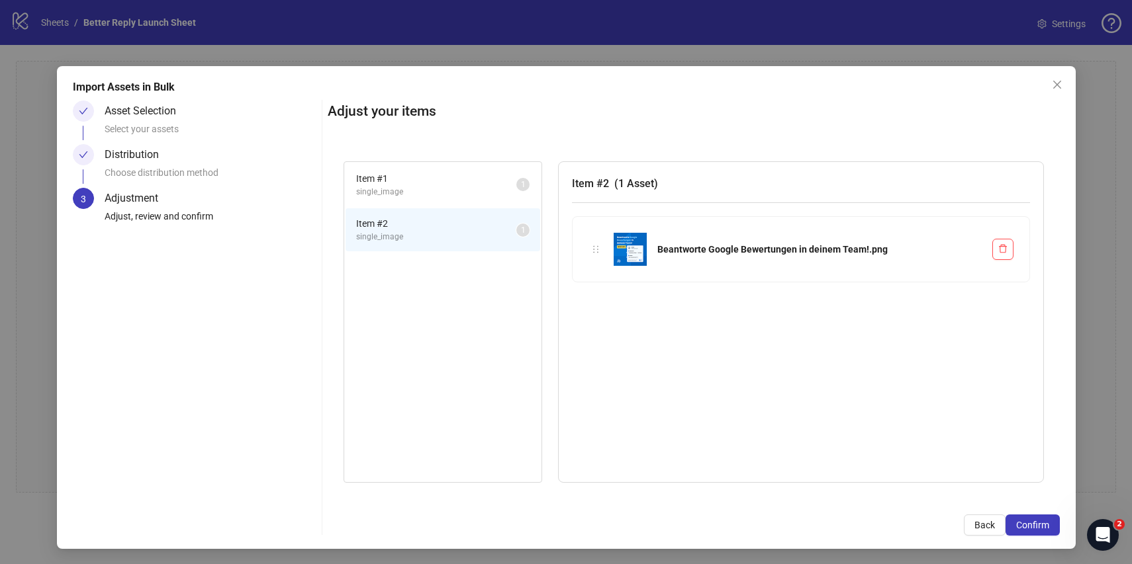
click at [464, 190] on span "single_image" at bounding box center [436, 192] width 160 height 13
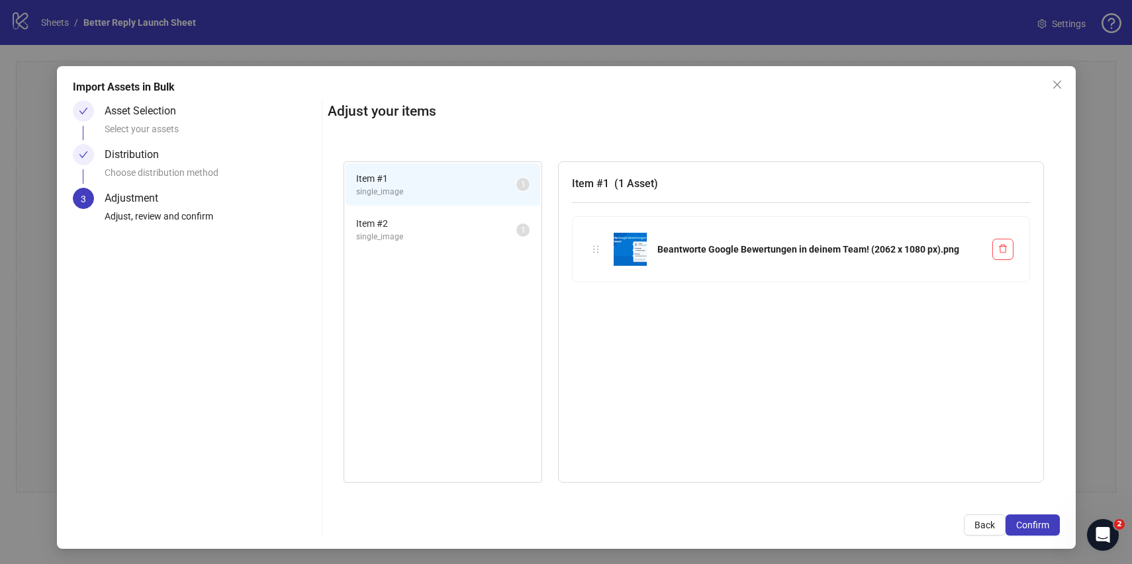
click at [458, 234] on span "single_image" at bounding box center [436, 237] width 160 height 13
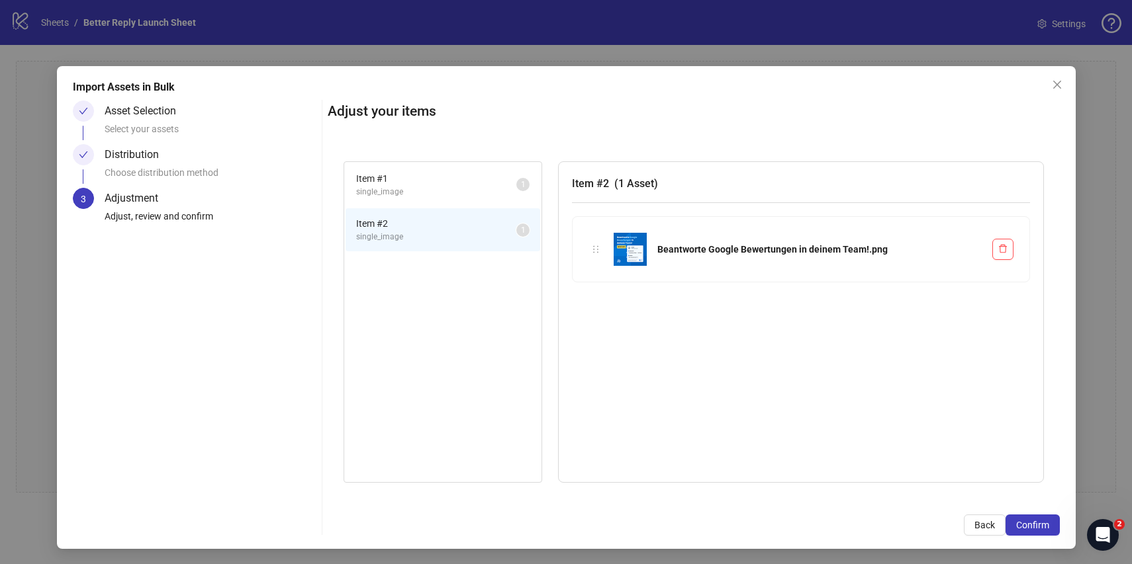
click at [453, 195] on span "single_image" at bounding box center [436, 192] width 160 height 13
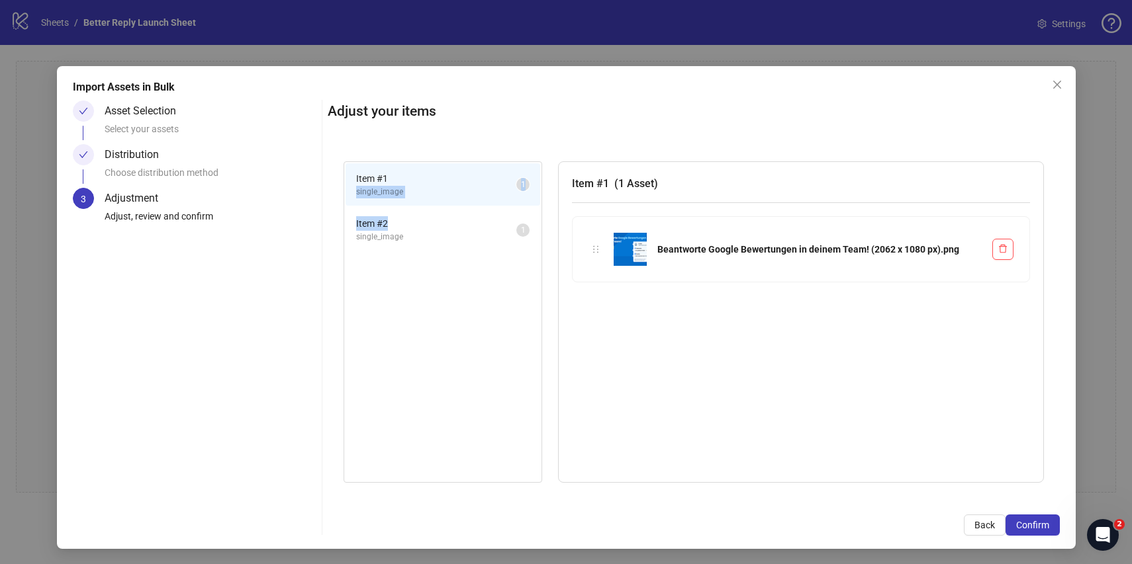
drag, startPoint x: 409, startPoint y: 217, endPoint x: 418, endPoint y: 186, distance: 32.5
click at [418, 185] on ul "Item # 1 single_image 1 Item # 2 single_image 1" at bounding box center [442, 207] width 197 height 91
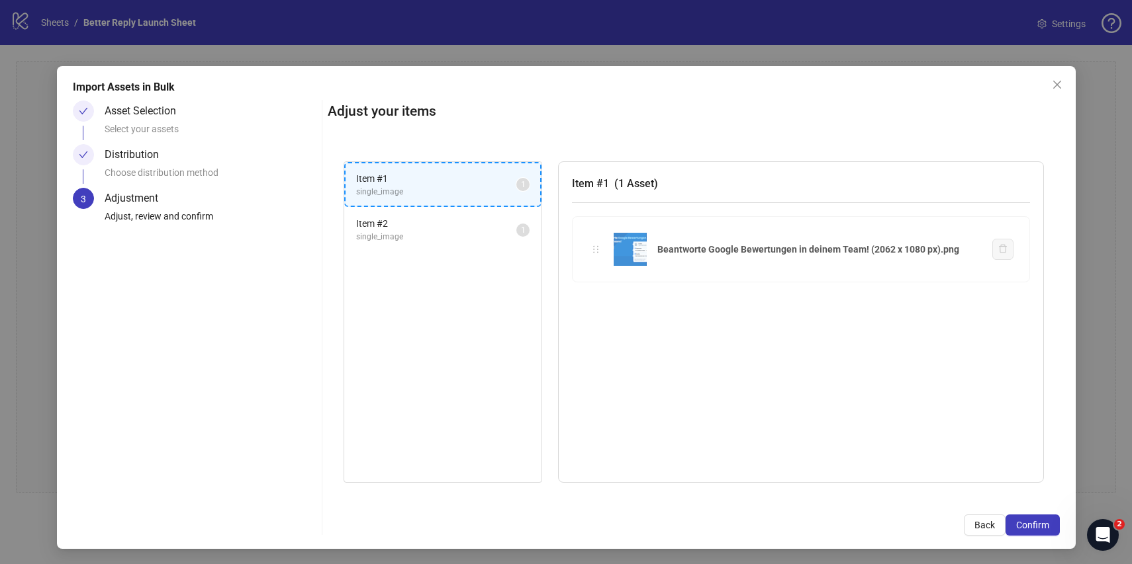
drag, startPoint x: 596, startPoint y: 249, endPoint x: 455, endPoint y: 183, distance: 155.1
click at [455, 183] on div "Item # 1 single_image 1 Item # 2 single_image 1 Item # 1 ( 1 Asset ) Beantworte…" at bounding box center [694, 322] width 732 height 353
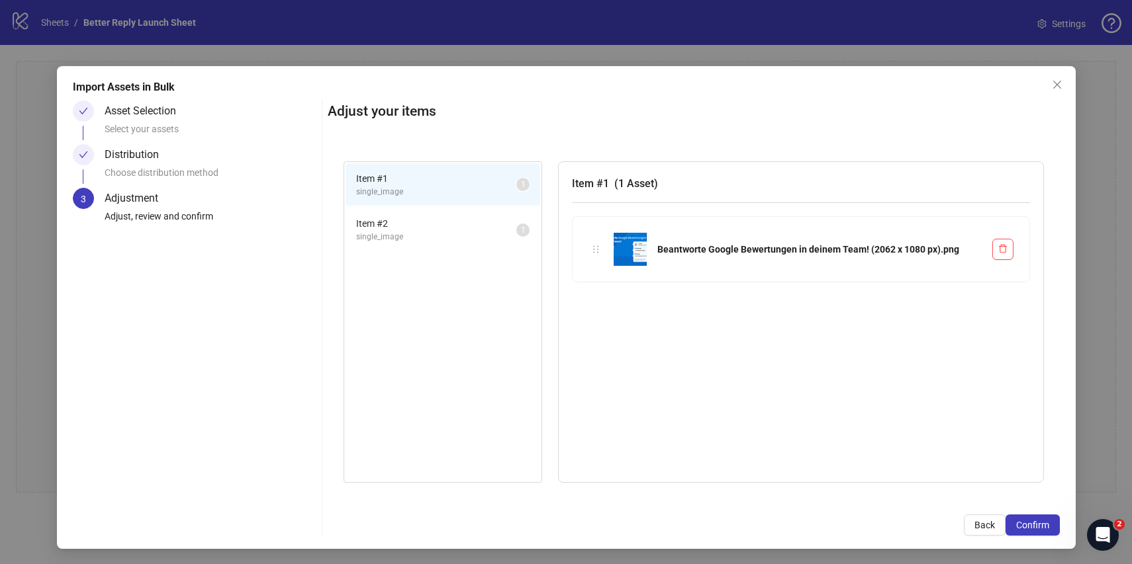
click at [470, 222] on span "Item # 2" at bounding box center [436, 223] width 160 height 15
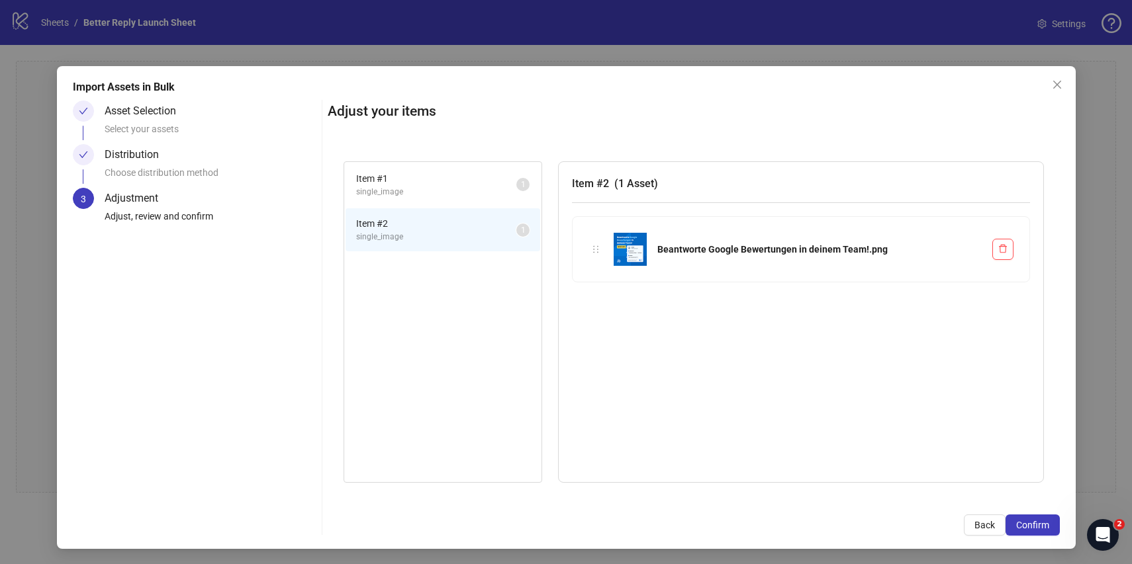
click at [472, 192] on span "single_image" at bounding box center [436, 192] width 160 height 13
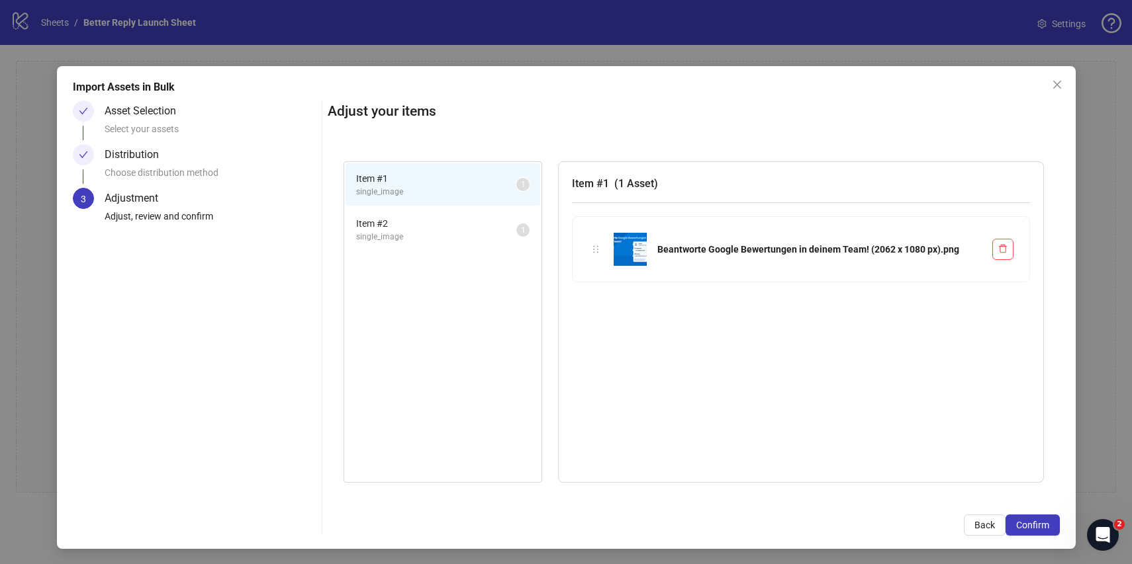
click at [474, 226] on span "Item # 2" at bounding box center [436, 223] width 160 height 15
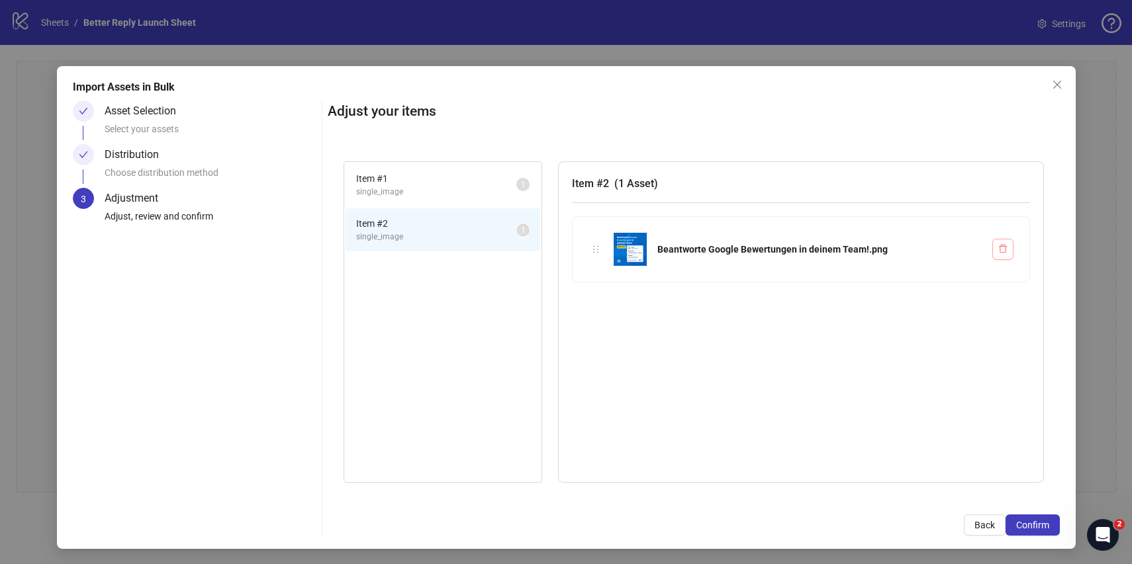
click at [1002, 248] on icon "delete" at bounding box center [1002, 248] width 9 height 9
click at [999, 248] on icon "delete" at bounding box center [1003, 249] width 8 height 9
click at [431, 173] on span "Item # 1" at bounding box center [436, 178] width 160 height 15
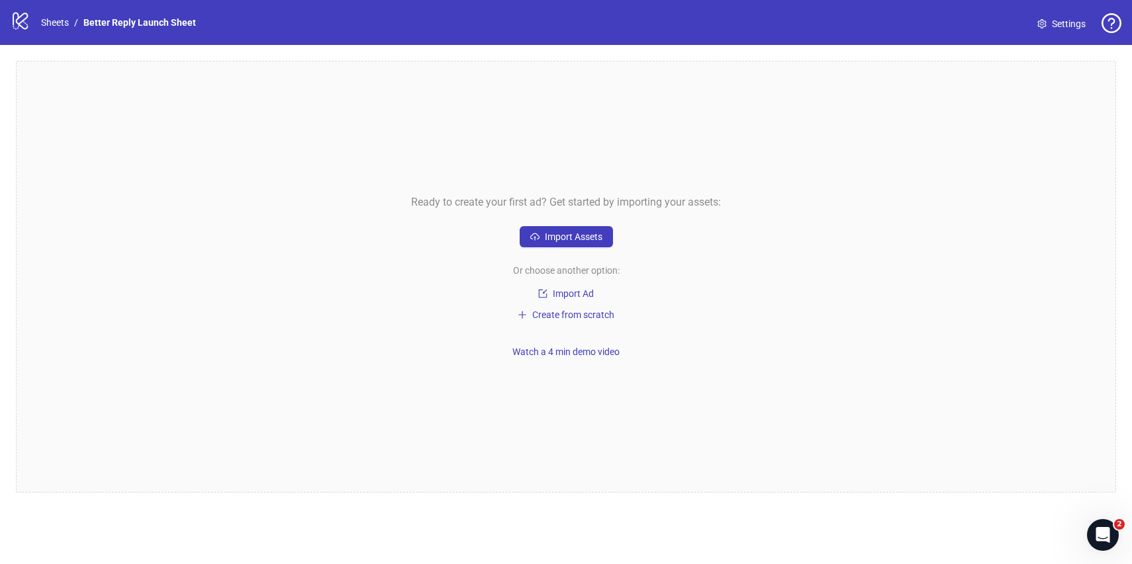
click at [646, 253] on div "Ready to create your first ad? Get started by importing your assets: Import Ass…" at bounding box center [566, 277] width 1100 height 432
click at [579, 242] on button "Import Assets" at bounding box center [565, 236] width 93 height 21
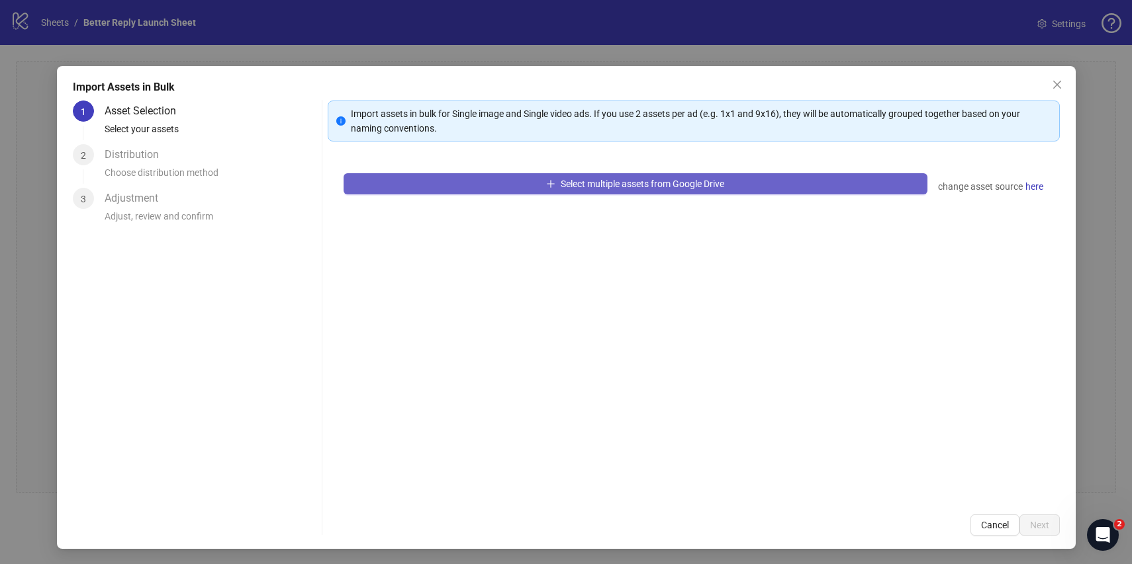
click at [554, 186] on button "Select multiple assets from Google Drive" at bounding box center [635, 183] width 584 height 21
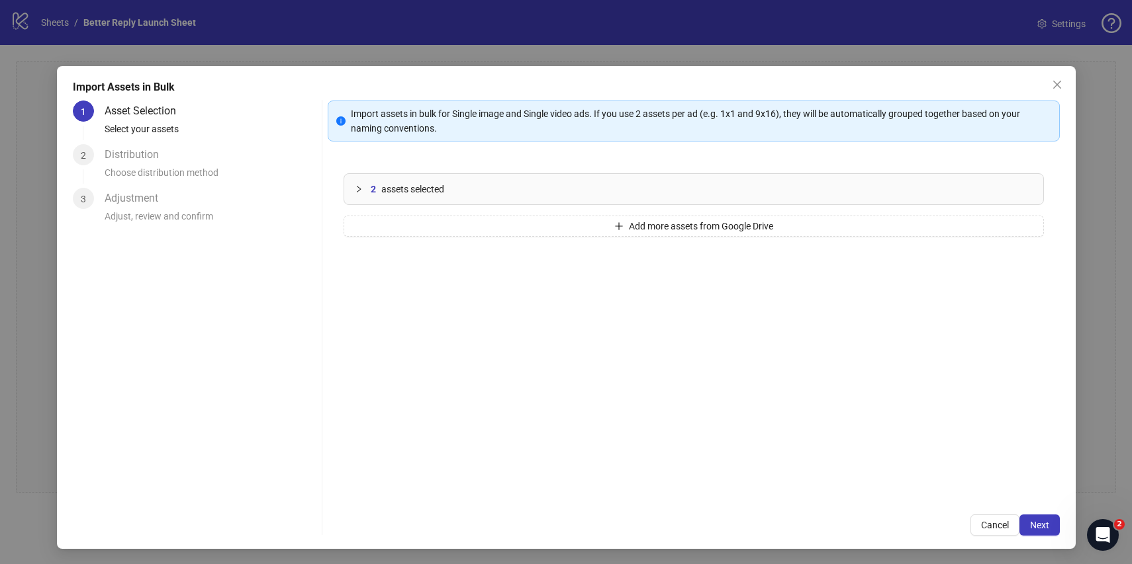
click at [373, 185] on span "2" at bounding box center [373, 189] width 5 height 15
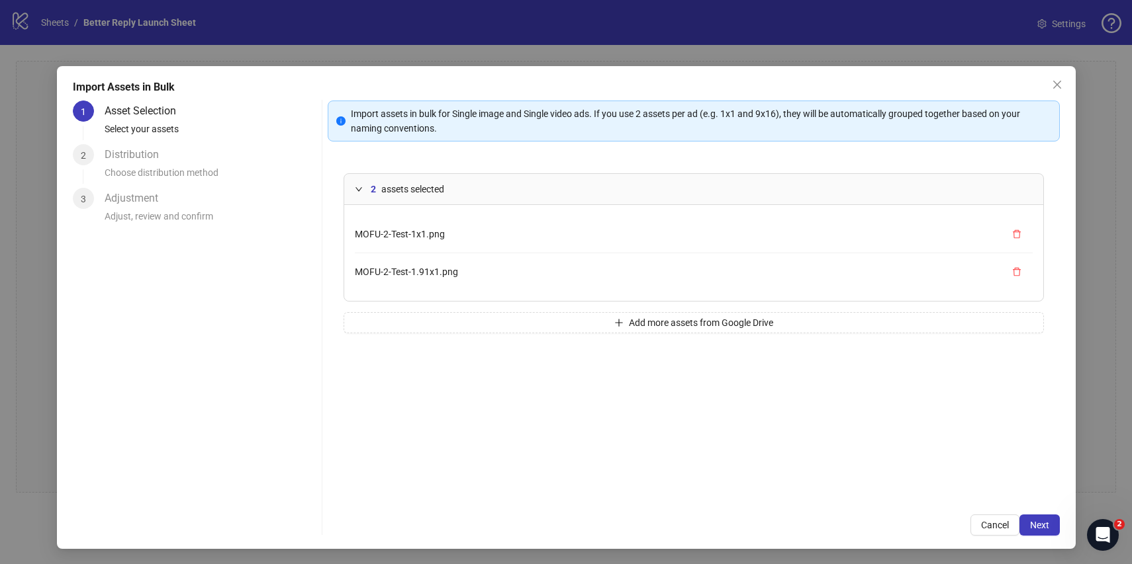
click at [364, 191] on div at bounding box center [363, 189] width 16 height 15
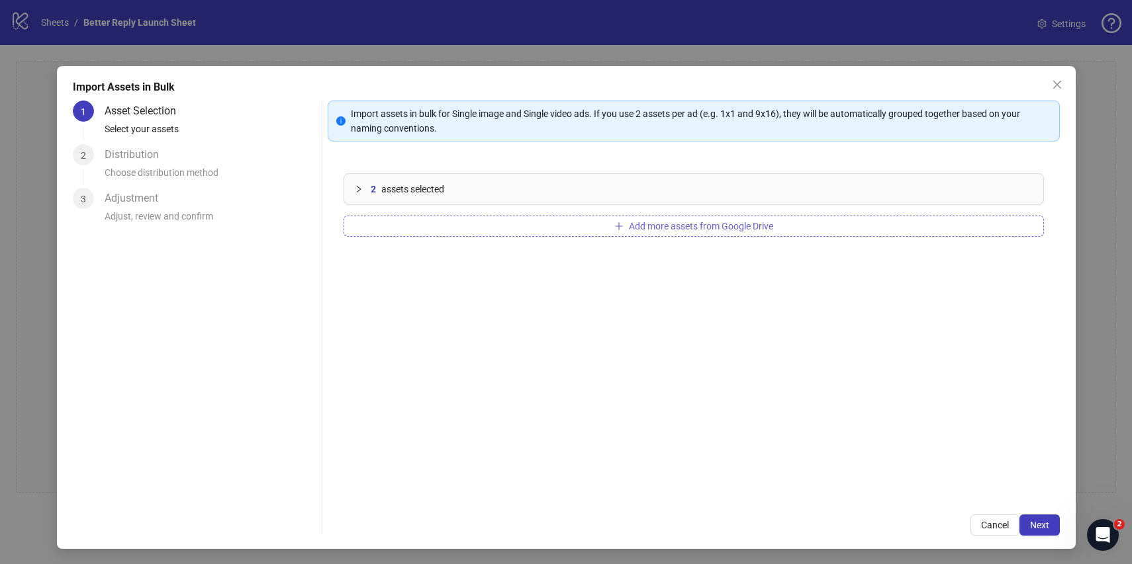
click at [652, 223] on span "Add more assets from Google Drive" at bounding box center [701, 226] width 144 height 11
click at [1032, 516] on button "Next" at bounding box center [1039, 525] width 40 height 21
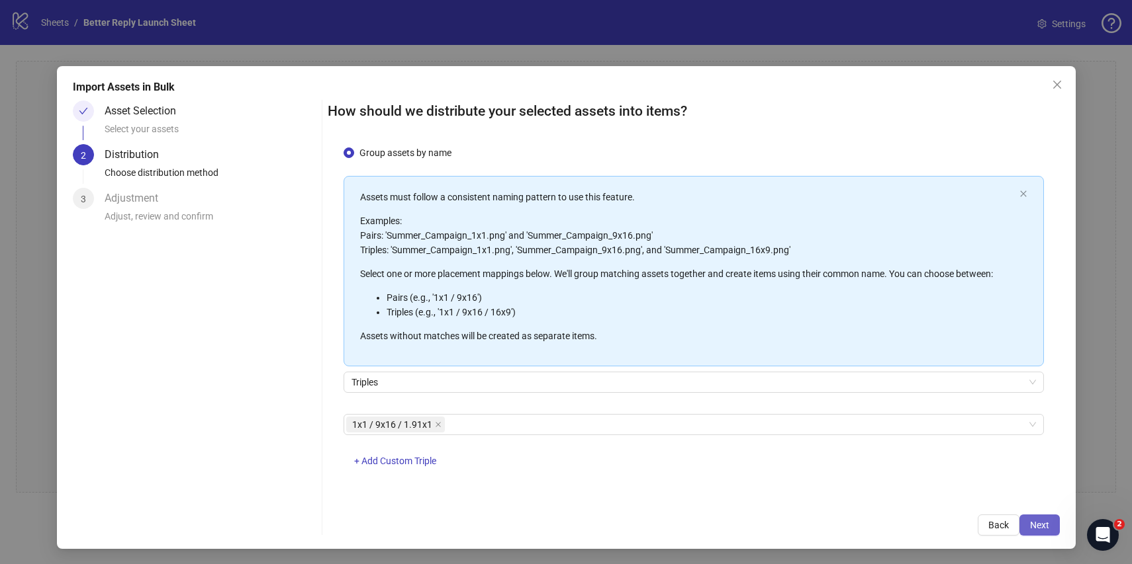
click at [1026, 521] on button "Next" at bounding box center [1039, 525] width 40 height 21
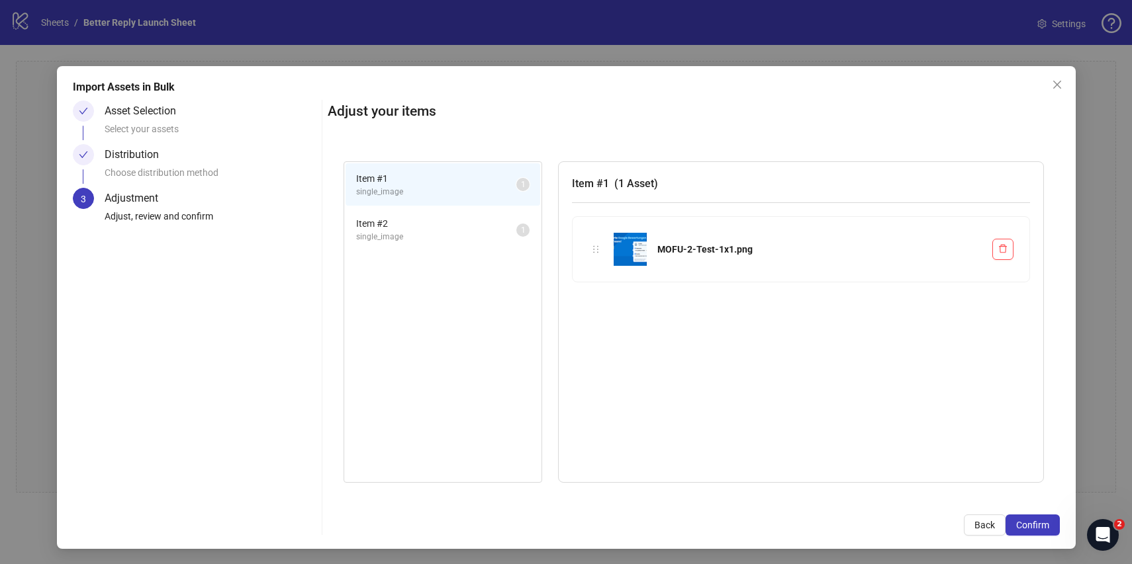
click at [406, 207] on div "Item # 2 single_image 1" at bounding box center [442, 230] width 197 height 46
click at [416, 228] on span "Item # 2" at bounding box center [436, 223] width 160 height 15
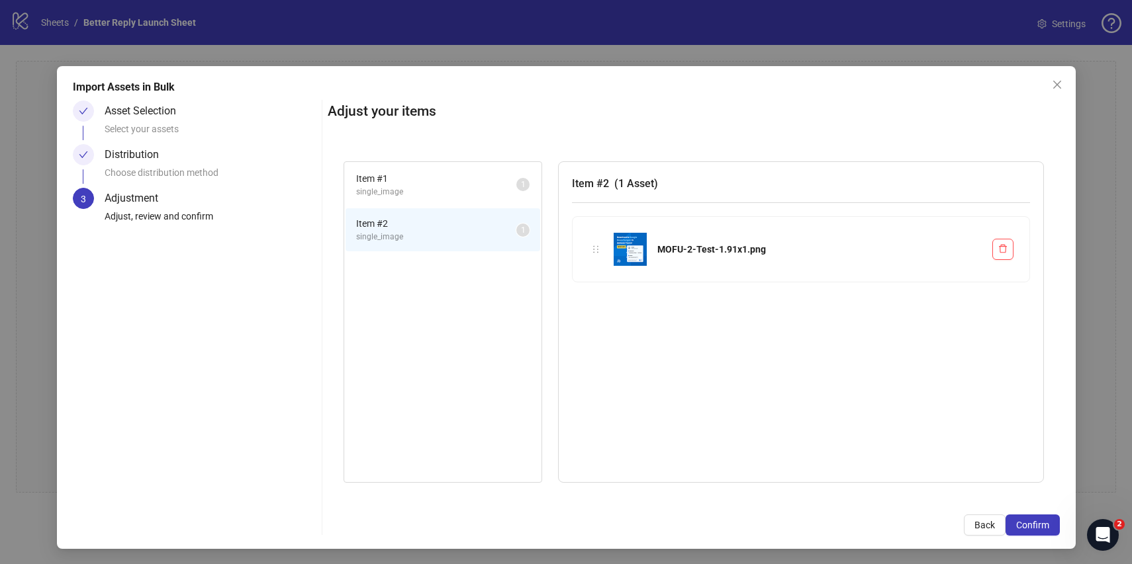
click at [416, 188] on span "single_image" at bounding box center [436, 192] width 160 height 13
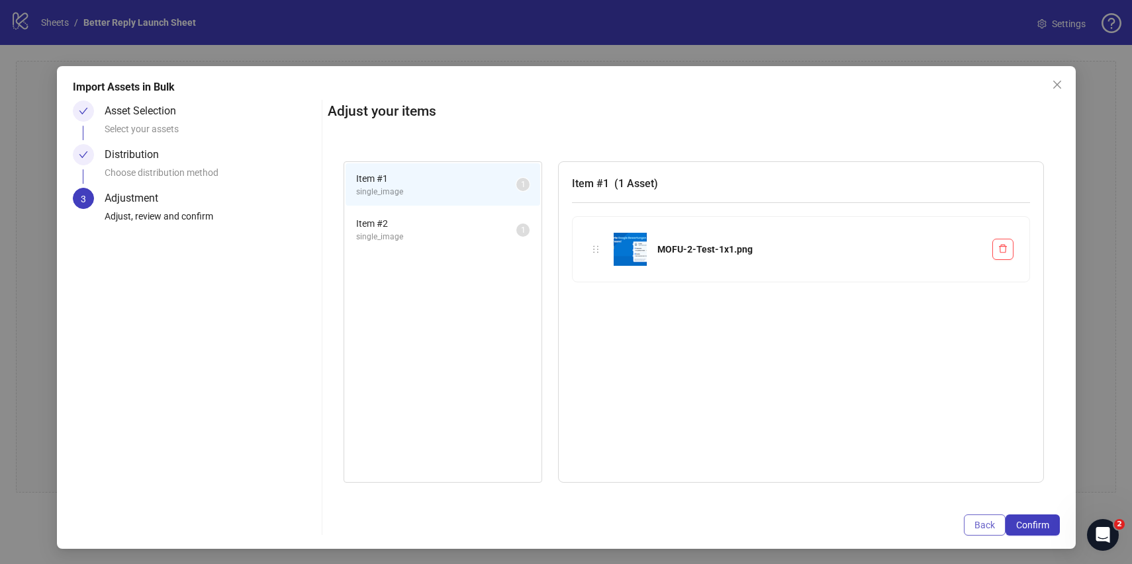
click at [987, 517] on button "Back" at bounding box center [985, 525] width 42 height 21
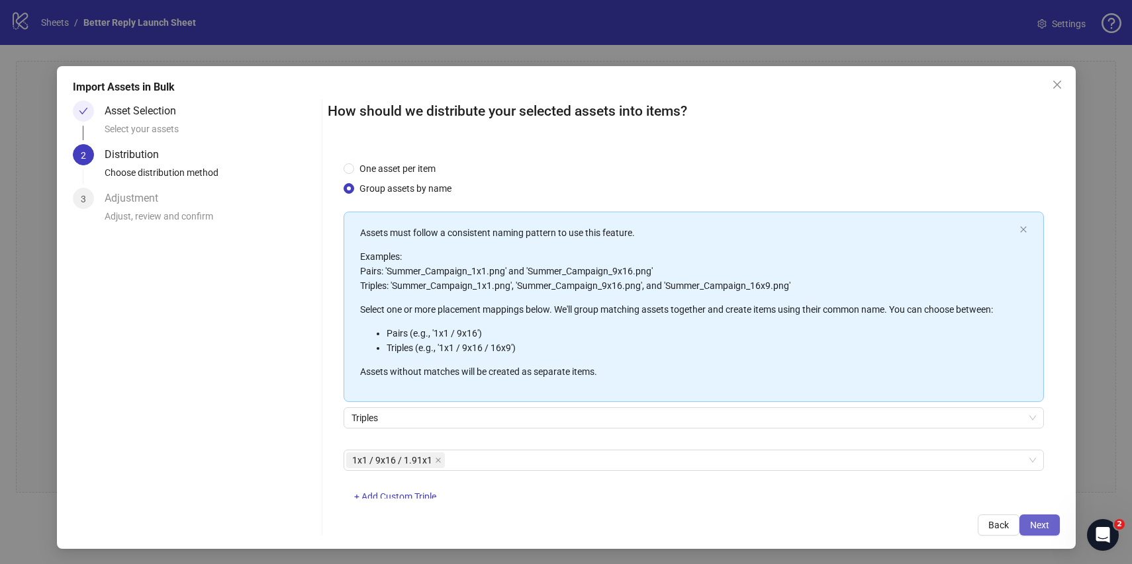
click at [1047, 528] on span "Next" at bounding box center [1039, 525] width 19 height 11
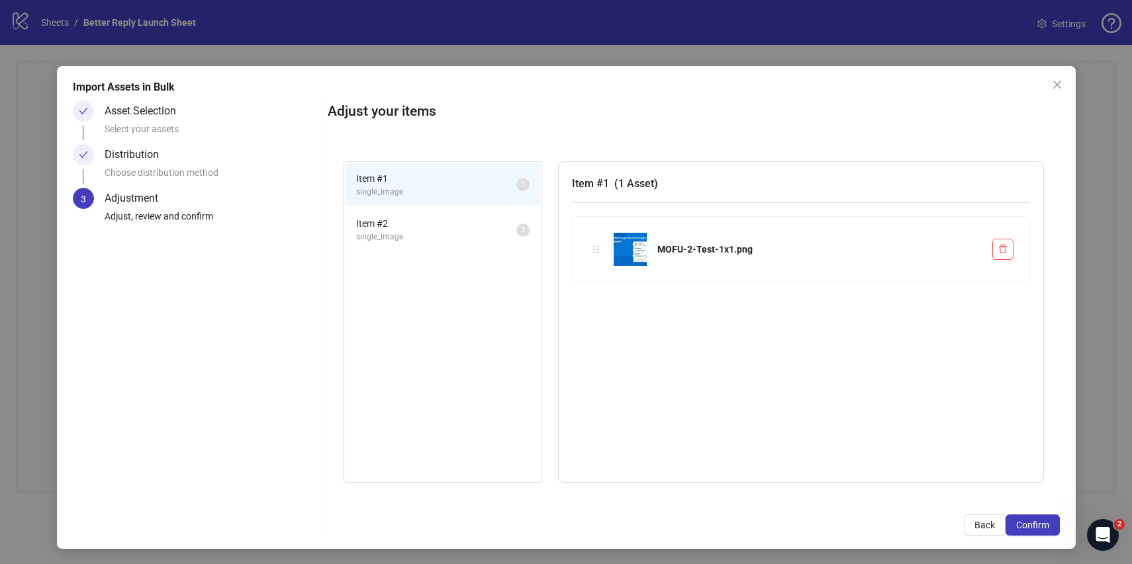
click at [430, 223] on span "Item # 2" at bounding box center [436, 223] width 160 height 15
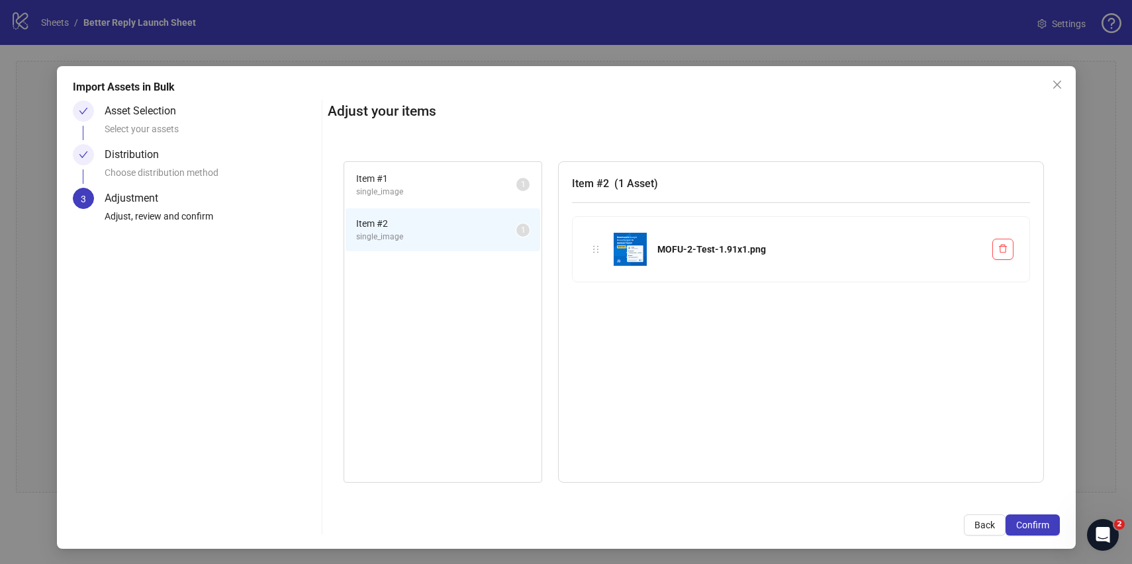
click at [450, 189] on span "single_image" at bounding box center [436, 192] width 160 height 13
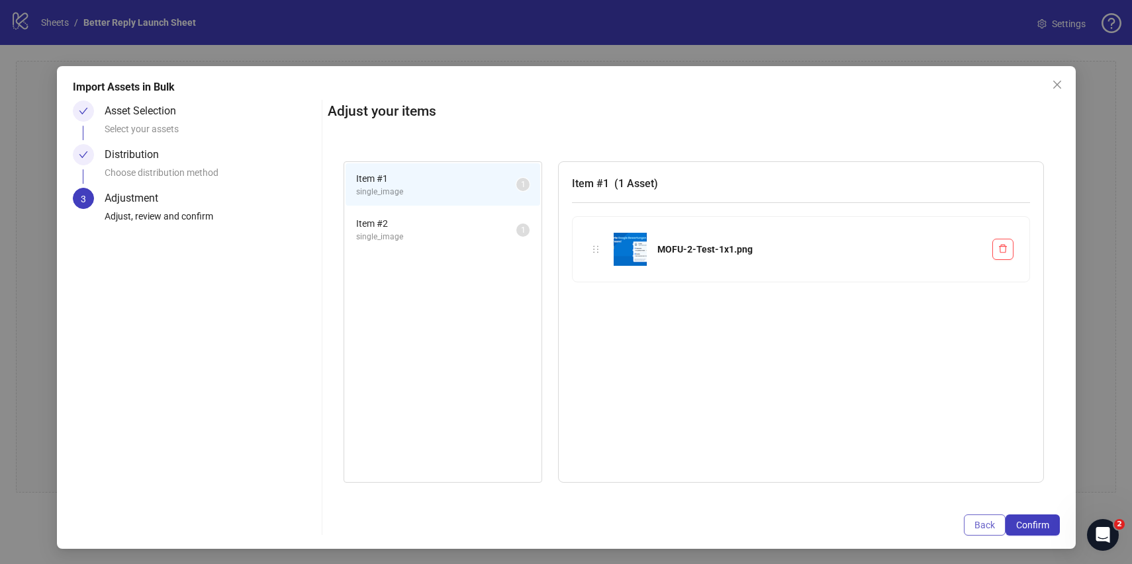
click at [981, 529] on span "Back" at bounding box center [984, 525] width 21 height 11
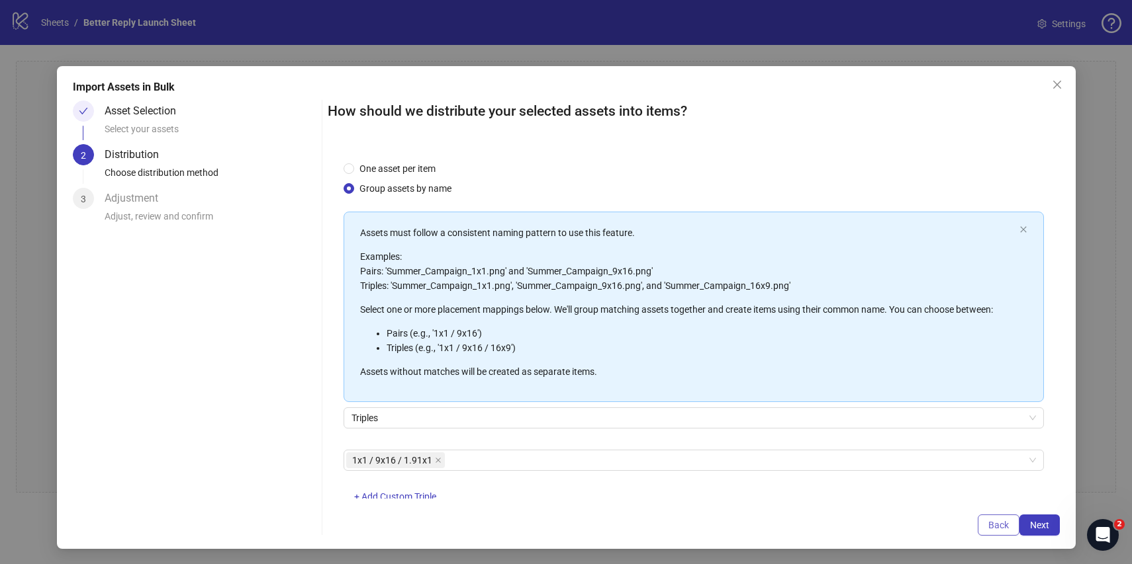
click at [991, 525] on span "Back" at bounding box center [998, 525] width 21 height 11
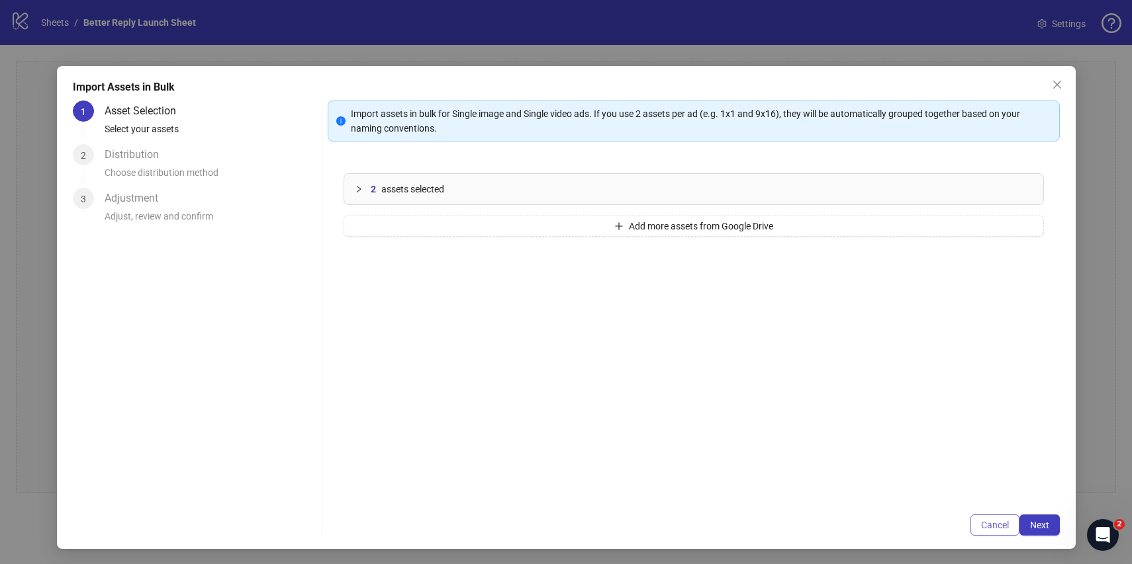
click at [993, 525] on span "Cancel" at bounding box center [995, 525] width 28 height 11
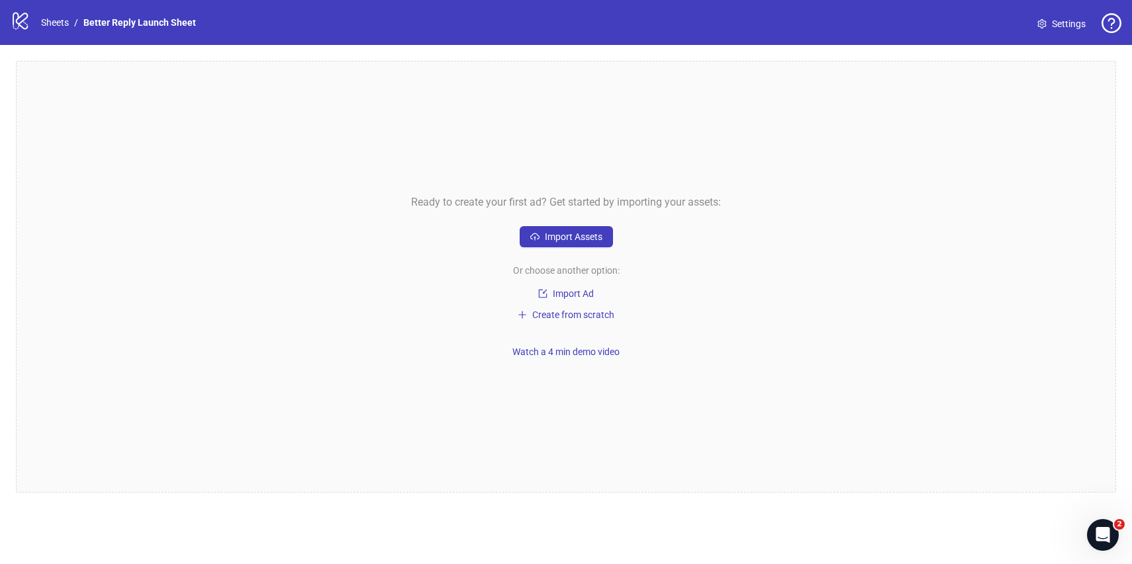
click at [557, 220] on div "Ready to create your first ad? Get started by importing your assets: Import Ass…" at bounding box center [566, 277] width 1100 height 432
click at [557, 229] on button "Import Assets" at bounding box center [565, 236] width 93 height 21
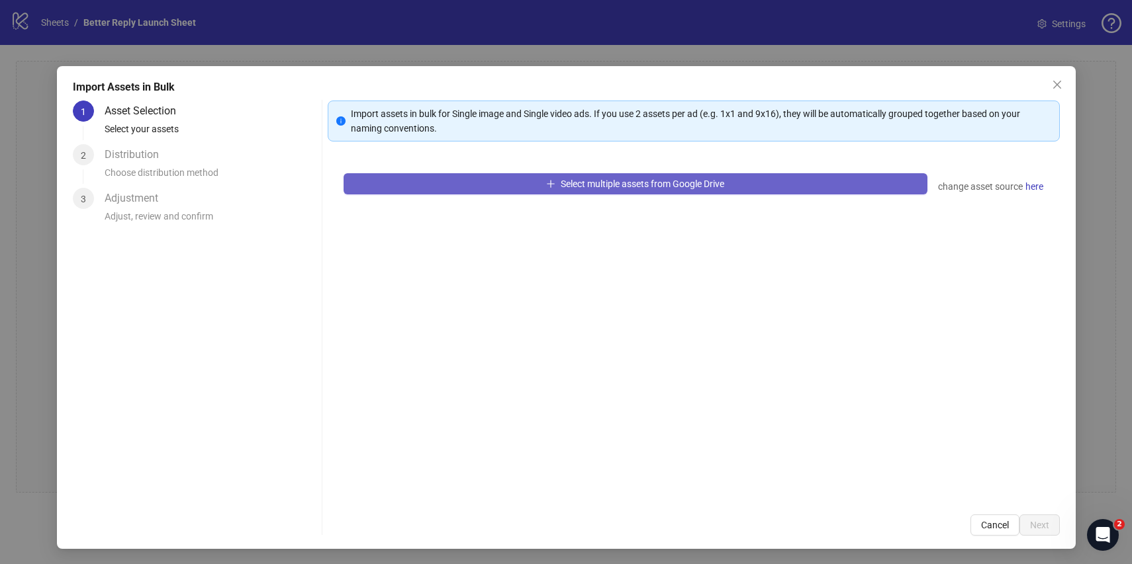
click at [576, 185] on span "Select multiple assets from Google Drive" at bounding box center [642, 184] width 163 height 11
click at [780, 191] on button "Select multiple assets from Google Drive" at bounding box center [635, 183] width 584 height 21
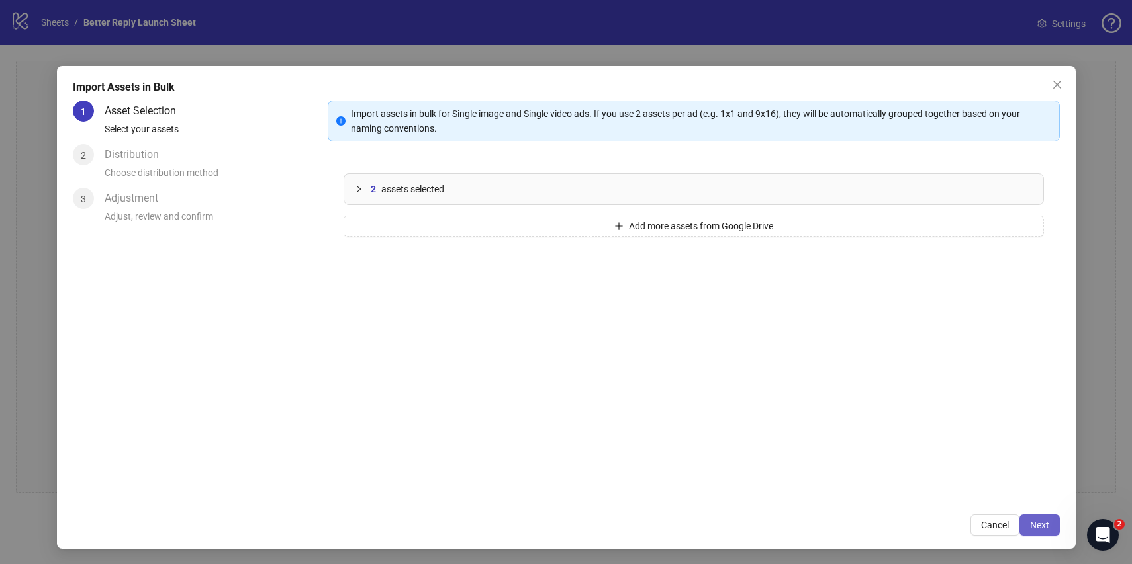
click at [1032, 523] on span "Next" at bounding box center [1039, 525] width 19 height 11
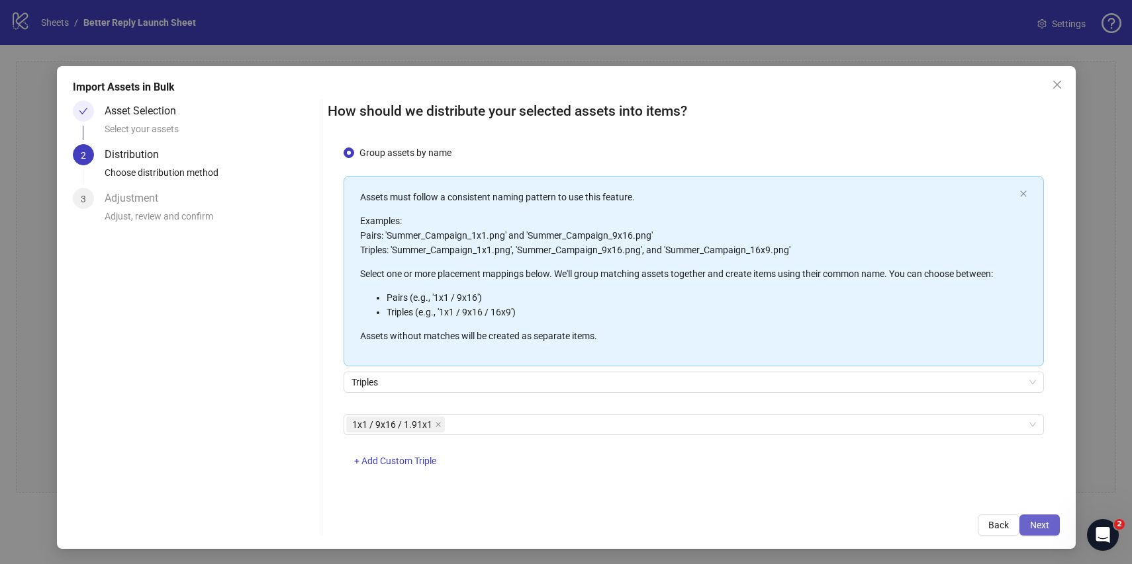
click at [1046, 527] on span "Next" at bounding box center [1039, 525] width 19 height 11
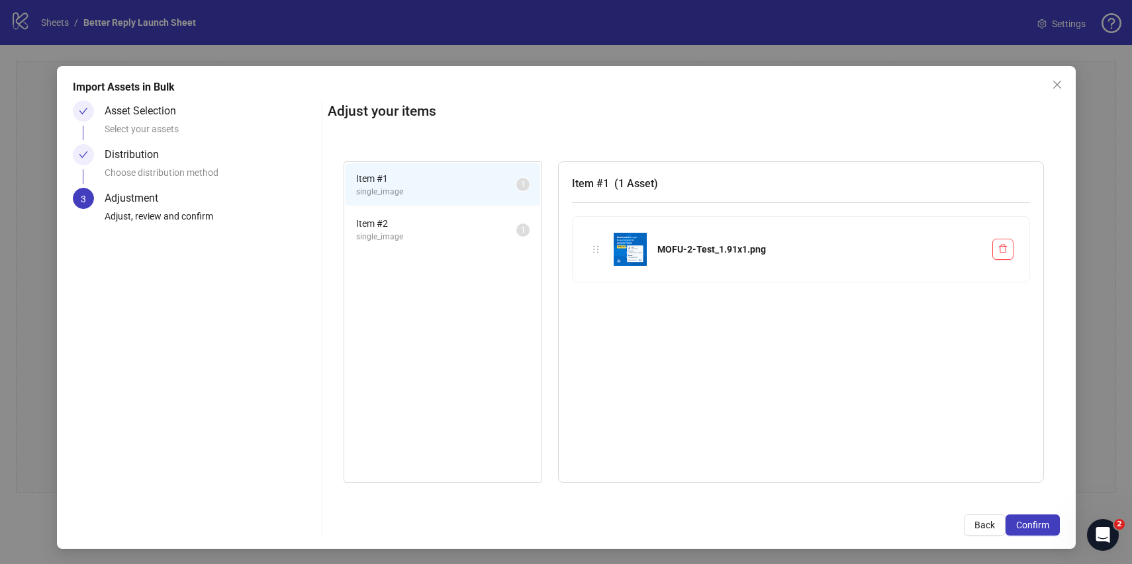
click at [425, 216] on span "Item # 2" at bounding box center [436, 223] width 160 height 15
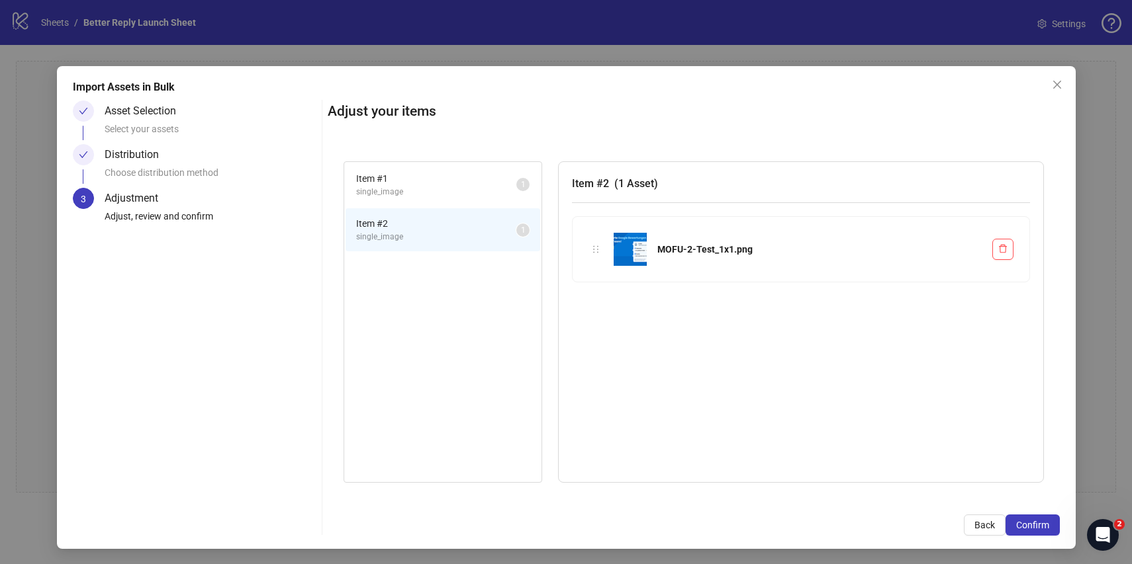
click at [439, 187] on span "single_image" at bounding box center [436, 192] width 160 height 13
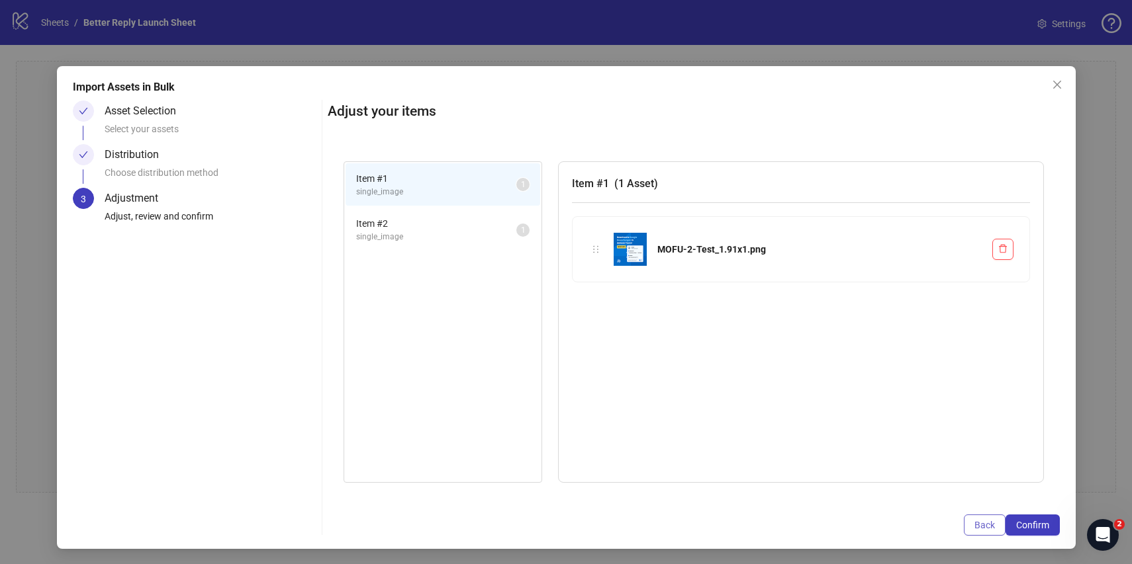
click at [977, 525] on span "Back" at bounding box center [984, 525] width 21 height 11
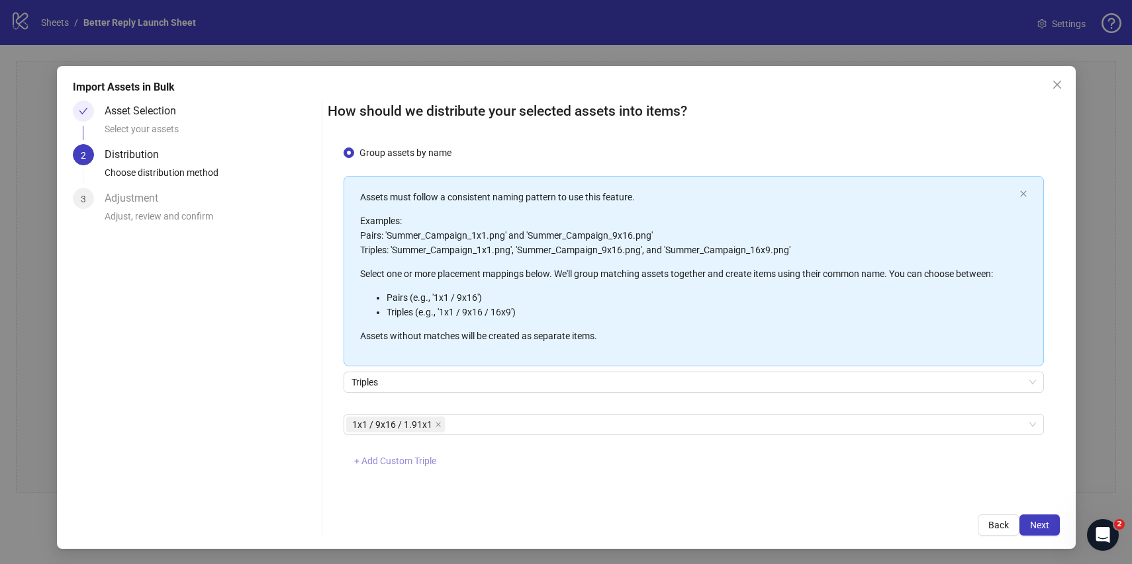
click at [398, 457] on span "+ Add Custom Triple" at bounding box center [395, 461] width 82 height 11
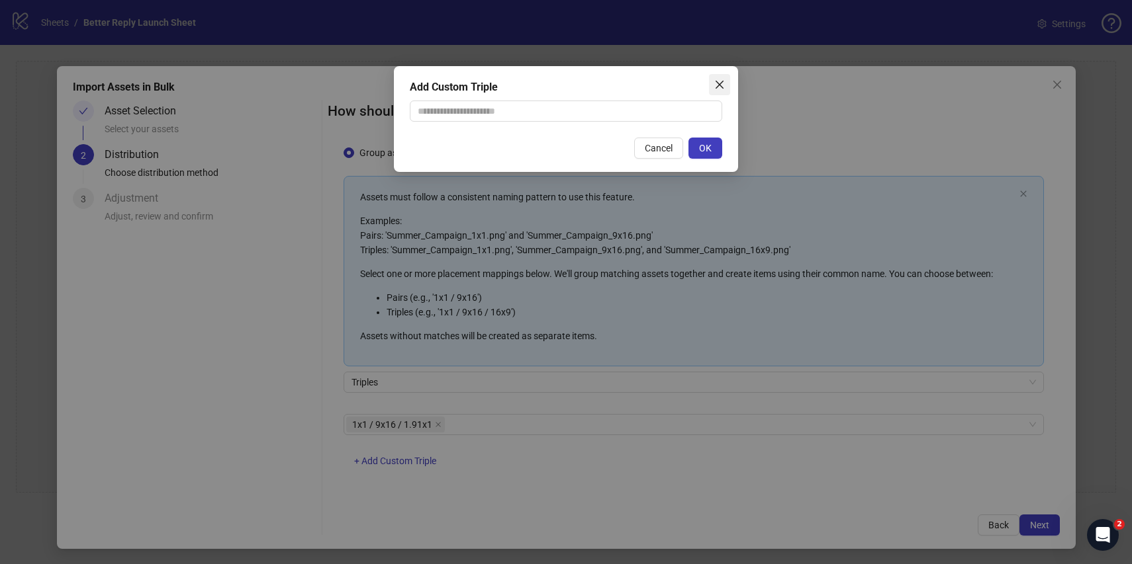
click at [720, 80] on icon "close" at bounding box center [719, 84] width 11 height 11
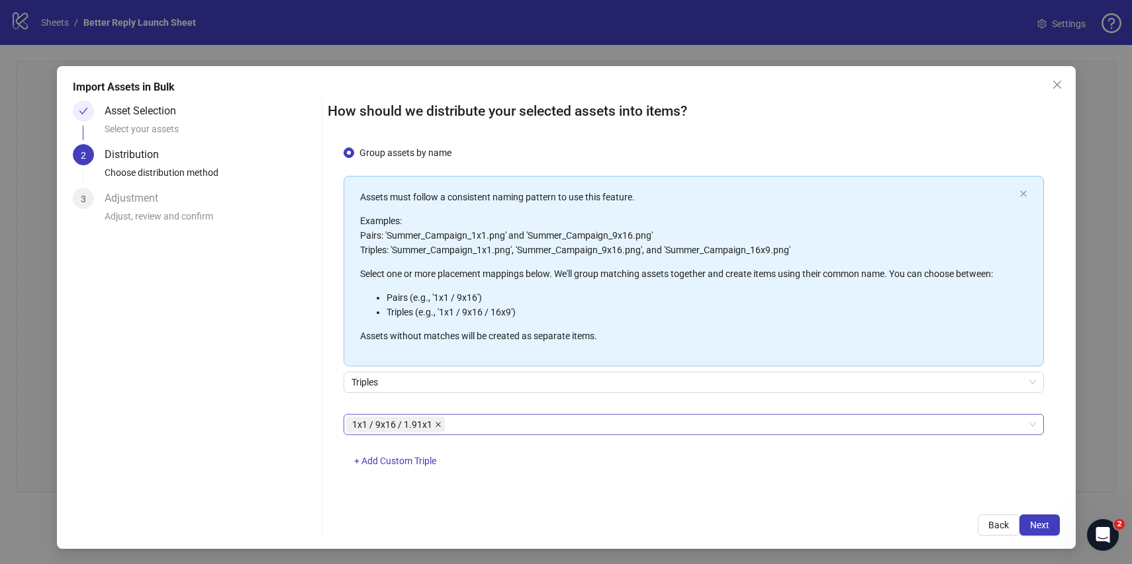
click at [438, 425] on icon "close" at bounding box center [437, 424] width 5 height 5
click at [438, 425] on div at bounding box center [686, 425] width 681 height 19
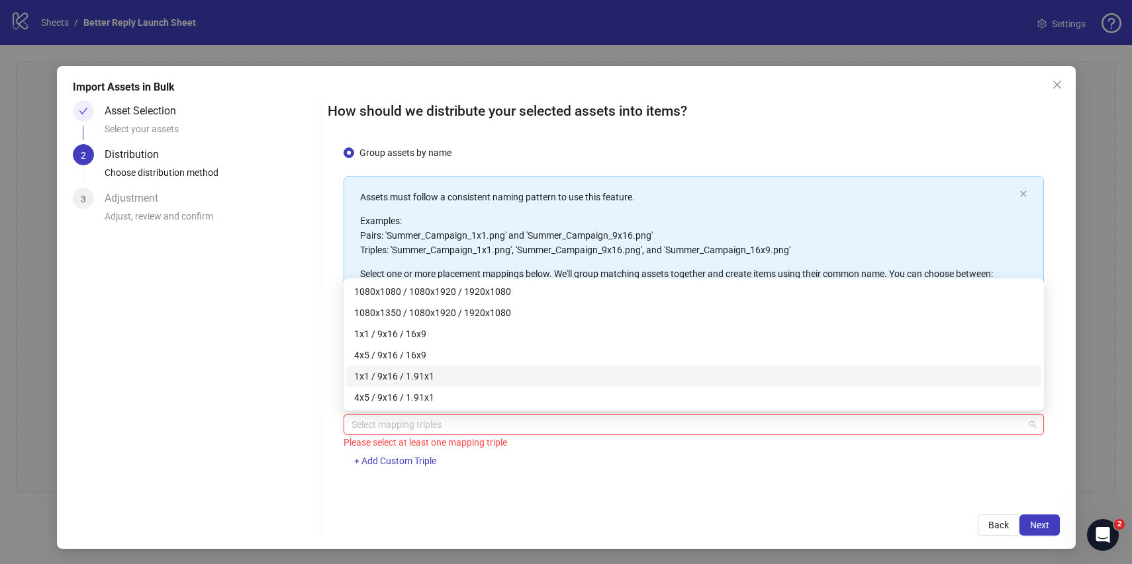
click at [440, 380] on div "1x1 / 9x16 / 1.91x1" at bounding box center [693, 376] width 679 height 15
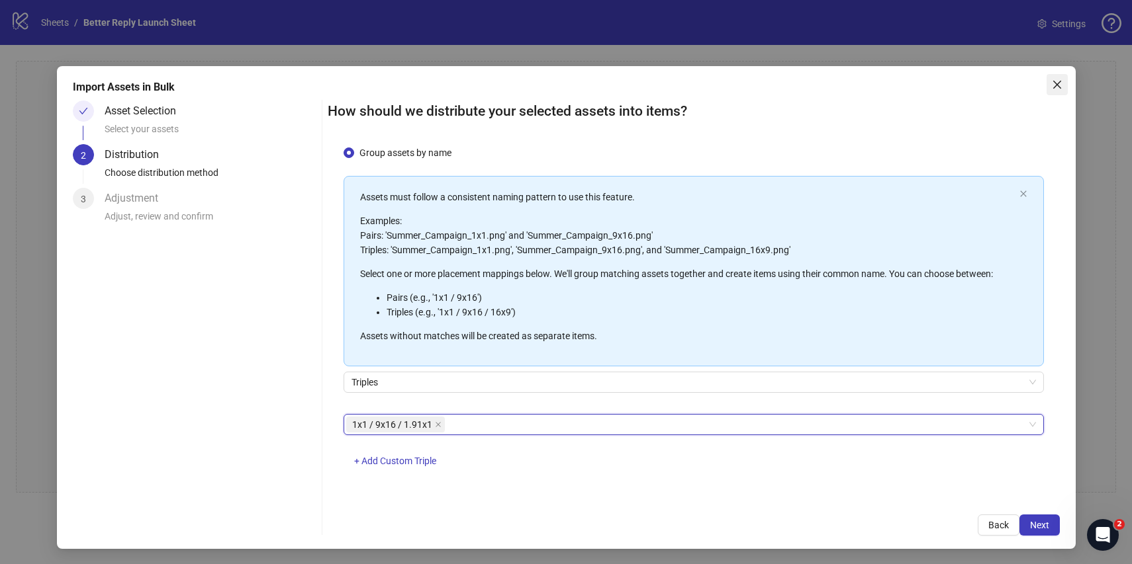
click at [1058, 80] on icon "close" at bounding box center [1057, 84] width 11 height 11
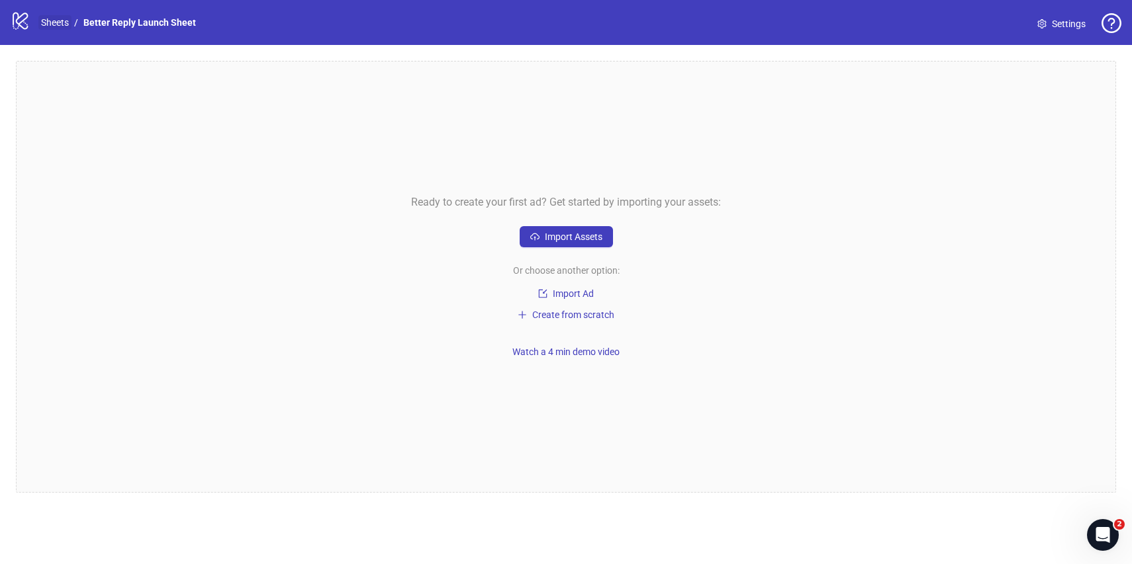
click at [56, 21] on link "Sheets" at bounding box center [54, 22] width 33 height 15
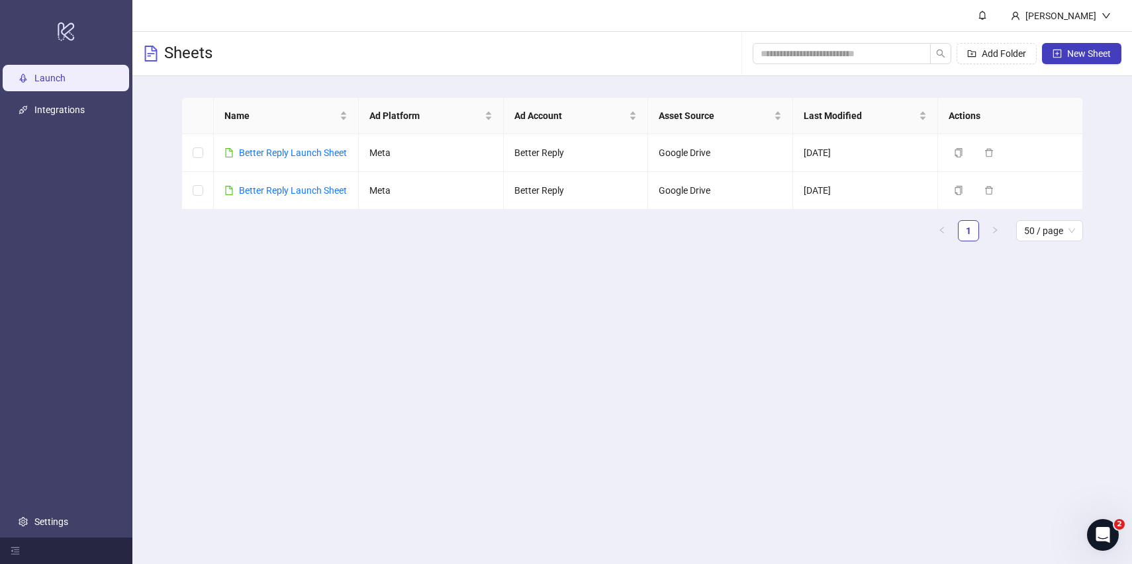
click at [50, 508] on ul "Launch Integrations Settings" at bounding box center [66, 300] width 132 height 476
click at [50, 519] on link "Settings" at bounding box center [51, 522] width 34 height 11
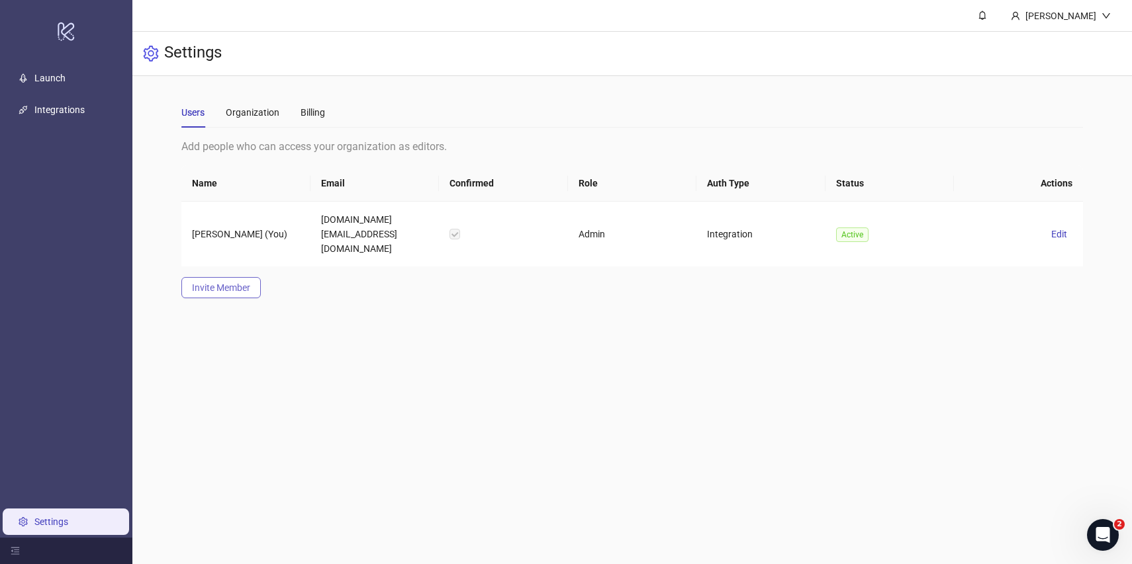
click at [255, 277] on button "Invite Member" at bounding box center [220, 287] width 79 height 21
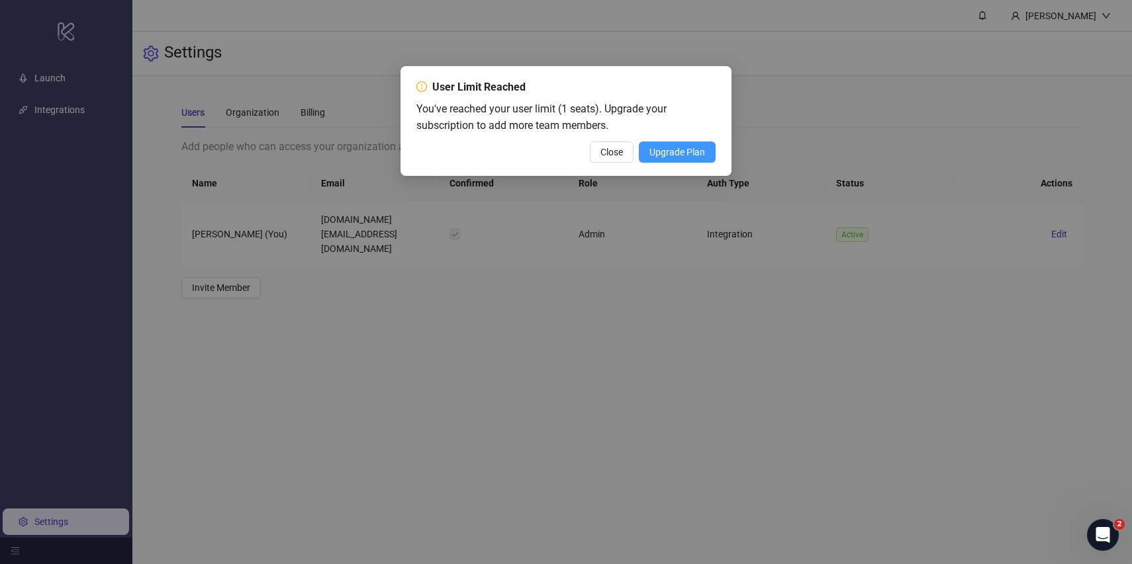
click at [662, 154] on span "Upgrade Plan" at bounding box center [677, 152] width 56 height 11
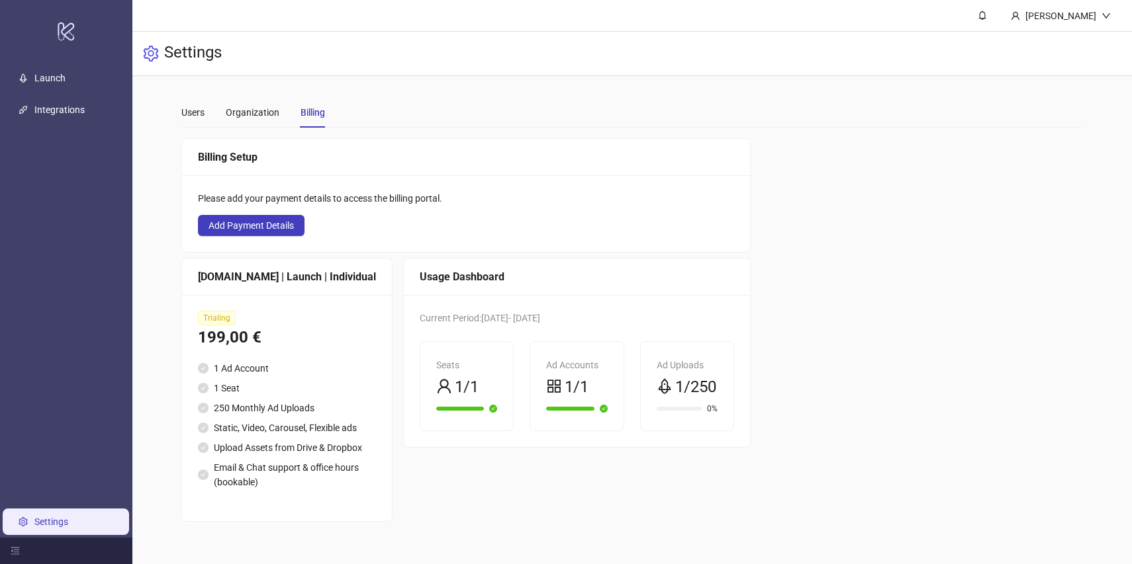
scroll to position [7, 0]
click at [211, 116] on div "Users Organization Billing" at bounding box center [253, 112] width 144 height 30
click at [199, 112] on div "Users" at bounding box center [192, 112] width 23 height 15
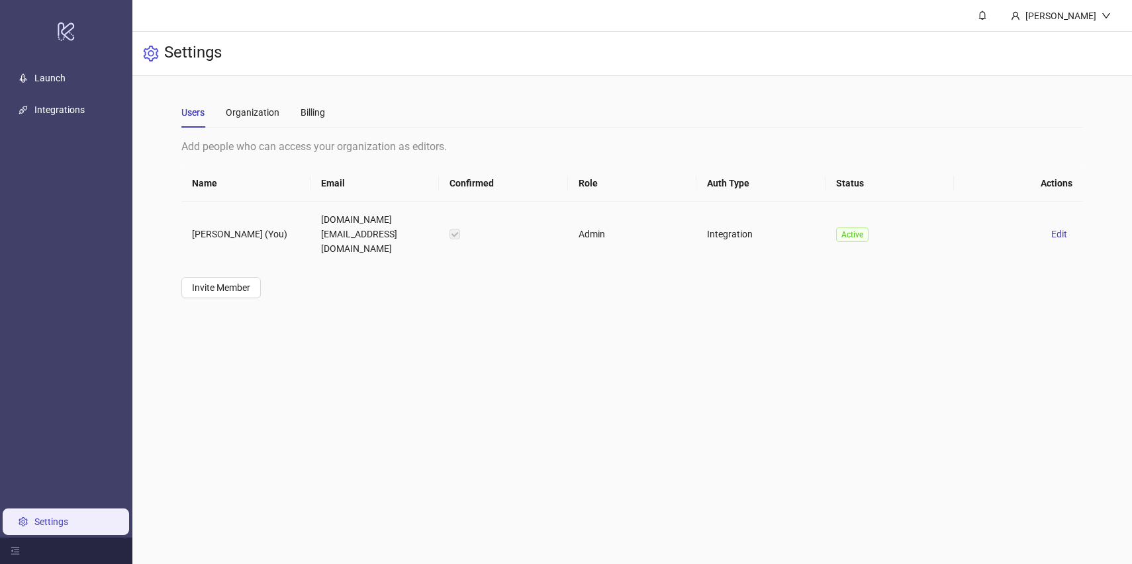
click at [277, 218] on td "[PERSON_NAME] (You)" at bounding box center [245, 234] width 129 height 65
click at [1061, 229] on span "Edit" at bounding box center [1059, 234] width 16 height 11
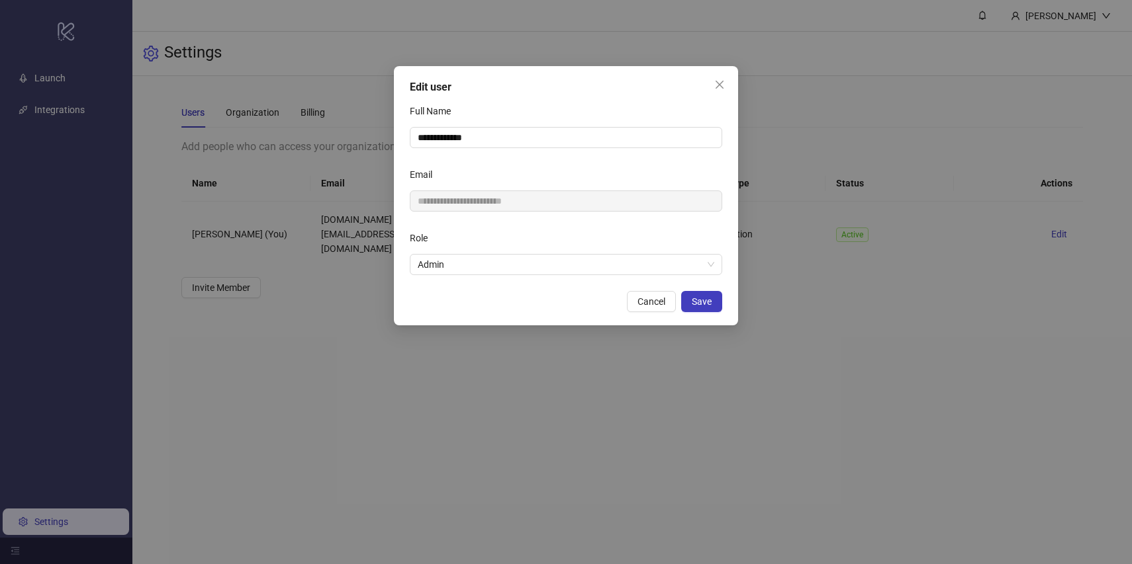
click at [536, 276] on div "**********" at bounding box center [566, 195] width 344 height 259
click at [545, 264] on span "Admin" at bounding box center [566, 265] width 296 height 20
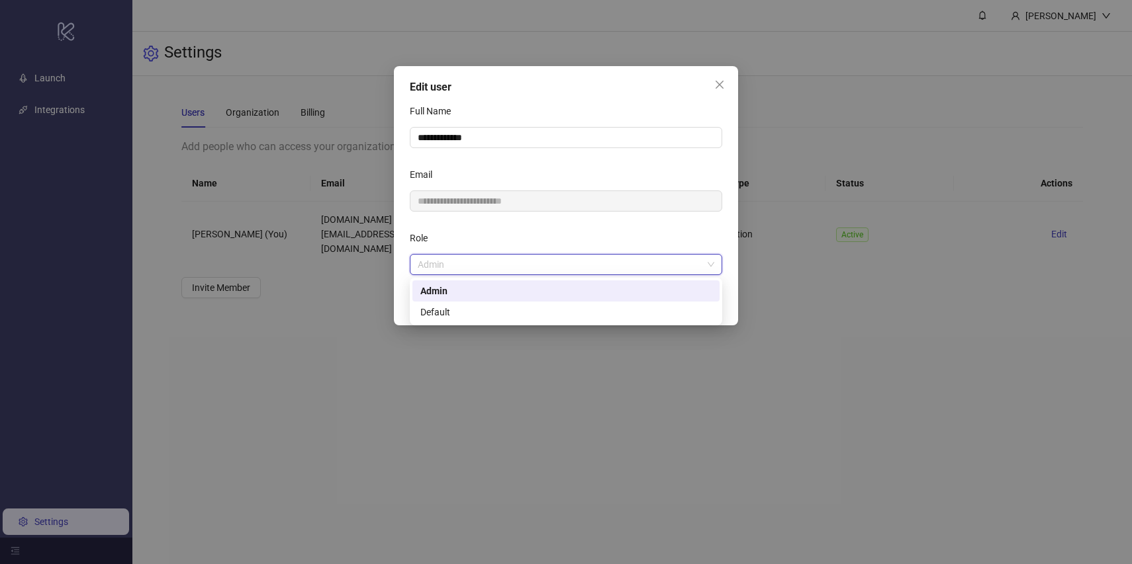
click at [561, 235] on div "Role" at bounding box center [566, 241] width 312 height 26
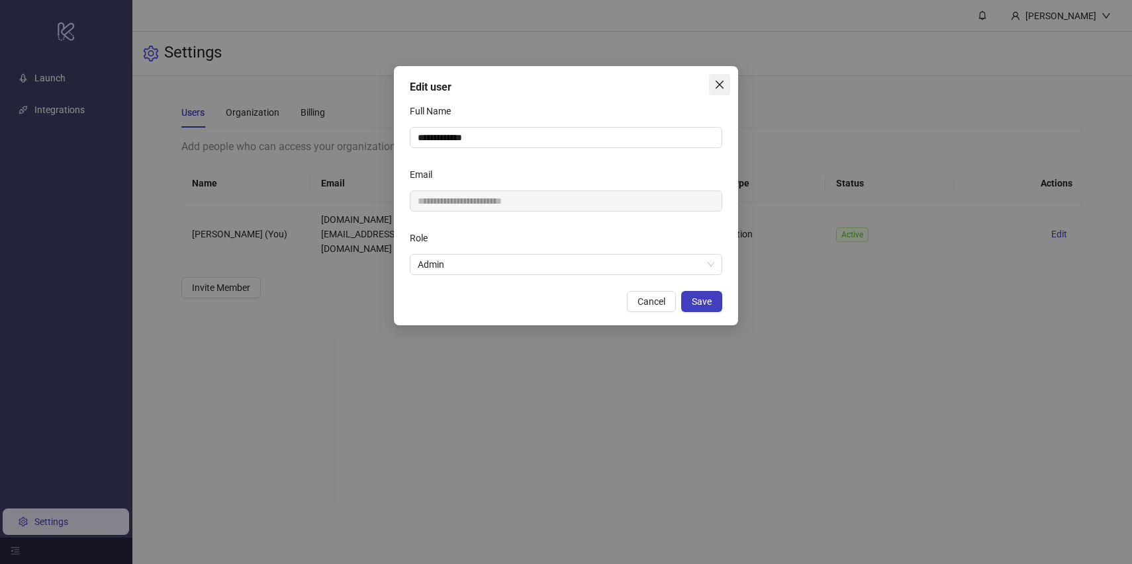
click at [721, 86] on icon "close" at bounding box center [719, 84] width 11 height 11
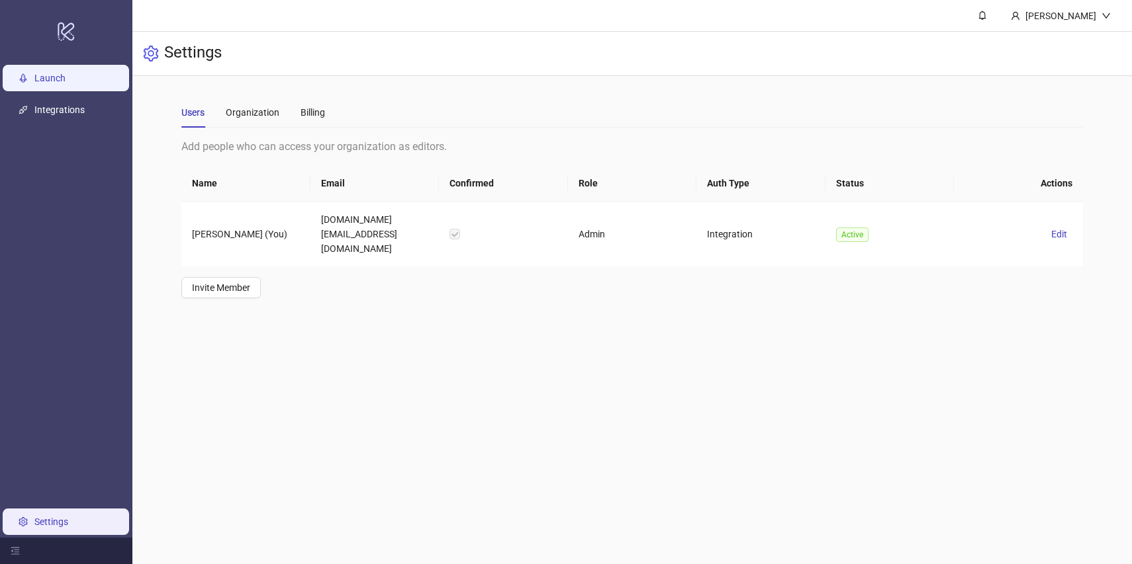
click at [34, 78] on link "Launch" at bounding box center [49, 78] width 31 height 11
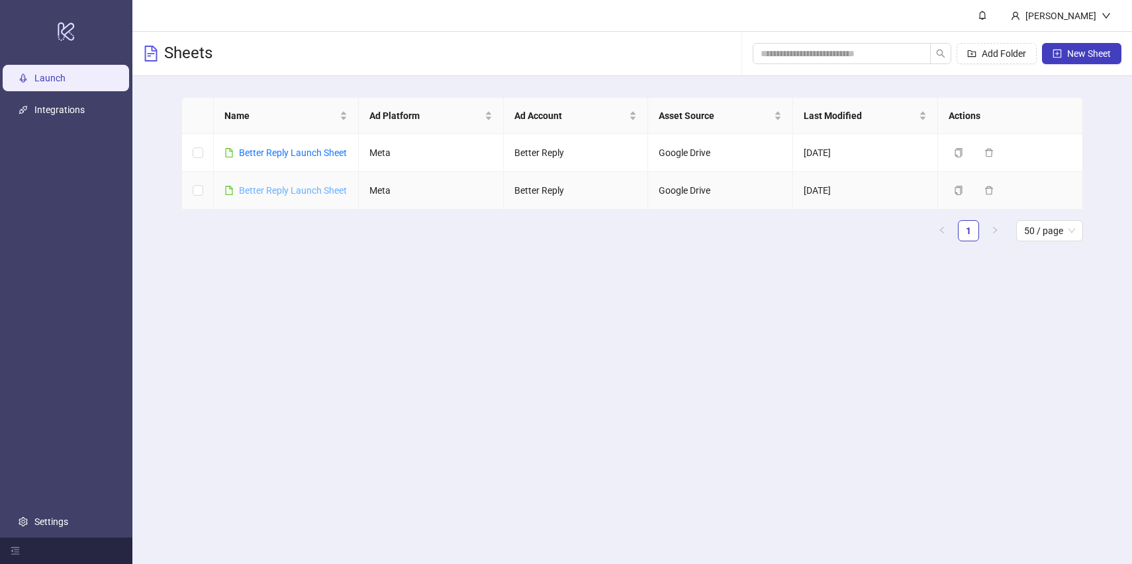
click at [279, 193] on link "Better Reply Launch Sheet" at bounding box center [293, 190] width 108 height 11
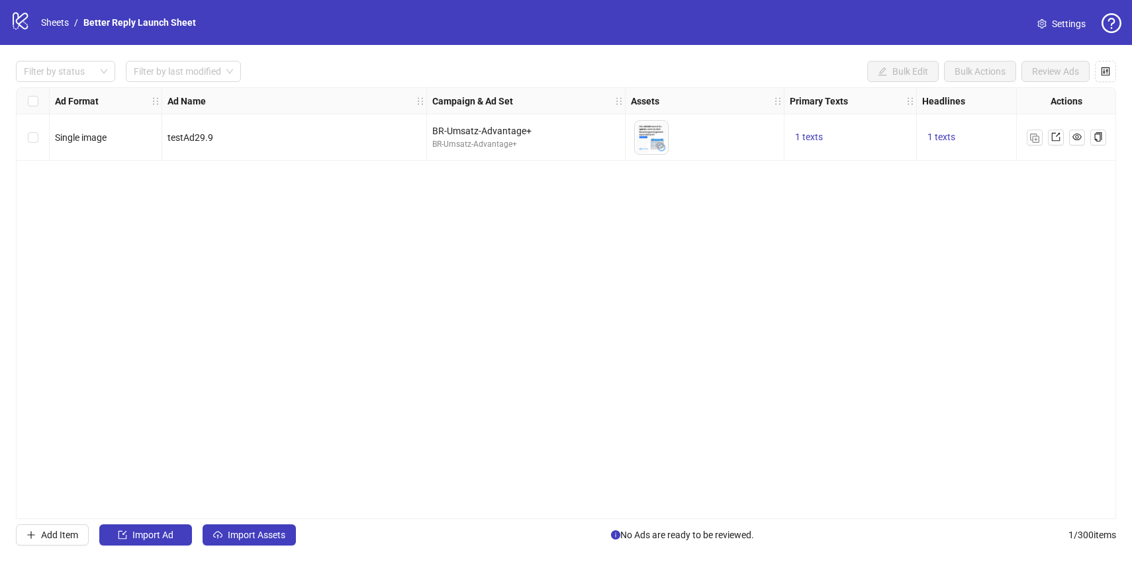
click at [53, 37] on div "logo/logo-mobile Sheets / Better Reply Launch Sheet Settings" at bounding box center [566, 22] width 1132 height 45
click at [61, 26] on link "Sheets" at bounding box center [54, 22] width 33 height 15
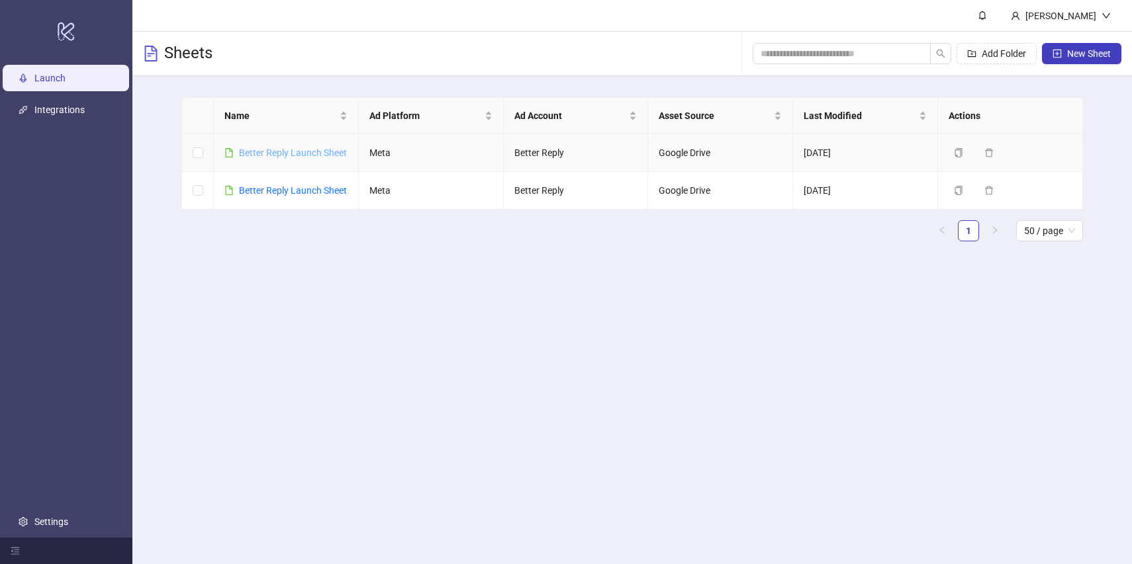
click at [267, 153] on link "Better Reply Launch Sheet" at bounding box center [293, 153] width 108 height 11
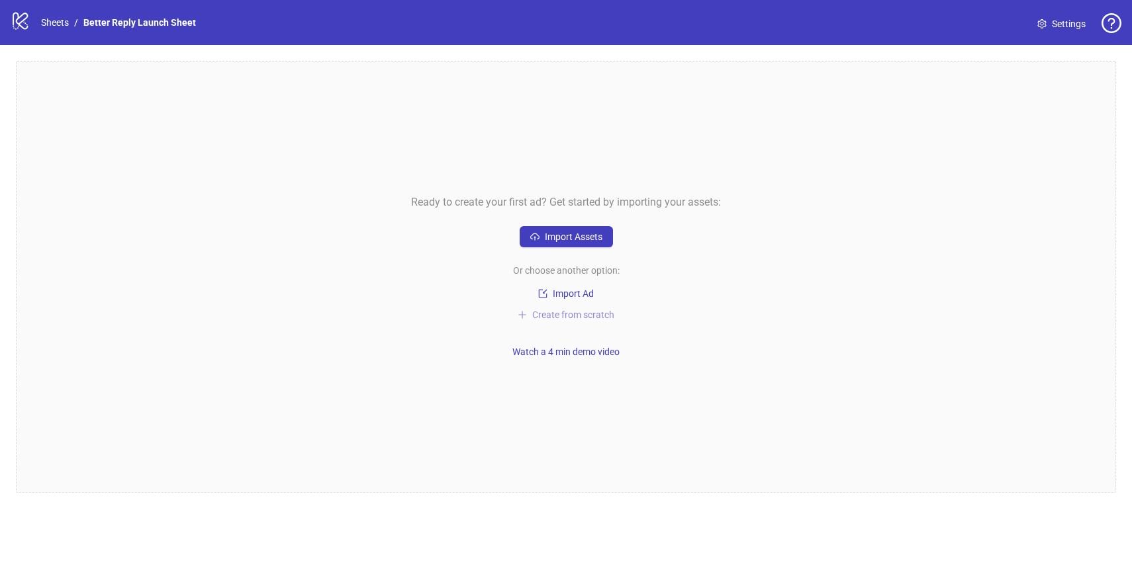
click at [567, 316] on span "Create from scratch" at bounding box center [573, 315] width 82 height 11
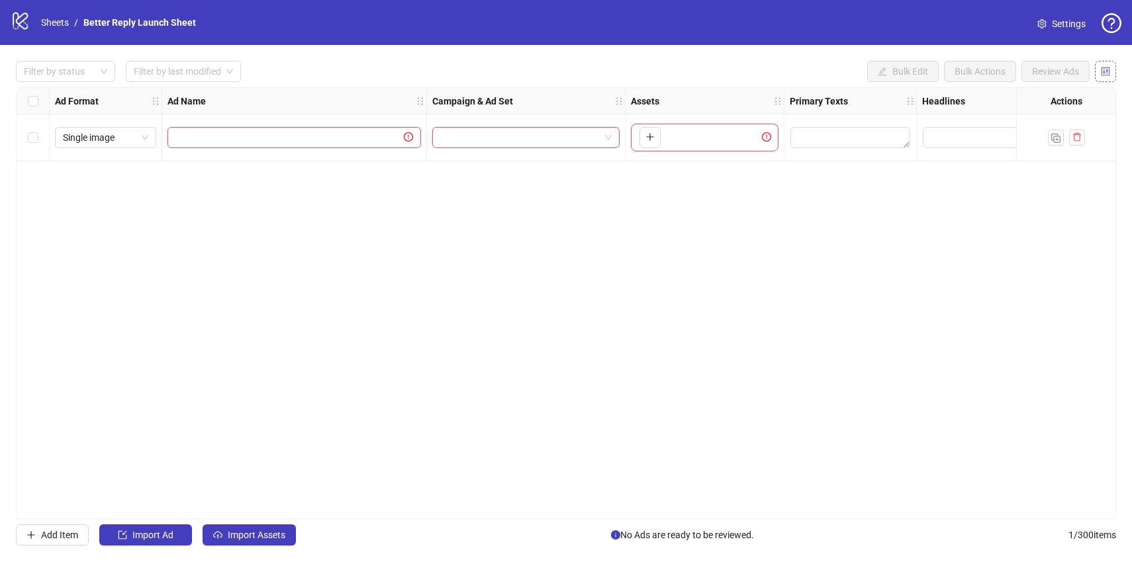
click at [1111, 74] on button "button" at bounding box center [1105, 71] width 21 height 21
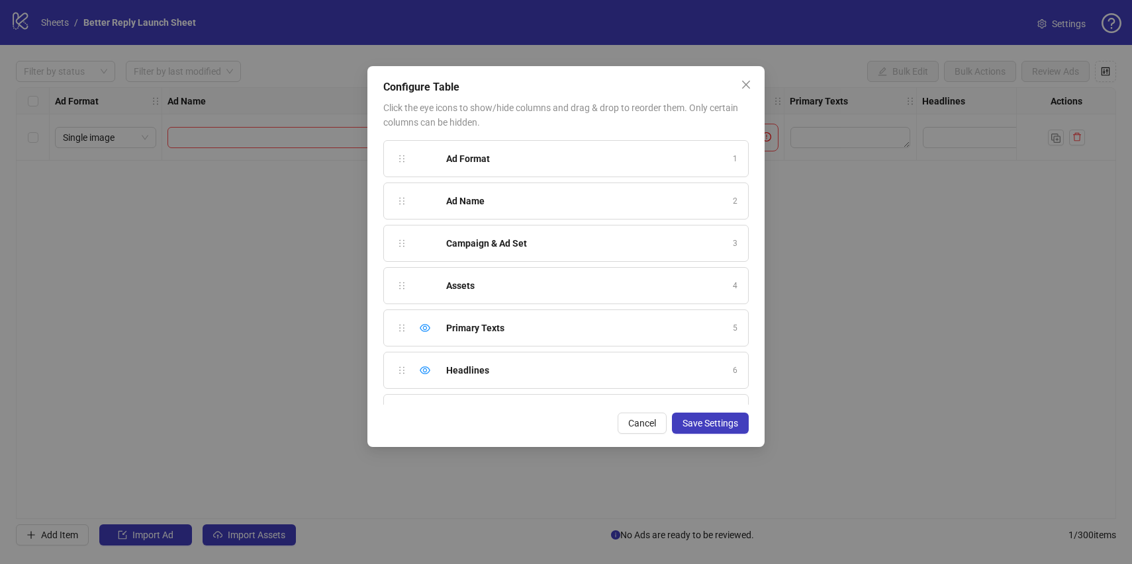
scroll to position [413, 0]
click at [694, 426] on span "Save Settings" at bounding box center [710, 423] width 56 height 11
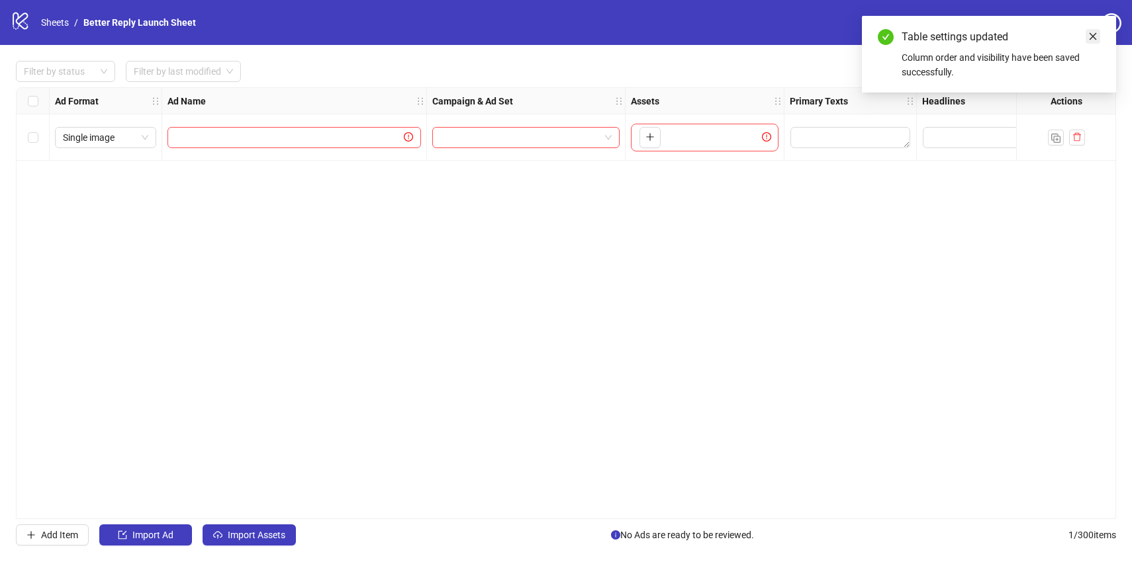
click at [1093, 37] on icon "close" at bounding box center [1092, 36] width 7 height 7
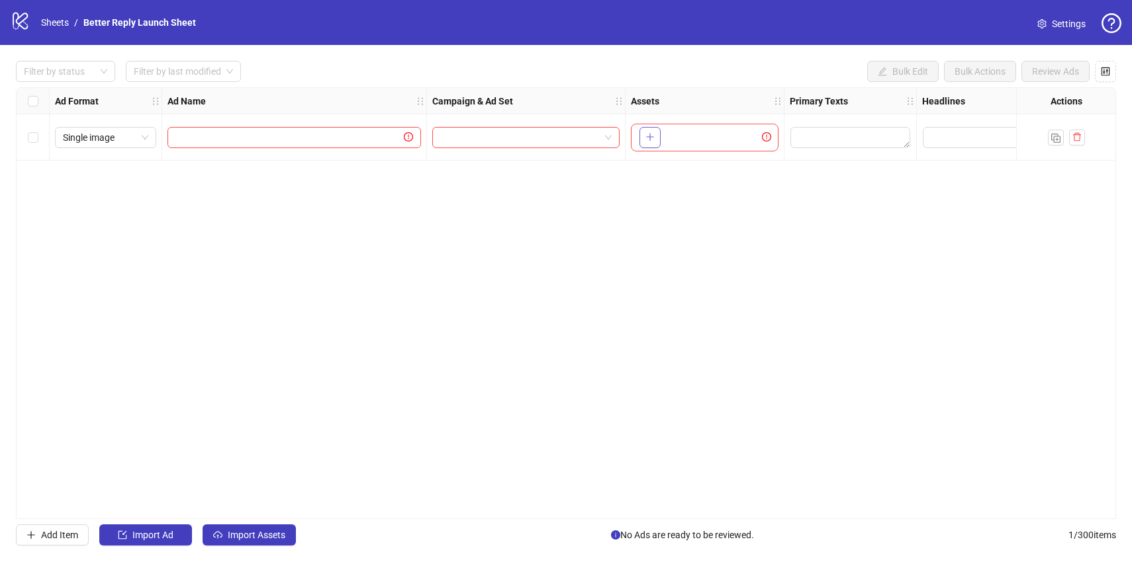
click at [653, 140] on icon "plus" at bounding box center [649, 136] width 9 height 9
click at [592, 137] on input "search" at bounding box center [519, 138] width 159 height 20
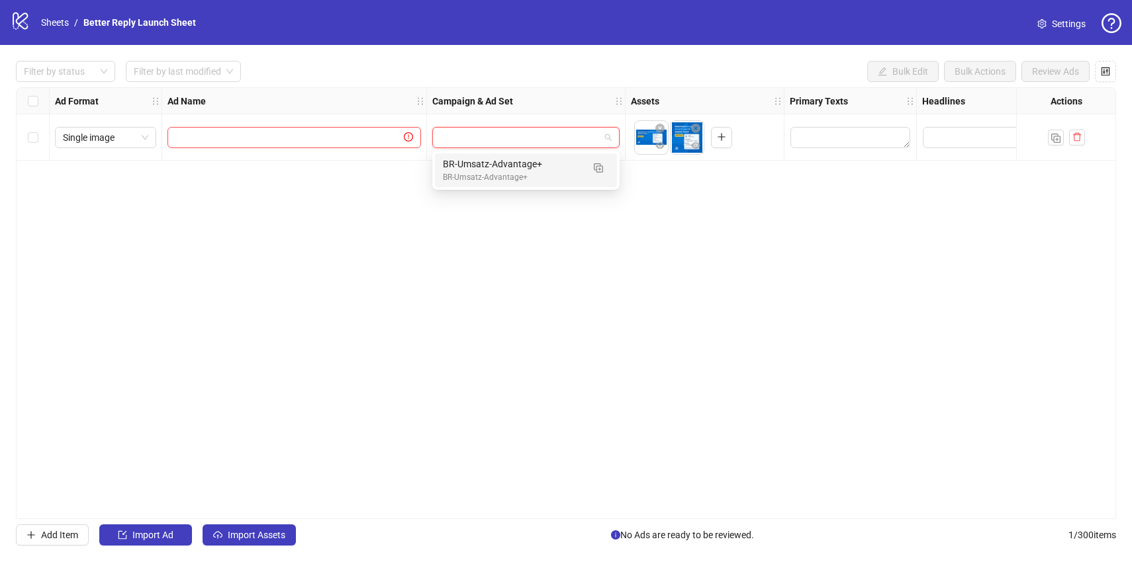
click at [531, 165] on div "BR-Umsatz-Advantage+" at bounding box center [513, 164] width 140 height 15
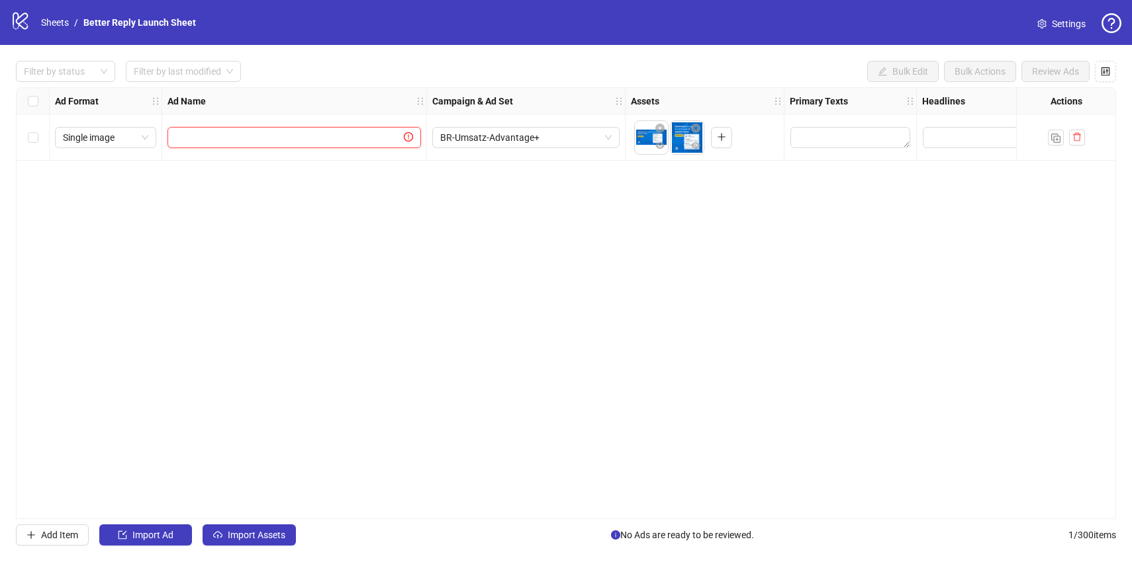
click at [343, 131] on input "text" at bounding box center [288, 137] width 226 height 15
click at [342, 141] on input "text" at bounding box center [288, 137] width 226 height 15
click at [169, 354] on div "Ad Format Ad Name Campaign & Ad Set Assets Primary Texts Headlines Descriptions…" at bounding box center [566, 303] width 1100 height 432
click at [65, 540] on span "Add Item" at bounding box center [59, 535] width 37 height 11
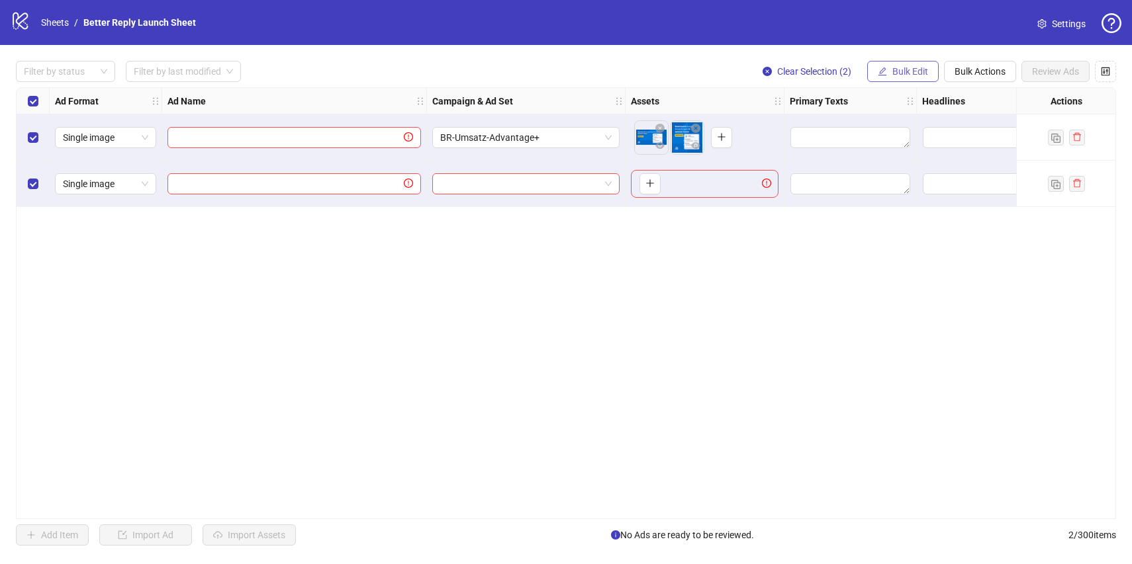
click at [898, 71] on span "Bulk Edit" at bounding box center [910, 71] width 36 height 11
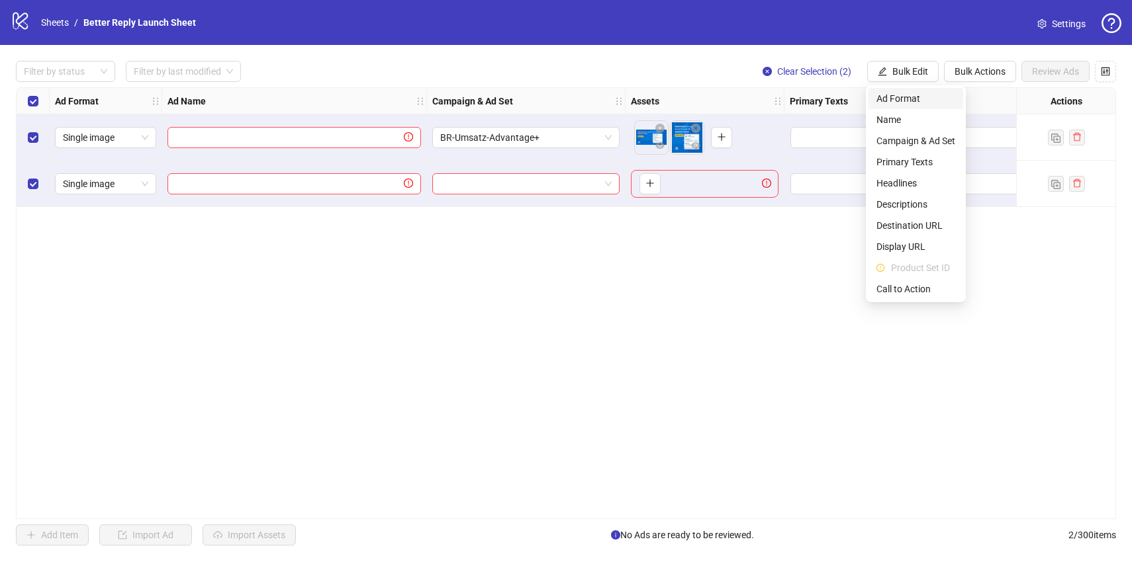
click at [918, 100] on span "Ad Format" at bounding box center [915, 98] width 79 height 15
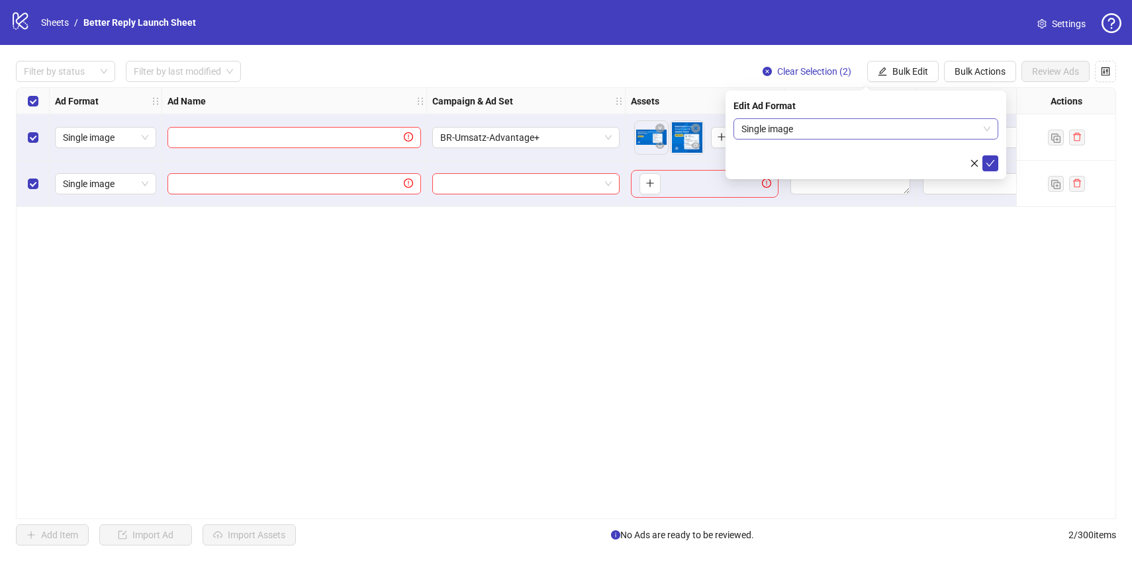
click at [882, 124] on span "Single image" at bounding box center [865, 129] width 249 height 20
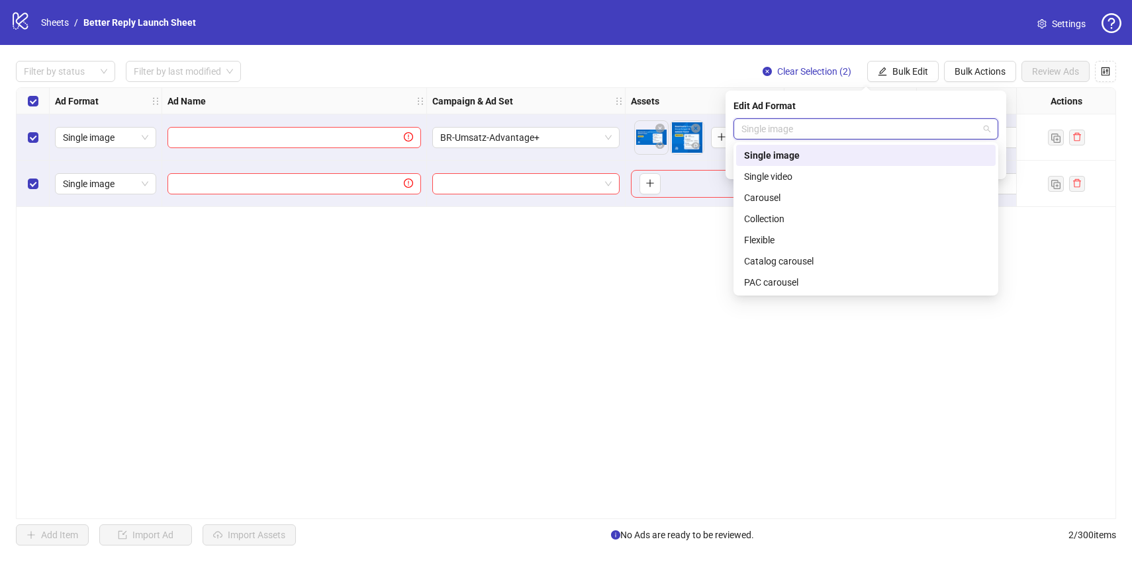
click at [859, 154] on div "Single image" at bounding box center [866, 155] width 244 height 15
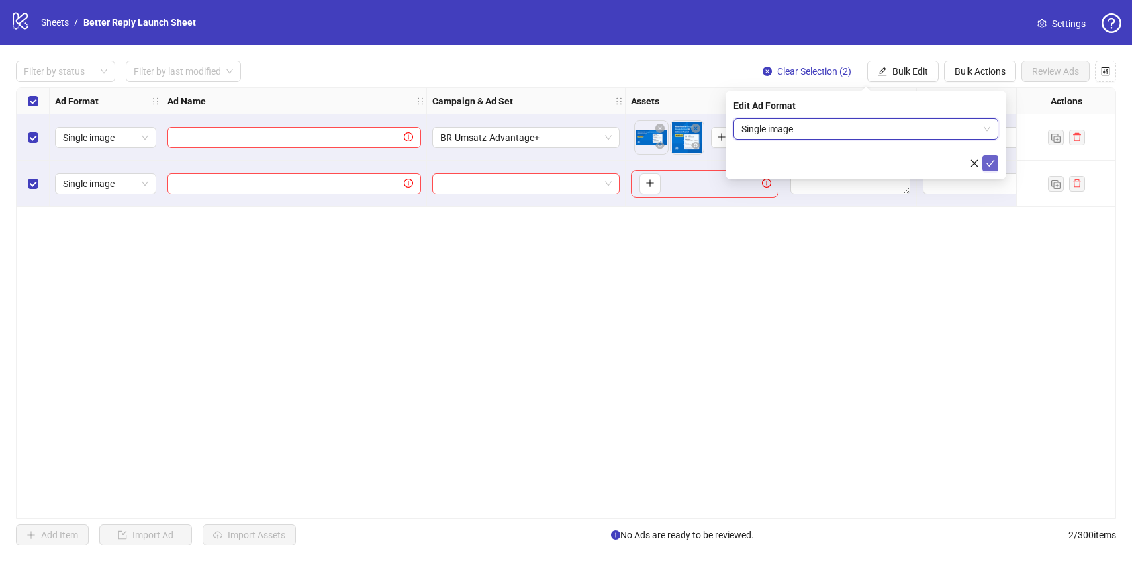
click at [989, 162] on icon "check" at bounding box center [989, 163] width 9 height 9
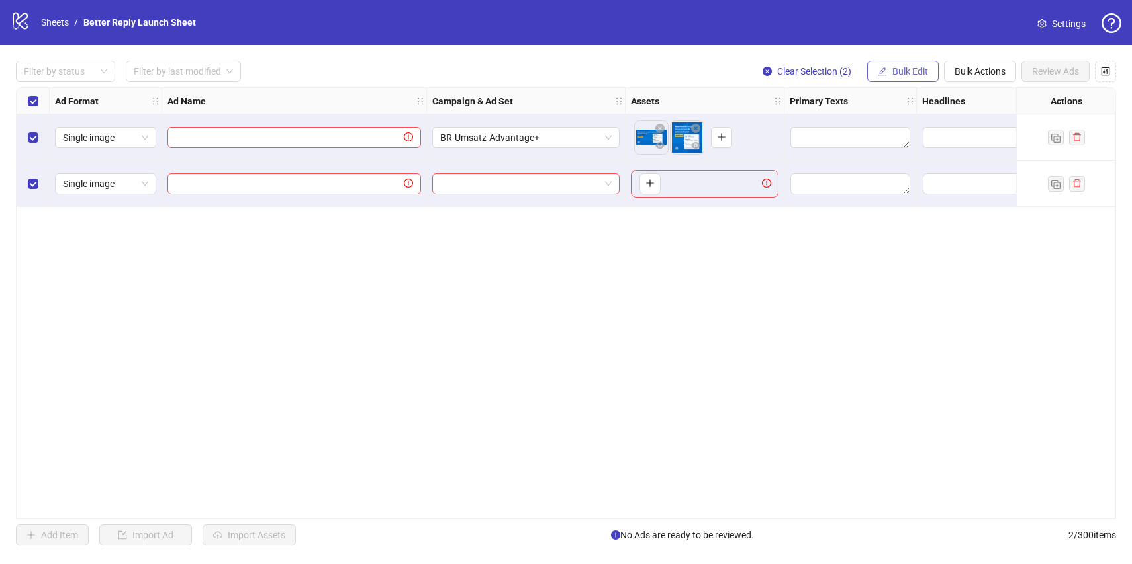
click at [915, 75] on span "Bulk Edit" at bounding box center [910, 71] width 36 height 11
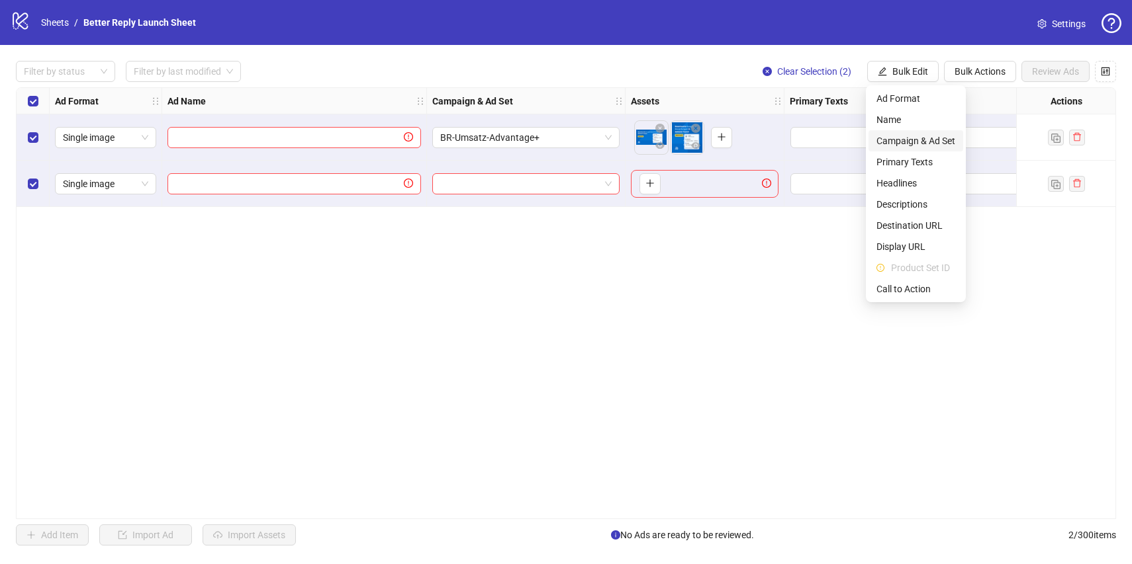
click at [928, 147] on span "Campaign & Ad Set" at bounding box center [915, 141] width 79 height 15
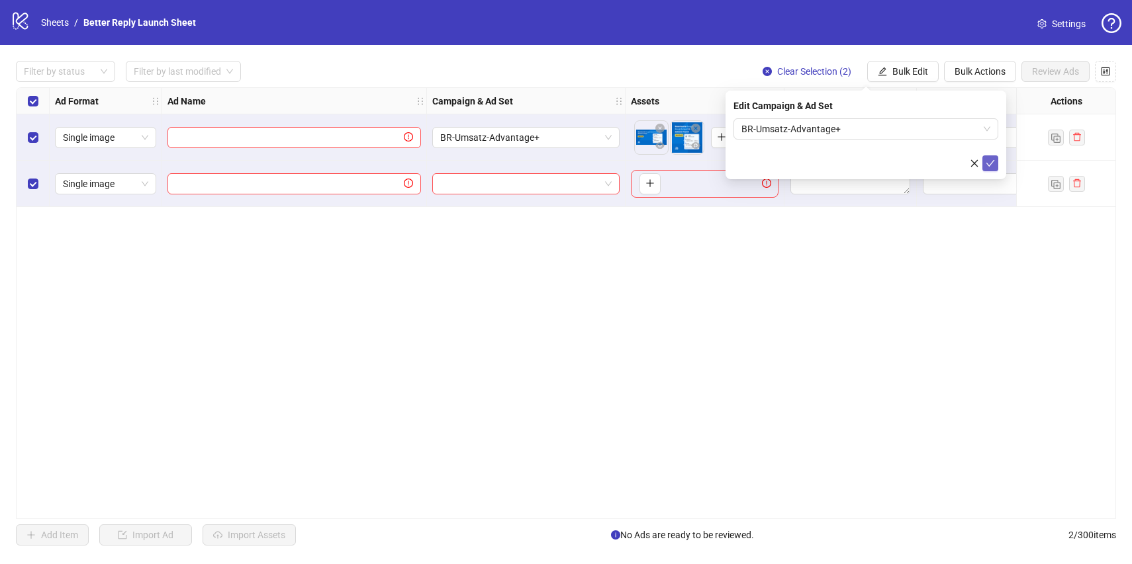
click at [989, 164] on icon "check" at bounding box center [990, 163] width 9 height 7
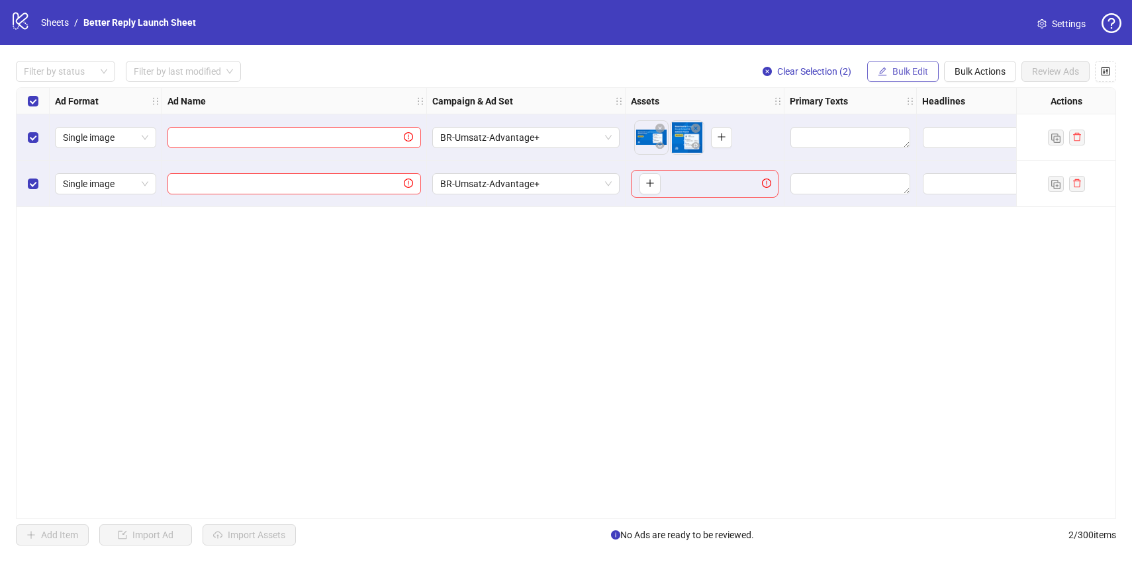
click at [903, 77] on button "Bulk Edit" at bounding box center [902, 71] width 71 height 21
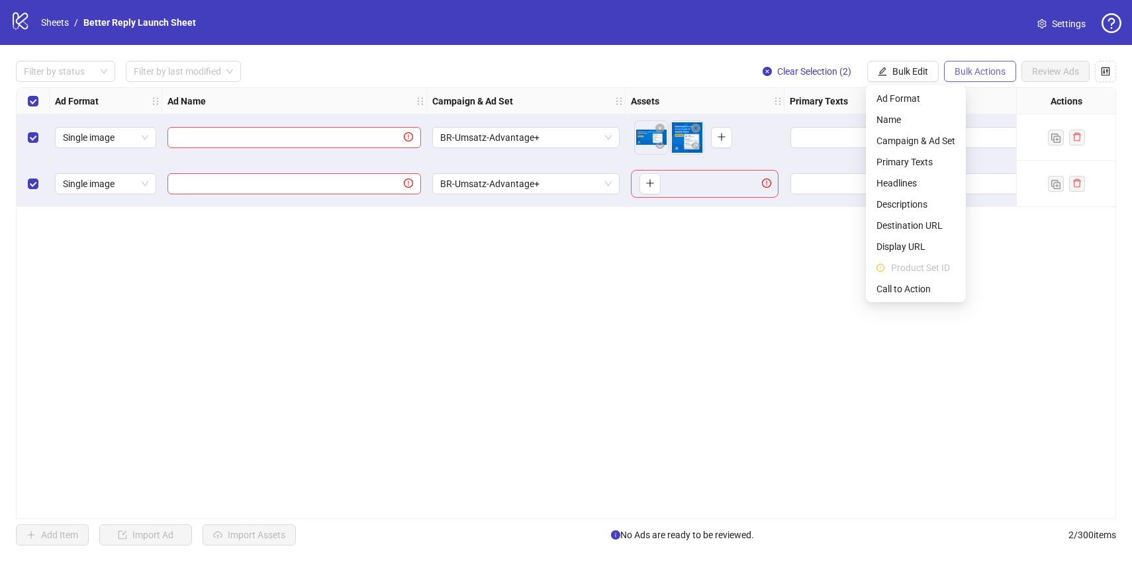
click at [965, 71] on span "Bulk Actions" at bounding box center [979, 71] width 51 height 11
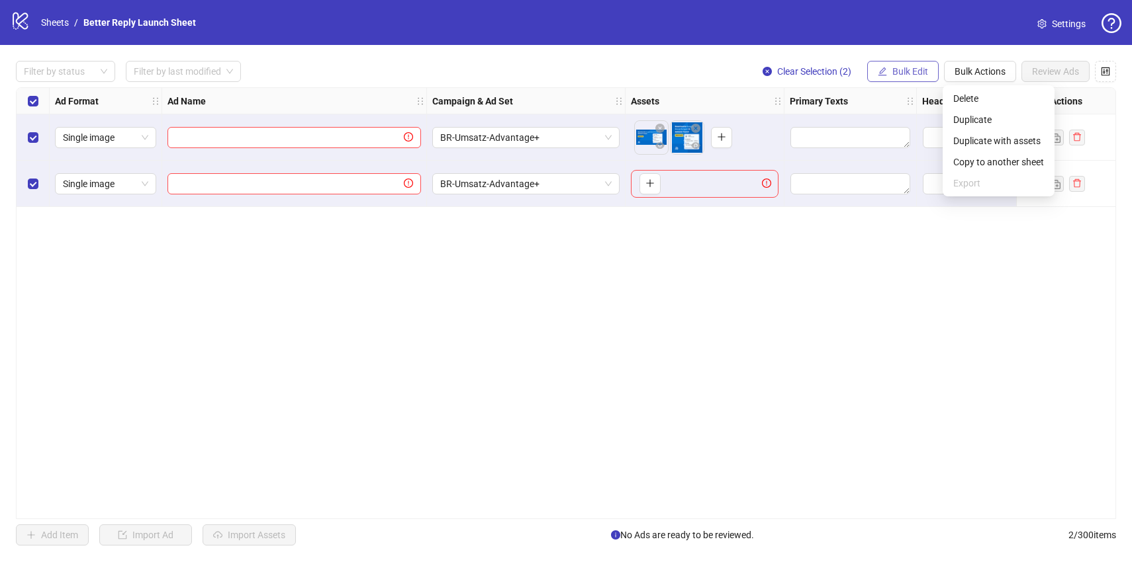
click at [917, 78] on button "Bulk Edit" at bounding box center [902, 71] width 71 height 21
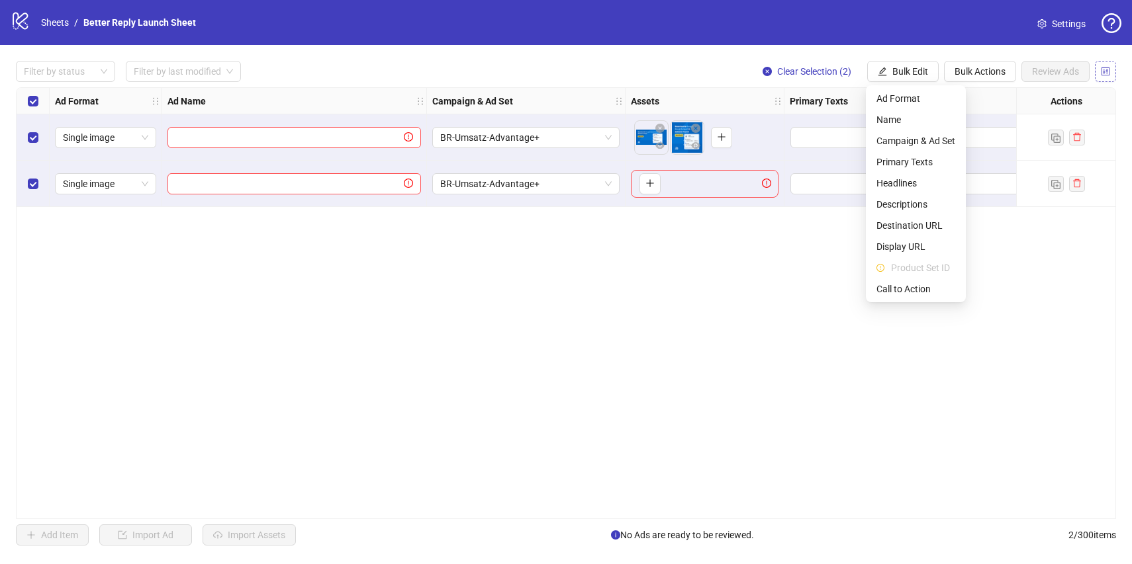
click at [1104, 74] on icon "control" at bounding box center [1105, 71] width 9 height 9
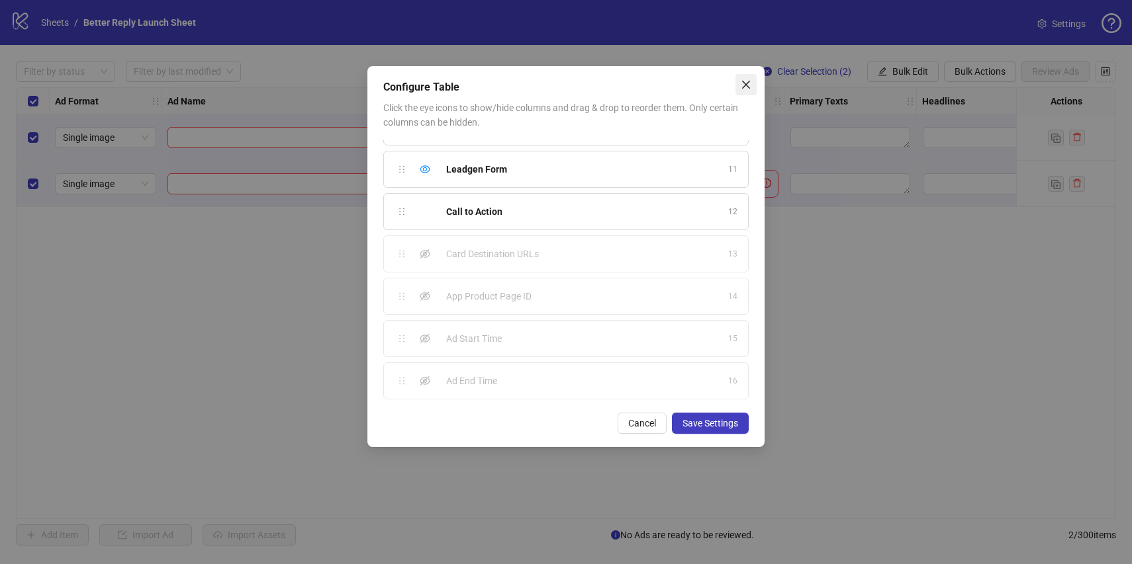
click at [752, 84] on span "Close" at bounding box center [745, 84] width 21 height 11
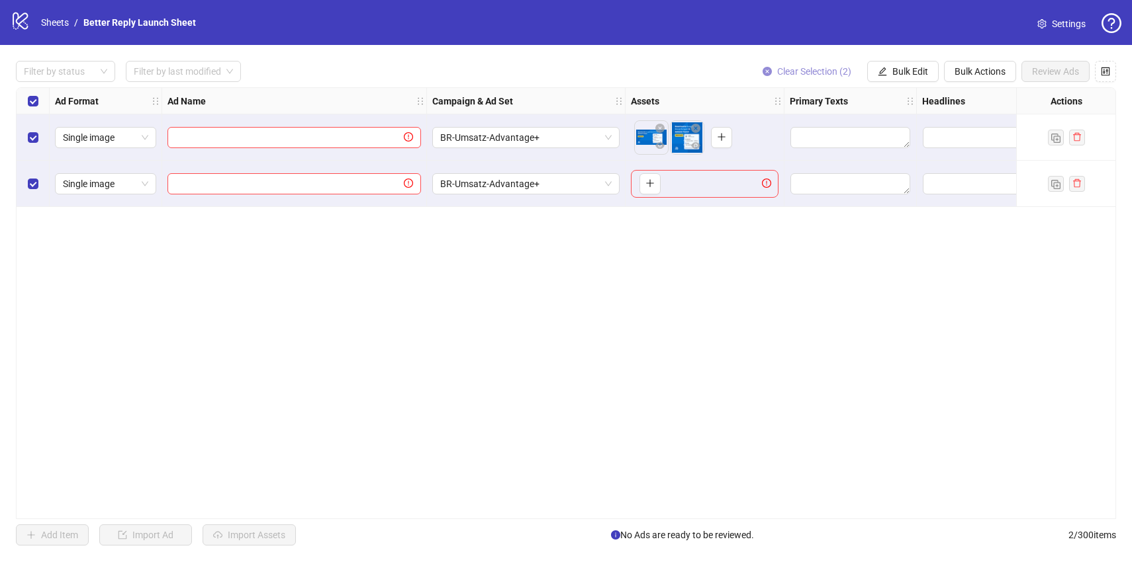
click at [768, 70] on icon "close-circle" at bounding box center [766, 71] width 9 height 9
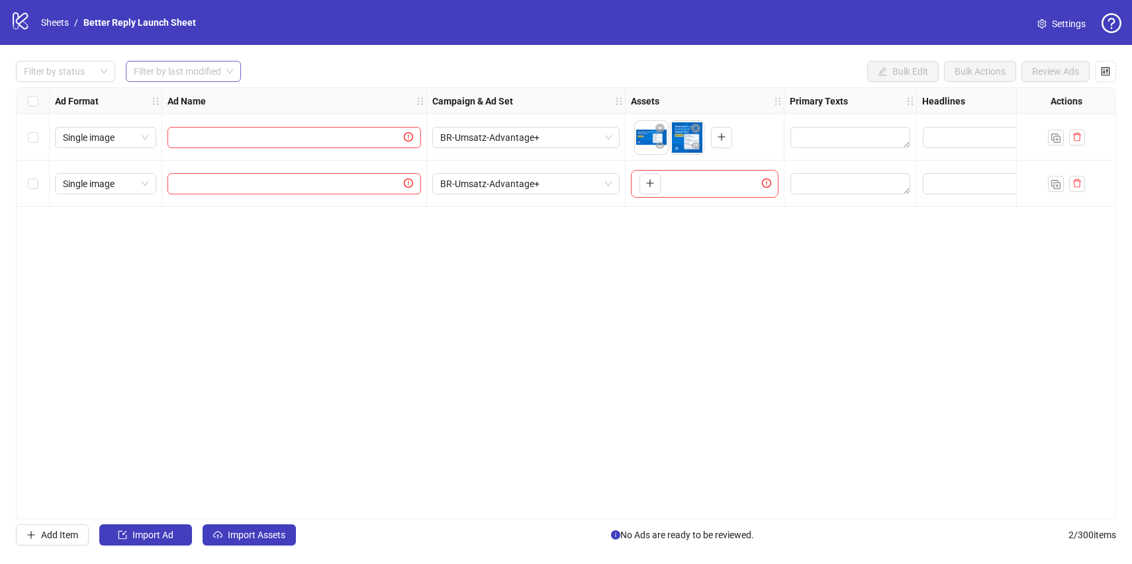
click at [182, 67] on input "search" at bounding box center [177, 72] width 87 height 20
click at [105, 67] on div "Filter by status" at bounding box center [65, 71] width 99 height 21
click at [199, 353] on div "Ad Format Ad Name Campaign & Ad Set Assets Primary Texts Headlines Descriptions…" at bounding box center [566, 303] width 1100 height 432
click at [183, 539] on button "Import Ad" at bounding box center [145, 535] width 93 height 21
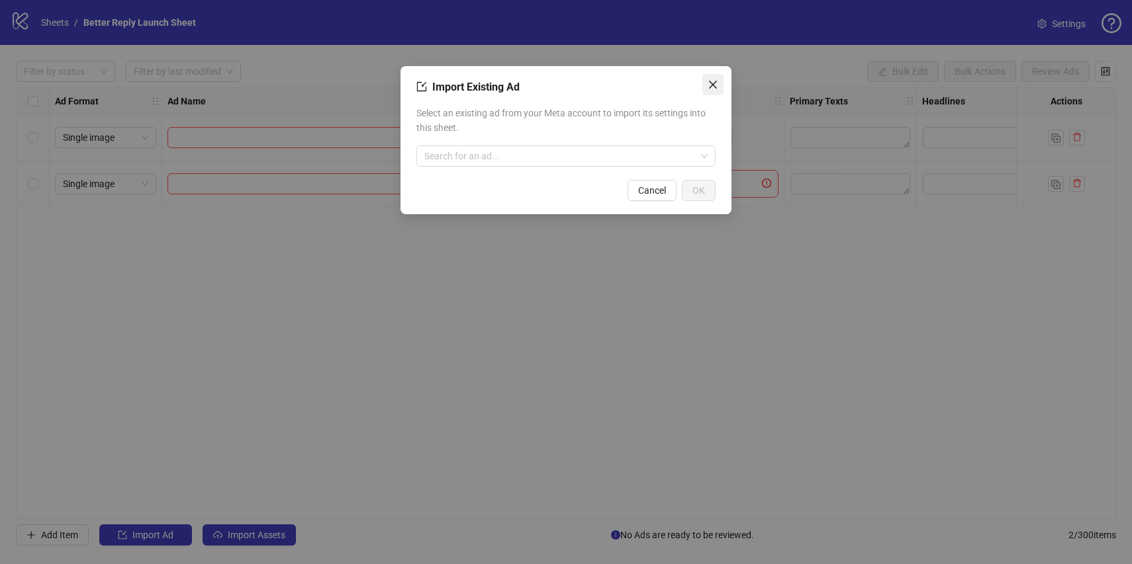
click at [713, 86] on icon "close" at bounding box center [712, 84] width 11 height 11
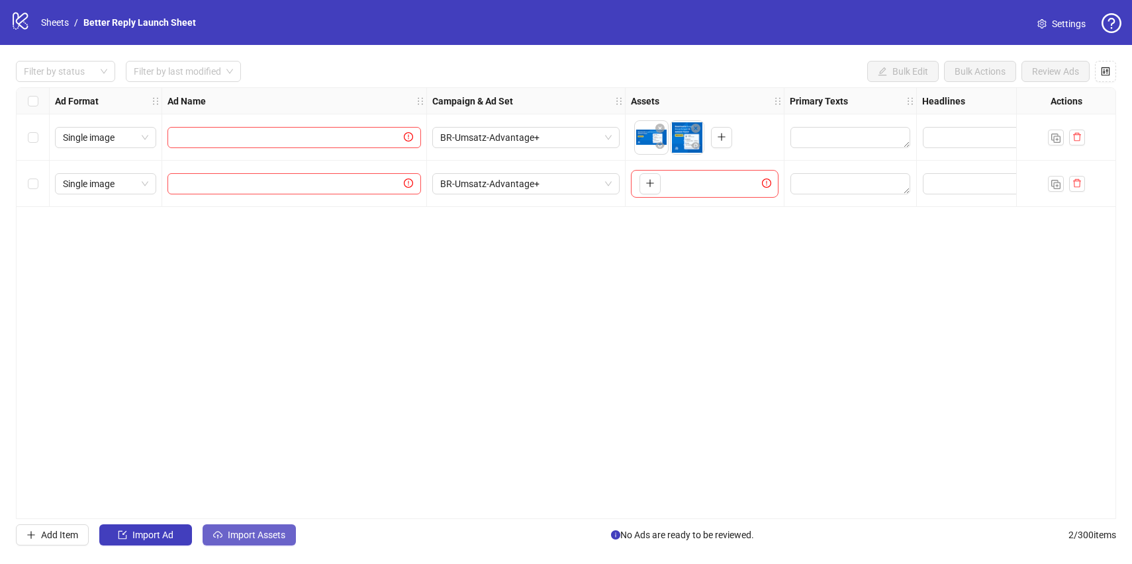
click at [255, 537] on span "Import Assets" at bounding box center [257, 535] width 58 height 11
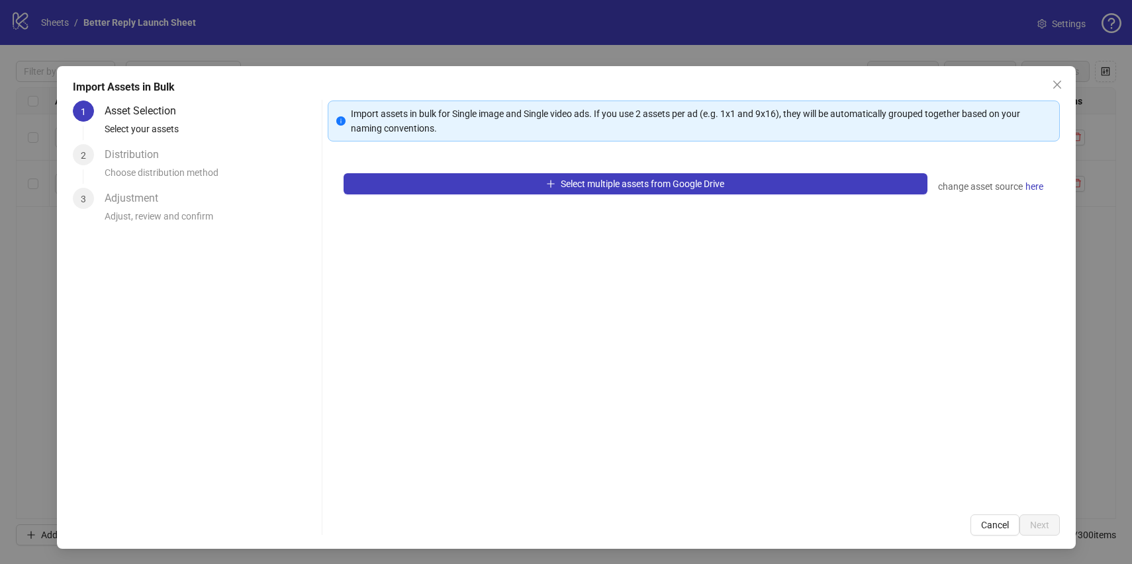
click at [136, 163] on div "Distribution" at bounding box center [137, 154] width 65 height 21
click at [1056, 84] on icon "close" at bounding box center [1056, 85] width 8 height 8
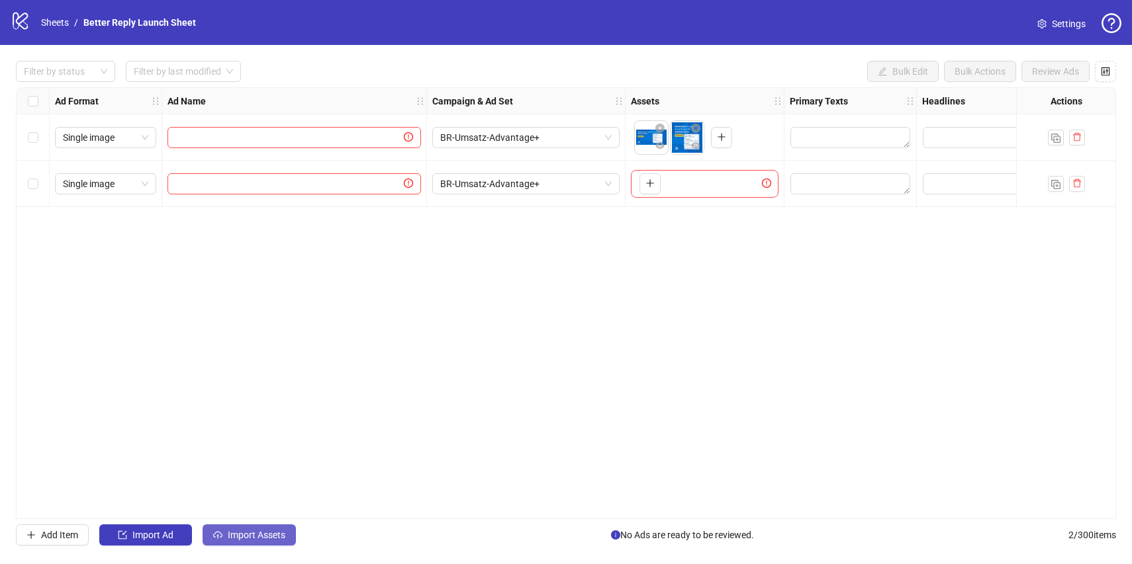
click at [239, 539] on span "Import Assets" at bounding box center [257, 535] width 58 height 11
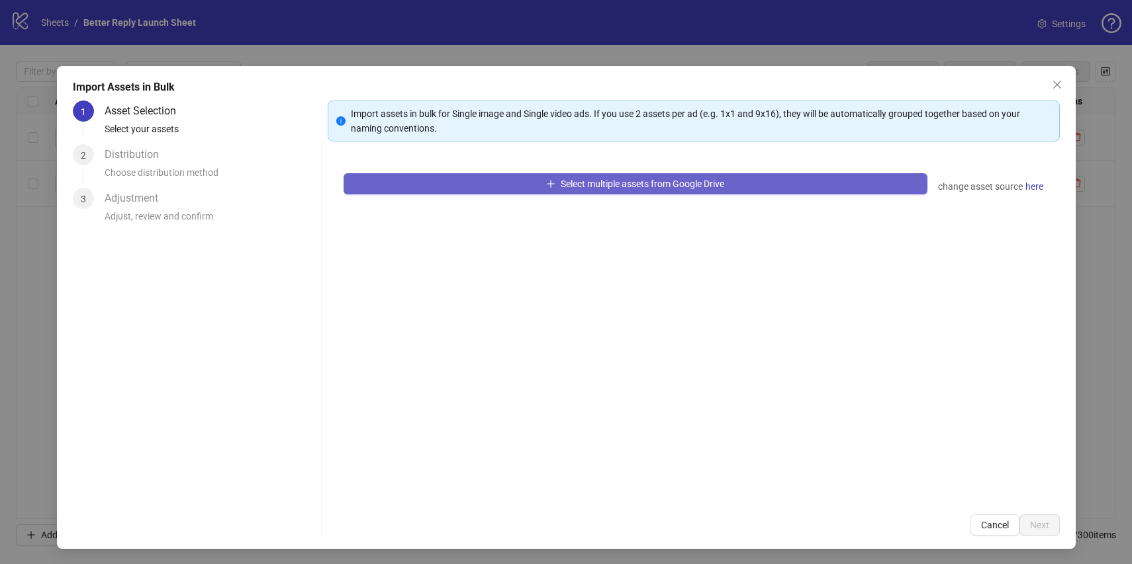
click at [454, 174] on button "Select multiple assets from Google Drive" at bounding box center [635, 183] width 584 height 21
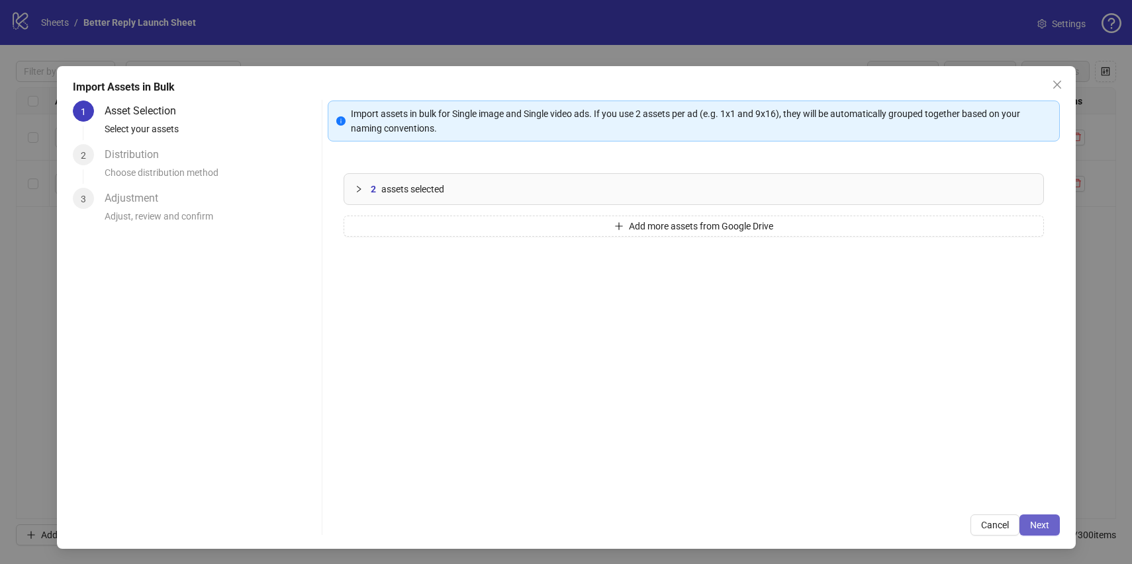
click at [1037, 534] on button "Next" at bounding box center [1039, 525] width 40 height 21
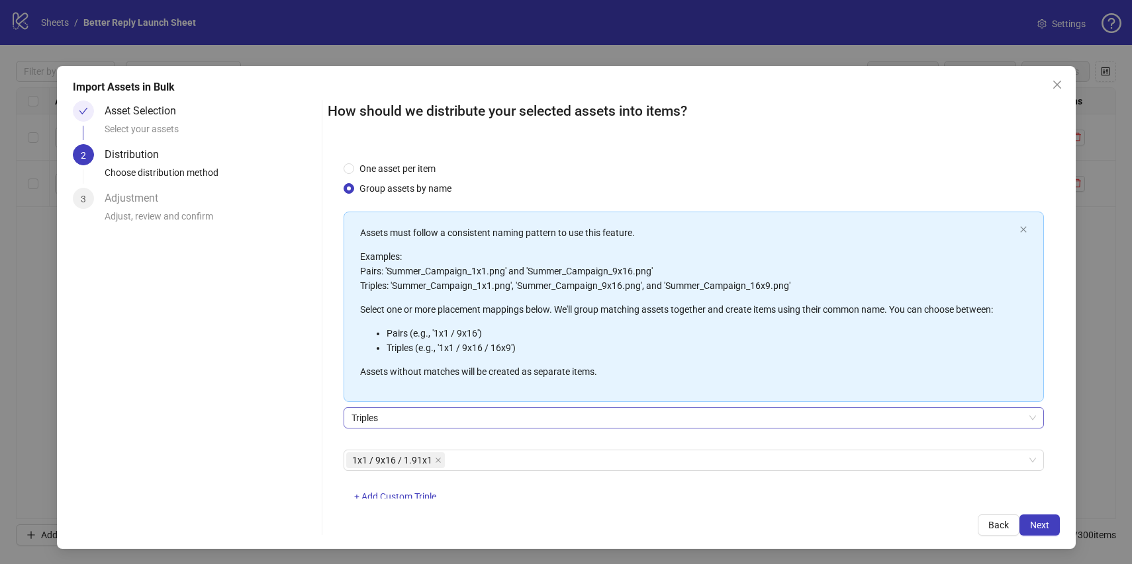
scroll to position [36, 0]
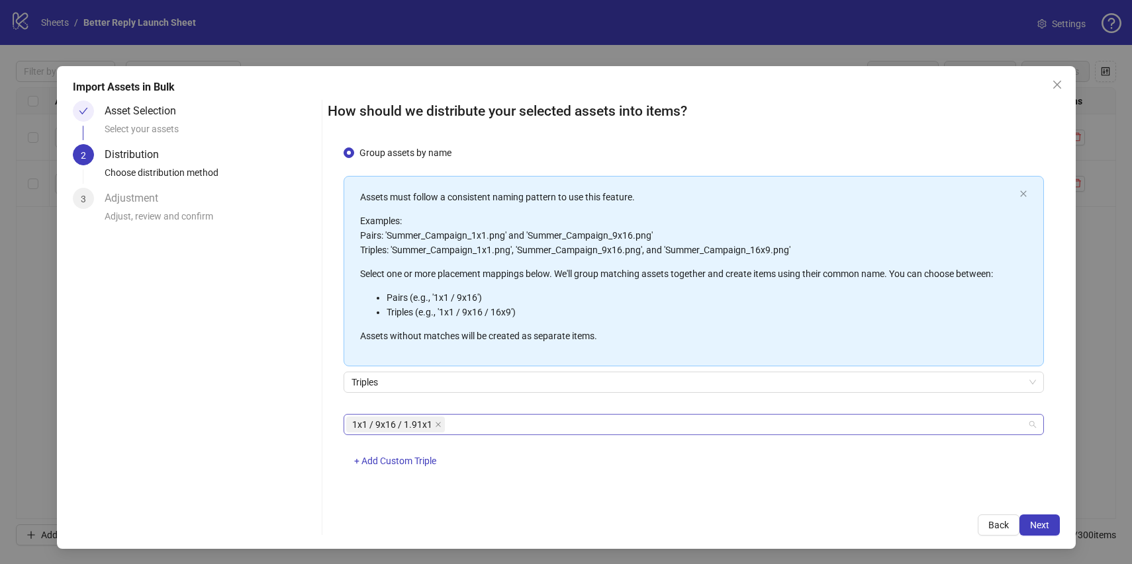
click at [645, 430] on div "1x1 / 9x16 / 1.91x1" at bounding box center [686, 425] width 681 height 19
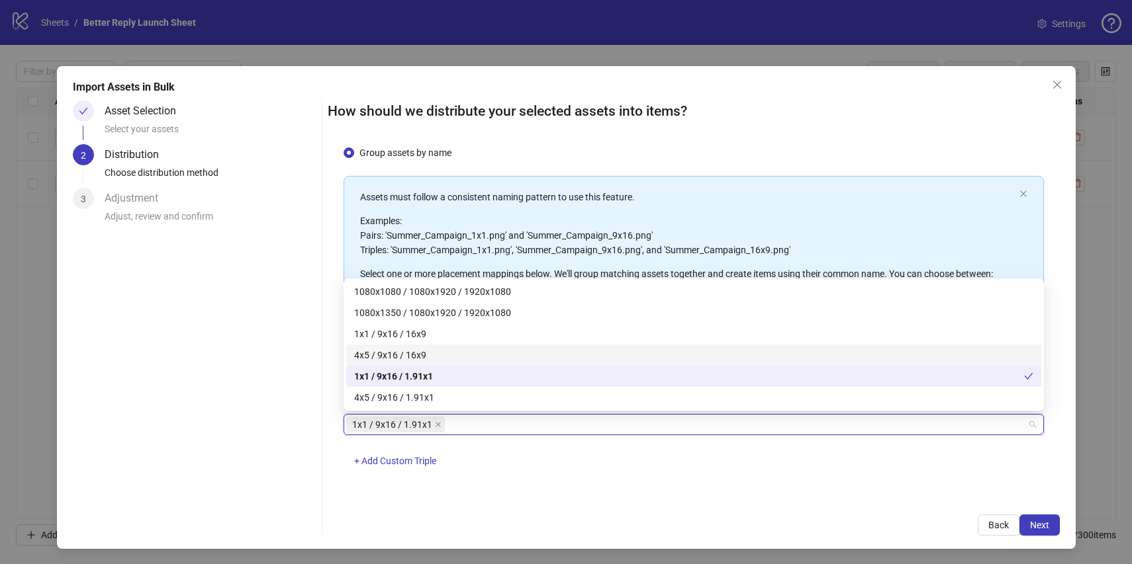
click at [499, 350] on div "4x5 / 9x16 / 16x9" at bounding box center [693, 355] width 679 height 15
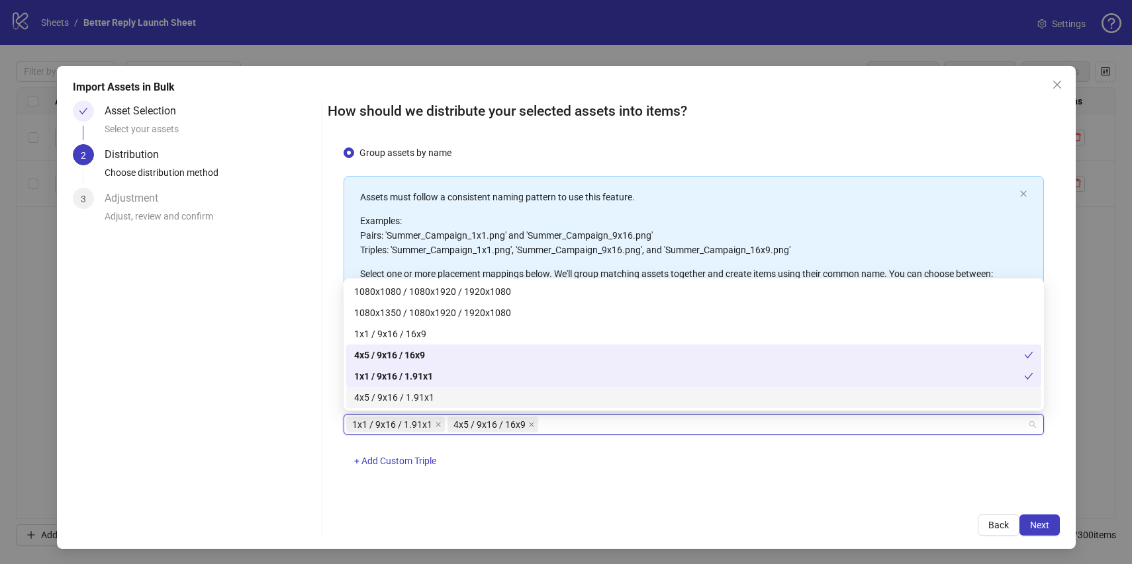
click at [478, 393] on div "4x5 / 9x16 / 1.91x1" at bounding box center [693, 397] width 679 height 15
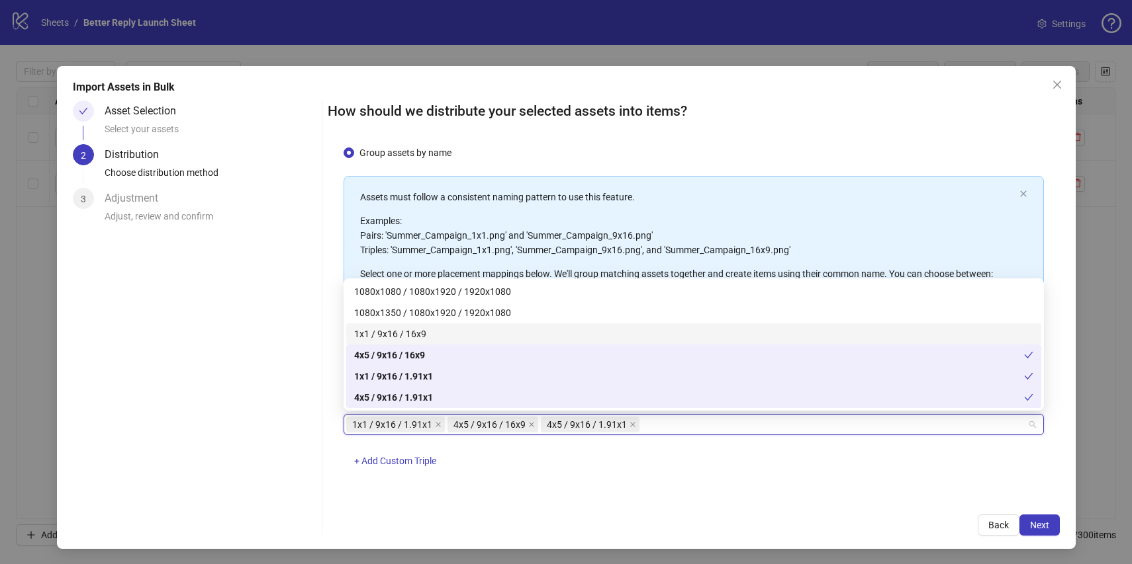
click at [484, 331] on div "1x1 / 9x16 / 16x9" at bounding box center [693, 334] width 679 height 15
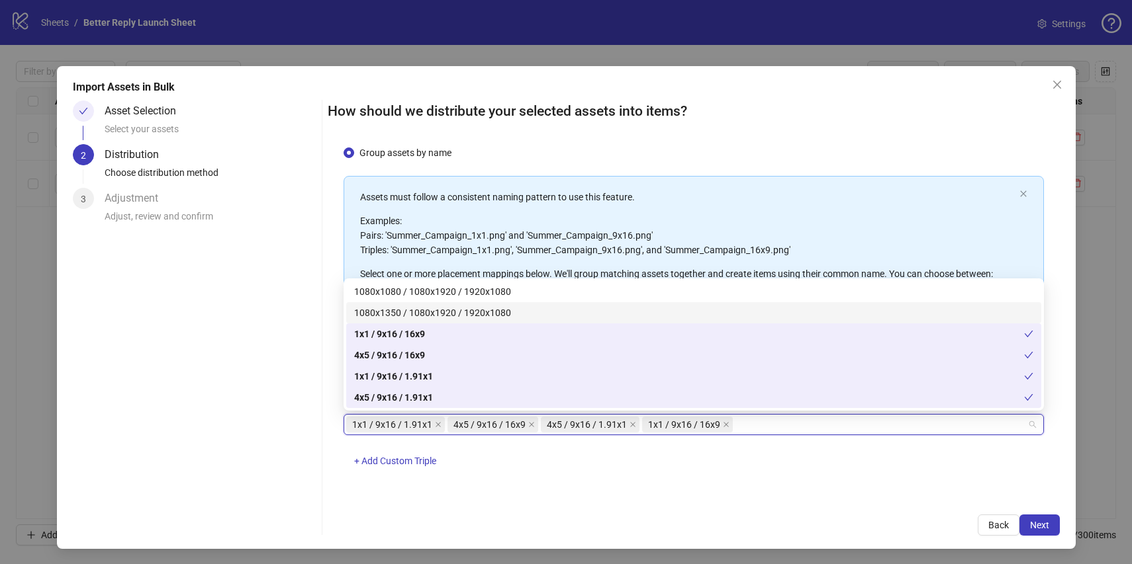
click at [486, 314] on div "1080x1350 / 1080x1920 / 1920x1080" at bounding box center [693, 313] width 679 height 15
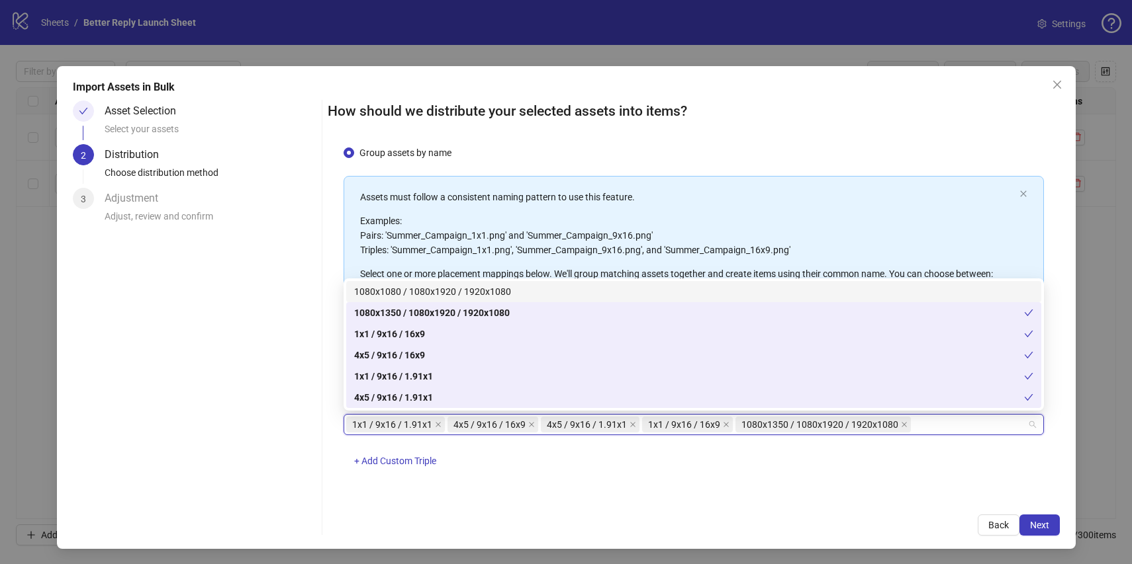
click at [494, 294] on div "1080x1080 / 1080x1920 / 1920x1080" at bounding box center [693, 292] width 679 height 15
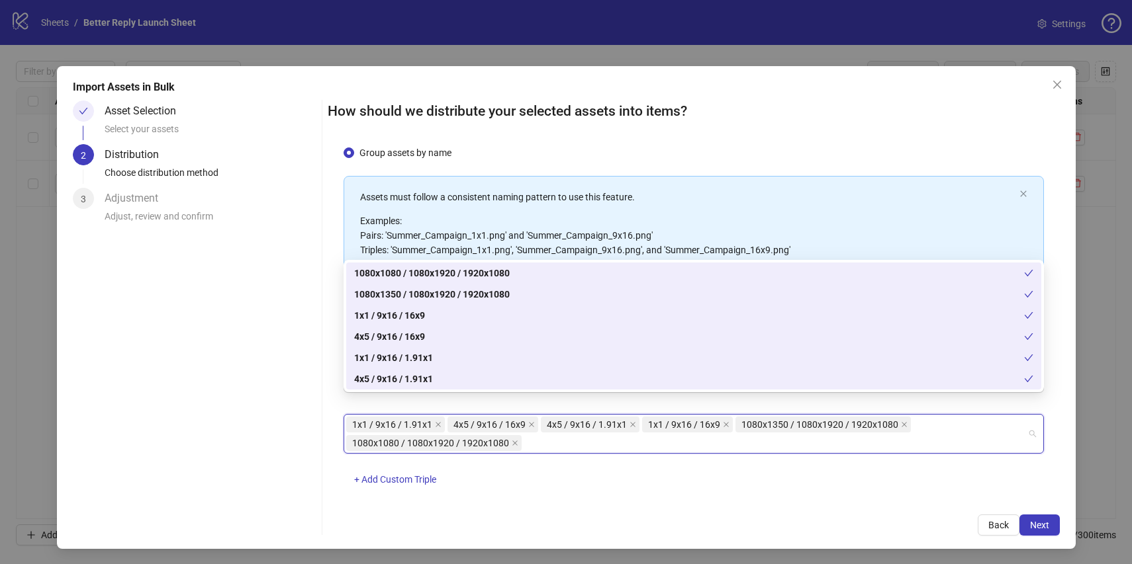
scroll to position [54, 0]
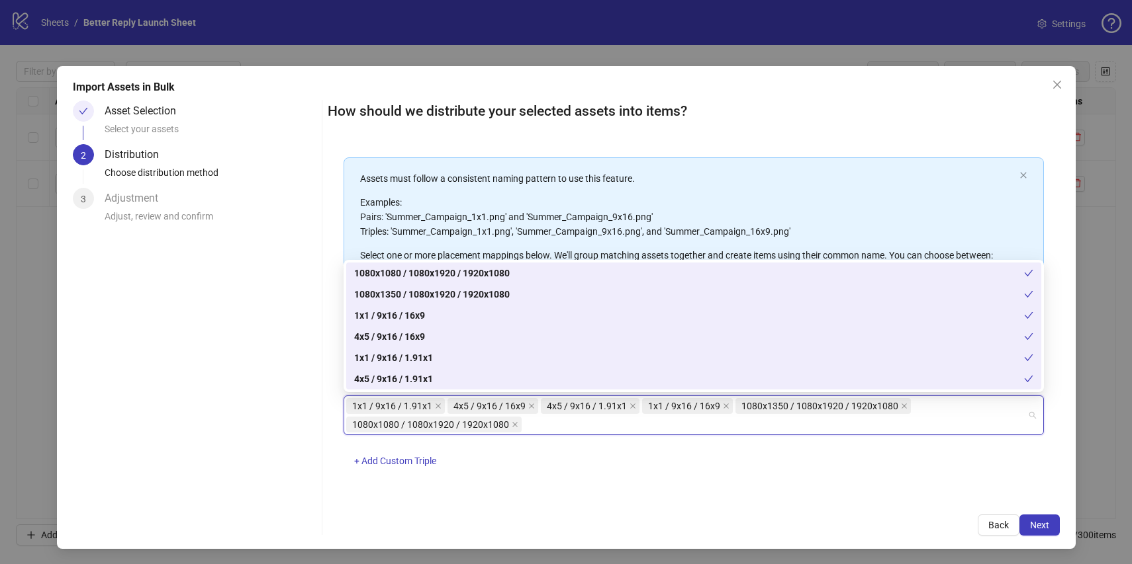
click at [519, 457] on div "1x1 / 9x16 / 1.91x1 4x5 / 9x16 / 16x9 4x5 / 9x16 / 1.91x1 1x1 / 9x16 / 16x9 108…" at bounding box center [693, 439] width 700 height 87
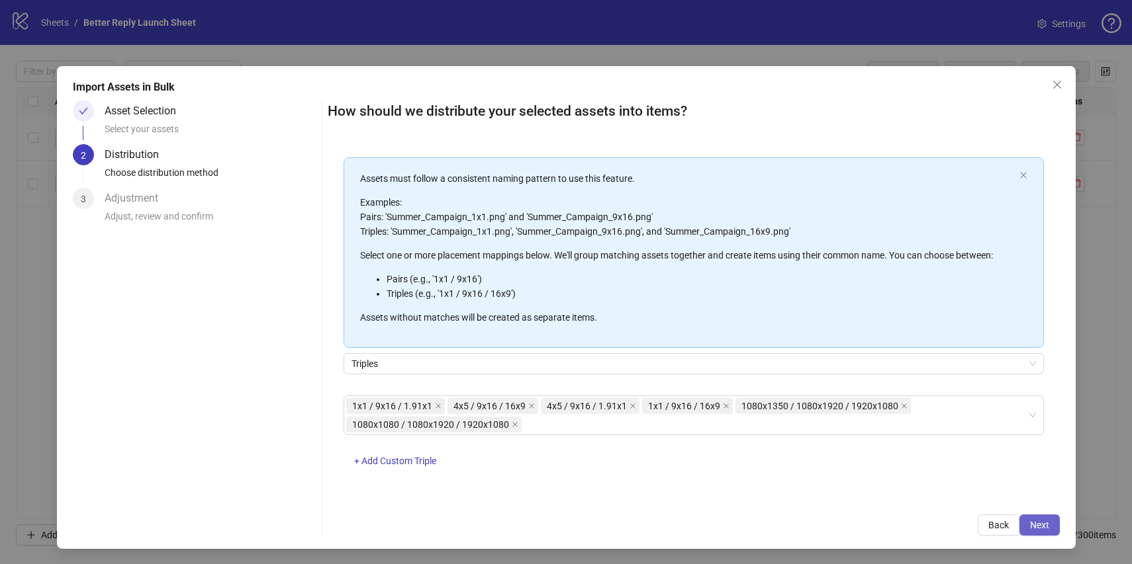
click at [1030, 524] on span "Next" at bounding box center [1039, 525] width 19 height 11
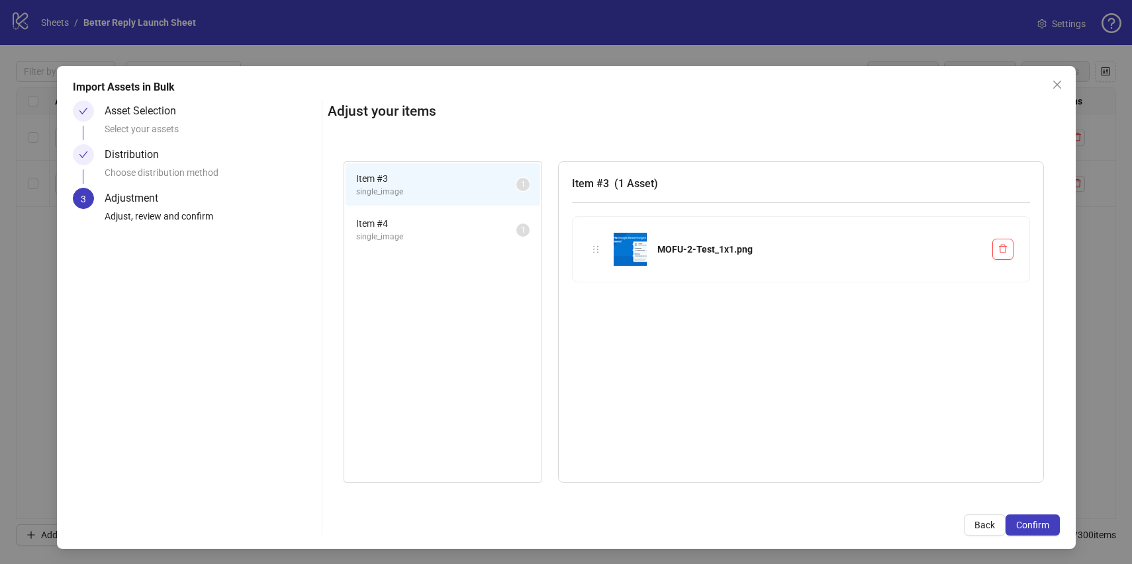
click at [422, 220] on span "Item # 4" at bounding box center [436, 223] width 160 height 15
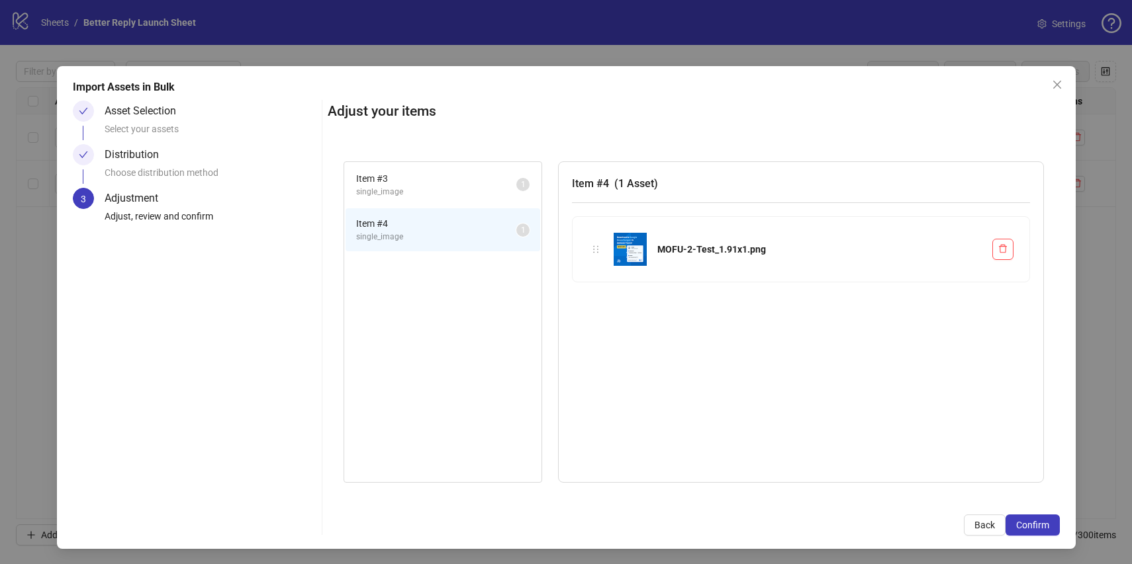
click at [431, 183] on span "Item # 3" at bounding box center [436, 178] width 160 height 15
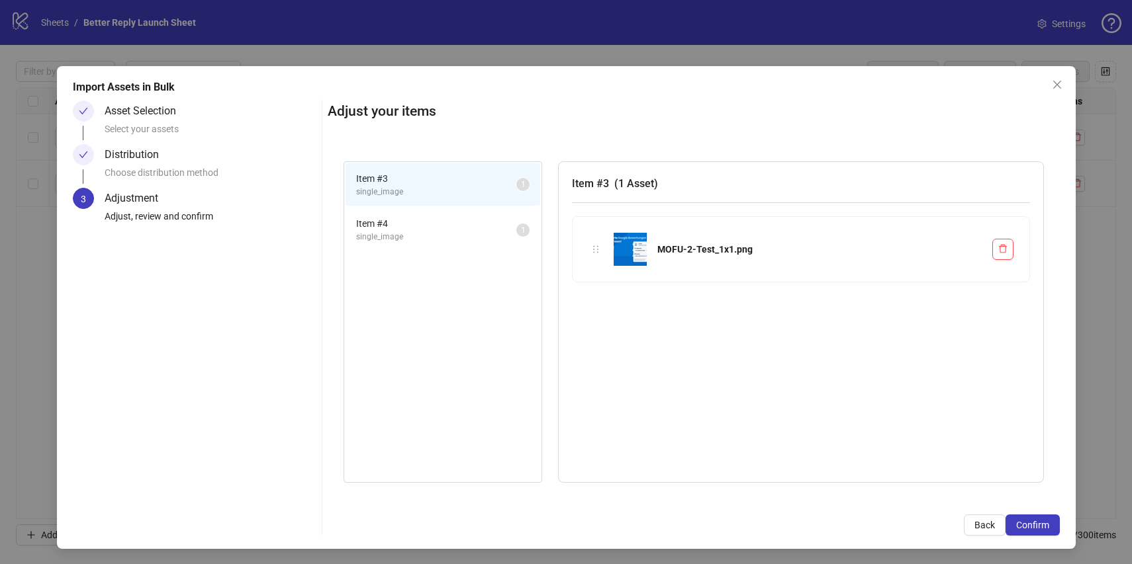
click at [431, 209] on li "Item # 4 single_image 1" at bounding box center [442, 229] width 195 height 43
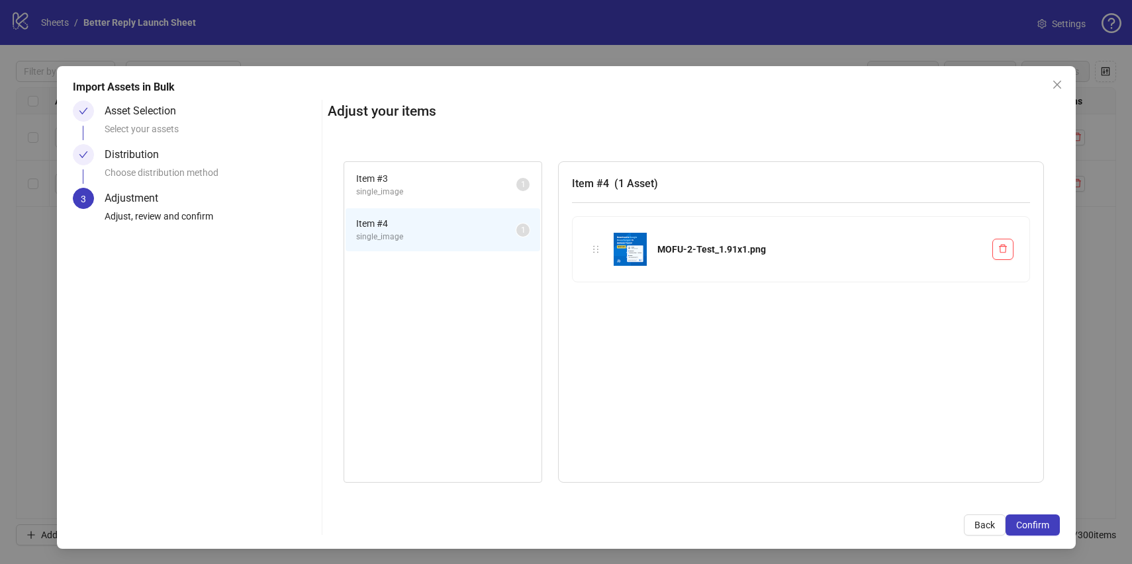
click at [432, 180] on span "Item # 3" at bounding box center [436, 178] width 160 height 15
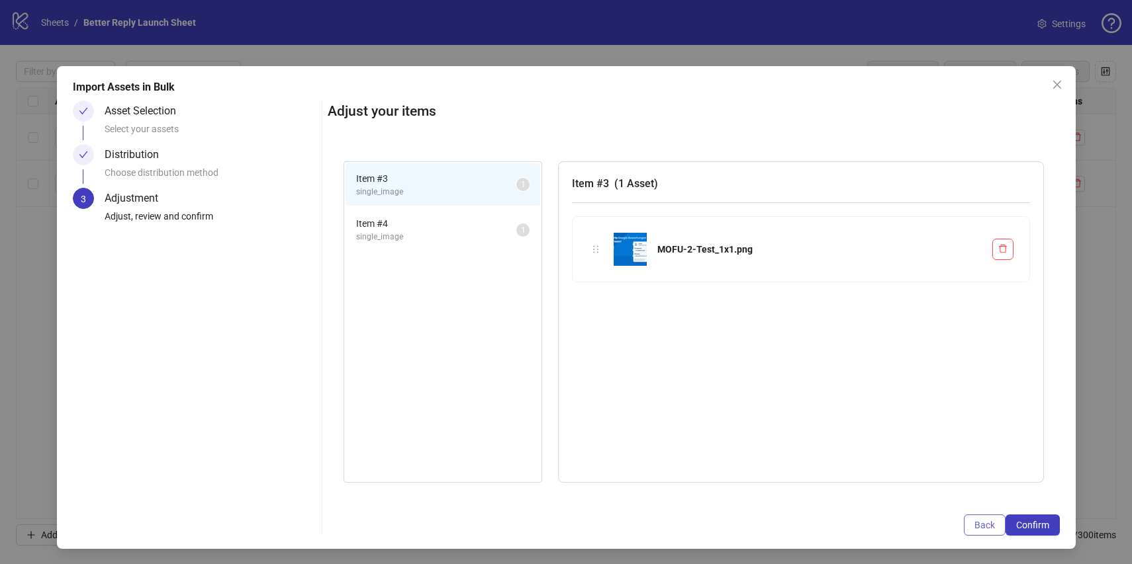
click at [974, 532] on button "Back" at bounding box center [985, 525] width 42 height 21
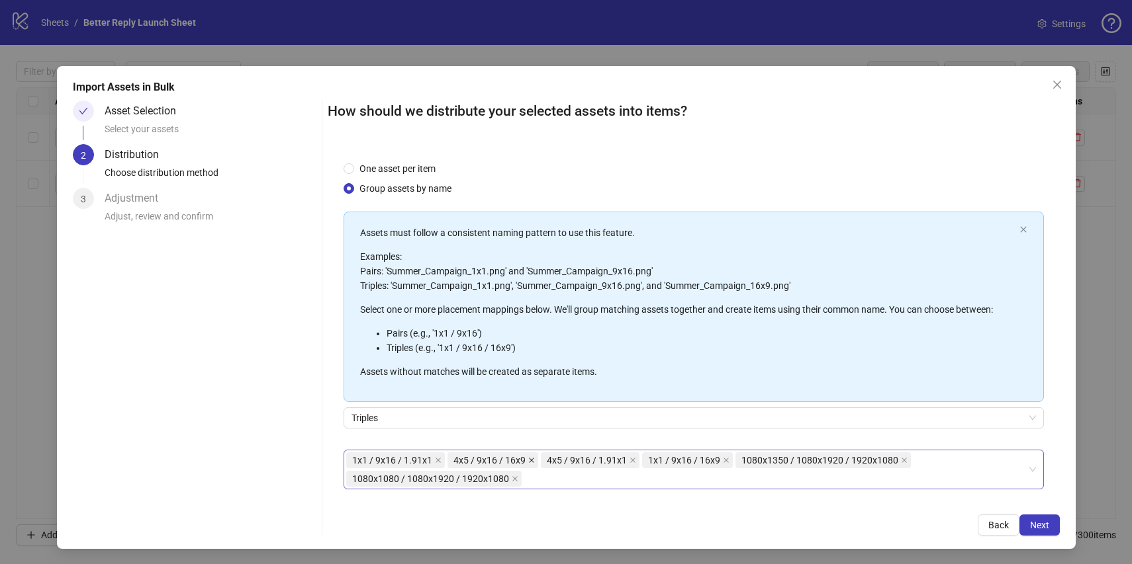
click at [531, 461] on icon "close" at bounding box center [531, 460] width 5 height 5
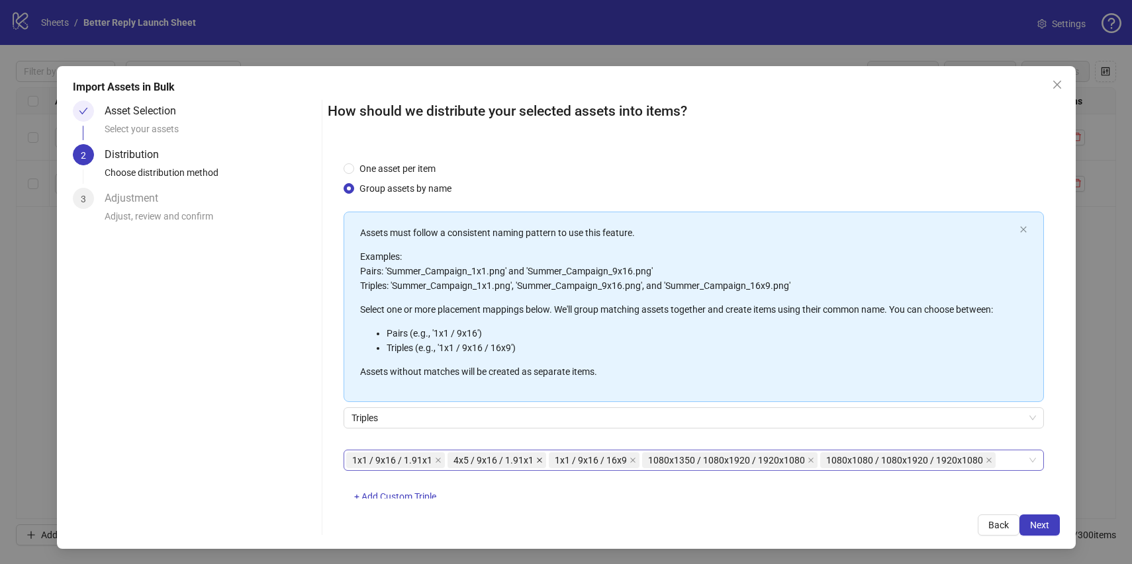
click at [538, 461] on icon "close" at bounding box center [539, 460] width 5 height 5
click at [535, 461] on span "1x1 / 9x16 / 16x9" at bounding box center [492, 461] width 91 height 16
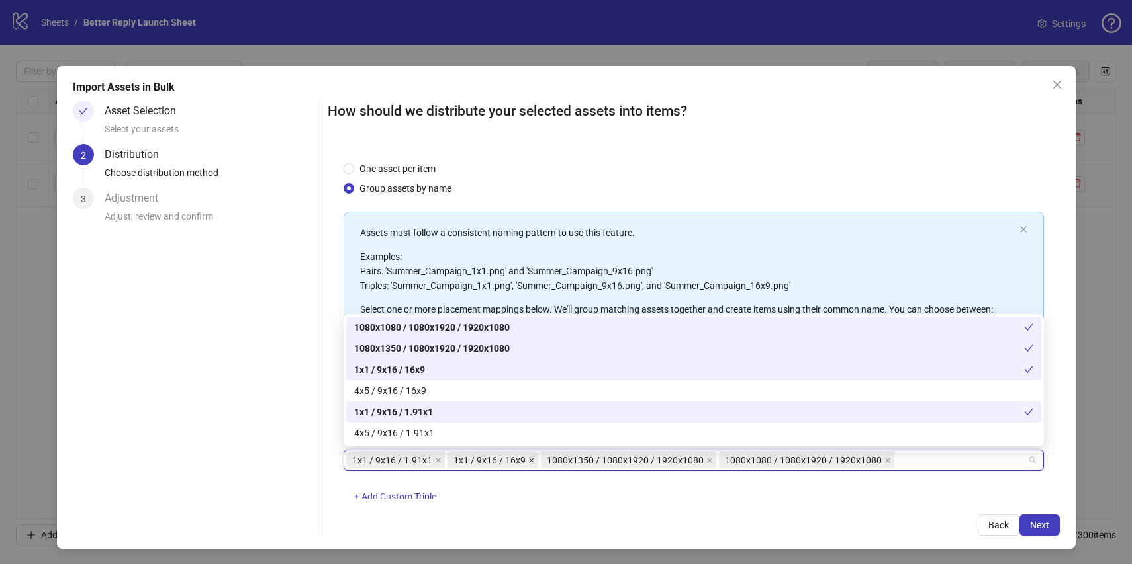
click at [533, 461] on icon "close" at bounding box center [531, 460] width 7 height 7
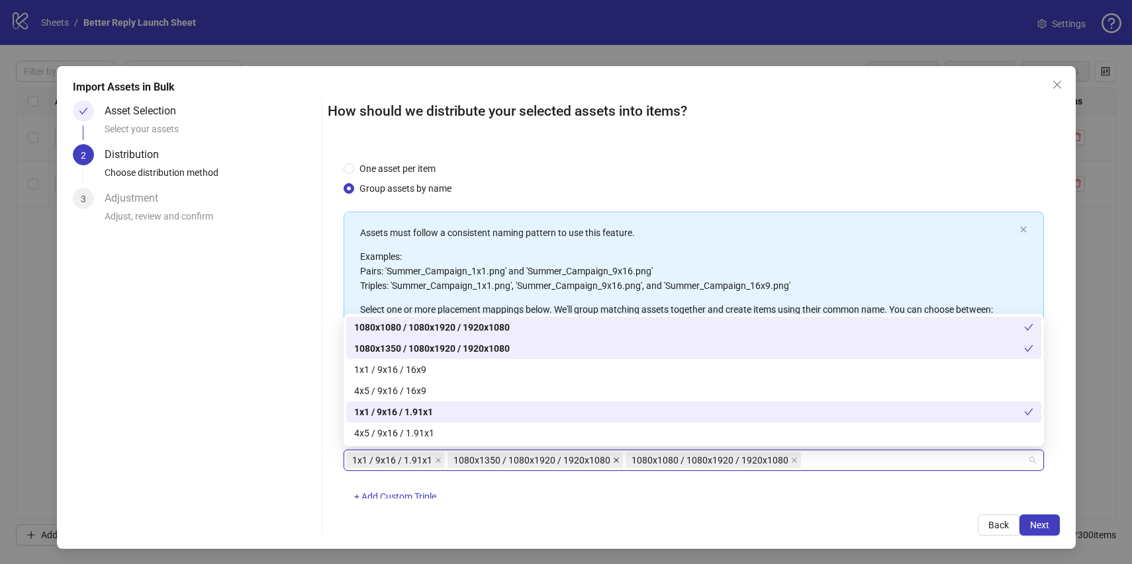
click at [613, 458] on icon "close" at bounding box center [616, 460] width 7 height 7
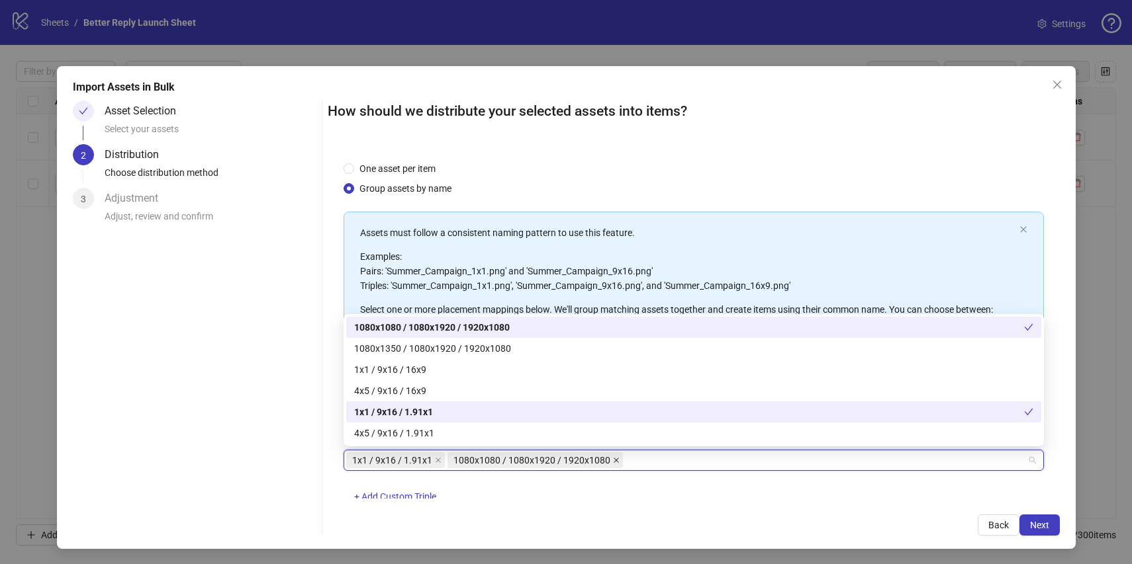
click at [616, 463] on span at bounding box center [616, 460] width 7 height 15
click at [407, 492] on span "+ Add Custom Triple" at bounding box center [395, 497] width 82 height 11
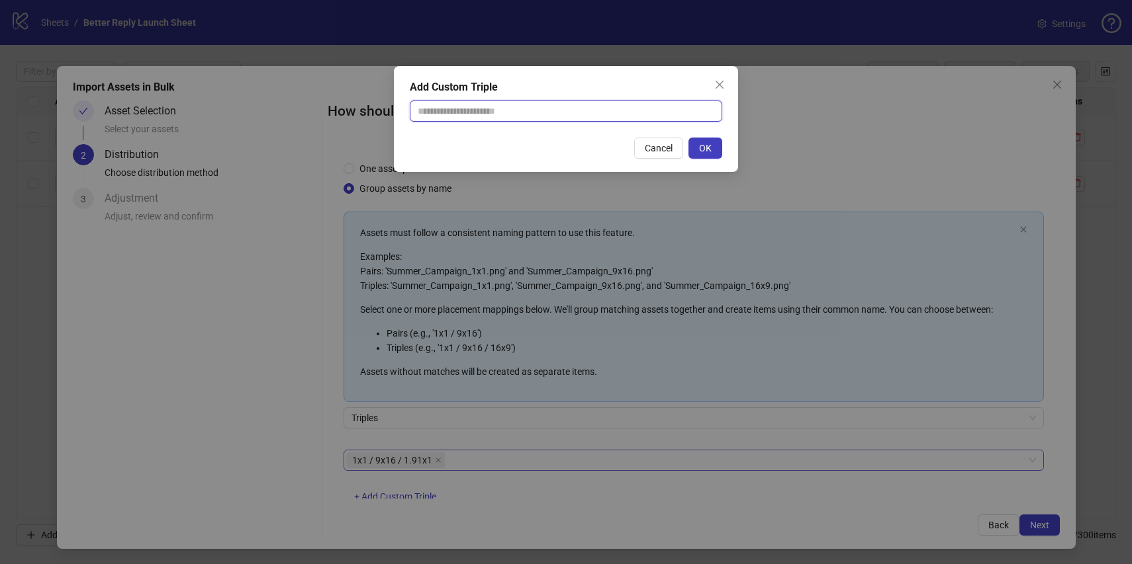
click at [496, 111] on input "text" at bounding box center [566, 111] width 312 height 21
type input "**********"
click at [704, 145] on span "OK" at bounding box center [705, 148] width 13 height 11
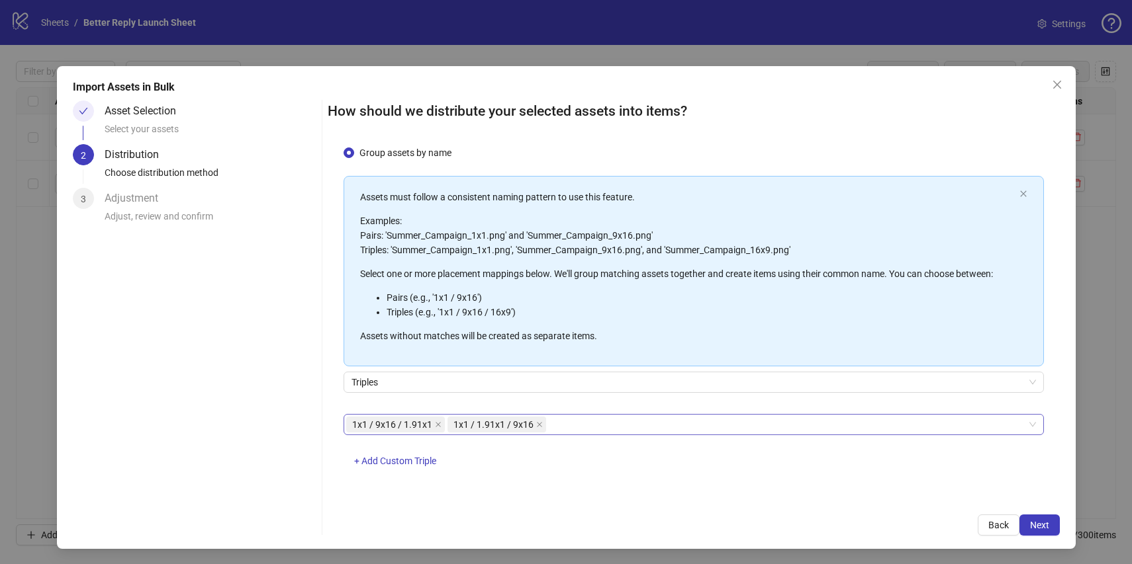
scroll to position [34, 0]
click at [1038, 523] on span "Next" at bounding box center [1039, 525] width 19 height 11
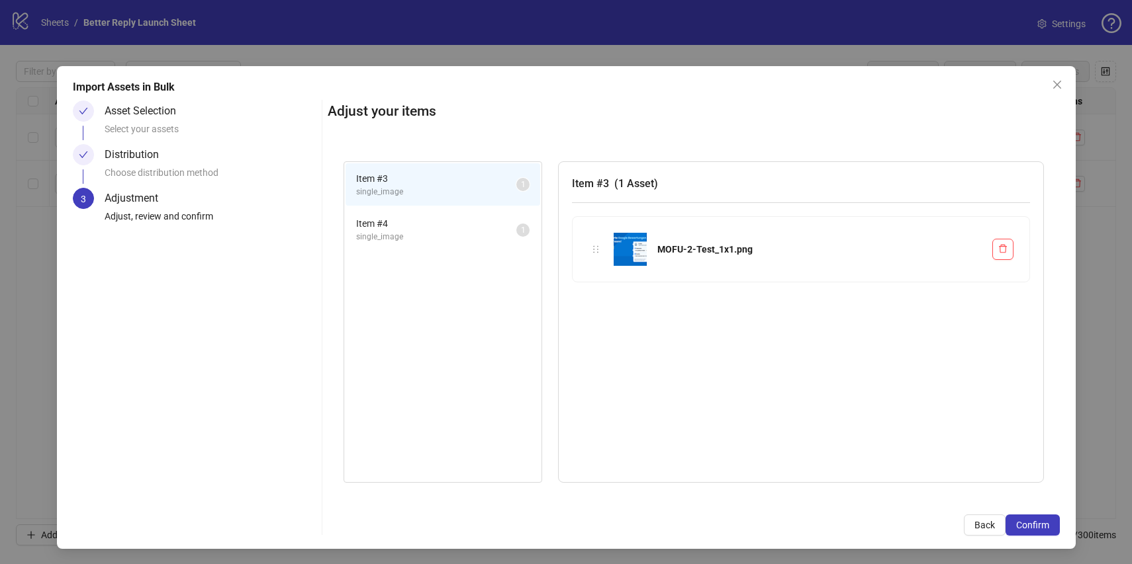
click at [397, 218] on span "Item # 4" at bounding box center [436, 223] width 160 height 15
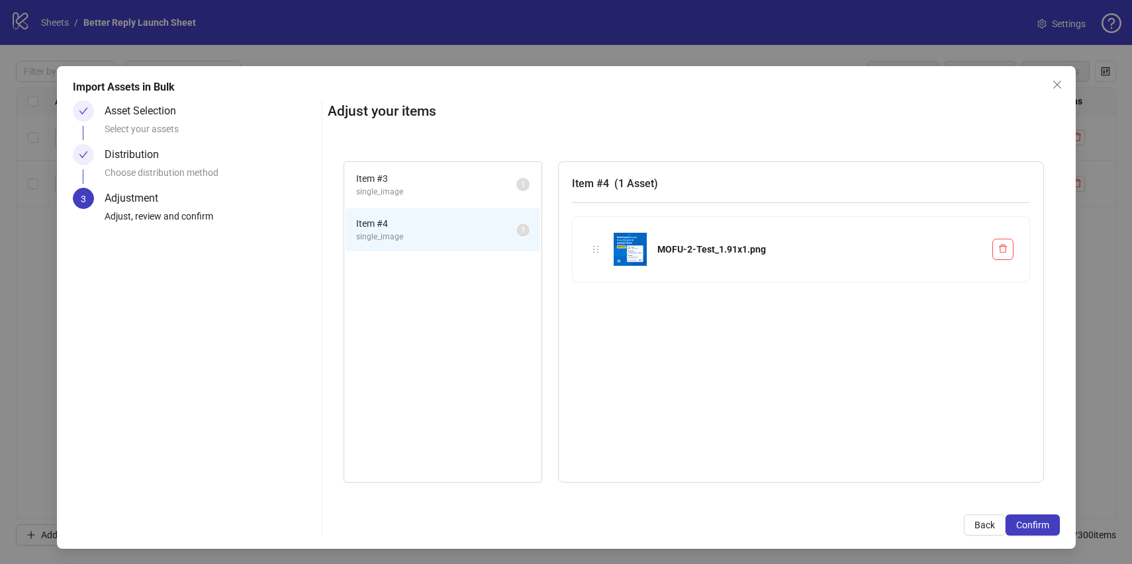
click at [416, 181] on span "Item # 3" at bounding box center [436, 178] width 160 height 15
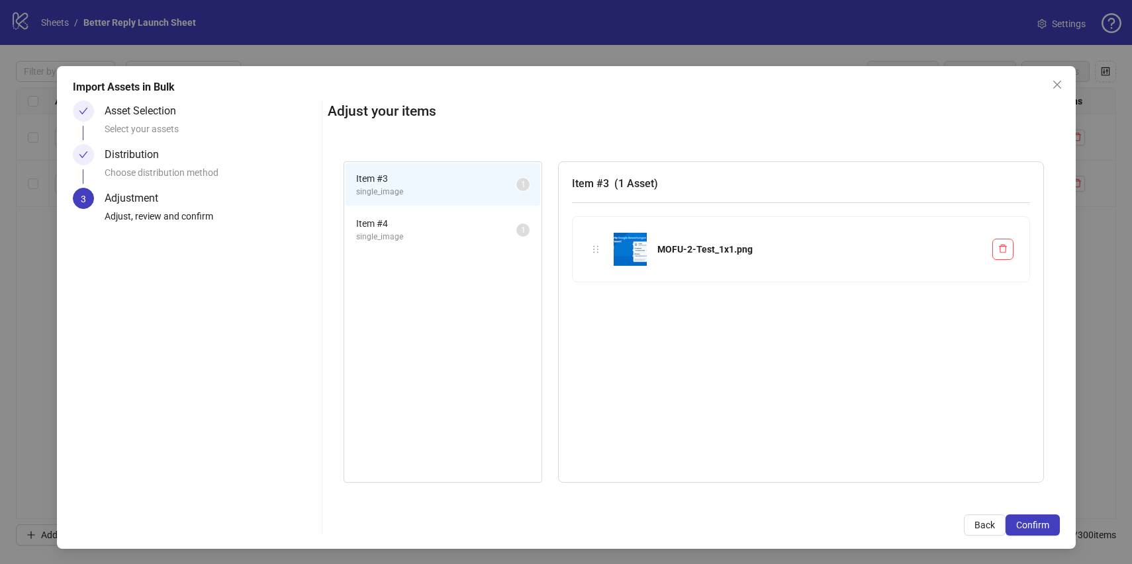
click at [421, 204] on li "Item # 3 single_image 1" at bounding box center [442, 184] width 195 height 43
click at [433, 209] on li "Item # 4 single_image 1" at bounding box center [442, 229] width 195 height 43
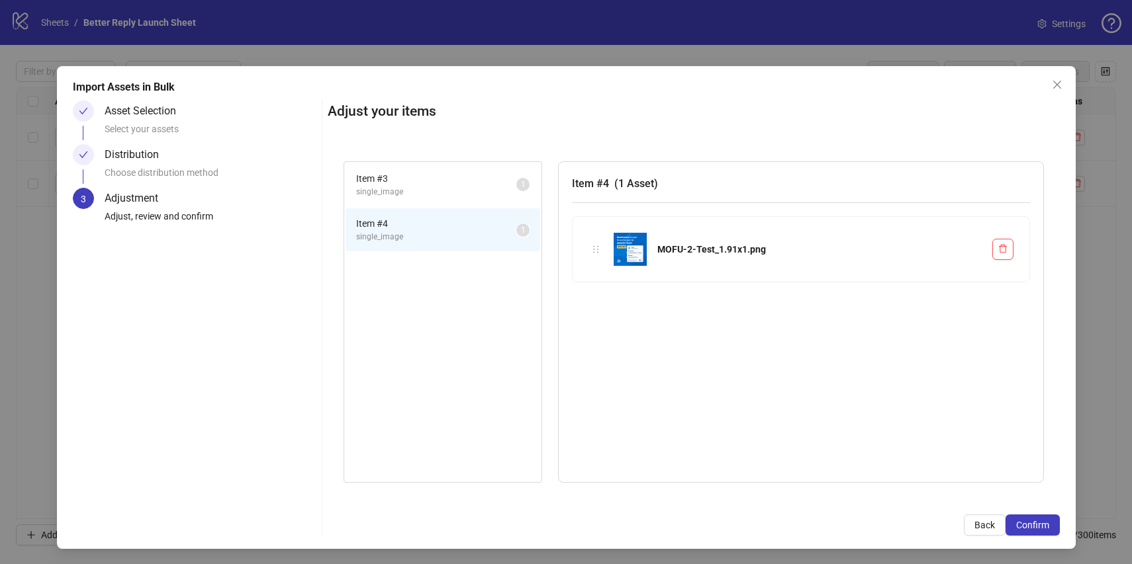
click at [424, 170] on li "Item # 3 single_image 1" at bounding box center [442, 184] width 195 height 43
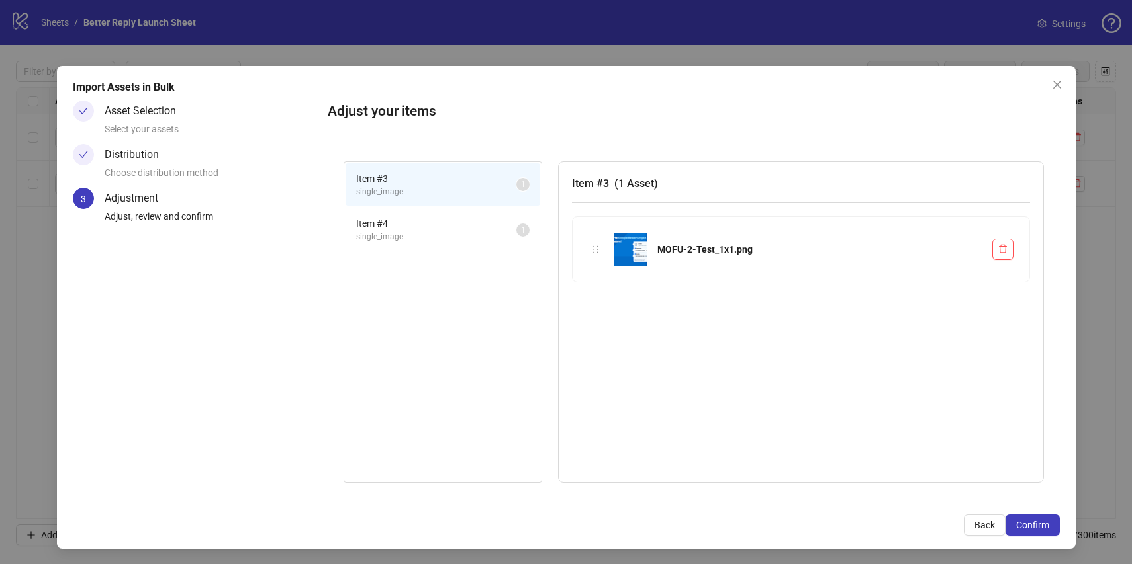
click at [218, 156] on div "Distribution Choose distribution method" at bounding box center [211, 166] width 212 height 44
click at [969, 527] on button "Back" at bounding box center [985, 525] width 42 height 21
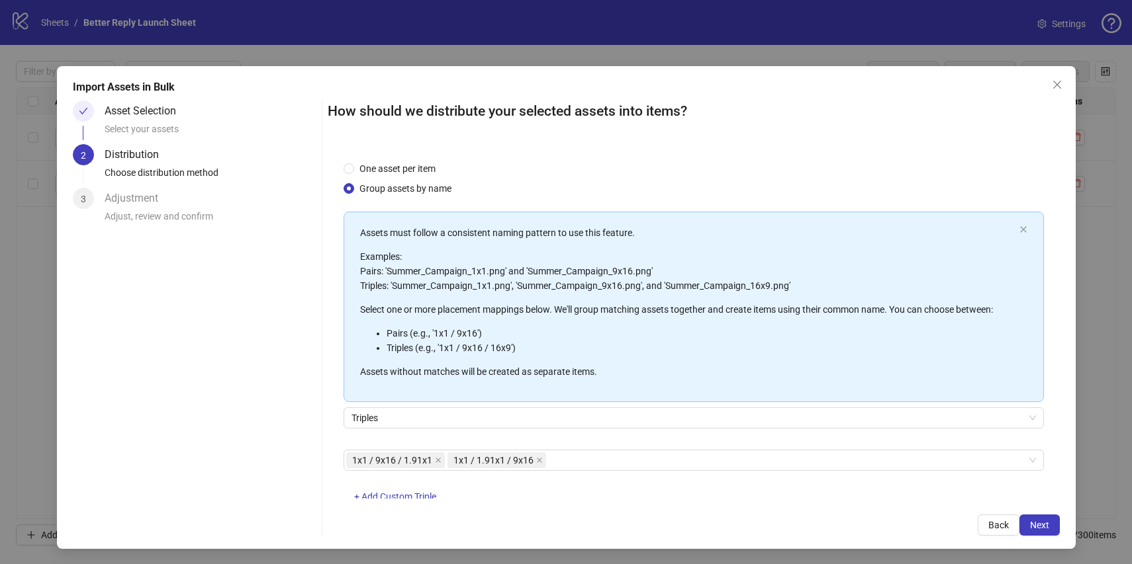
scroll to position [36, 0]
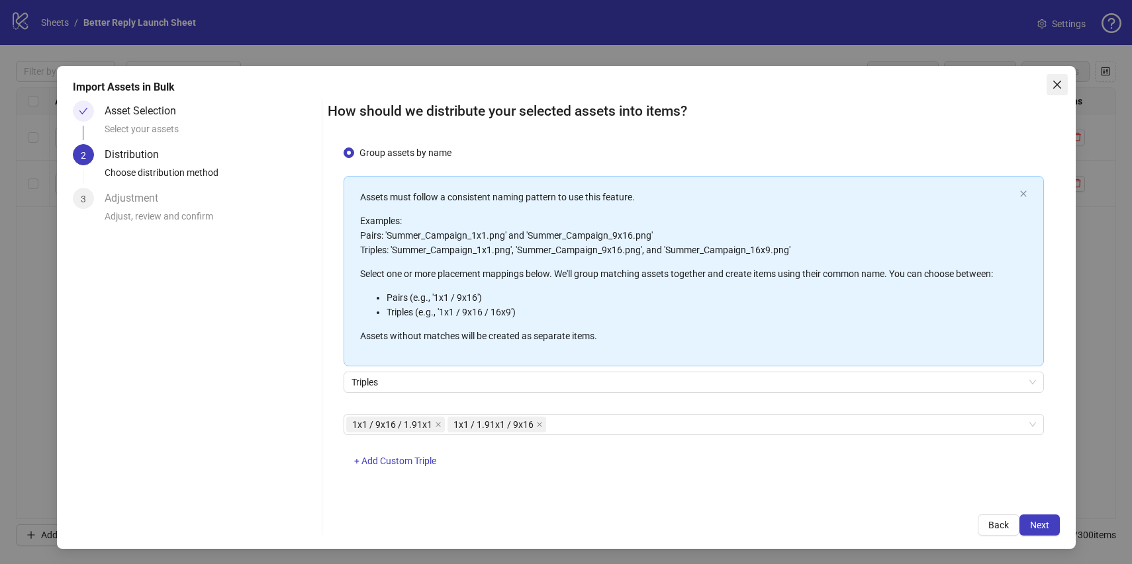
click at [1052, 88] on icon "close" at bounding box center [1057, 84] width 11 height 11
